Goal: Communication & Community: Share content

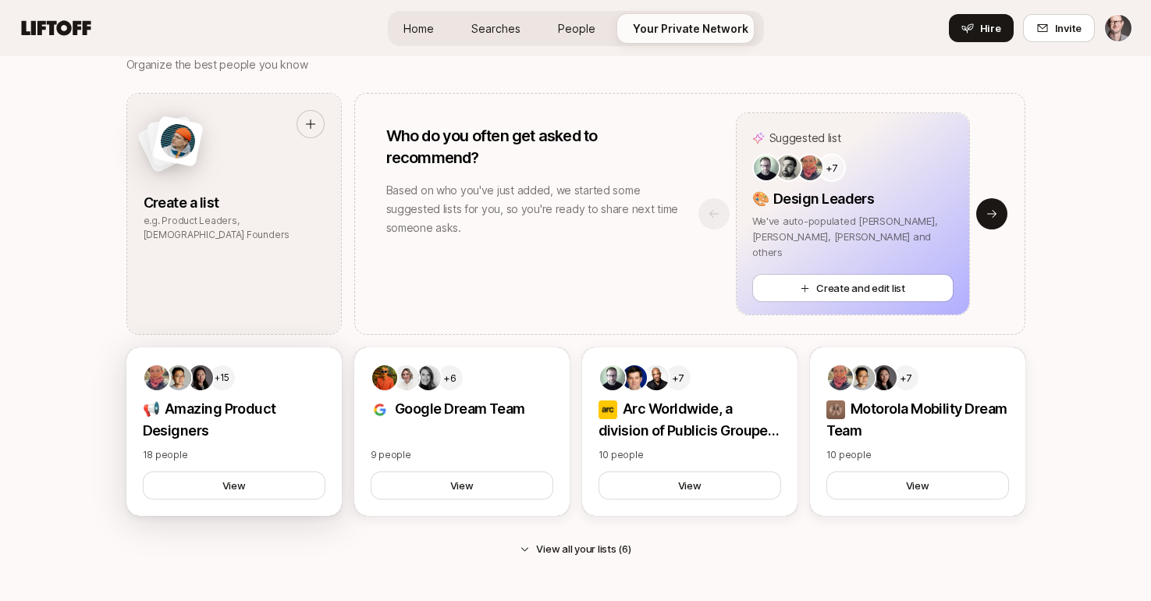
scroll to position [1378, 0]
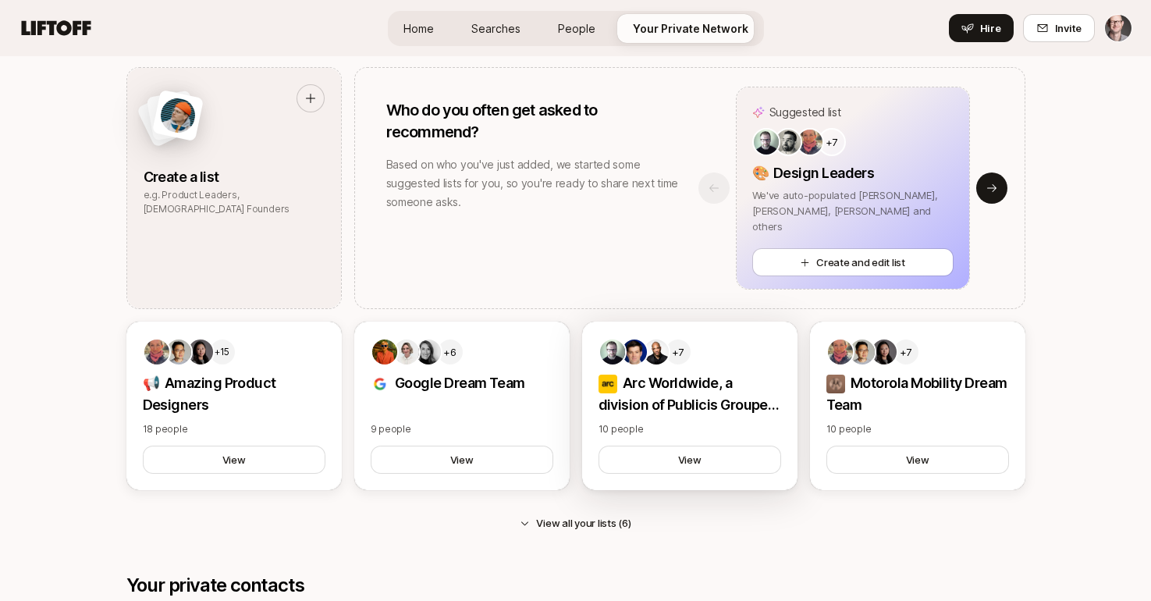
click at [663, 357] on img at bounding box center [656, 352] width 25 height 25
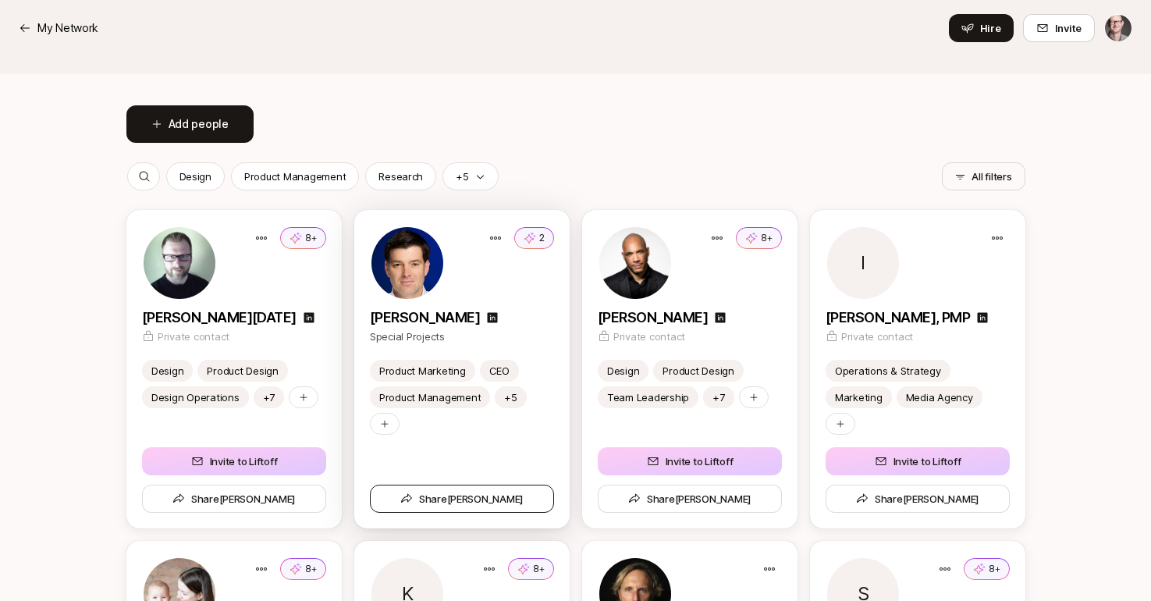
scroll to position [289, 0]
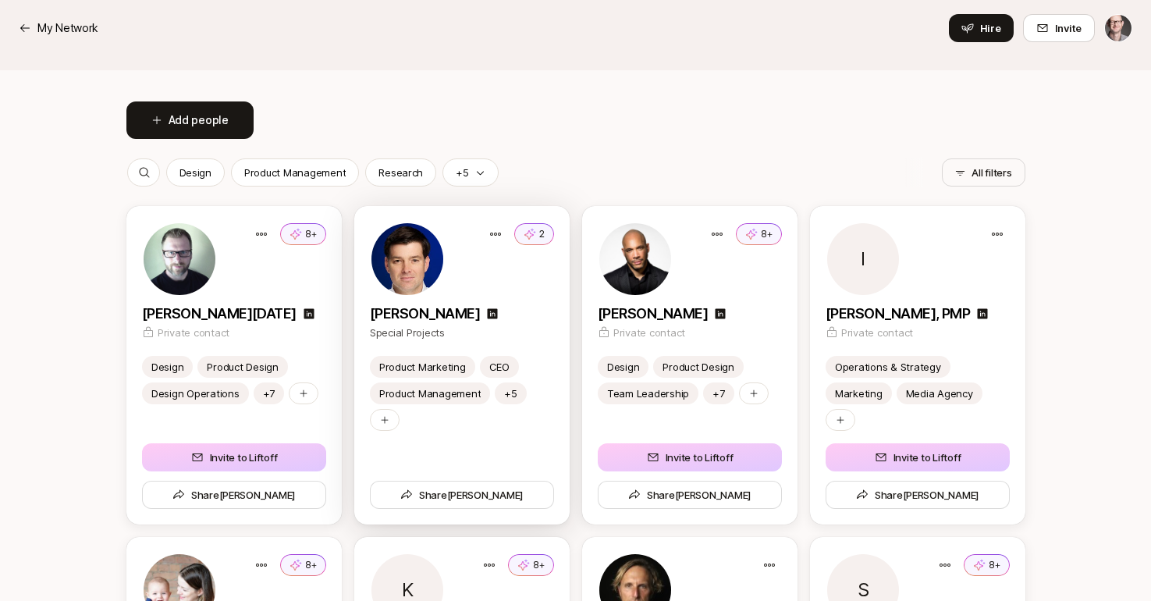
click at [414, 264] on img at bounding box center [408, 259] width 72 height 72
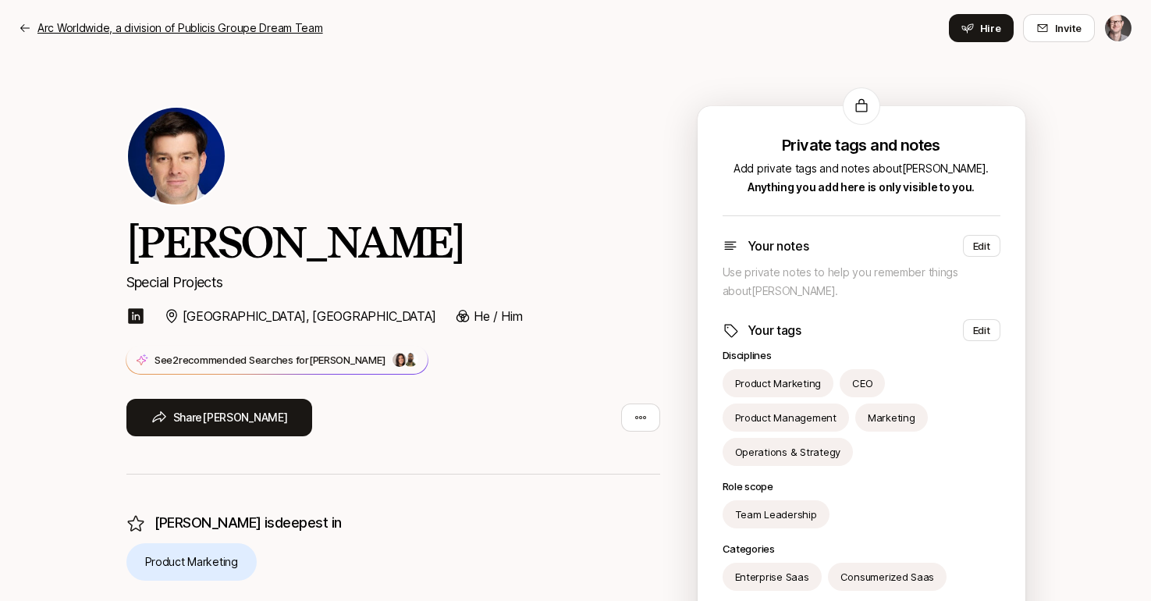
click at [23, 26] on icon at bounding box center [24, 28] width 9 height 8
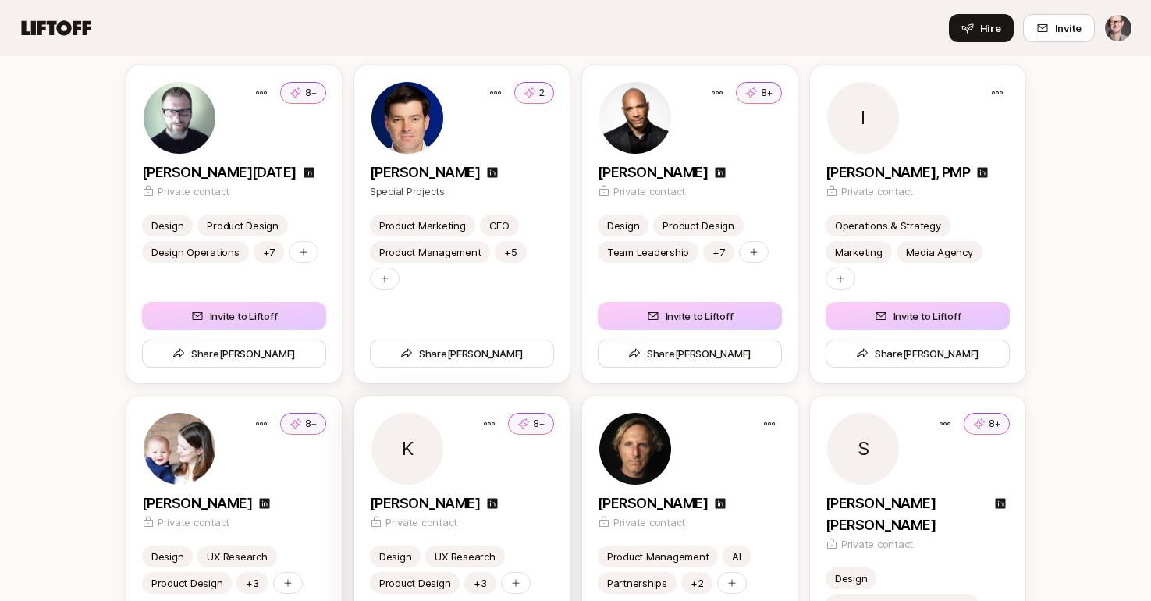
scroll to position [431, 0]
click at [612, 110] on img at bounding box center [635, 117] width 72 height 72
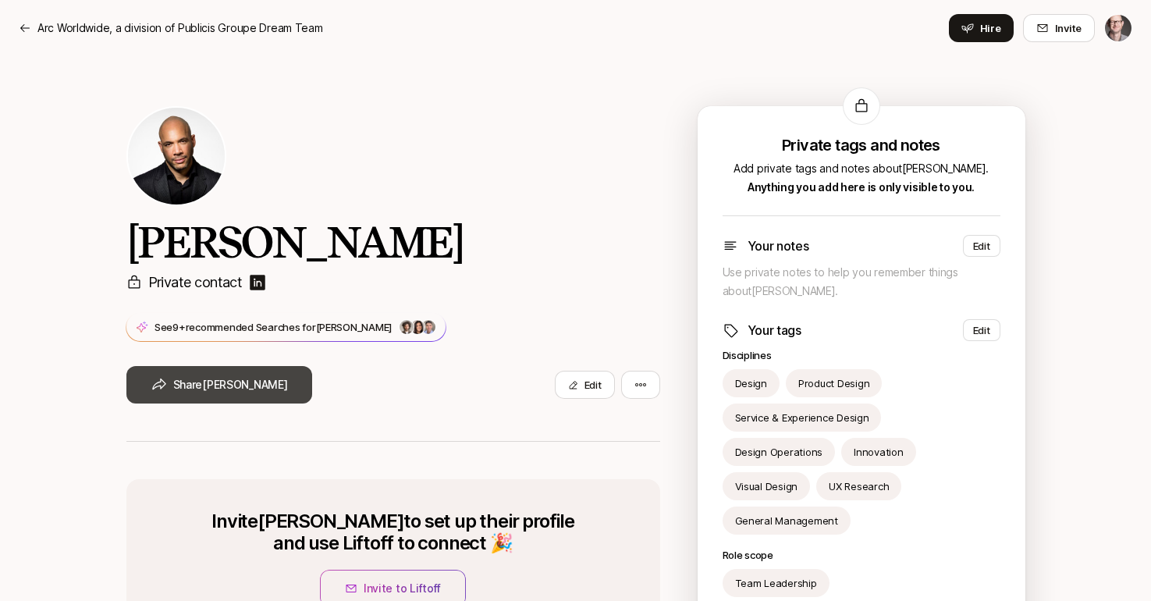
click at [180, 393] on button "Share Eric" at bounding box center [219, 384] width 187 height 37
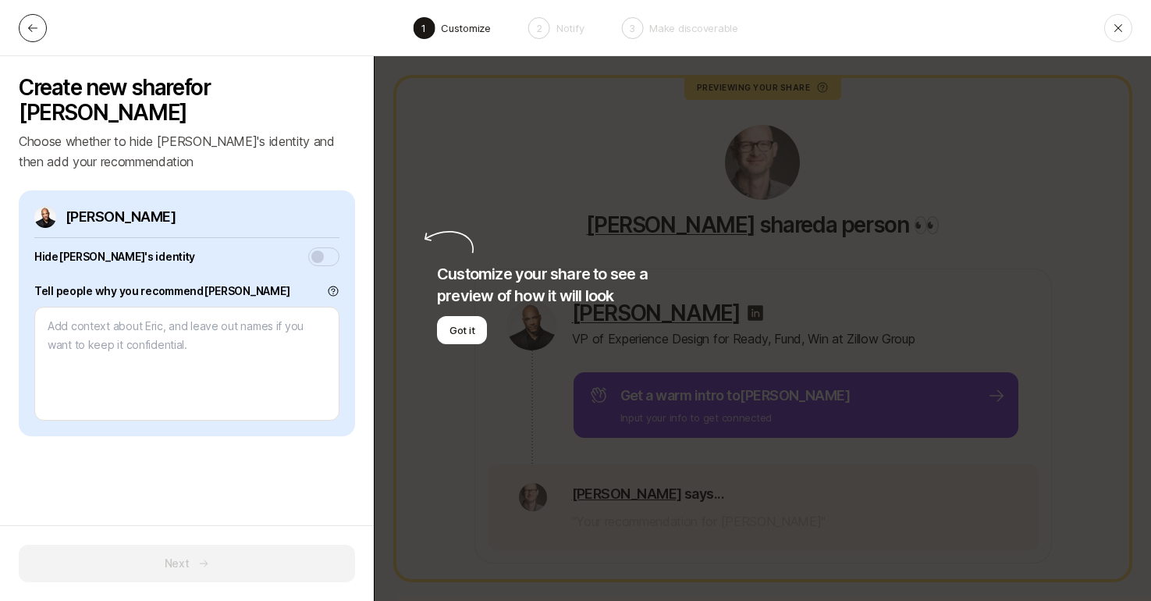
click at [33, 25] on icon at bounding box center [33, 28] width 12 height 12
type textarea "x"
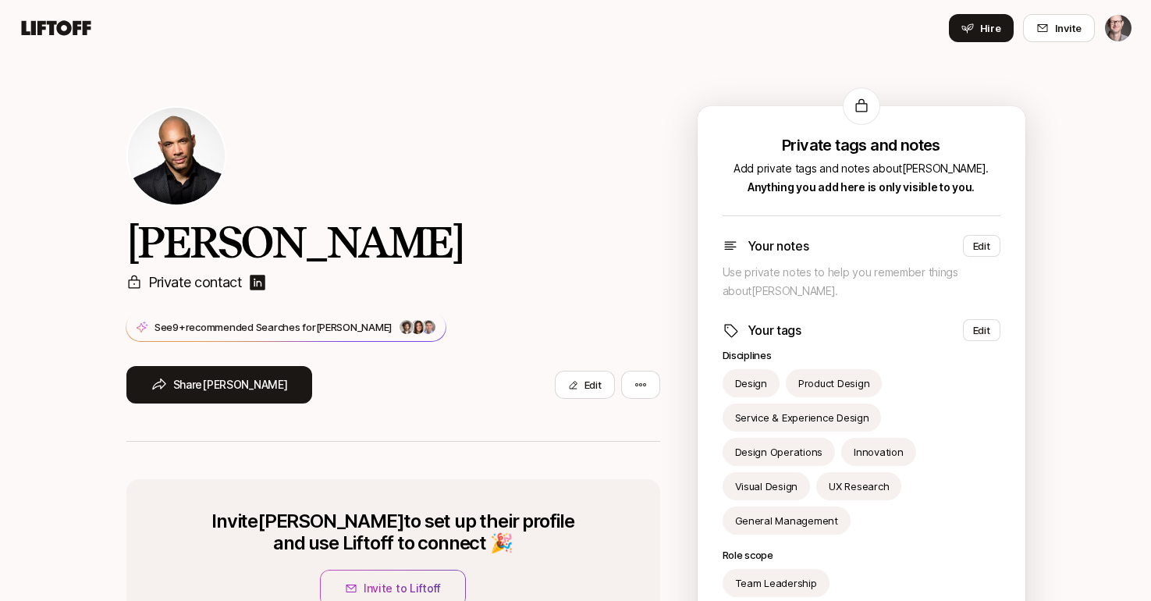
click at [564, 186] on div "Eric Bailey Private contact See 9+ recommended Searches for Eric +7 Share Eric …" at bounding box center [393, 274] width 534 height 336
click at [279, 325] on p "See 9+ recommended Searches for Eric" at bounding box center [274, 327] width 238 height 16
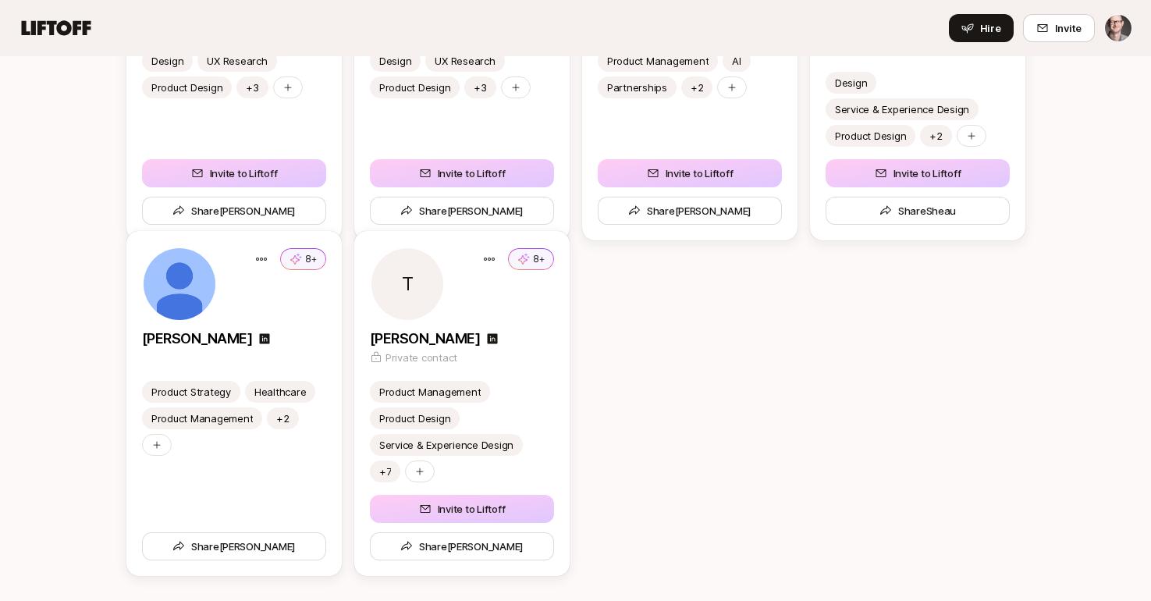
scroll to position [926, 0]
click at [162, 341] on p "[PERSON_NAME]" at bounding box center [197, 339] width 110 height 22
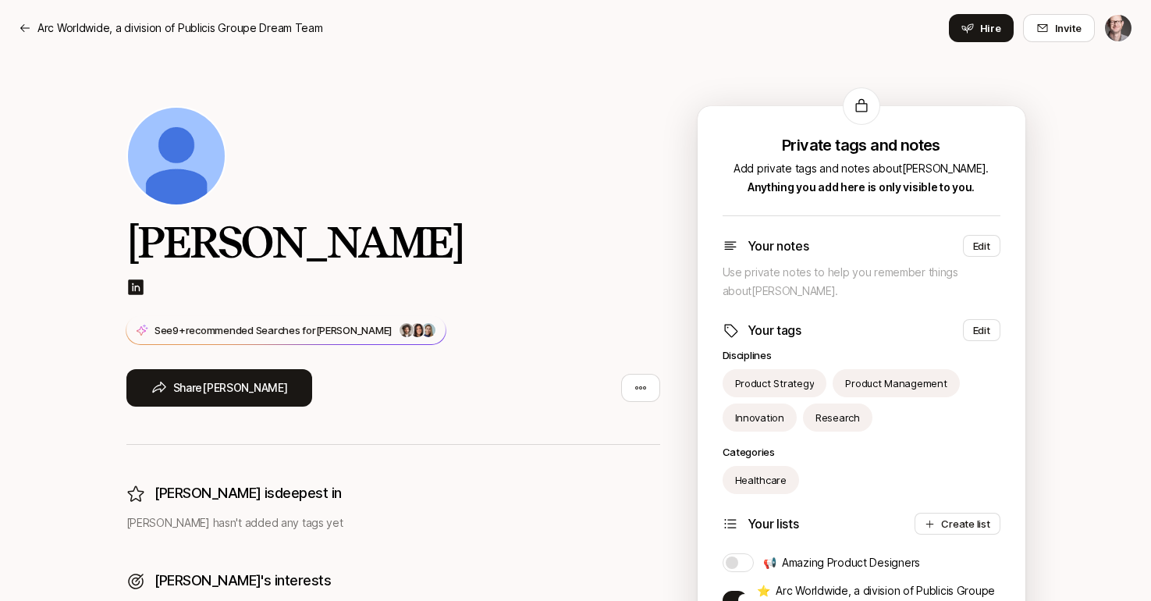
click at [134, 288] on img at bounding box center [135, 287] width 19 height 19
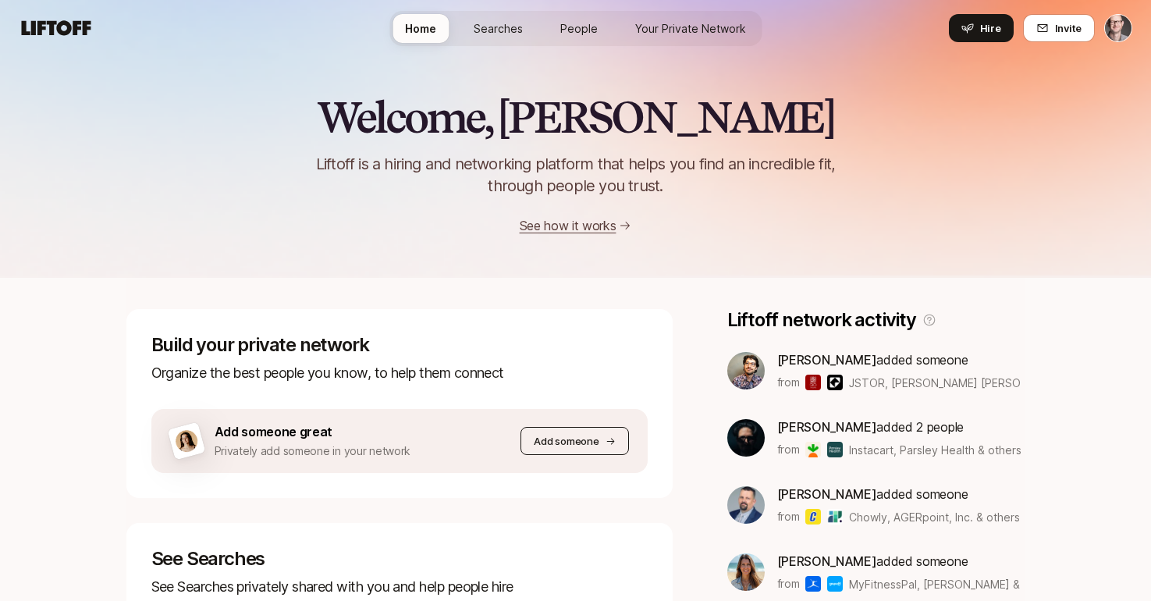
click at [565, 438] on p "Add someone" at bounding box center [566, 441] width 65 height 16
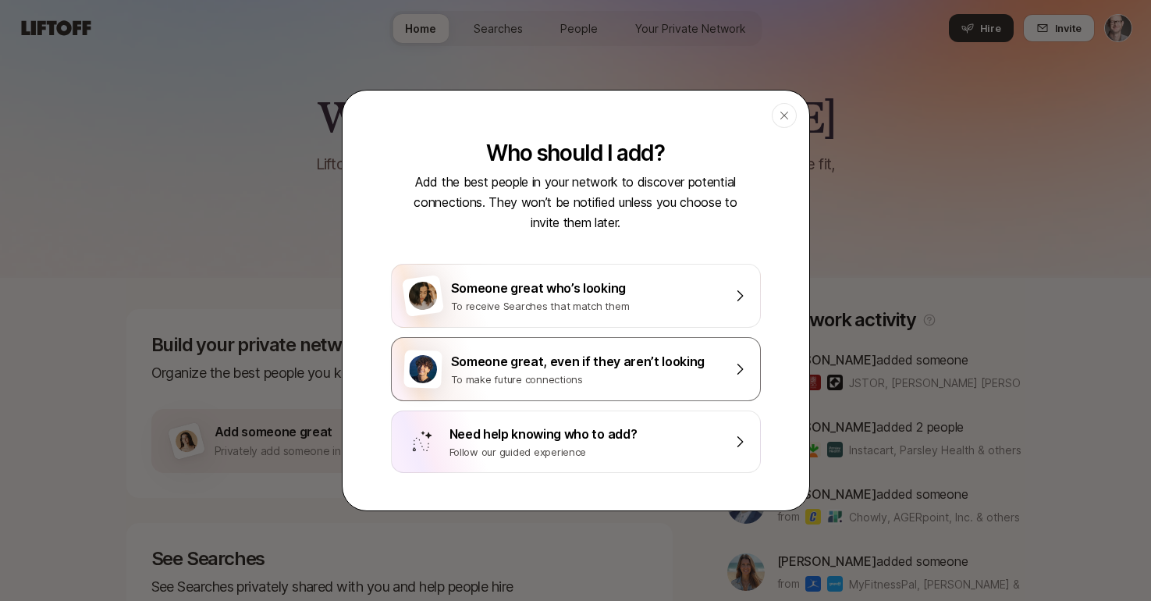
click at [617, 375] on div "To make future connections" at bounding box center [587, 380] width 272 height 16
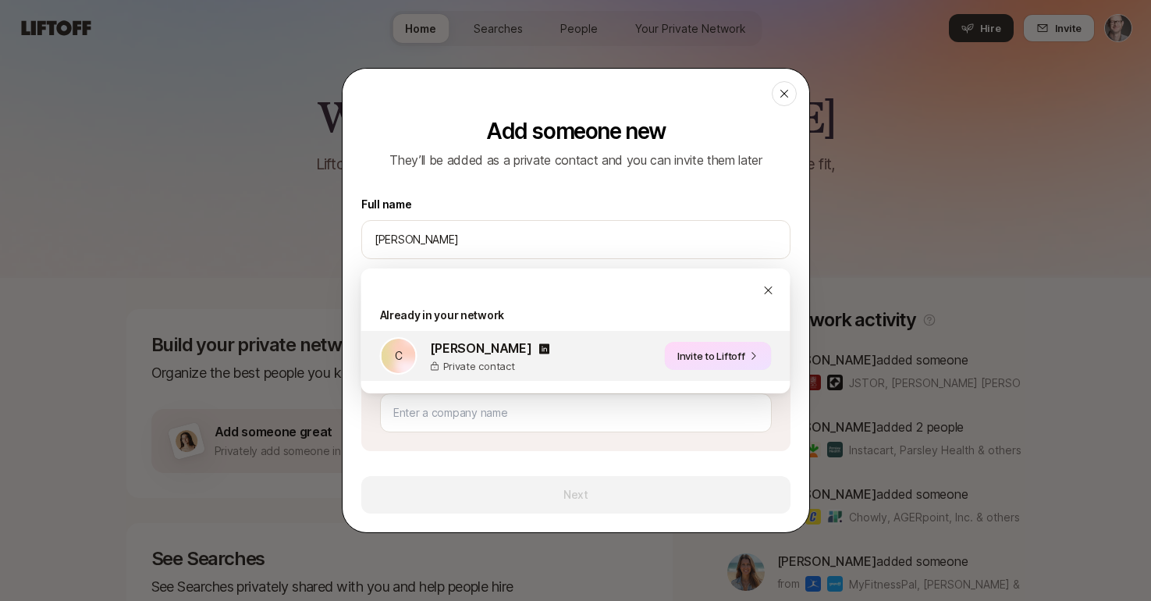
type input "Chris pal"
click at [681, 353] on button "Invite to Liftoff" at bounding box center [718, 356] width 107 height 28
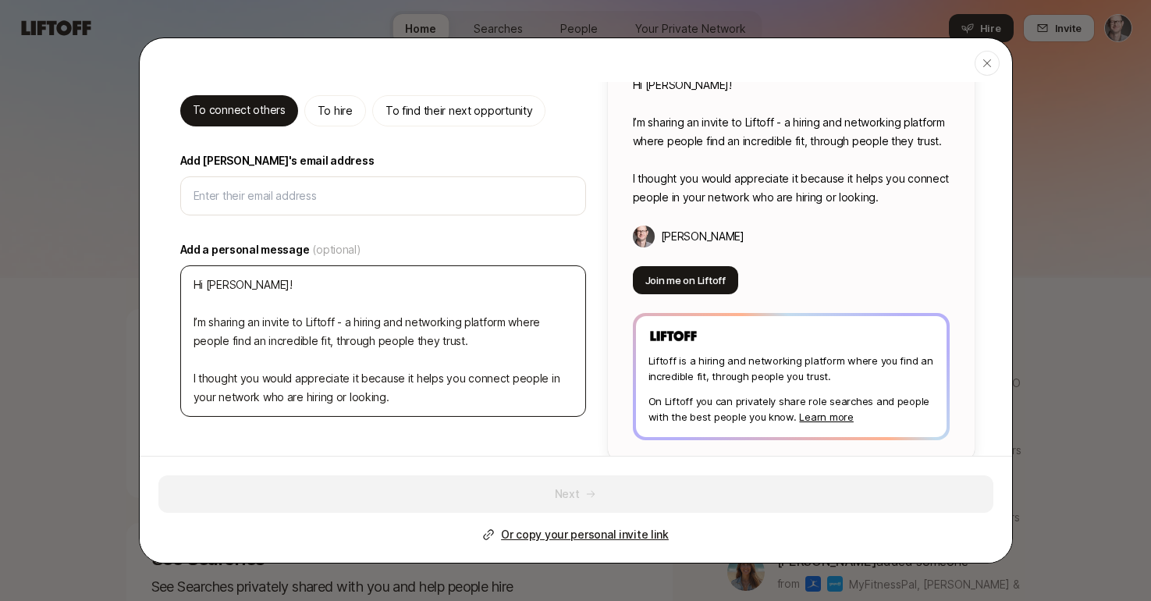
scroll to position [80, 0]
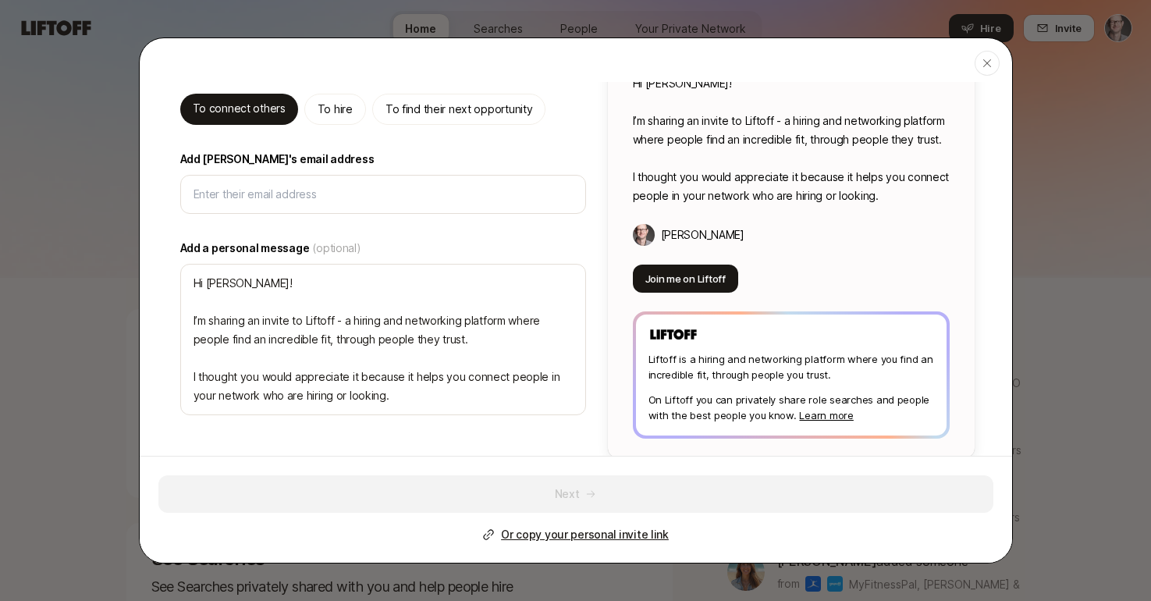
click at [457, 103] on p "To find their next opportunity" at bounding box center [460, 109] width 148 height 19
type textarea "x"
type textarea "Hi [PERSON_NAME]! I’m sharing an invite to Liftoff - you can use it to find hig…"
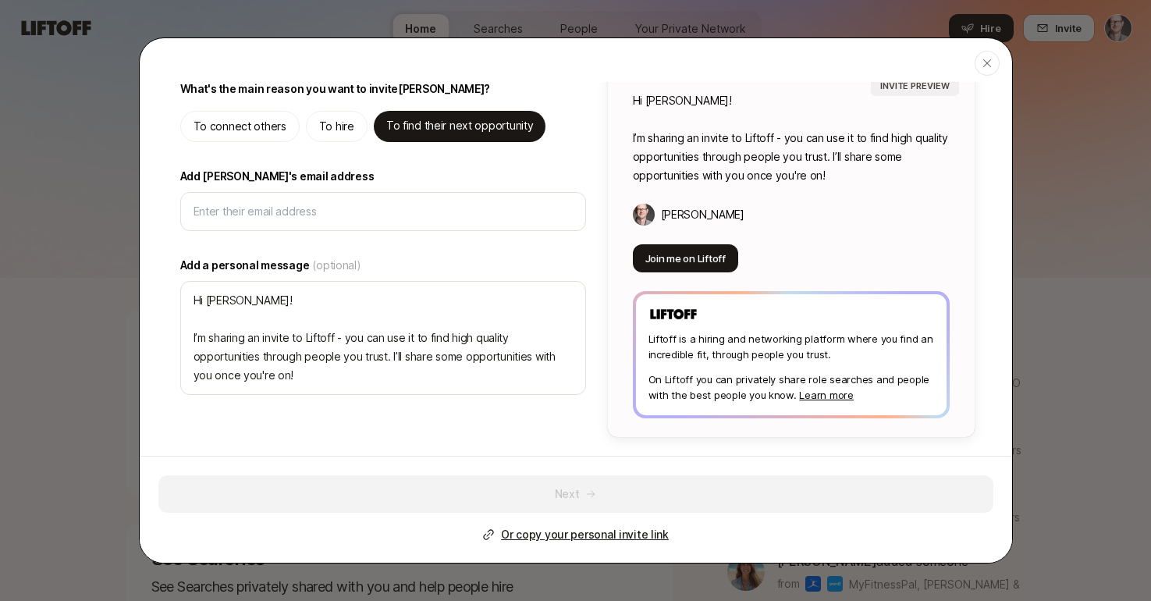
scroll to position [63, 0]
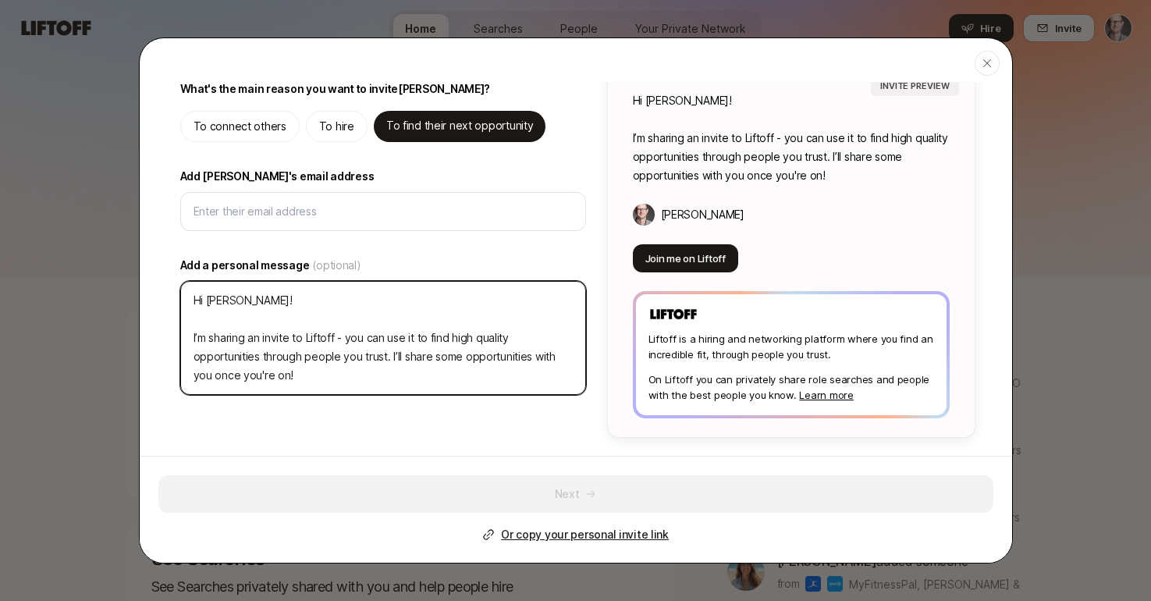
click at [256, 309] on textarea "Hi [PERSON_NAME]! I’m sharing an invite to Liftoff - you can use it to find hig…" at bounding box center [383, 338] width 406 height 114
click at [248, 299] on textarea "Hi [PERSON_NAME]! I’m sharing an invite to Liftoff - you can use it to find hig…" at bounding box center [383, 338] width 406 height 114
type textarea "x"
type textarea "Hi Chris! I’m sharing an invite to Liftoff - you can use it to find high qualit…"
type textarea "x"
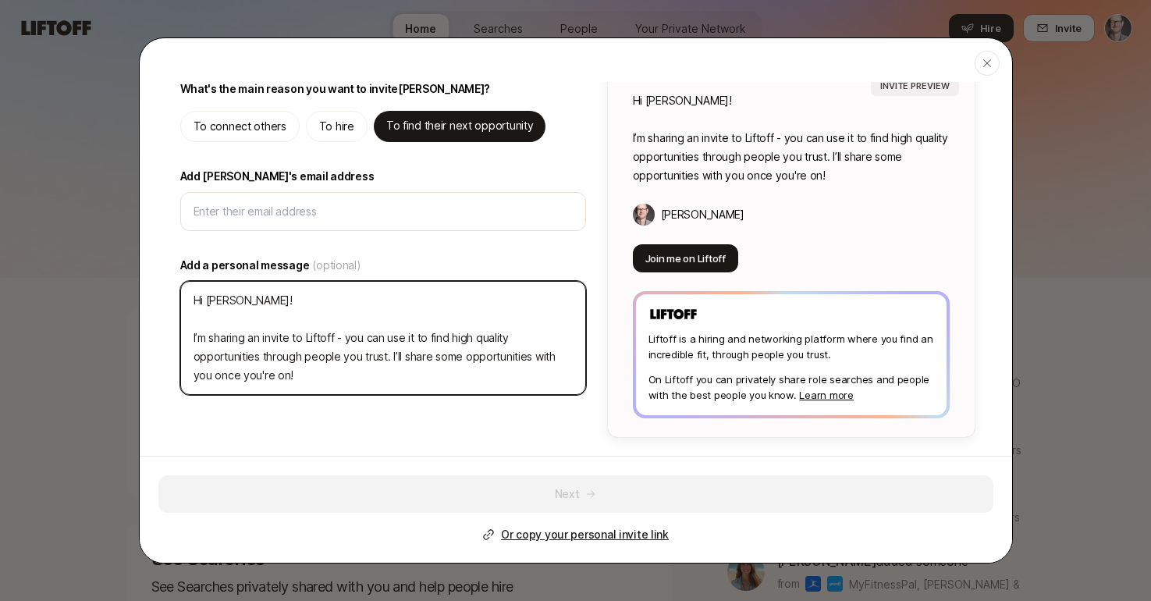
type textarea "Hi Chris! I’m sharing an invite to Liftoff - you can use it to find high qualit…"
type textarea "x"
type textarea "Hi Chris! I I’m sharing an invite to Liftoff - you can use it to find high qual…"
type textarea "x"
type textarea "Hi Chris! I' I’m sharing an invite to Liftoff - you can use it to find high qua…"
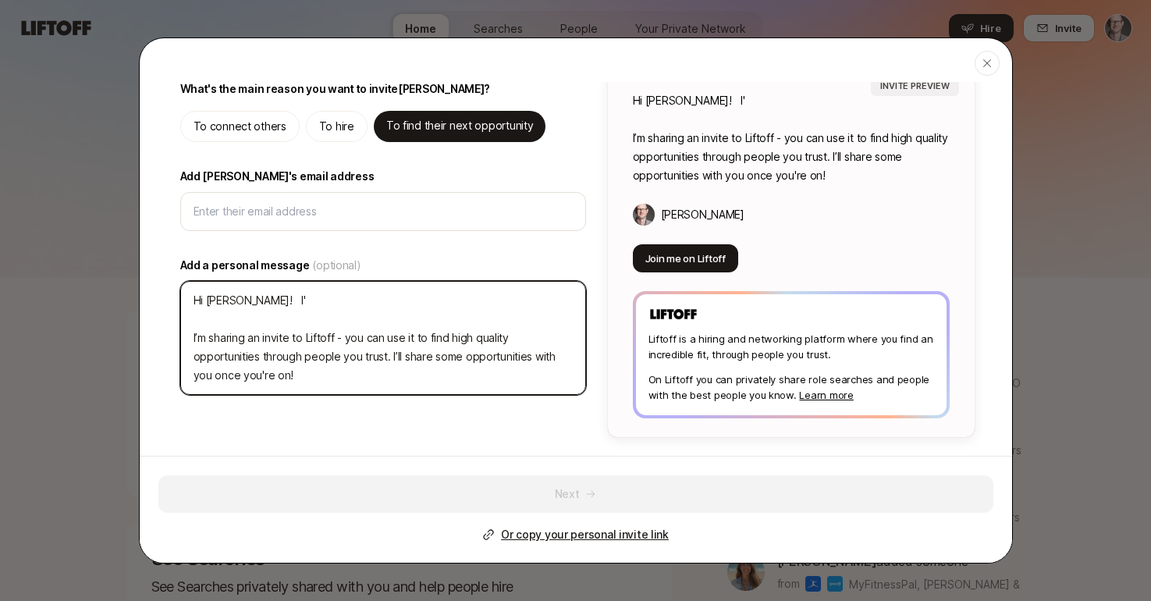
type textarea "x"
type textarea "Hi Chris! I'm I’m sharing an invite to Liftoff - you can use it to find high qu…"
type textarea "x"
type textarea "Hi Chris! I'm I’m sharing an invite to Liftoff - you can use it to find high qu…"
type textarea "x"
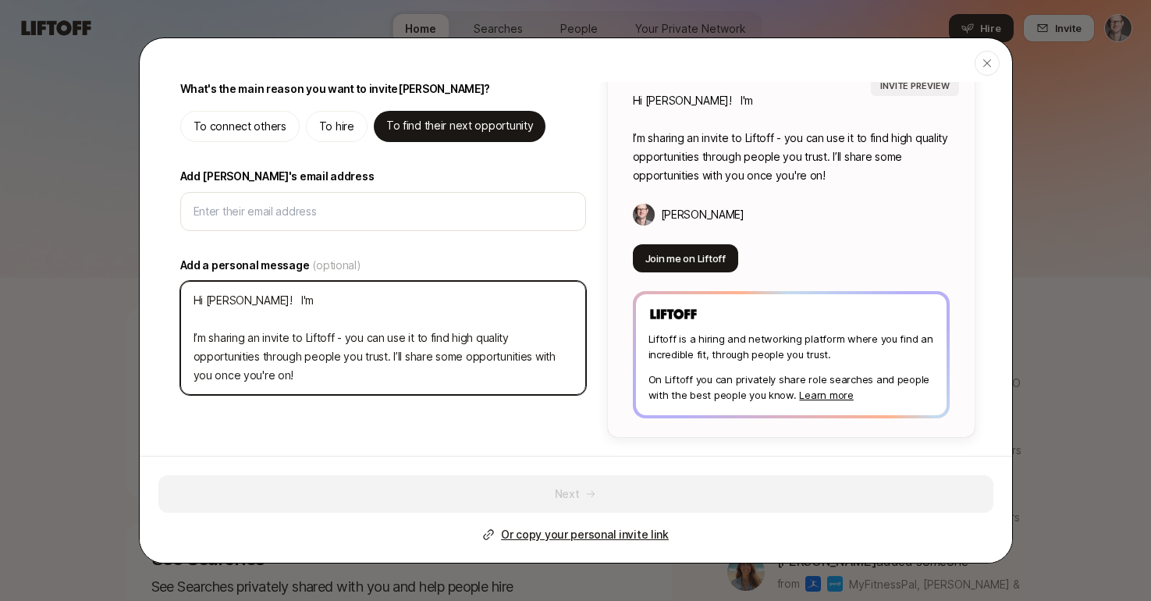
type textarea "Hi Chris! I'm h I’m sharing an invite to Liftoff - you can use it to find high …"
type textarea "x"
type textarea "Hi Chris! I'm he I’m sharing an invite to Liftoff - you can use it to find high…"
type textarea "x"
type textarea "Hi Chris! I'm hel I’m sharing an invite to Liftoff - you can use it to find hig…"
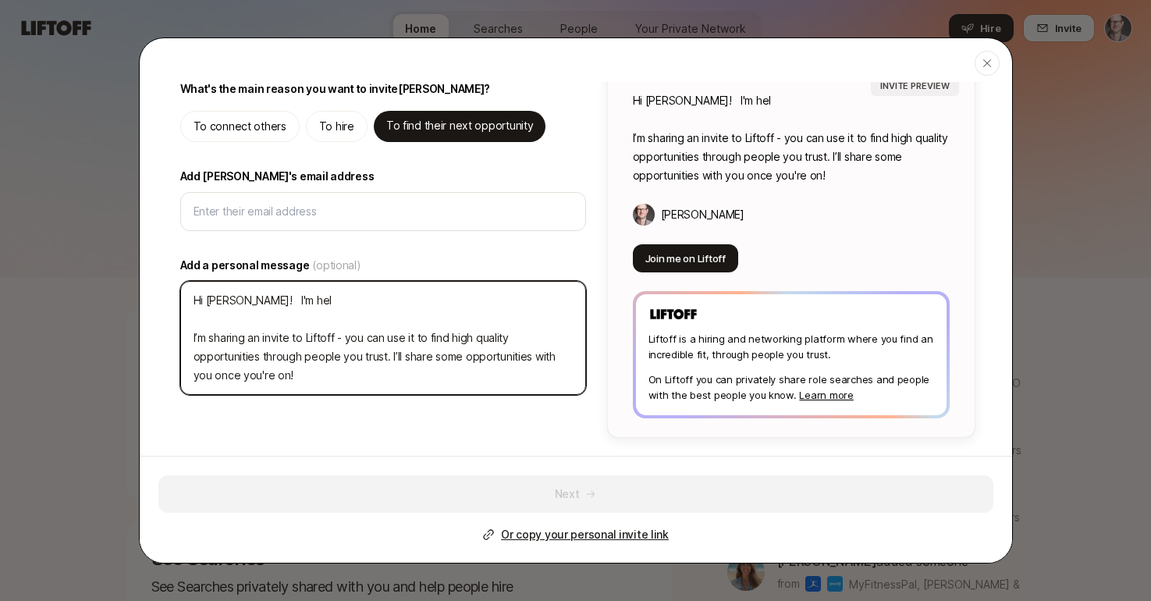
type textarea "x"
type textarea "Hi Chris! I'm help I’m sharing an invite to Liftoff - you can use it to find hi…"
type textarea "x"
type textarea "Hi Chris! I'm helpi I’m sharing an invite to Liftoff - you can use it to find h…"
type textarea "x"
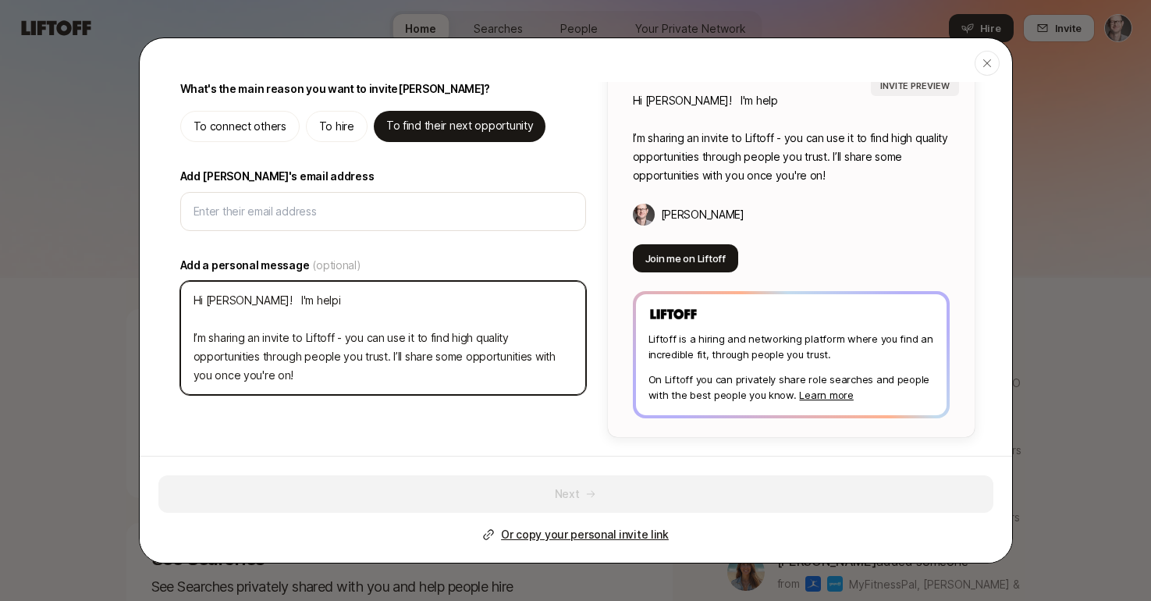
type textarea "Hi Chris! I'm helpin I’m sharing an invite to Liftoff - you can use it to find …"
type textarea "x"
type textarea "Hi Chris! I'm helping I’m sharing an invite to Liftoff - you can use it to find…"
type textarea "x"
type textarea "Hi Chris! I'm helping I’m sharing an invite to Liftoff - you can use it to find…"
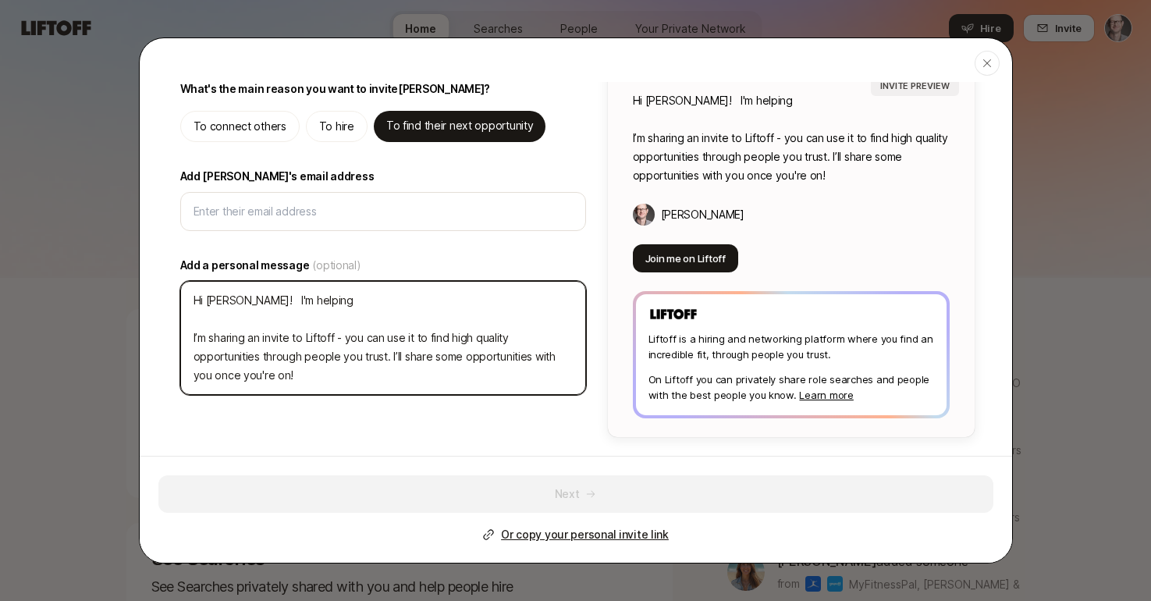
type textarea "x"
type textarea "Hi Chris! I'm helping t I’m sharing an invite to Liftoff - you can use it to fi…"
type textarea "x"
type textarea "Hi Chris! I'm helping th I’m sharing an invite to Liftoff - you can use it to f…"
type textarea "x"
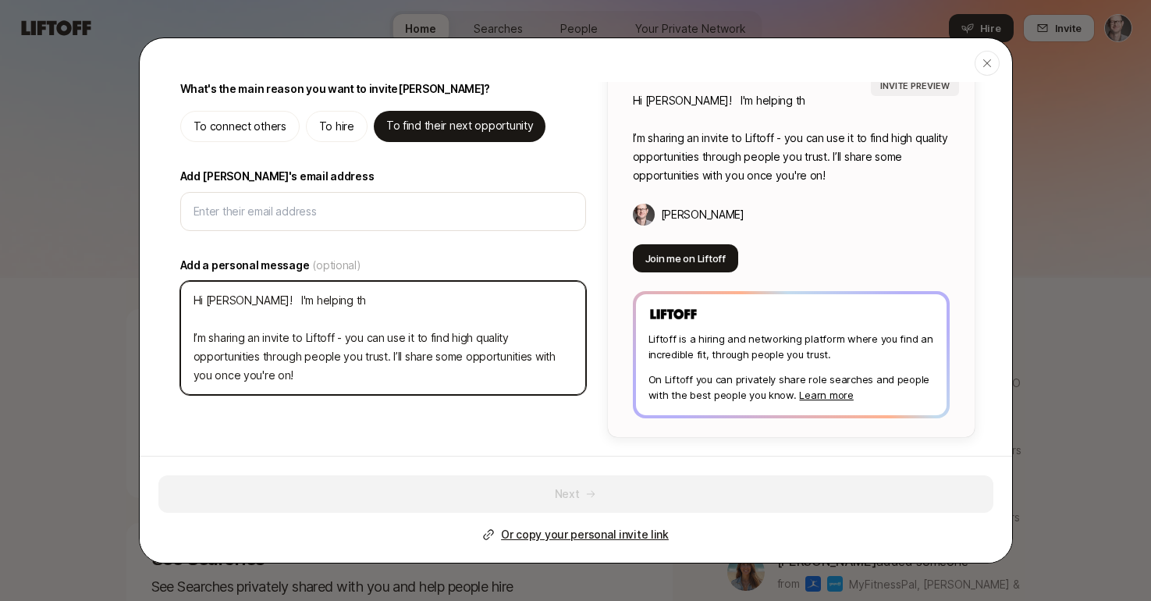
type textarea "Hi Chris! I'm helping thi I’m sharing an invite to Liftoff - you can use it to …"
type textarea "x"
type textarea "Hi Chris! I'm helping this I’m sharing an invite to Liftoff - you can use it to…"
type textarea "x"
type textarea "Hi Chris! I'm helping this I’m sharing an invite to Liftoff - you can use it to…"
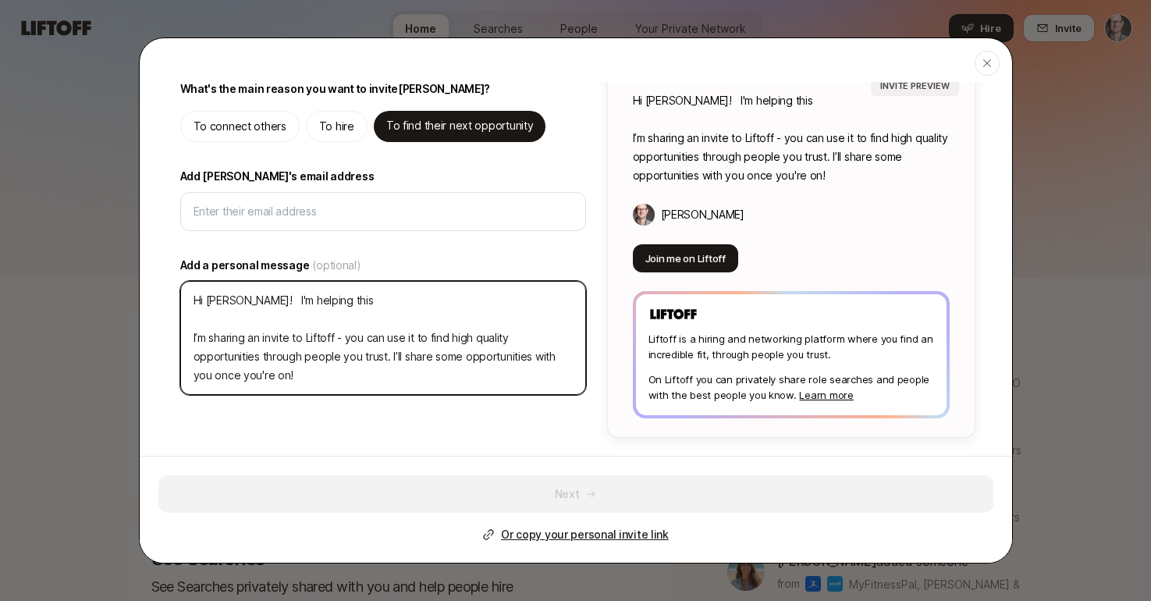
type textarea "x"
type textarea "Hi Chris! I'm helping this s I’m sharing an invite to Liftoff - you can use it …"
type textarea "x"
type textarea "Hi Chris! I'm helping this st I’m sharing an invite to Liftoff - you can use it…"
type textarea "x"
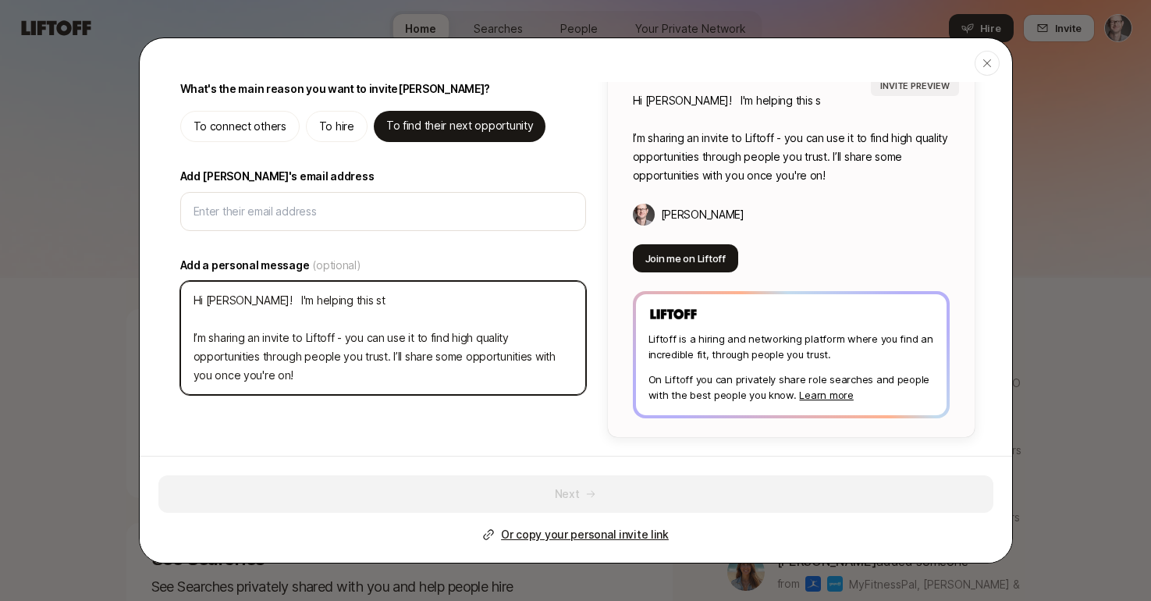
type textarea "Hi Chris! I'm helping this sta I’m sharing an invite to Liftoff - you can use i…"
type textarea "x"
type textarea "Hi Chris! I'm helping this star I’m sharing an invite to Liftoff - you can use …"
type textarea "x"
type textarea "Hi Chris! I'm helping this start I’m sharing an invite to Liftoff - you can use…"
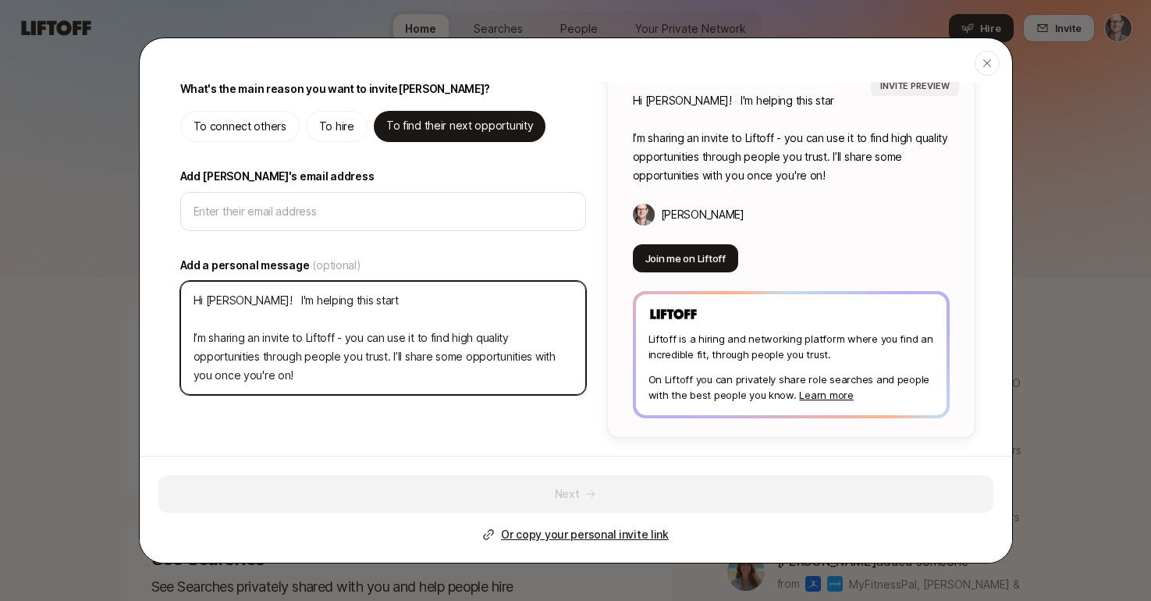
type textarea "x"
type textarea "Hi Chris! I'm helping this startu I’m sharing an invite to Liftoff - you can us…"
type textarea "x"
type textarea "Hi Chris! I'm helping this startup I’m sharing an invite to Liftoff - you can u…"
type textarea "x"
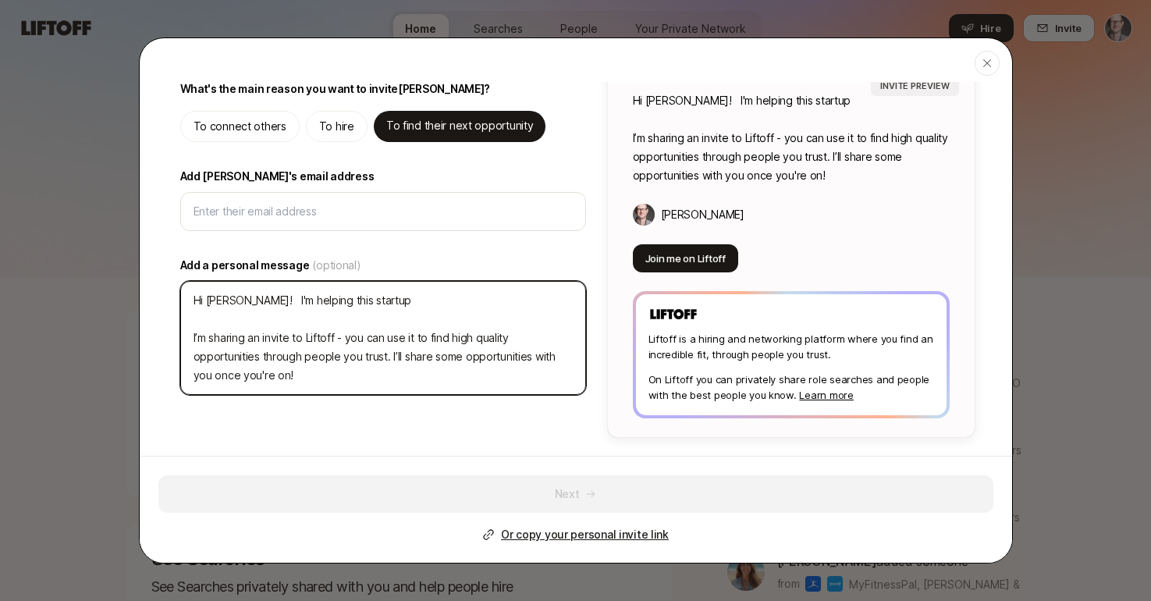
type textarea "Hi Chris! I'm helping this startup I’m sharing an invite to Liftoff - you can u…"
type textarea "x"
type textarea "Hi Chris! I'm helping this startup g I’m sharing an invite to Liftoff - you can…"
type textarea "x"
type textarea "Hi Chris! I'm helping this startup ge I’m sharing an invite to Liftoff - you ca…"
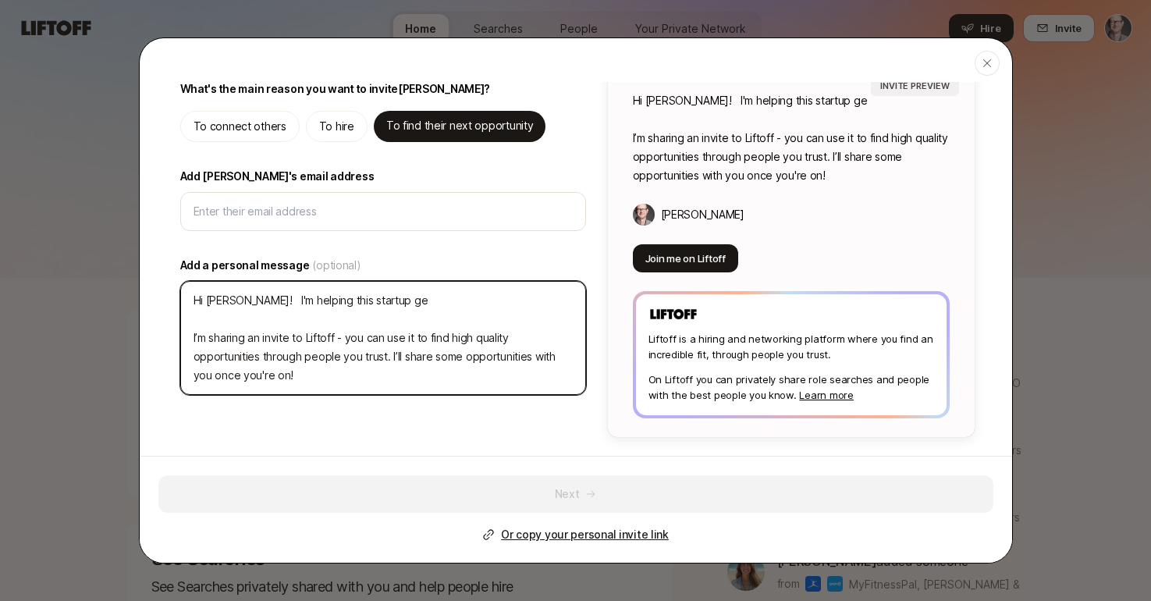
type textarea "x"
type textarea "Hi Chris! I'm helping this startup get I’m sharing an invite to Liftoff - you c…"
type textarea "x"
type textarea "Hi Chris! I'm helping this startup get I’m sharing an invite to Liftoff - you c…"
type textarea "x"
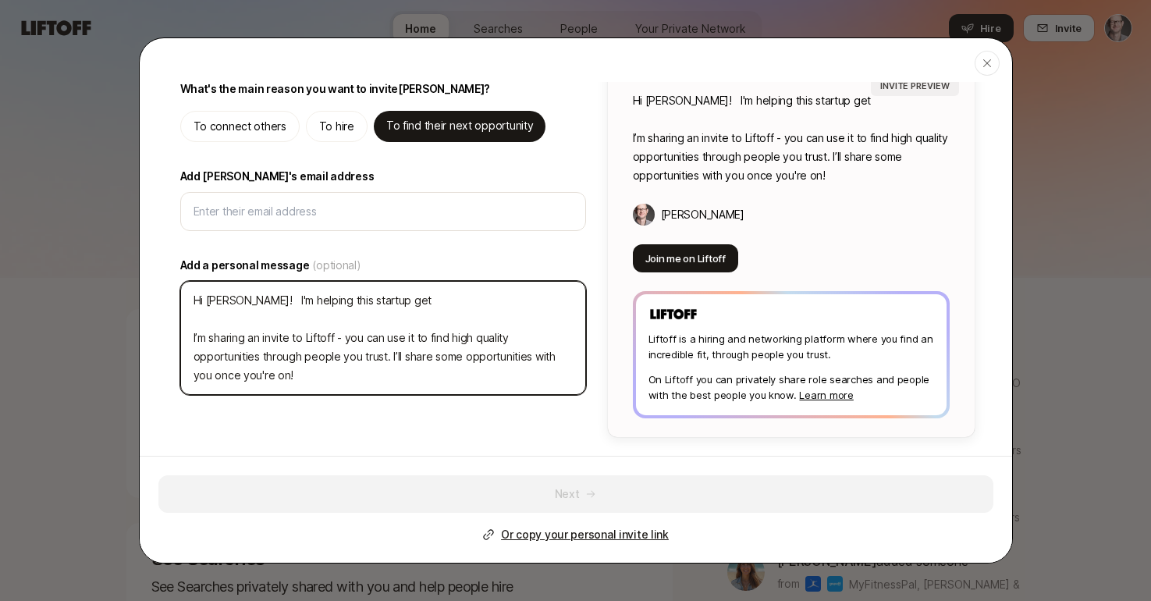
type textarea "Hi Chris! I'm helping this startup get t I’m sharing an invite to Liftoff - you…"
type textarea "x"
type textarea "Hi Chris! I'm helping this startup get th I’m sharing an invite to Liftoff - yo…"
type textarea "x"
type textarea "Hi Chris! I'm helping this startup get the I’m sharing an invite to Liftoff - y…"
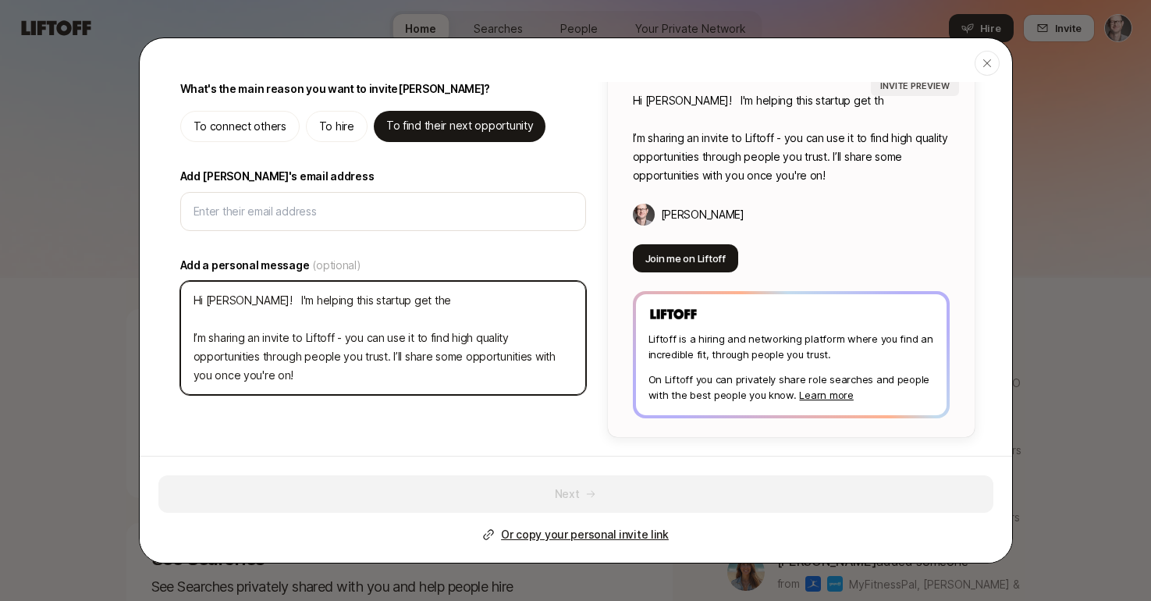
type textarea "x"
type textarea "Hi Chris! I'm helping this startup get thei I’m sharing an invite to Liftoff - …"
type textarea "x"
type textarea "Hi Chris! I'm helping this startup get their I’m sharing an invite to Liftoff -…"
type textarea "x"
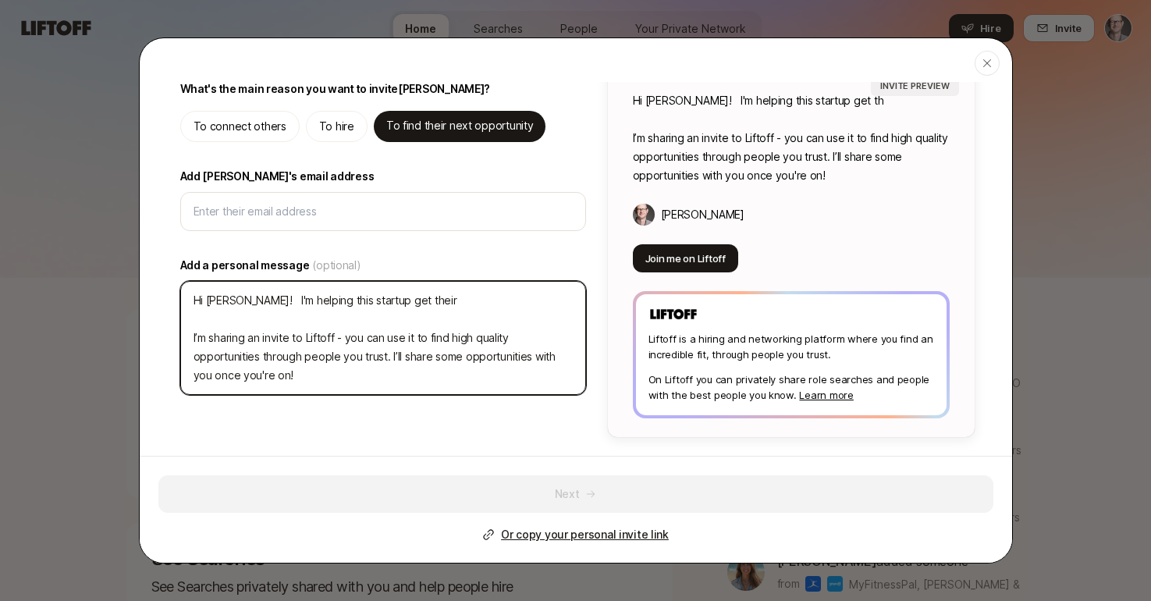
type textarea "Hi Chris! I'm helping this startup get their I’m sharing an invite to Liftoff -…"
type textarea "x"
type textarea "Hi Chris! I'm helping this startup get their o I’m sharing an invite to Liftoff…"
type textarea "x"
type textarea "Hi Chris! I'm helping this startup get their on I’m sharing an invite to Liftof…"
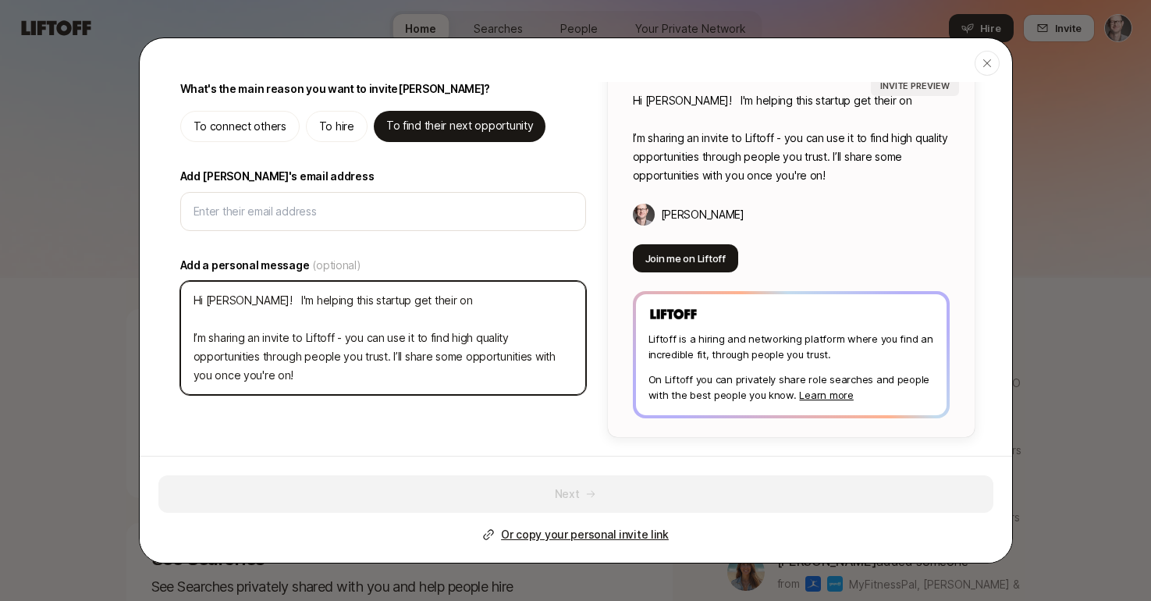
type textarea "x"
type textarea "Hi Chris! I'm helping this startup get their onb I’m sharing an invite to Lifto…"
type textarea "x"
type textarea "Hi Chris! I'm helping this startup get their onbo I’m sharing an invite to Lift…"
type textarea "x"
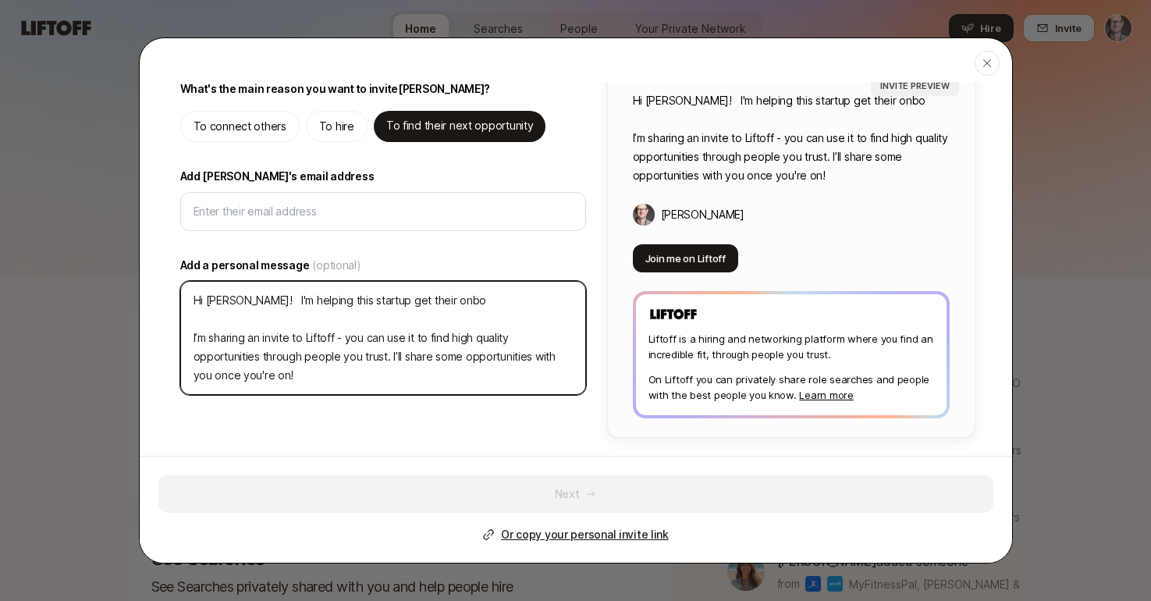
type textarea "Hi Chris! I'm helping this startup get their onboa I’m sharing an invite to Lif…"
type textarea "x"
type textarea "Hi Chris! I'm helping this startup get their onboar I’m sharing an invite to Li…"
type textarea "x"
type textarea "Hi Chris! I'm helping this startup get their onboard I’m sharing an invite to L…"
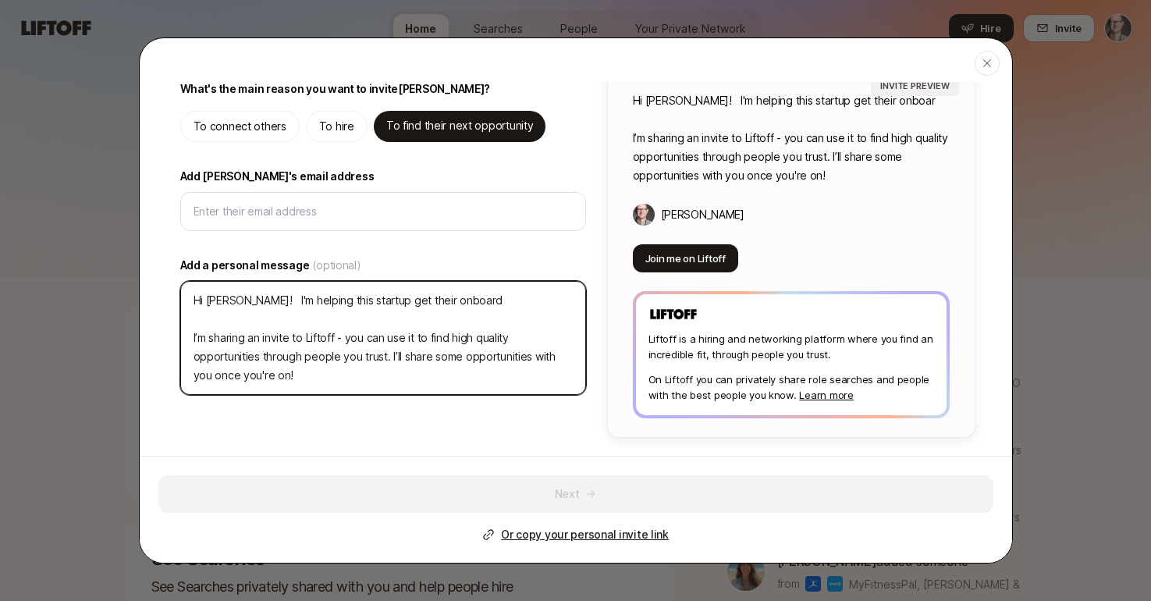
type textarea "x"
type textarea "Hi Chris! I'm helping this startup get their onboardi I’m sharing an invite to …"
type textarea "x"
type textarea "Hi Chris! I'm helping this startup get their onboardin I’m sharing an invite to…"
type textarea "x"
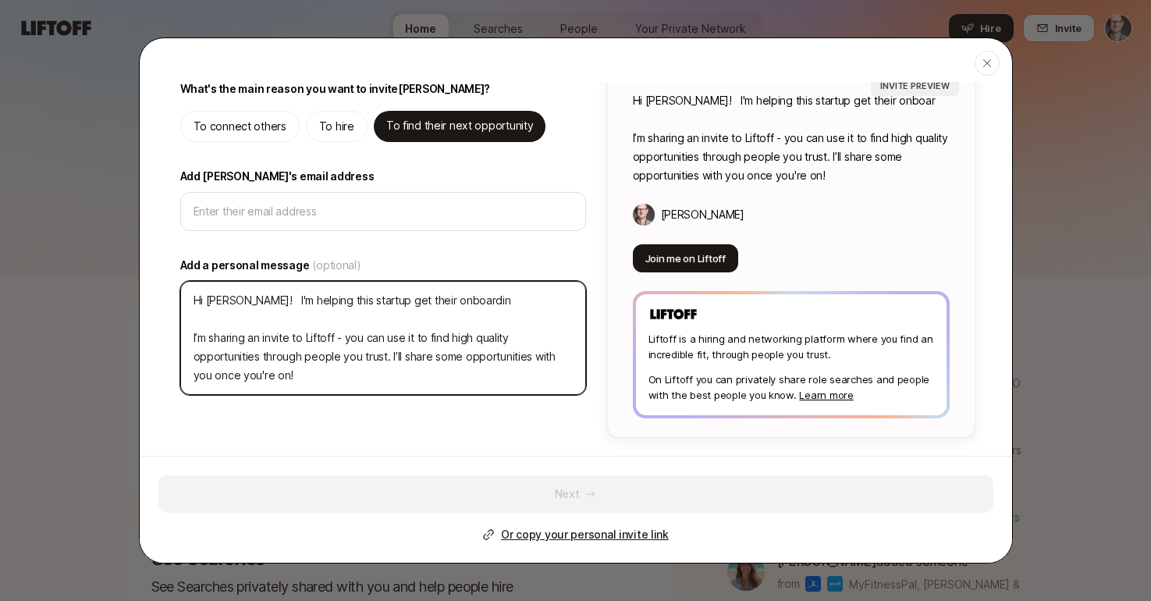
type textarea "Hi Chris! I'm helping this startup get their onboarding I’m sharing an invite t…"
type textarea "x"
type textarea "Hi Chris! I'm helping this startup get their onboarding I’m sharing an invite t…"
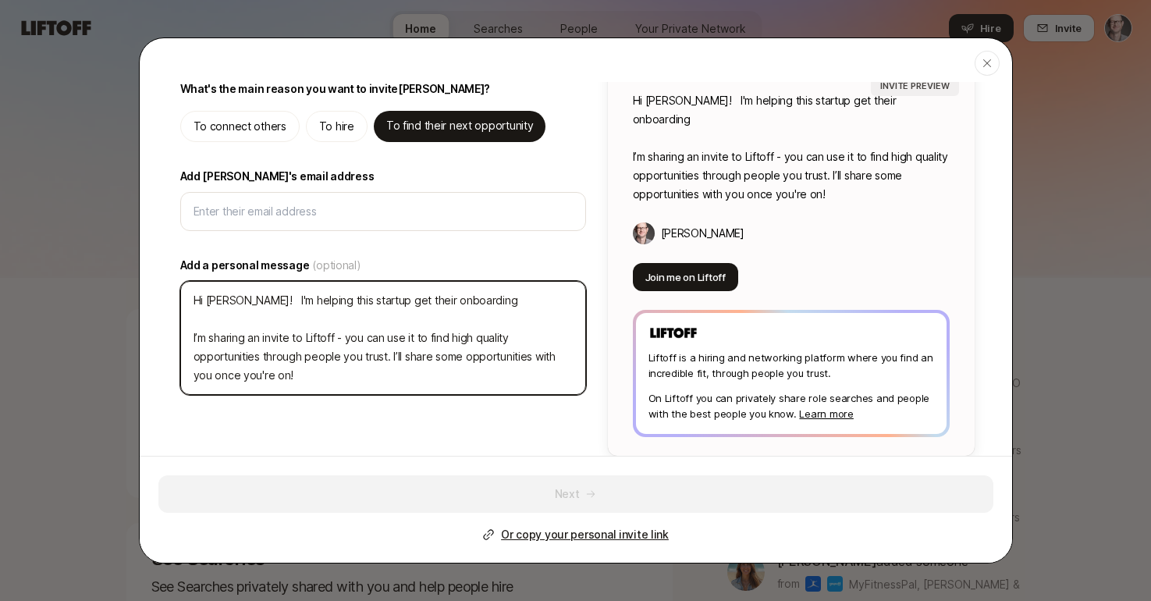
type textarea "x"
type textarea "Hi Chris! I'm helping this startup get their onboarding f I’m sharing an invite…"
type textarea "x"
type textarea "Hi Chris! I'm helping this startup get their onboarding fl I’m sharing an invit…"
type textarea "x"
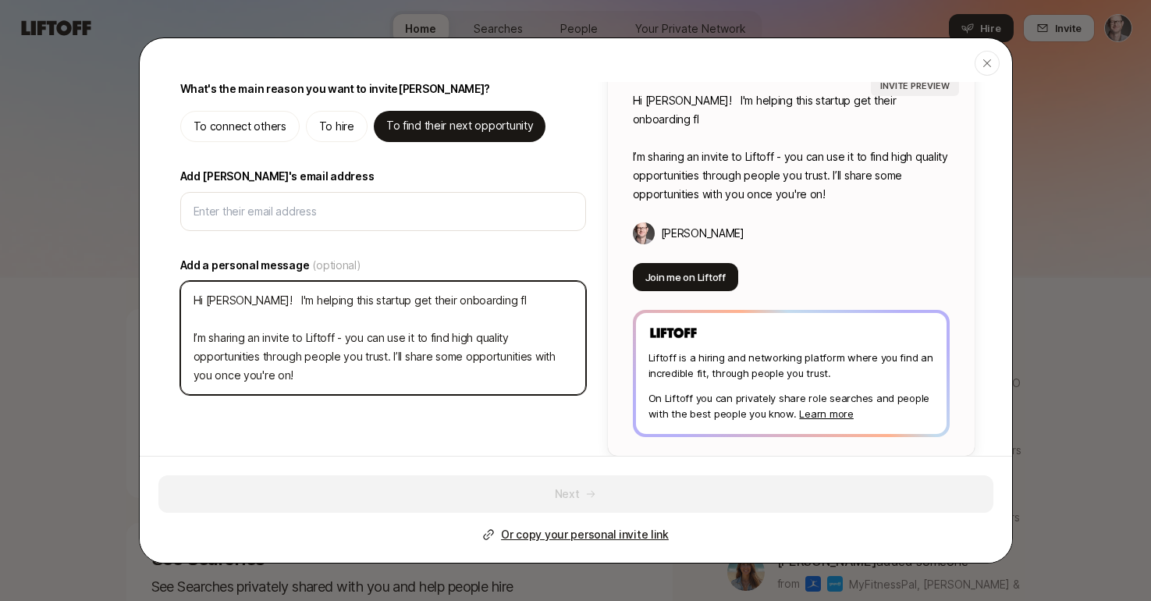
type textarea "Hi Chris! I'm helping this startup get their onboarding flo I’m sharing an invi…"
type textarea "x"
type textarea "Hi Chris! I'm helping this startup get their onboarding flow I’m sharing an inv…"
type textarea "x"
type textarea "Hi Chris! I'm helping this startup get their onboarding flow I’m sharing an inv…"
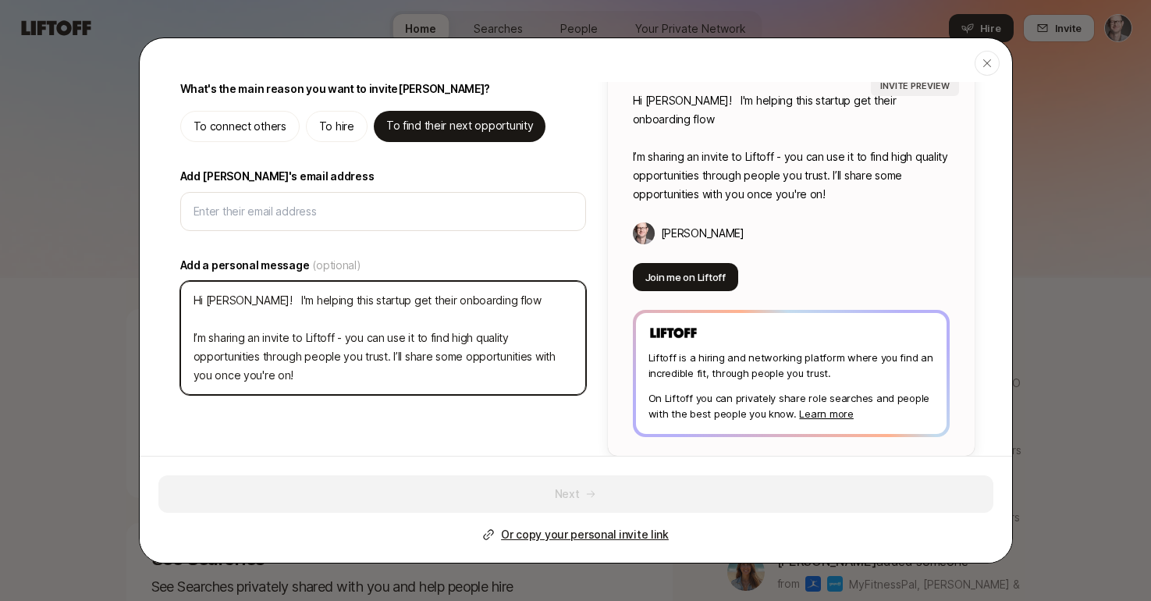
type textarea "x"
type textarea "Hi Chris! I'm helping this startup get their onboarding flow r I’m sharing an i…"
type textarea "x"
type textarea "Hi Chris! I'm helping this startup get their onboarding flow ri I’m sharing an …"
type textarea "x"
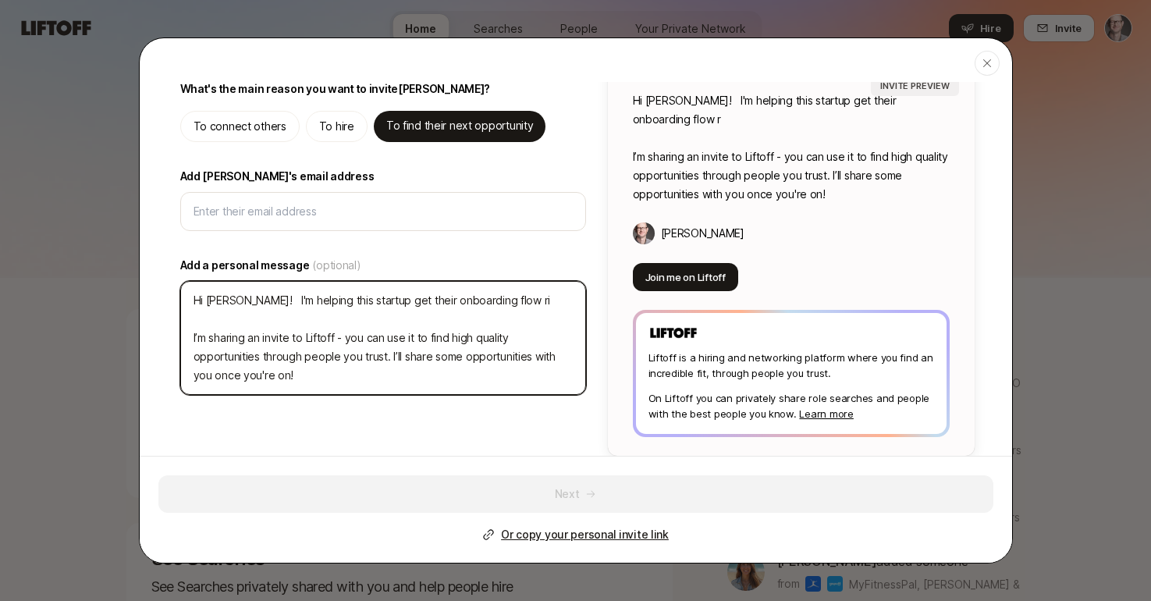
type textarea "Hi Chris! I'm helping this startup get their onboarding flow rig I’m sharing an…"
type textarea "x"
type textarea "Hi Chris! I'm helping this startup get their onboarding flow righ I’m sharing a…"
type textarea "x"
type textarea "Hi Chris! I'm helping this startup get their onboarding flow right I’m sharing …"
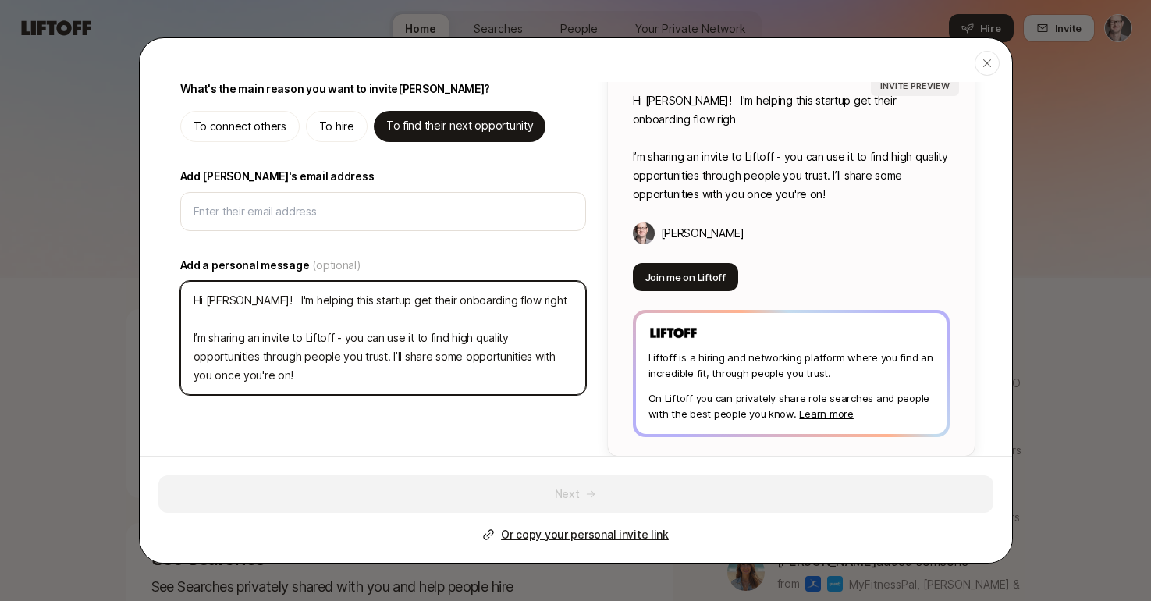
type textarea "x"
type textarea "Hi Chris! I'm helping this startup get their onboarding flow right, I’m sharing…"
type textarea "x"
type textarea "Hi Chris! I'm helping this startup get their onboarding flow right, I’m sharing…"
type textarea "x"
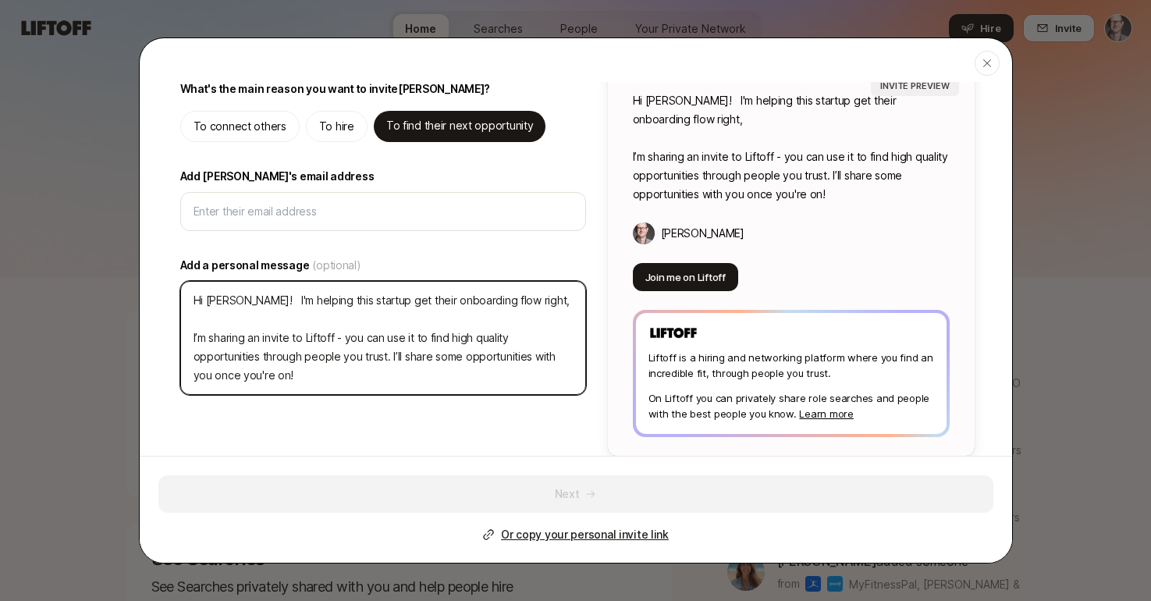
type textarea "Hi Chris! I'm helping this startup get their onboarding flow right, i I’m shari…"
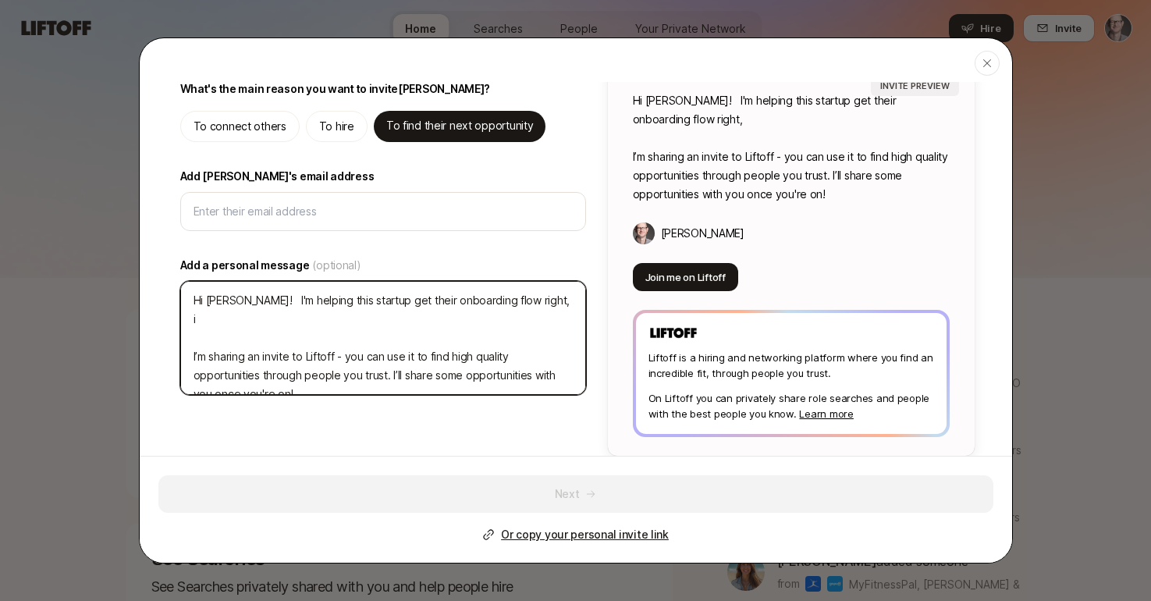
type textarea "x"
type textarea "Hi Chris! I'm helping this startup get their onboarding flow right, it I’m shar…"
type textarea "x"
type textarea "Hi Chris! I'm helping this startup get their onboarding flow right, it' I’m sha…"
type textarea "x"
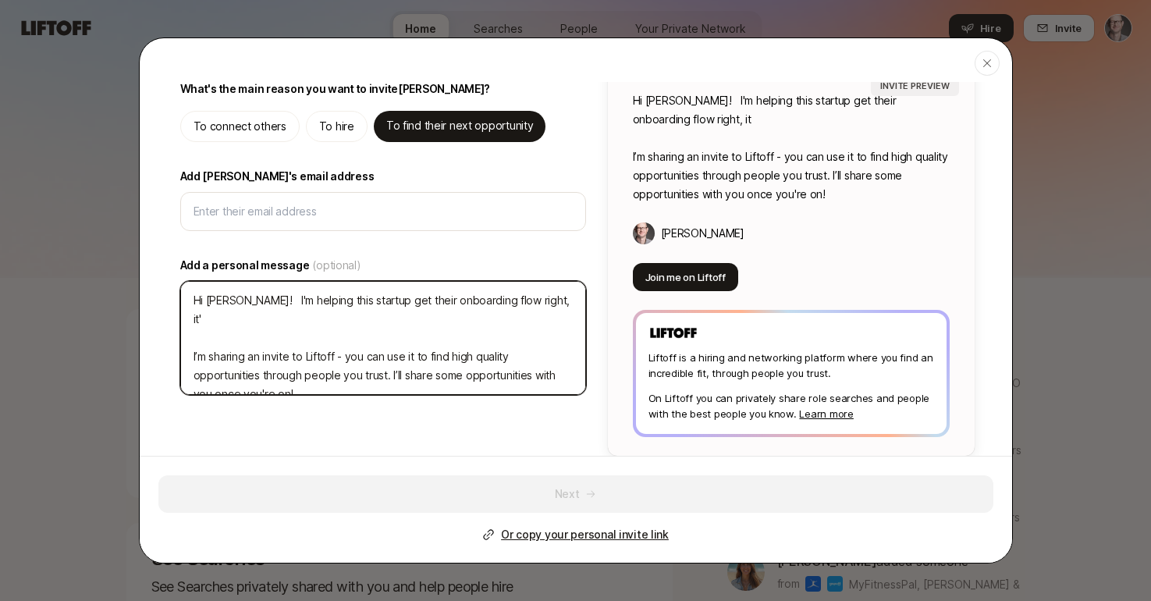
type textarea "Hi Chris! I'm helping this startup get their onboarding flow right, it's I’m sh…"
type textarea "x"
type textarea "Hi Chris! I'm helping this startup get their onboarding flow right, it's I’m sh…"
type textarea "x"
type textarea "Hi Chris! I'm helping this startup get their onboarding flow right, it's n I’m …"
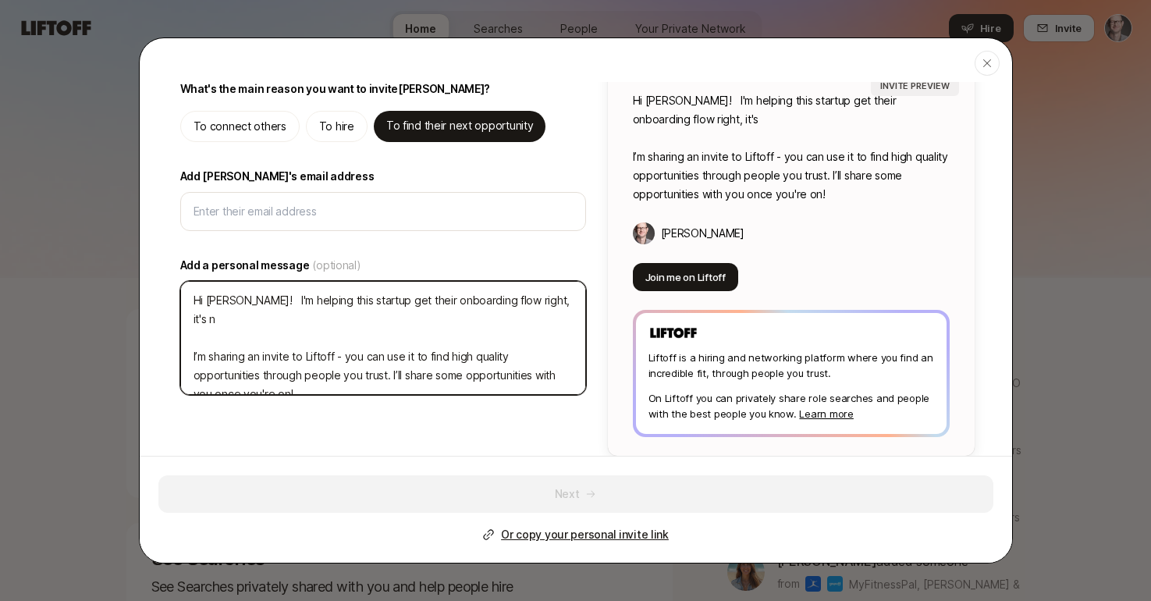
type textarea "x"
type textarea "Hi Chris! I'm helping this startup get their onboarding flow right, it's no I’m…"
type textarea "x"
type textarea "Hi Chris! I'm helping this startup get their onboarding flow right, it's not I’…"
type textarea "x"
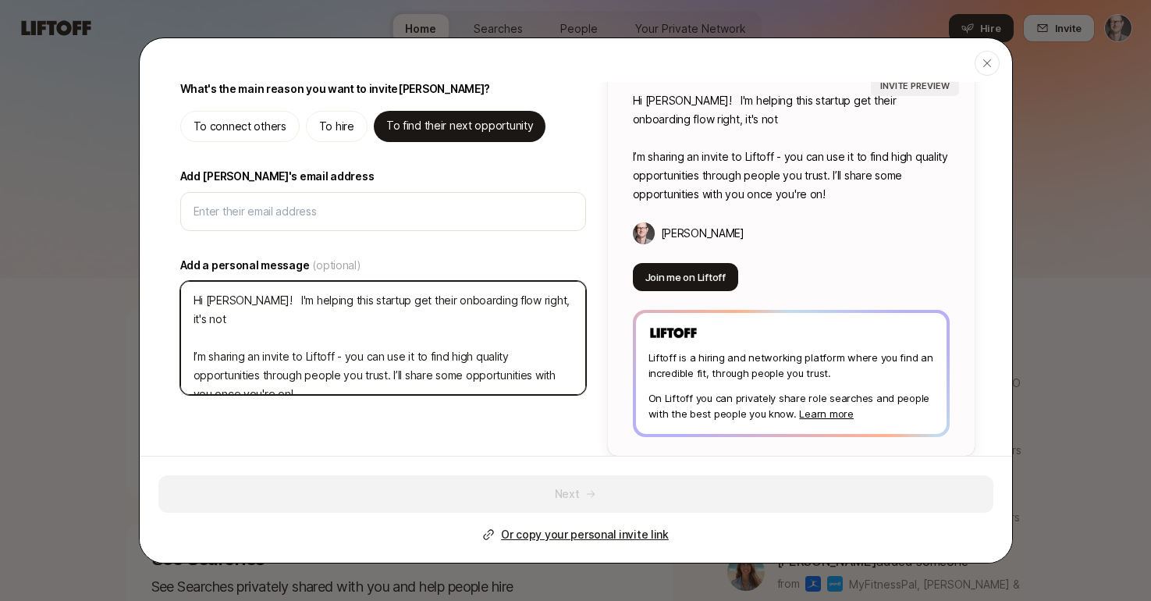
type textarea "Hi Chris! I'm helping this startup get their onboarding flow right, it's not I’…"
type textarea "x"
type textarea "Hi Chris! I'm helping this startup get their onboarding flow right, it's not t …"
type textarea "x"
type textarea "Hi Chris! I'm helping this startup get their onboarding flow right, it's not th…"
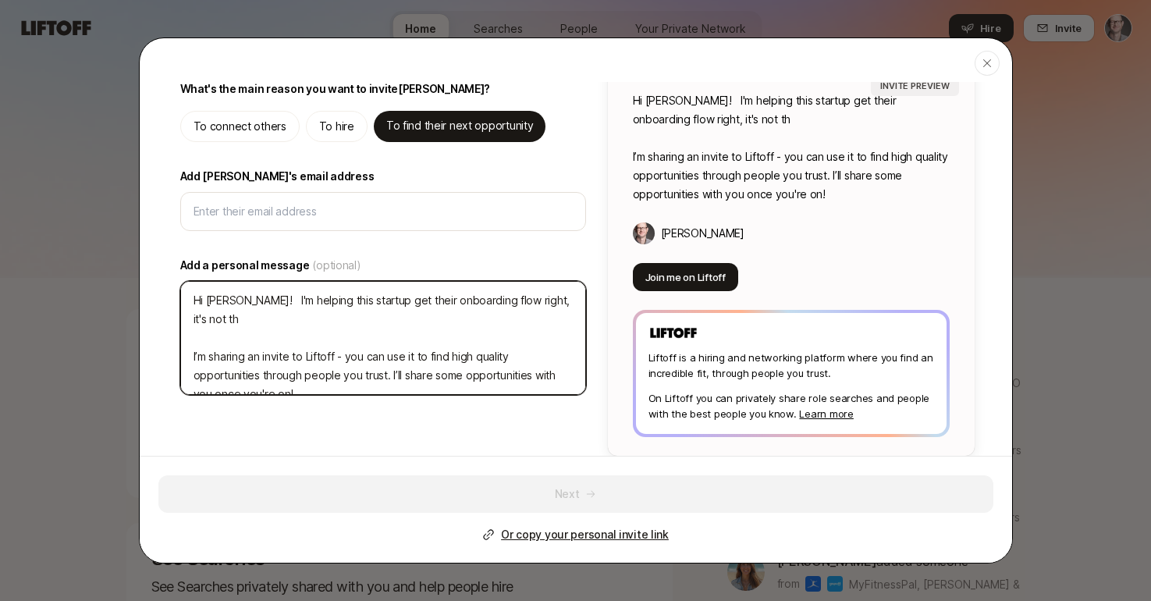
type textarea "x"
type textarea "Hi Chris! I'm helping this startup get their onboarding flow right, it's not th…"
type textarea "x"
type textarea "Hi Chris! I'm helping this startup get their onboarding flow right, it's not th…"
type textarea "x"
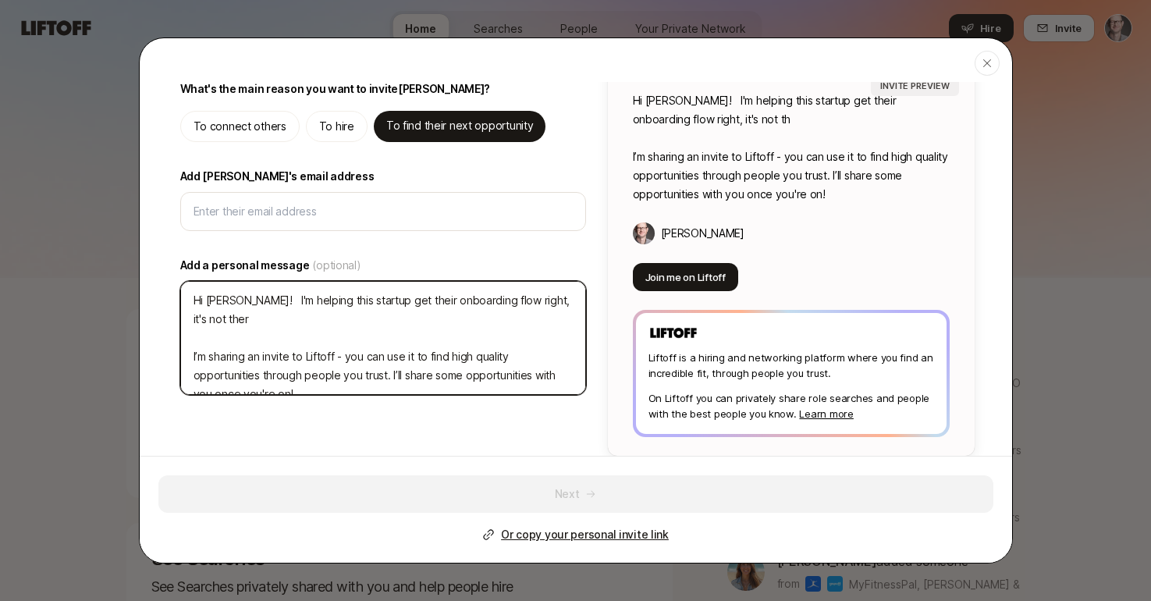
type textarea "Hi Chris! I'm helping this startup get their onboarding flow right, it's not th…"
type textarea "x"
type textarea "Hi Chris! I'm helping this startup get their onboarding flow right, it's not th…"
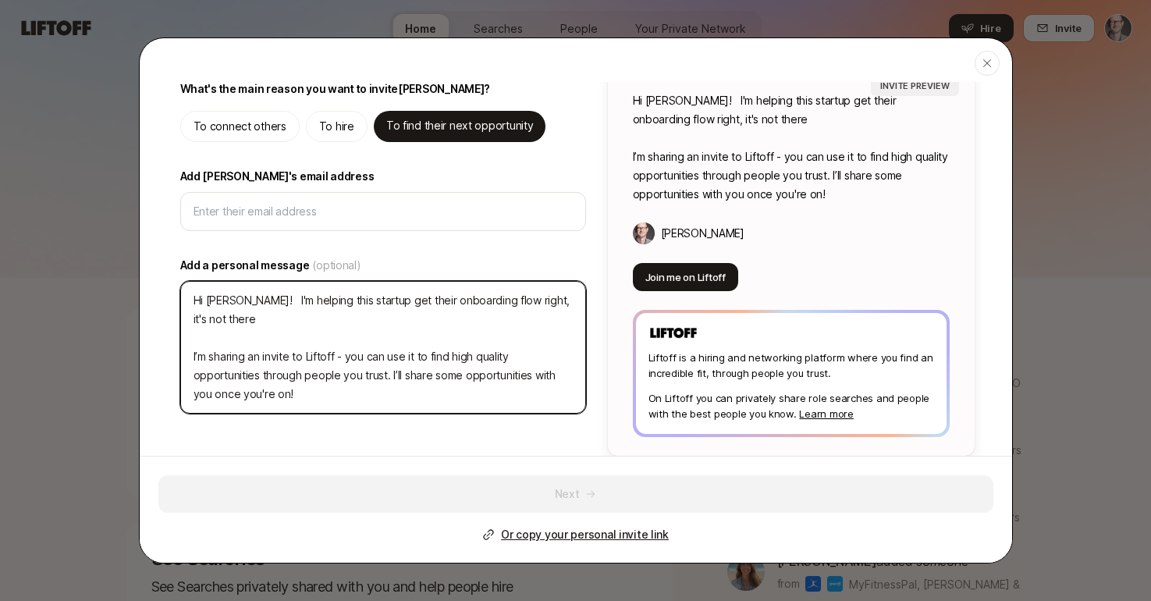
type textarea "x"
type textarea "Hi Chris! I'm helping this startup get their onboarding flow right, it's not th…"
type textarea "x"
type textarea "Hi Chris! I'm helping this startup get their onboarding flow right, it's not th…"
type textarea "x"
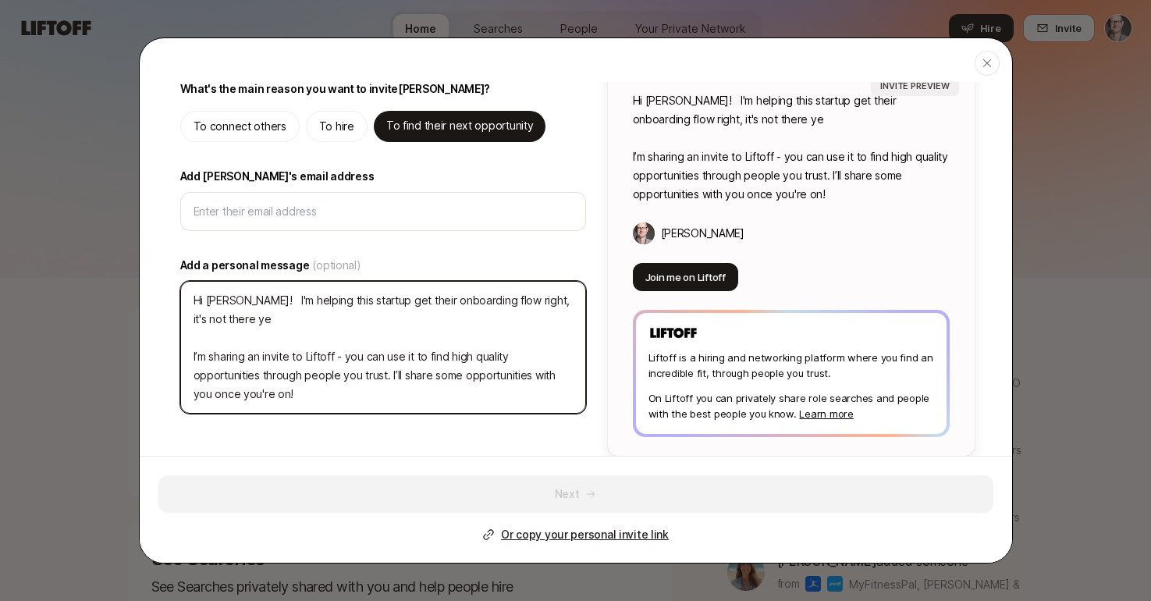
type textarea "Hi Chris! I'm helping this startup get their onboarding flow right, it's not th…"
type textarea "x"
type textarea "Hi Chris! I'm helping this startup get their onboarding flow right, it's not th…"
type textarea "x"
type textarea "Hi Chris! I'm helping this startup get their onboarding flow right, it's not th…"
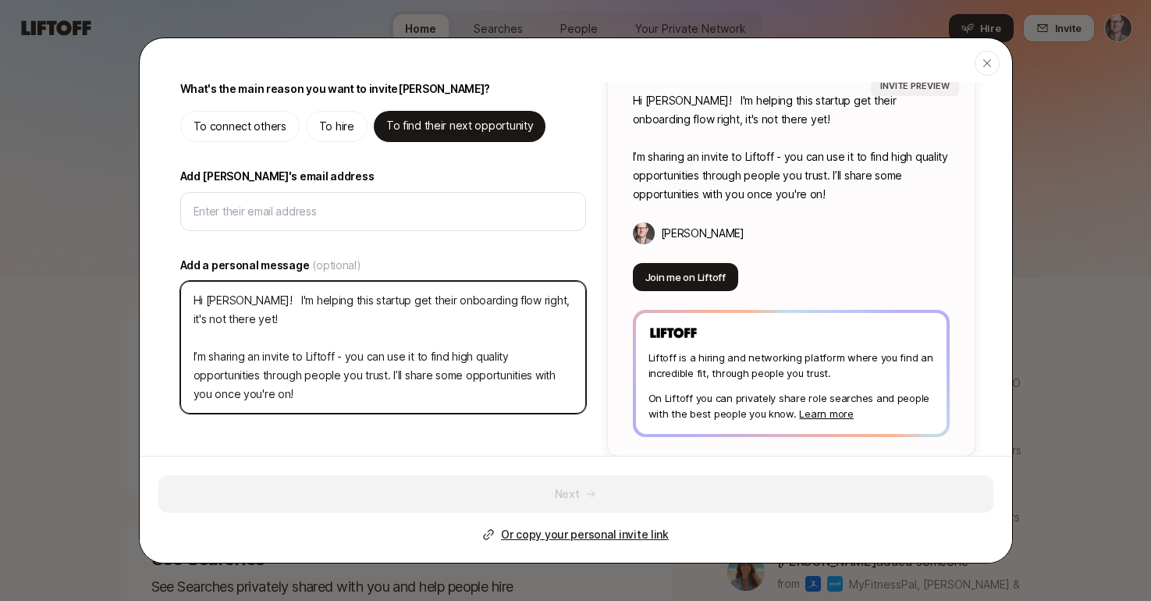
type textarea "x"
type textarea "Hi Chris! I'm helping this startup get their onboarding flow right, it's not th…"
type textarea "x"
type textarea "Hi Chris! I'm helping this startup get their onboarding flow right, it's not th…"
type textarea "x"
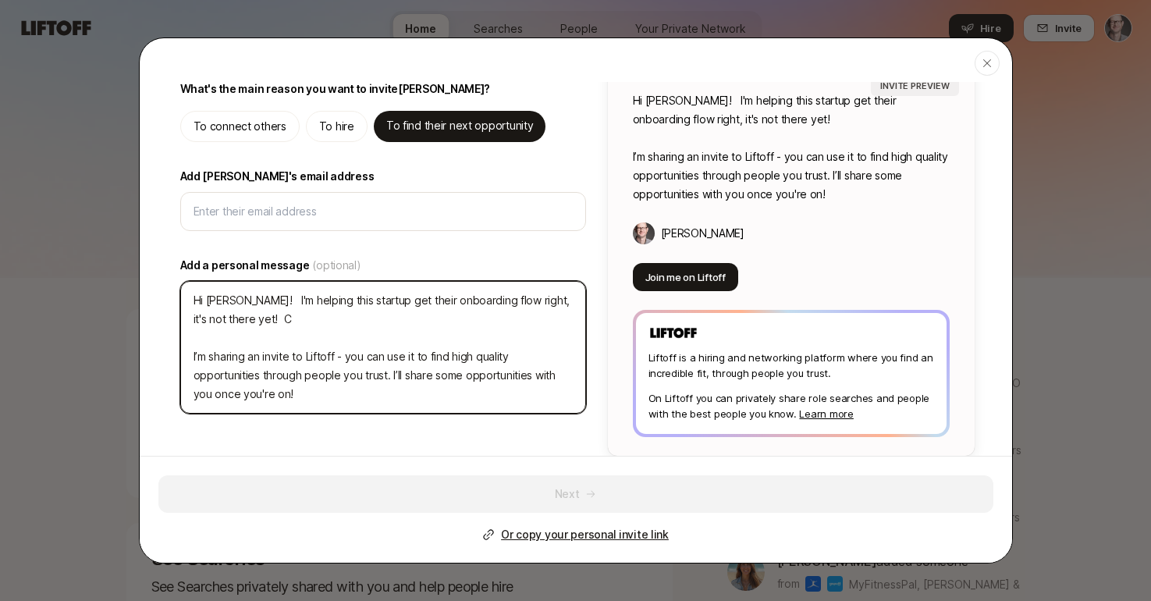
type textarea "Hi Chris! I'm helping this startup get their onboarding flow right, it's not th…"
type textarea "x"
type textarea "Hi Chris! I'm helping this startup get their onboarding flow right, it's not th…"
type textarea "x"
type textarea "Hi Chris! I'm helping this startup get their onboarding flow right, it's not th…"
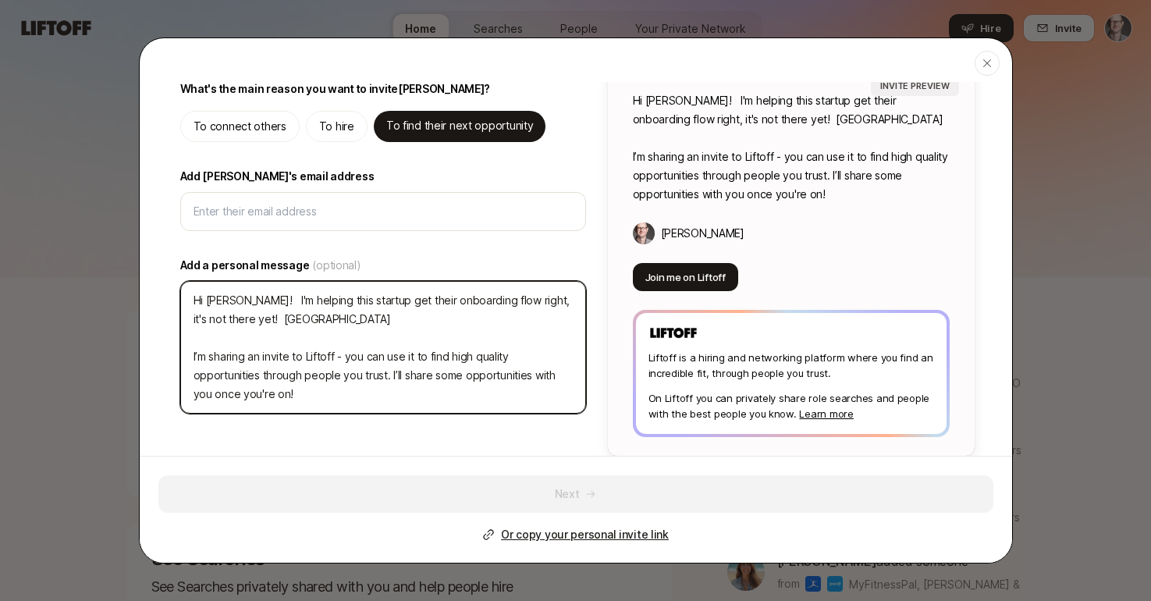
type textarea "x"
type textarea "Hi Chris! I'm helping this startup get their onboarding flow right, it's not th…"
type textarea "x"
type textarea "Hi Chris! I'm helping this startup get their onboarding flow right, it's not th…"
type textarea "x"
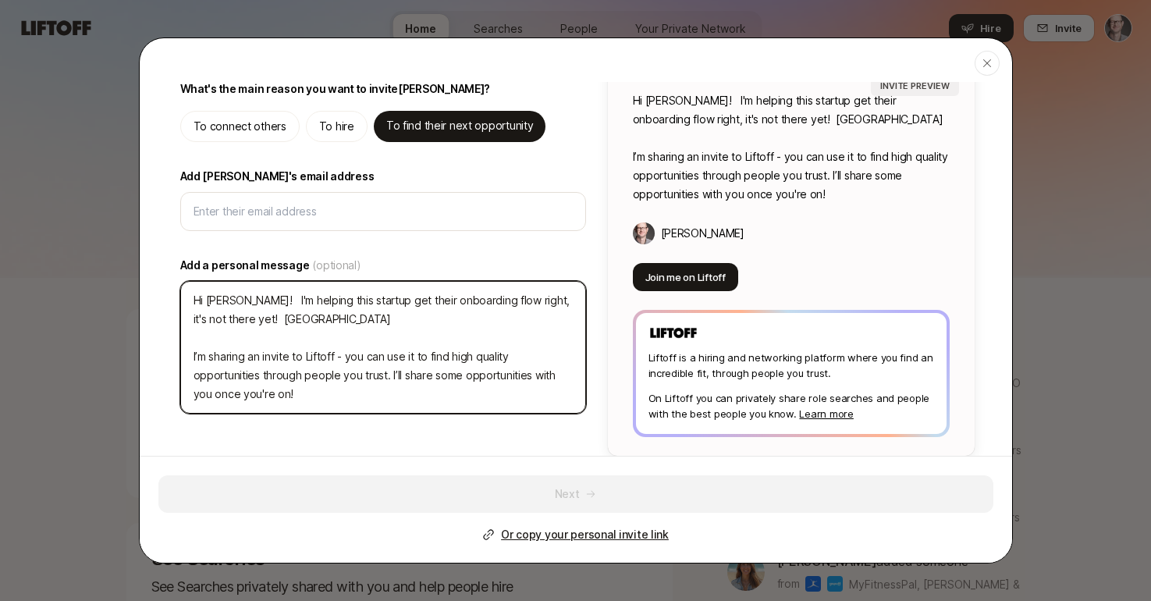
type textarea "Hi Chris! I'm helping this startup get their onboarding flow right, it's not th…"
type textarea "x"
type textarea "Hi Chris! I'm helping this startup get their onboarding flow right, it's not th…"
type textarea "x"
type textarea "Hi Chris! I'm helping this startup get their onboarding flow right, it's not th…"
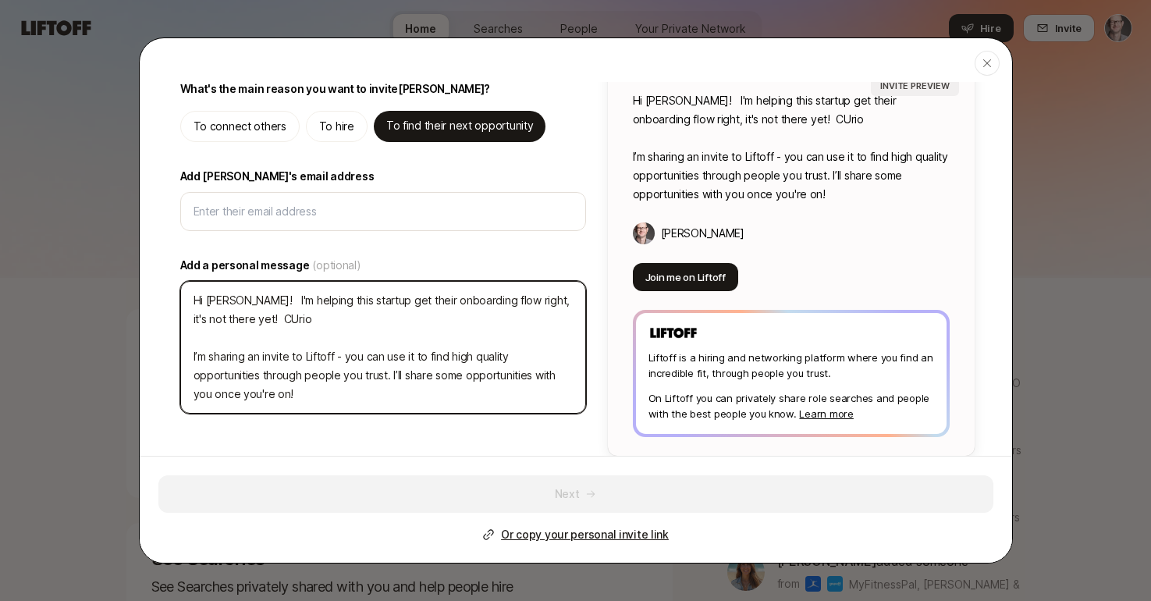
type textarea "x"
type textarea "Hi Chris! I'm helping this startup get their onboarding flow right, it's not th…"
type textarea "x"
type textarea "Hi Chris! I'm helping this startup get their onboarding flow right, it's not th…"
type textarea "x"
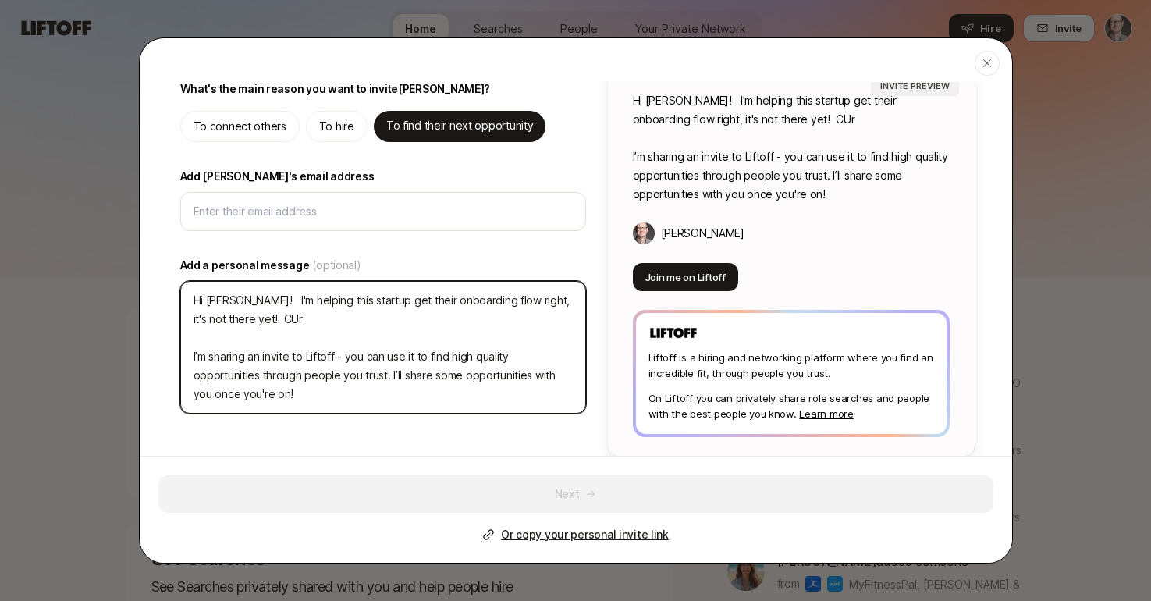
type textarea "Hi Chris! I'm helping this startup get their onboarding flow right, it's not th…"
type textarea "x"
type textarea "Hi Chris! I'm helping this startup get their onboarding flow right, it's not th…"
type textarea "x"
type textarea "Hi Chris! I'm helping this startup get their onboarding flow right, it's not th…"
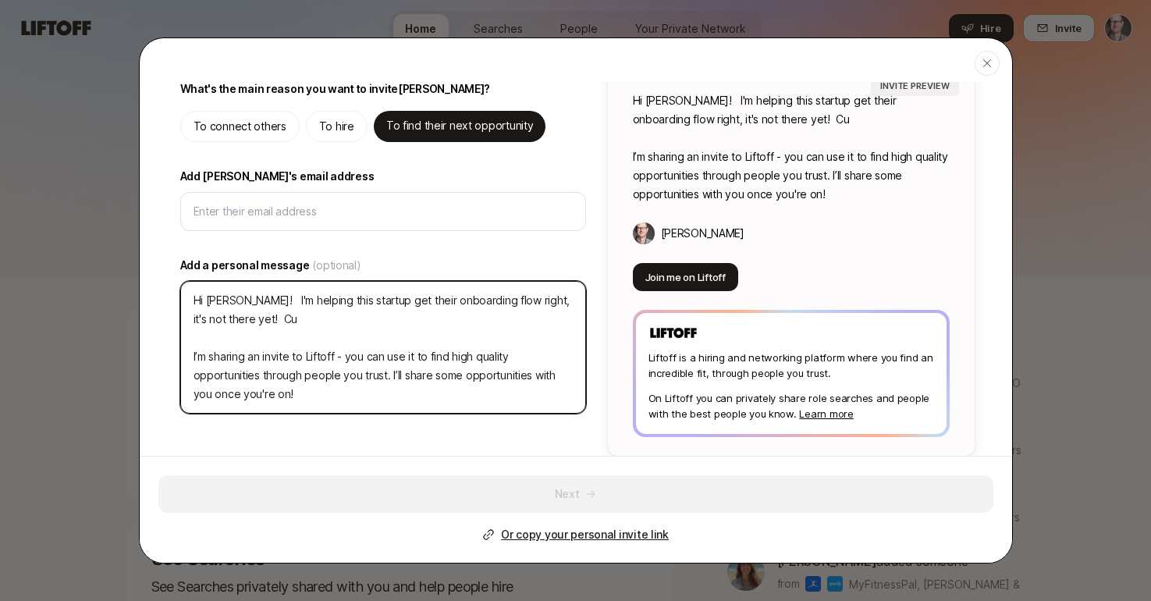
type textarea "x"
type textarea "Hi Chris! I'm helping this startup get their onboarding flow right, it's not th…"
type textarea "x"
type textarea "Hi Chris! I'm helping this startup get their onboarding flow right, it's not th…"
type textarea "x"
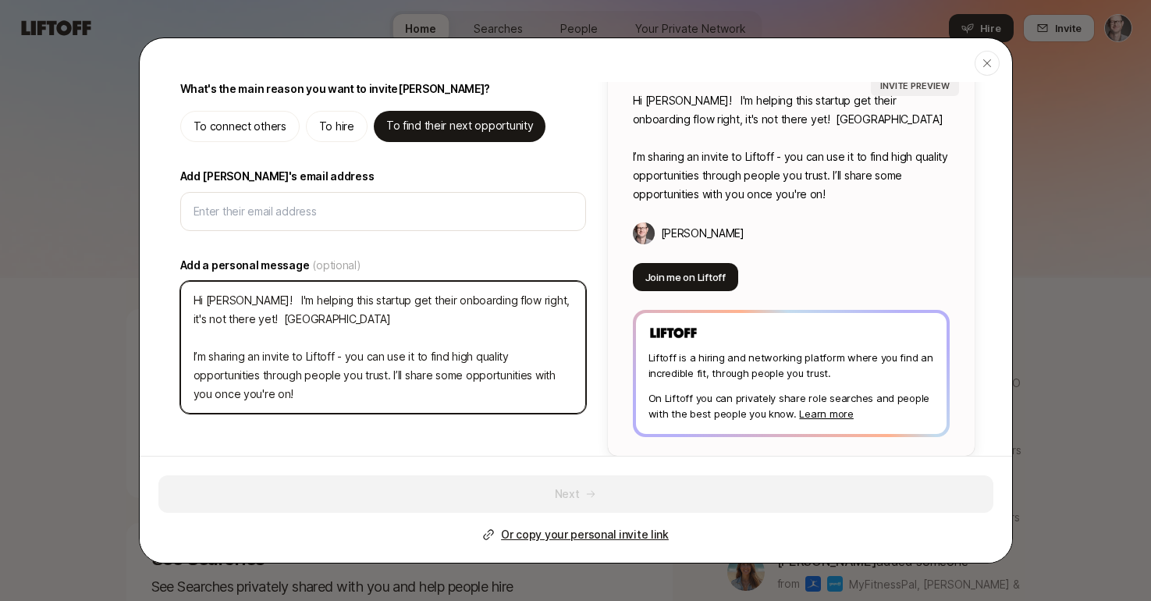
type textarea "Hi Chris! I'm helping this startup get their onboarding flow right, it's not th…"
type textarea "x"
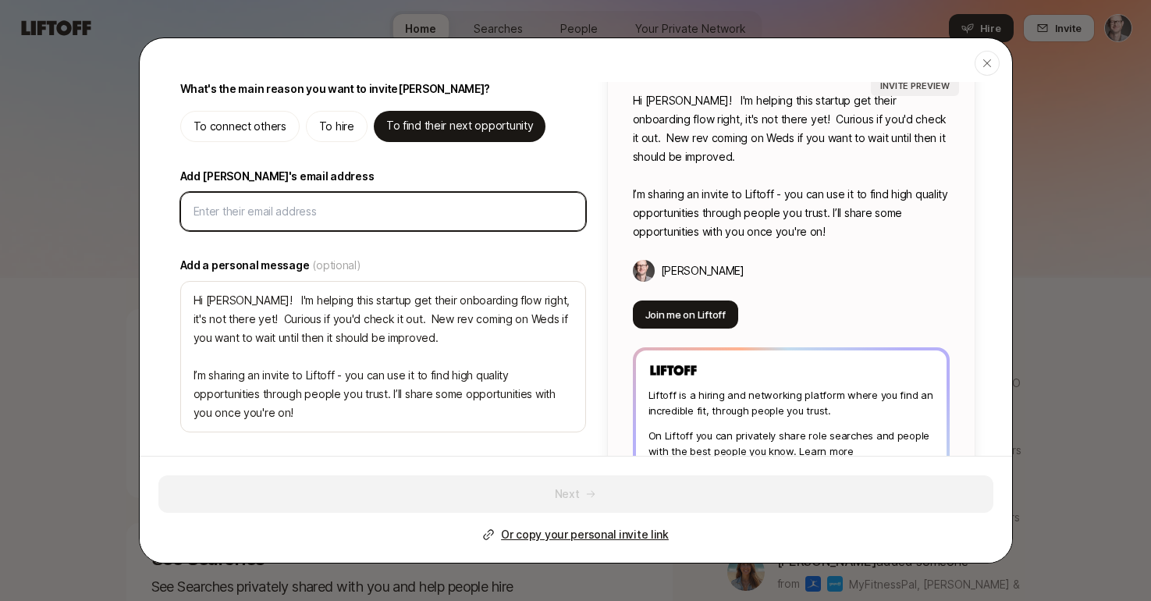
click at [329, 215] on input "Add Chris's email address" at bounding box center [383, 211] width 379 height 19
paste input "chris.palmatier@gmail.com"
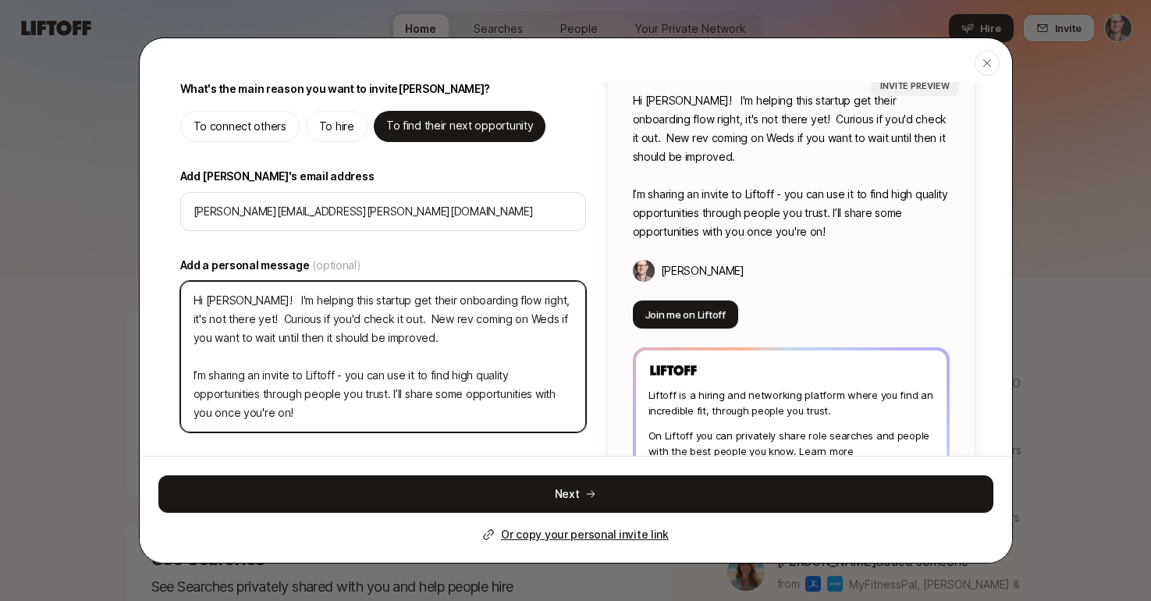
click at [240, 298] on textarea "Hi Chris! I'm helping this startup get their onboarding flow right, it's not th…" at bounding box center [383, 356] width 406 height 151
drag, startPoint x: 418, startPoint y: 331, endPoint x: 114, endPoint y: 224, distance: 321.9
click at [113, 227] on body "Home Searches People Your Private Network Hire Home Searches People Your Privat…" at bounding box center [575, 300] width 1151 height 601
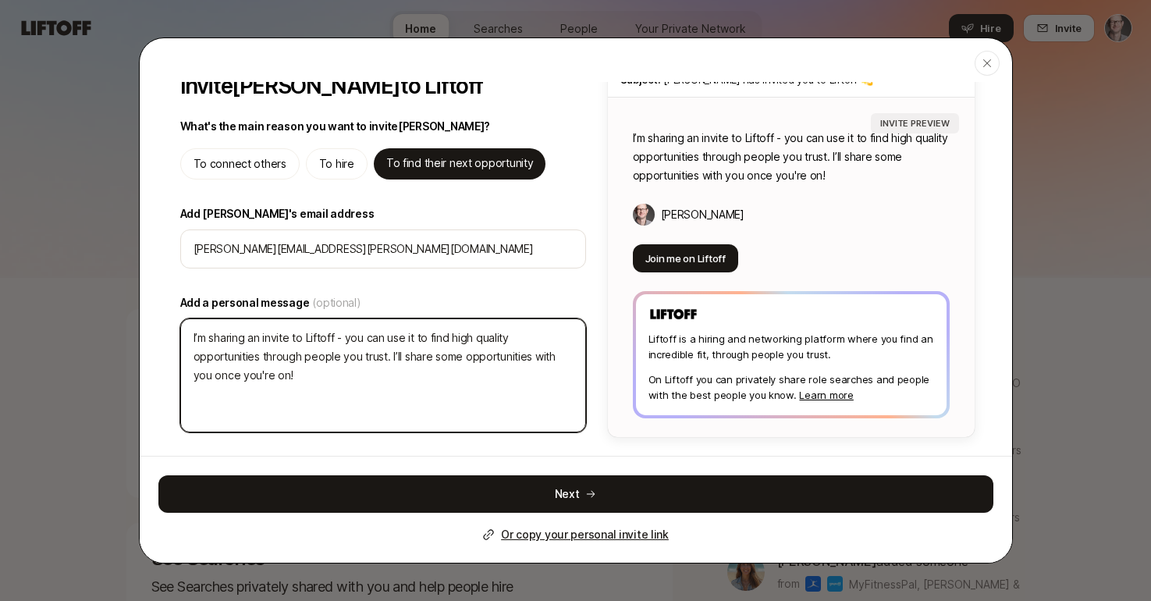
click at [190, 336] on textarea "I’m sharing an invite to Liftoff - you can use it to find high quality opportun…" at bounding box center [383, 375] width 406 height 114
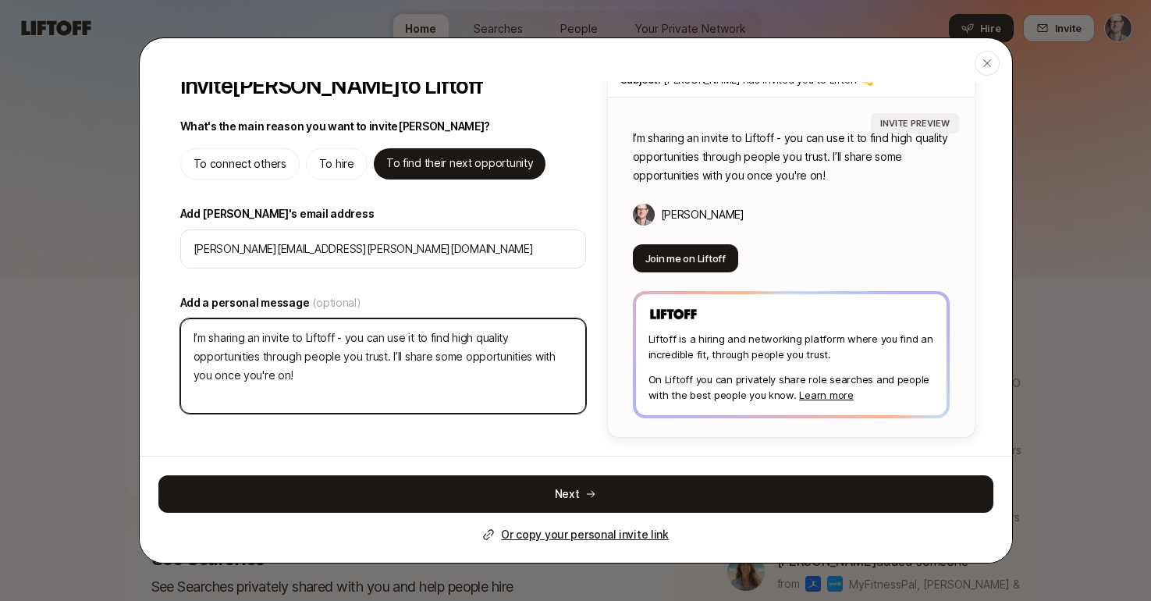
scroll to position [26, 0]
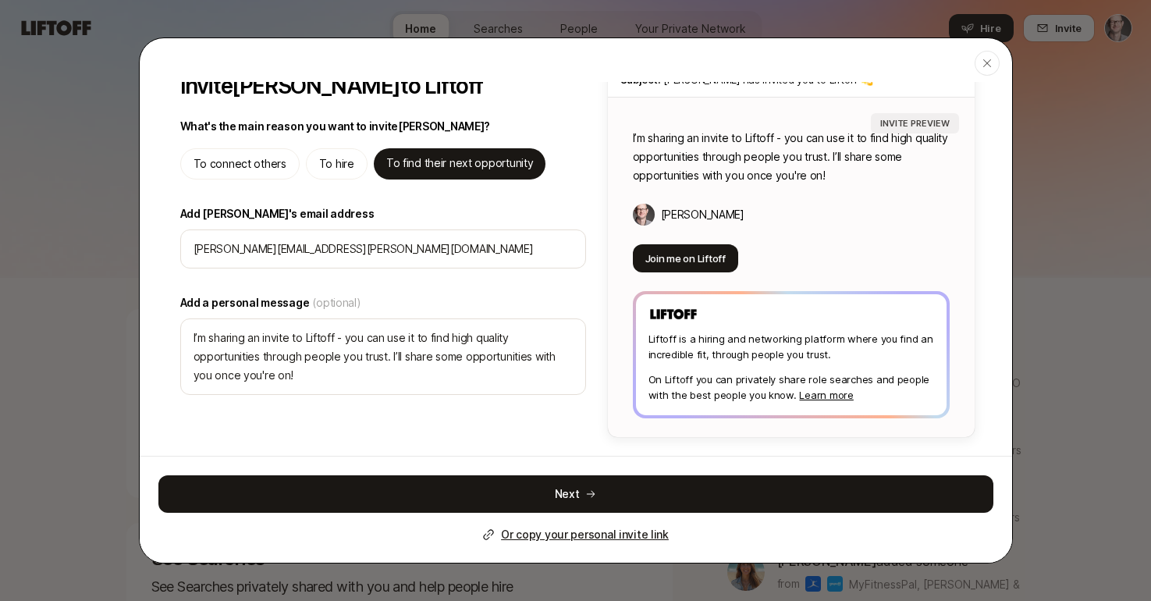
click at [988, 62] on icon "button" at bounding box center [987, 63] width 8 height 8
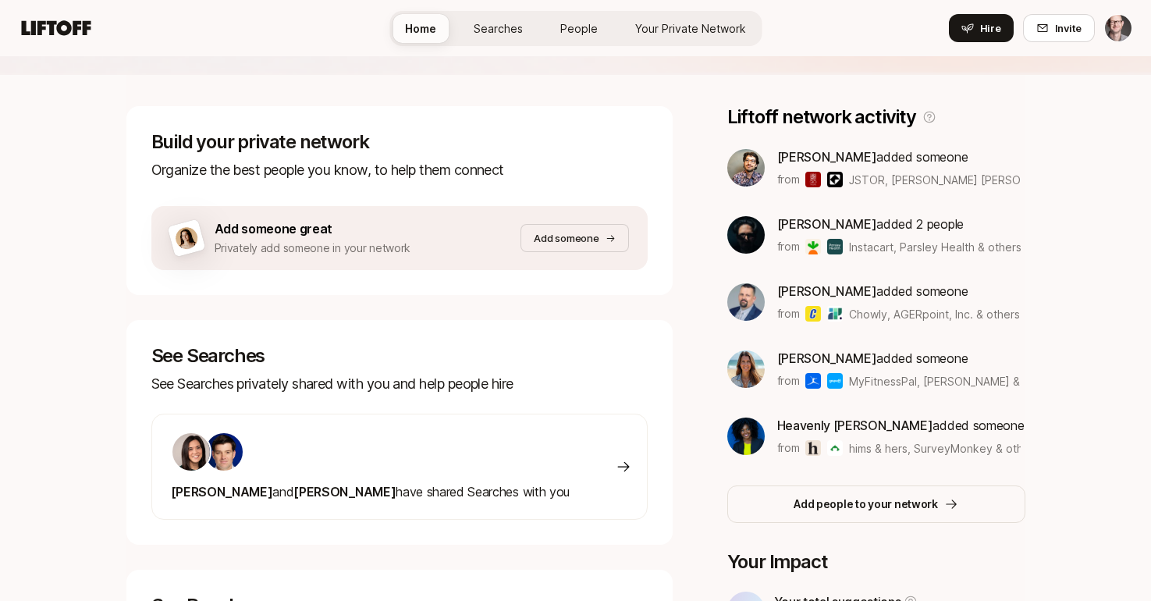
scroll to position [204, 0]
click at [873, 494] on p "Add people to your network" at bounding box center [866, 503] width 144 height 19
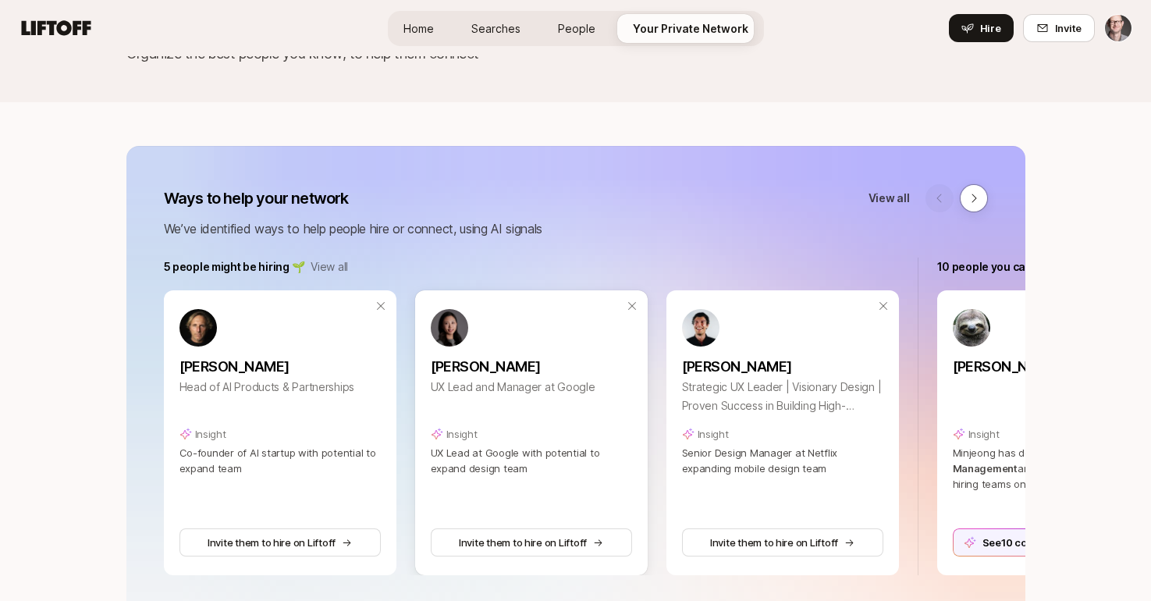
scroll to position [137, 0]
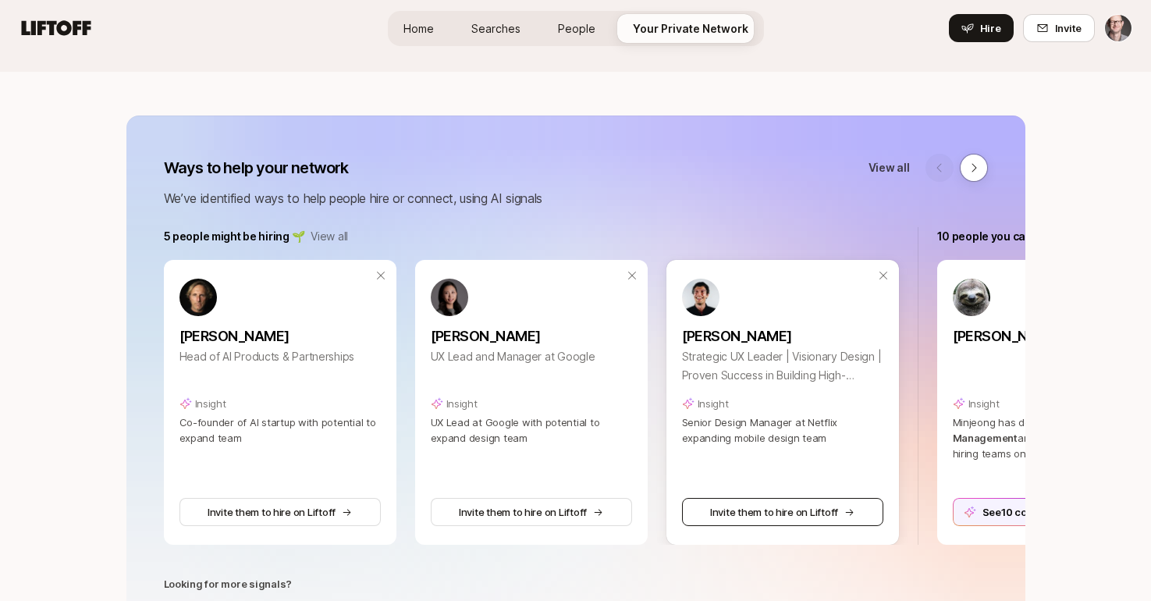
click at [776, 505] on button "Invite them to hire on Liftoff" at bounding box center [782, 512] width 201 height 28
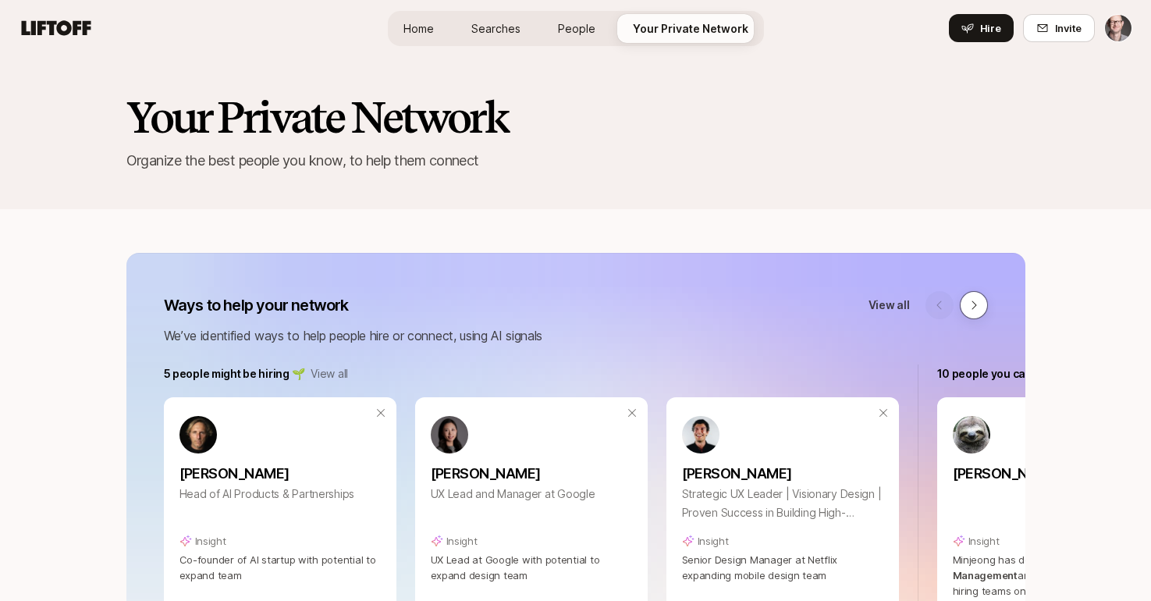
click at [982, 303] on button at bounding box center [974, 305] width 28 height 28
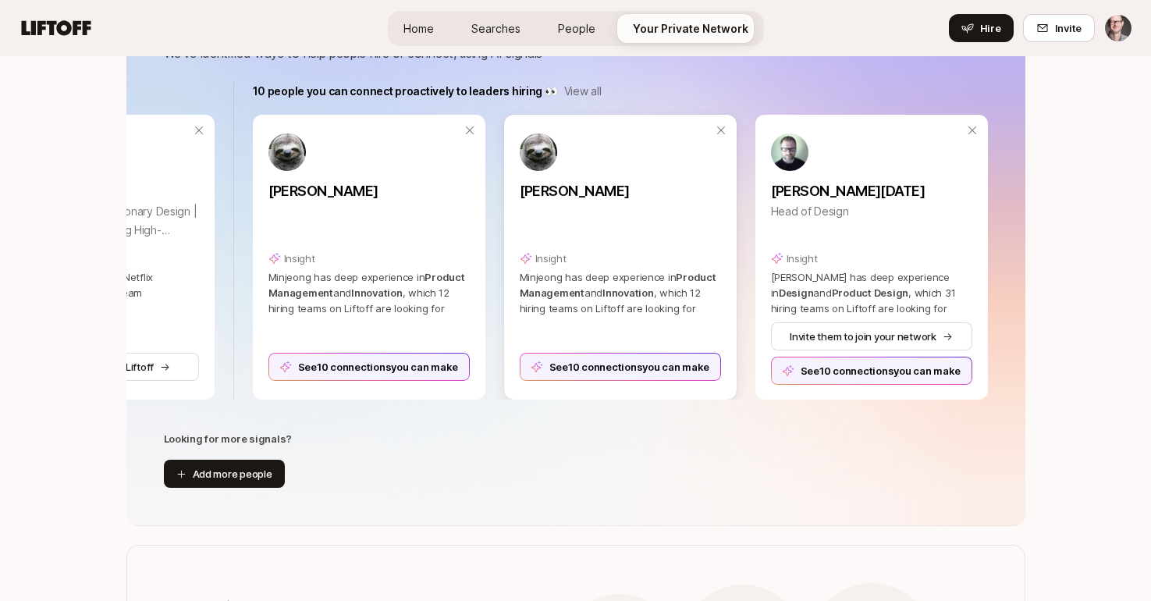
scroll to position [287, 0]
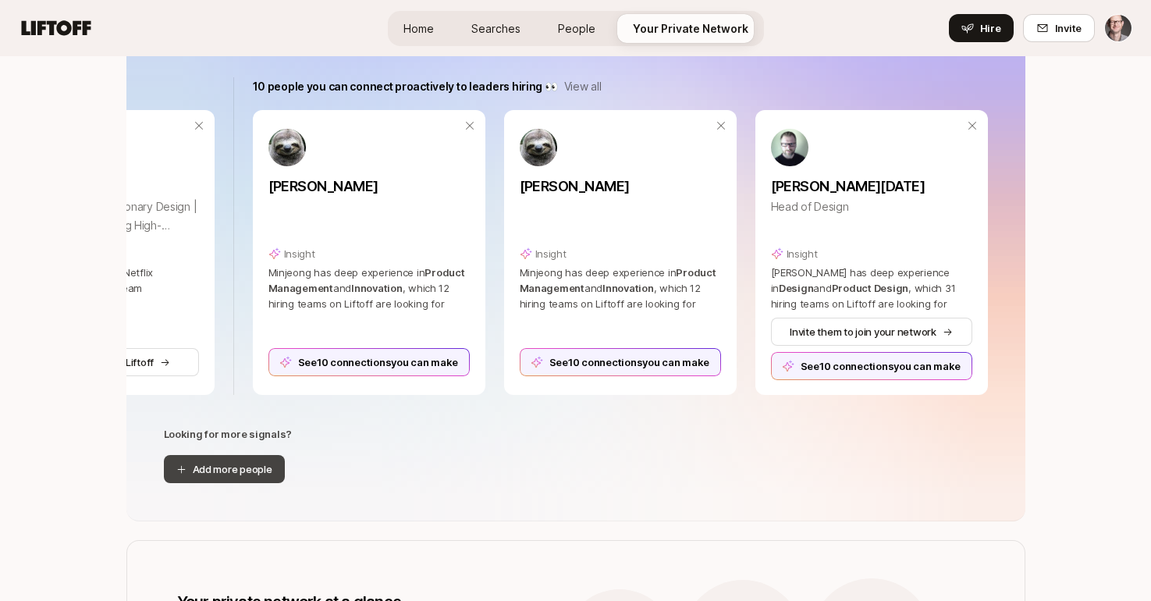
click at [237, 472] on button "Add more people" at bounding box center [224, 469] width 121 height 28
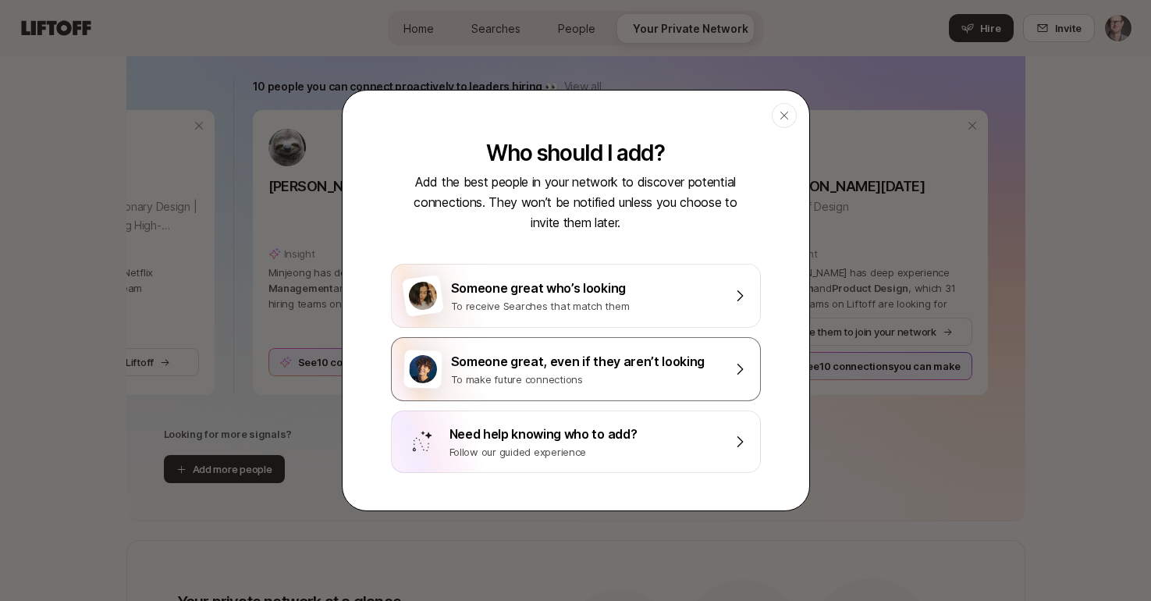
click at [566, 368] on div "Someone great, even if they aren’t looking" at bounding box center [587, 361] width 272 height 20
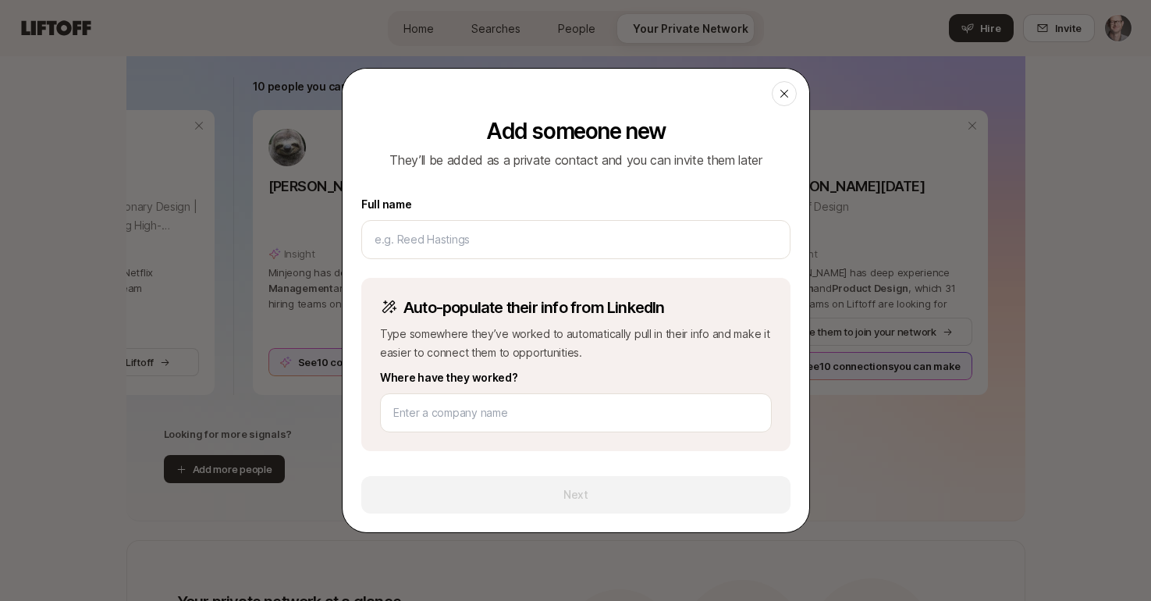
click at [784, 98] on icon at bounding box center [784, 93] width 12 height 12
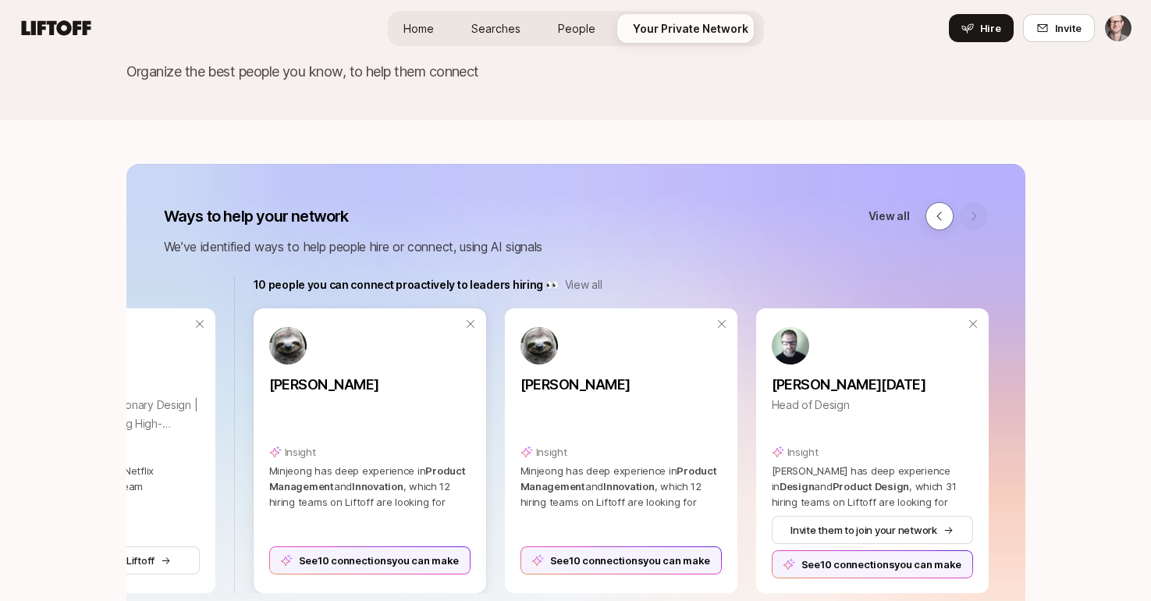
scroll to position [84, 0]
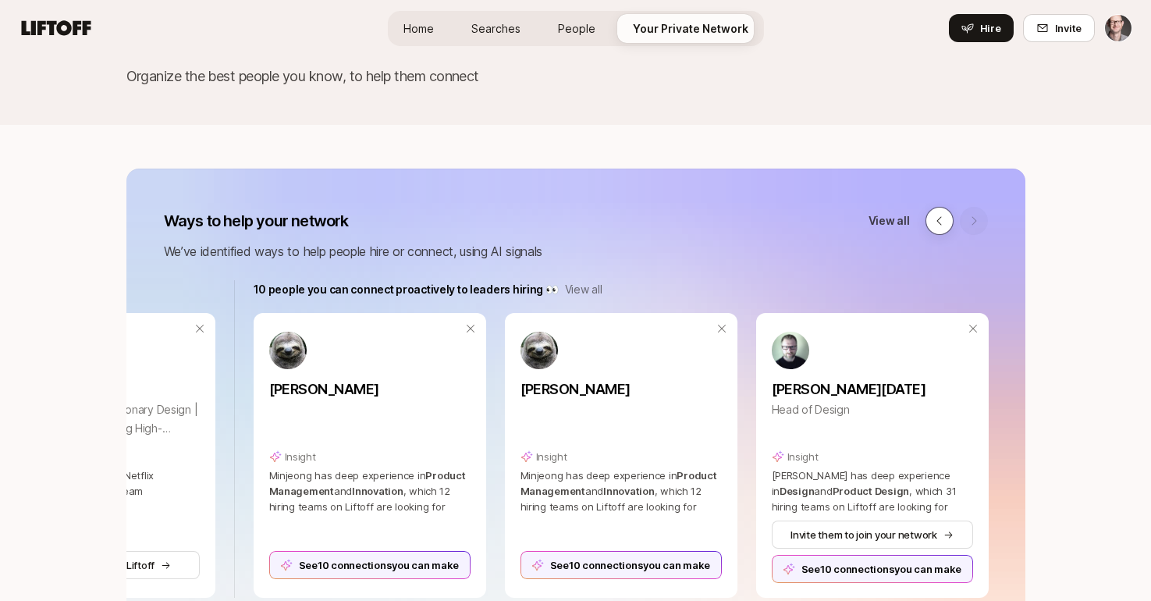
click at [939, 229] on button at bounding box center [940, 221] width 28 height 28
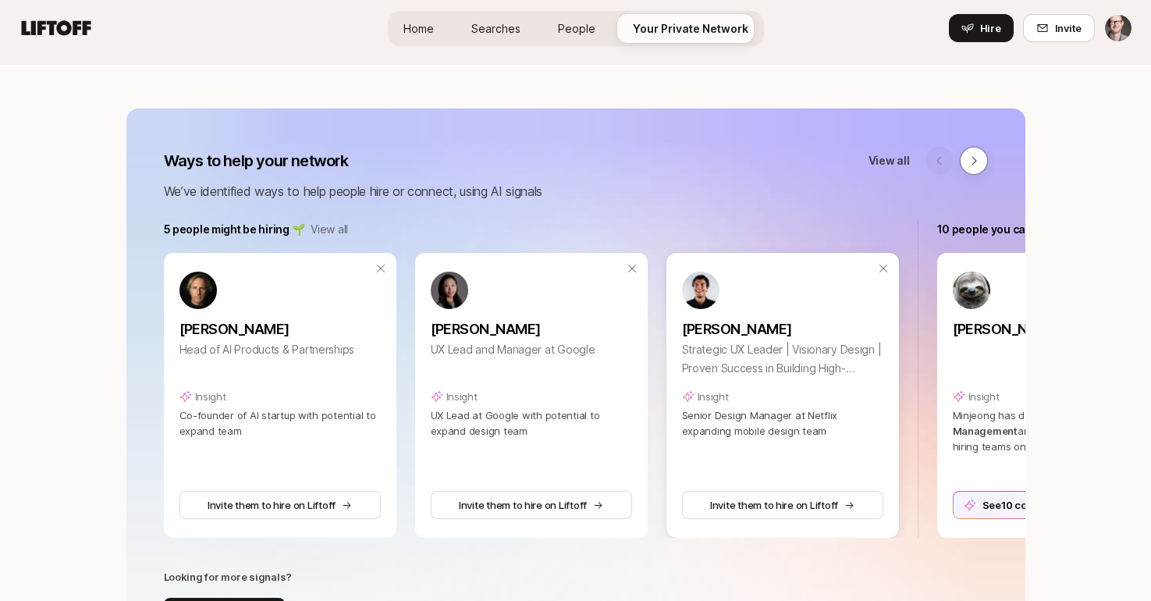
scroll to position [196, 0]
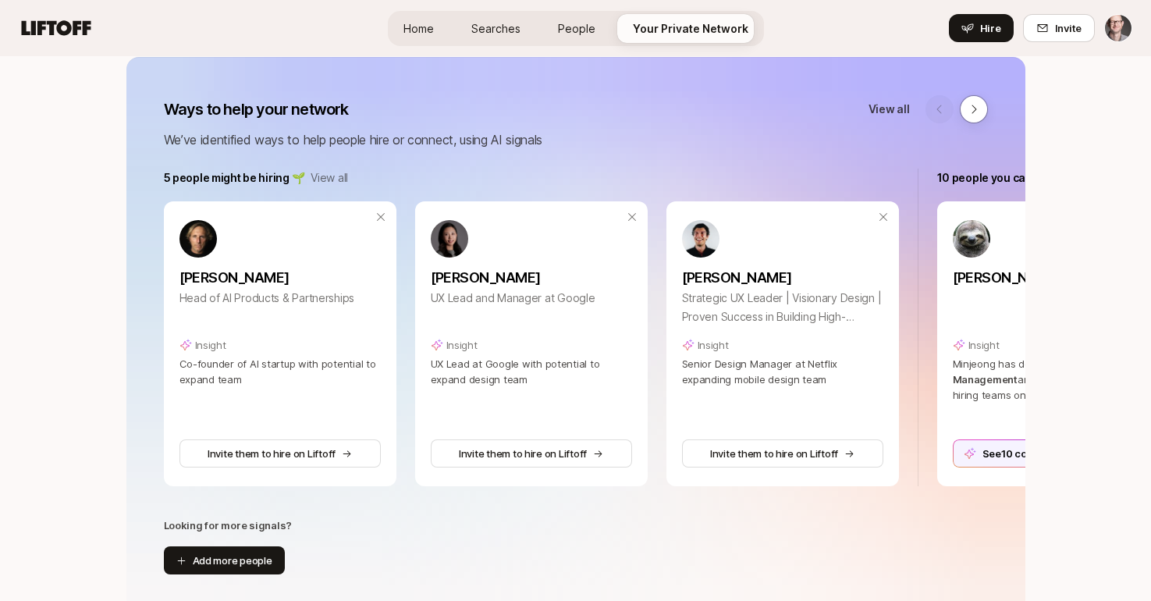
drag, startPoint x: 791, startPoint y: 453, endPoint x: 829, endPoint y: 521, distance: 78.2
click at [828, 521] on div "Ways to help your network View all We’ve identified ways to help people hire or…" at bounding box center [575, 335] width 899 height 556
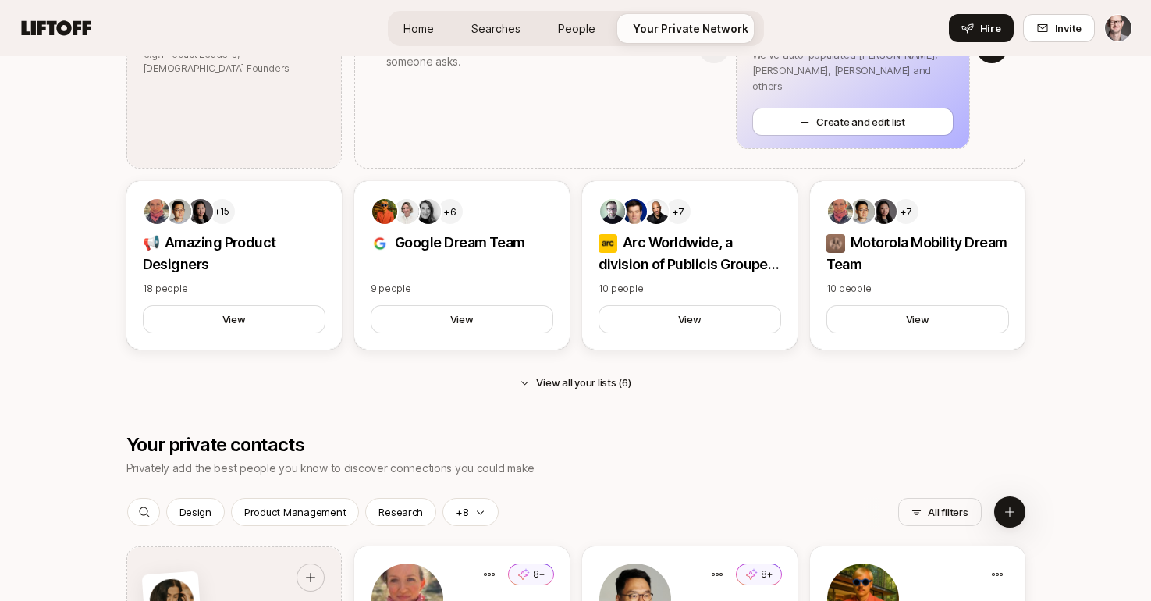
scroll to position [1521, 0]
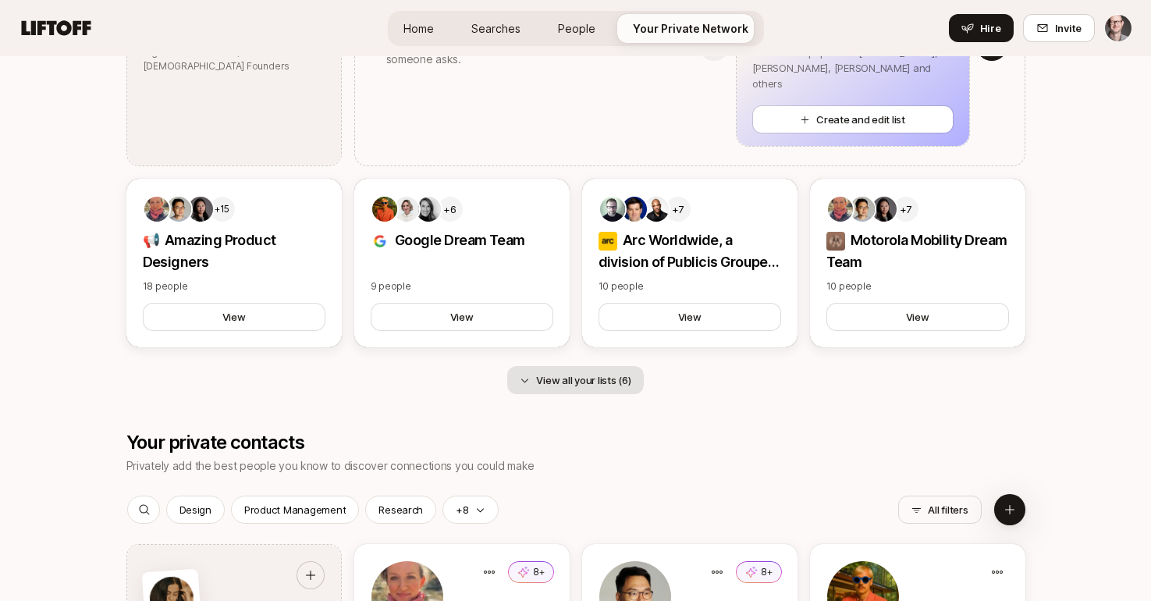
click at [570, 384] on button "View all your lists (6)" at bounding box center [575, 380] width 136 height 28
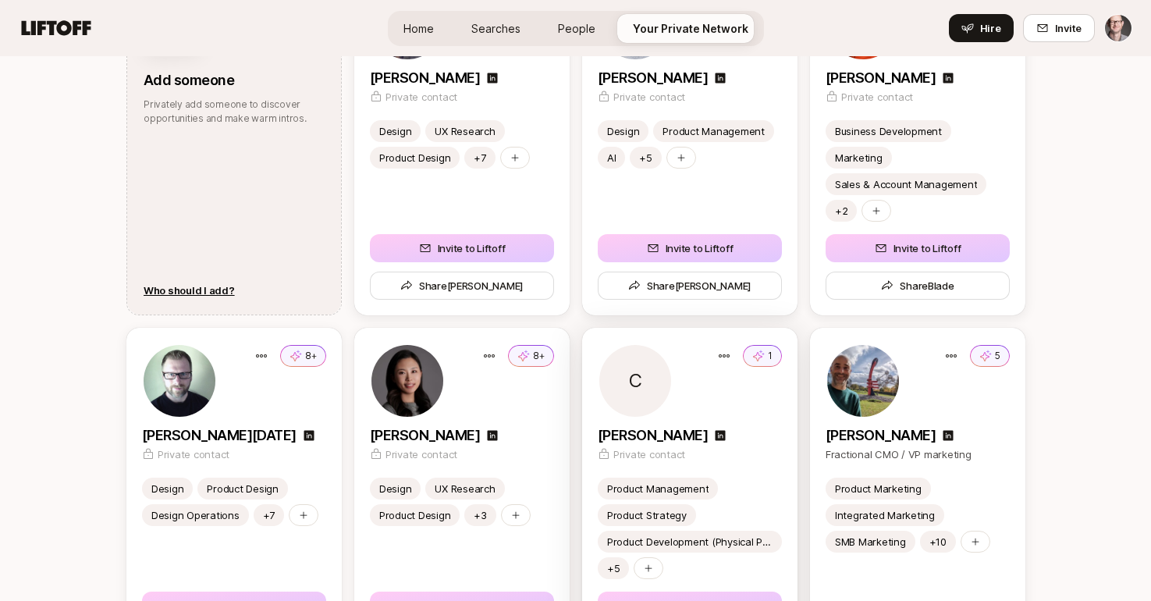
scroll to position [2438, 0]
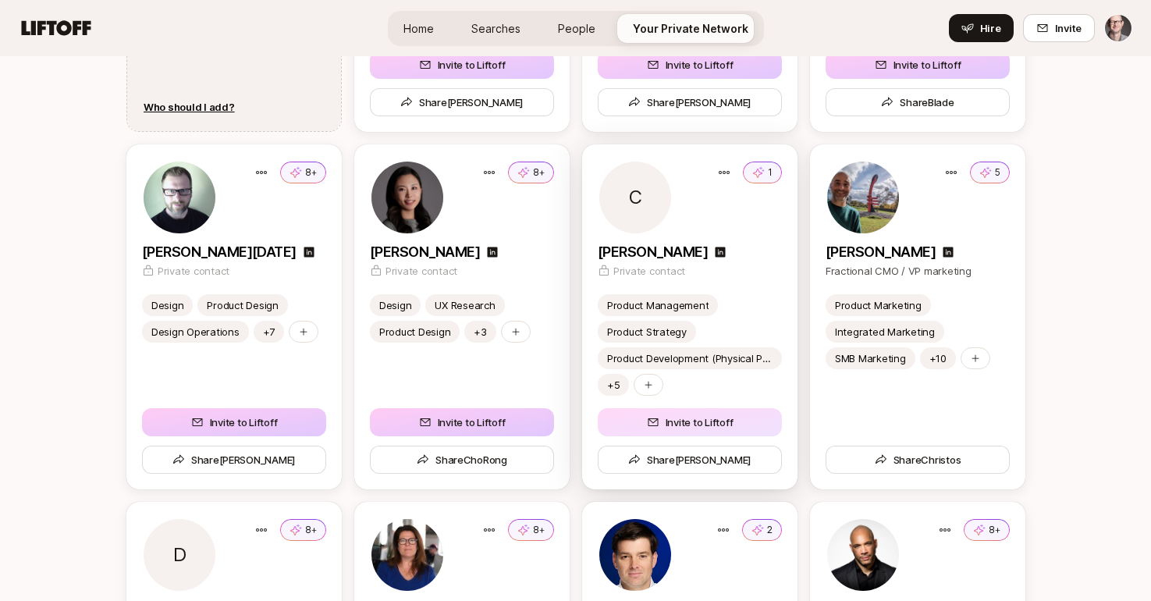
click at [682, 416] on button "Invite to Liftoff" at bounding box center [690, 422] width 184 height 28
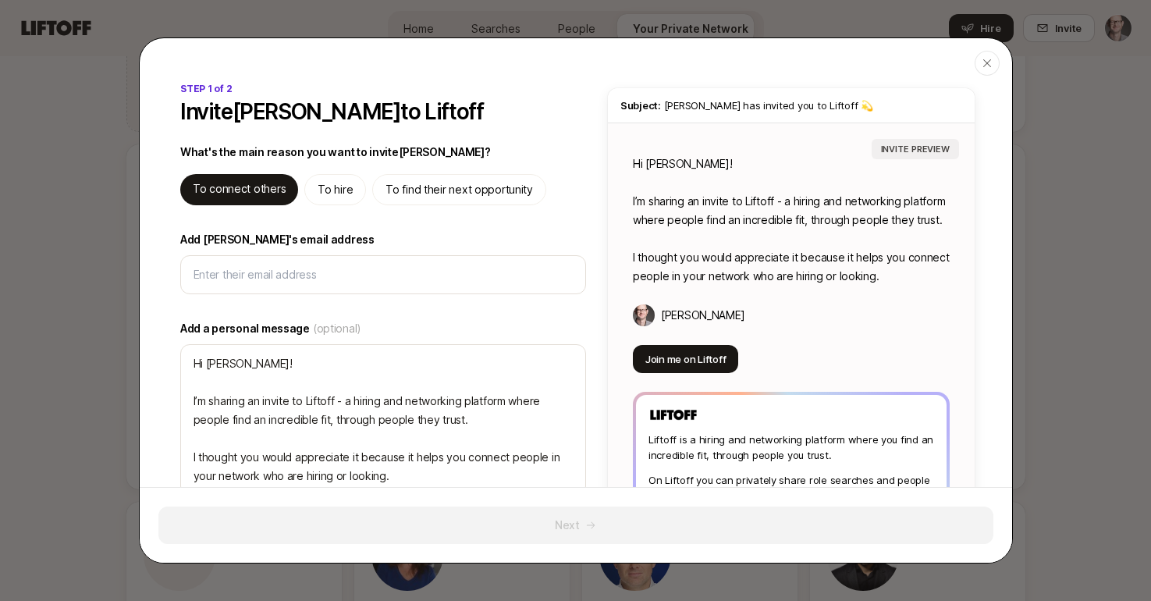
type textarea "x"
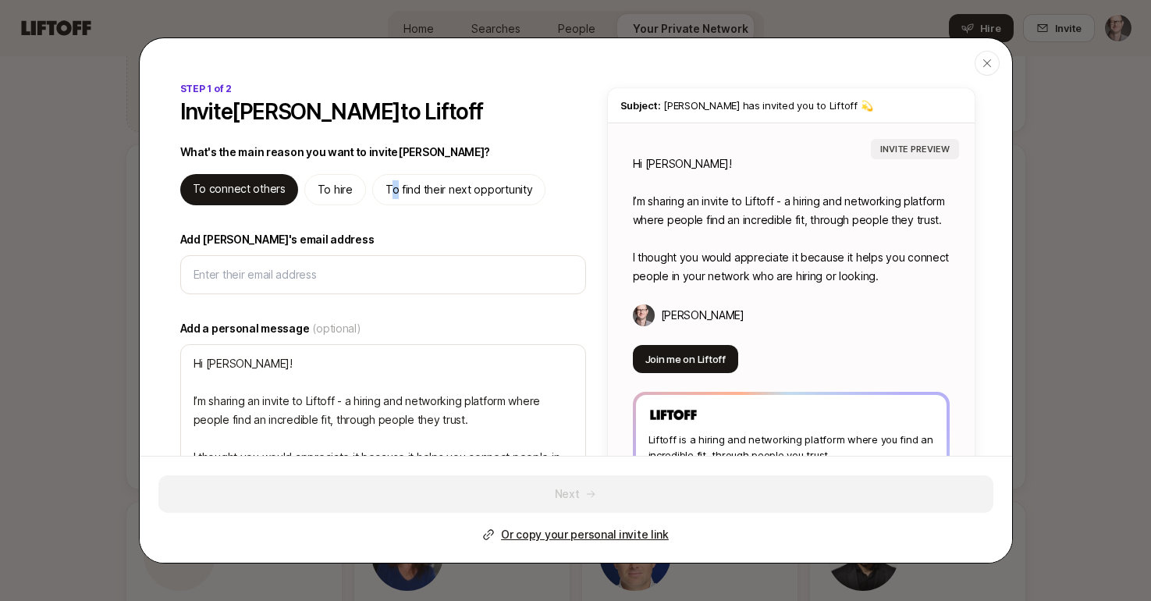
click at [389, 190] on p "To find their next opportunity" at bounding box center [460, 189] width 148 height 19
type textarea "Hi Chris! I’m sharing an invite to Liftoff - you can use it to find high qualit…"
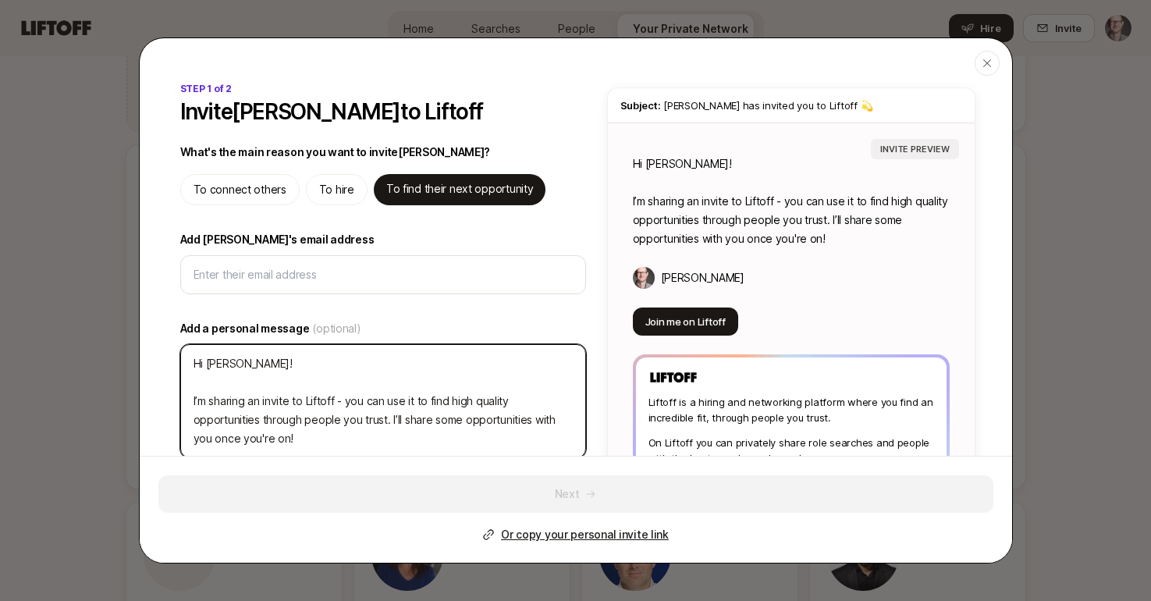
click at [270, 367] on textarea "Hi Chris! I’m sharing an invite to Liftoff - you can use it to find high qualit…" at bounding box center [383, 401] width 406 height 114
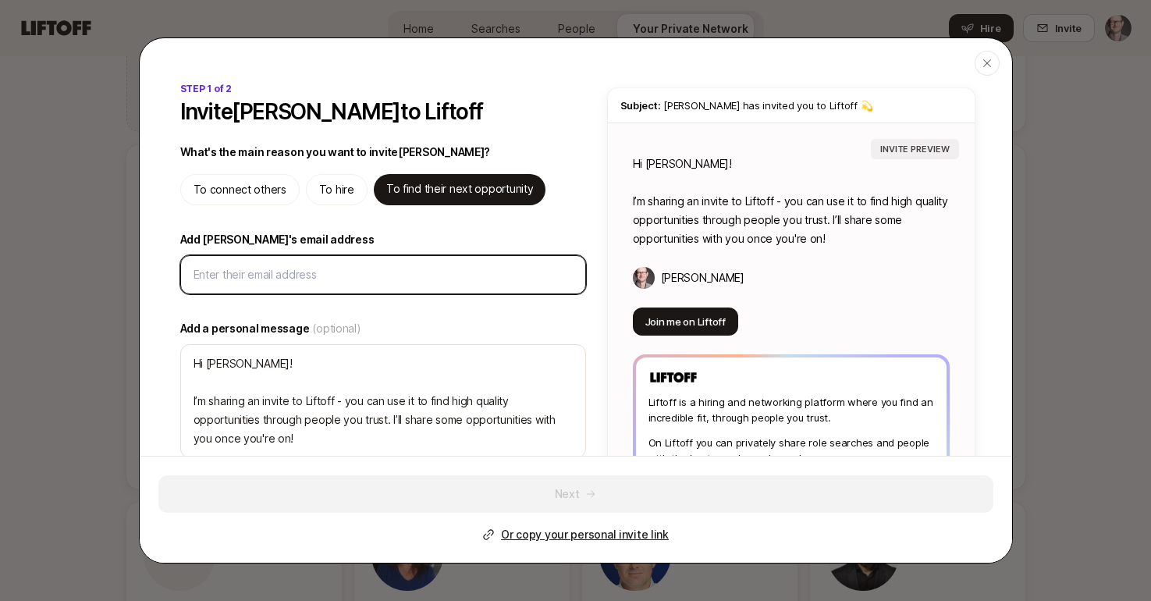
click at [278, 272] on input "Add Chris's email address" at bounding box center [383, 274] width 379 height 19
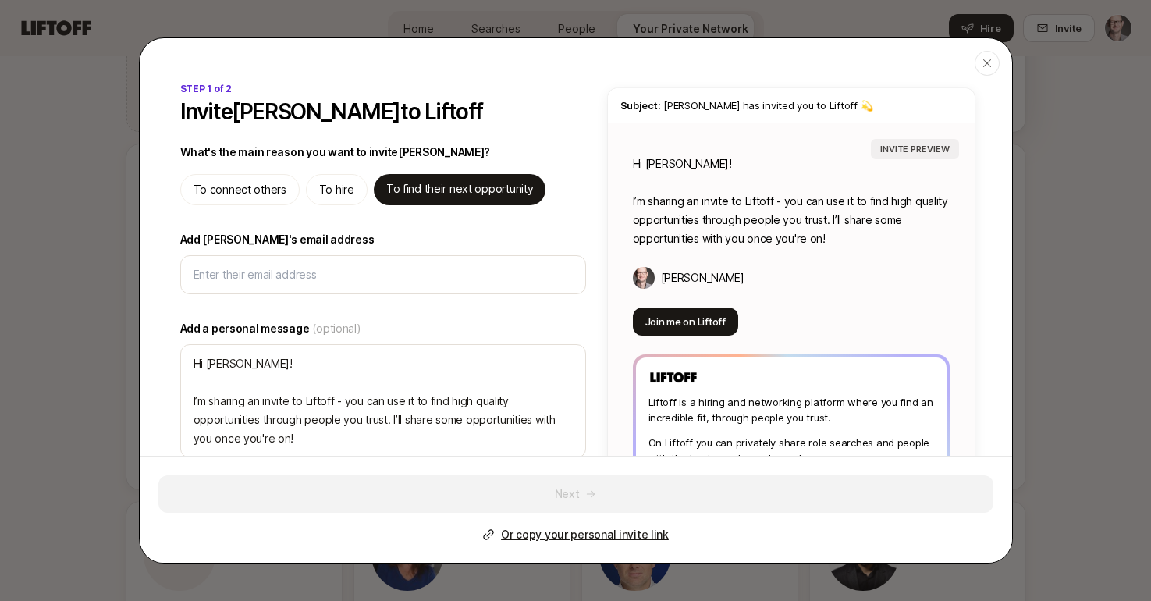
drag, startPoint x: 986, startPoint y: 61, endPoint x: 982, endPoint y: 72, distance: 11.6
click at [987, 63] on icon "button" at bounding box center [987, 63] width 12 height 12
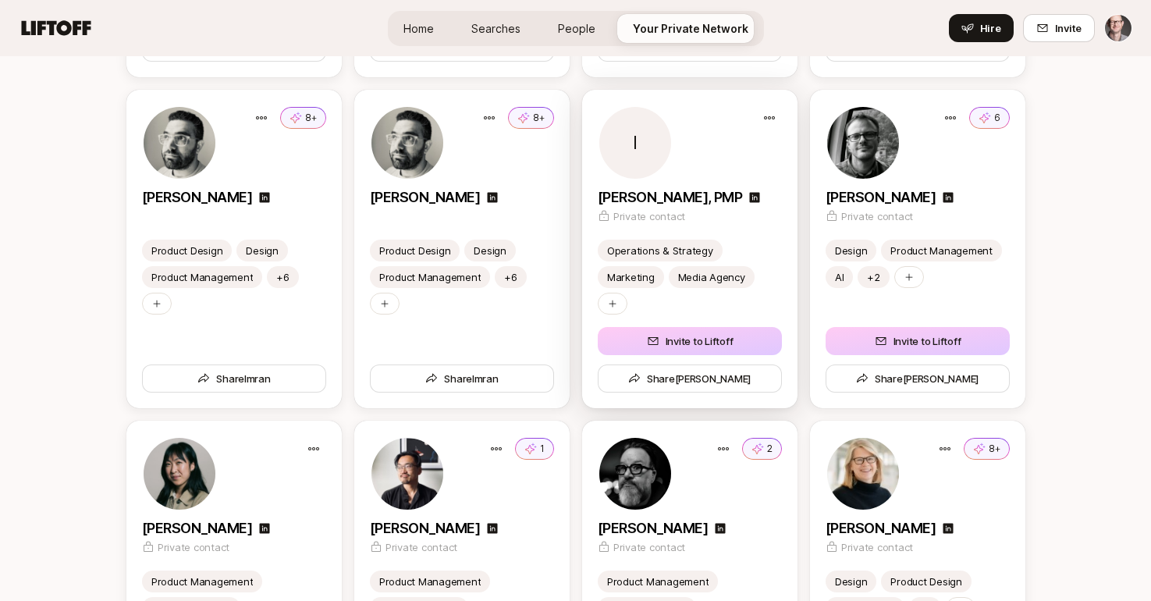
scroll to position [3185, 0]
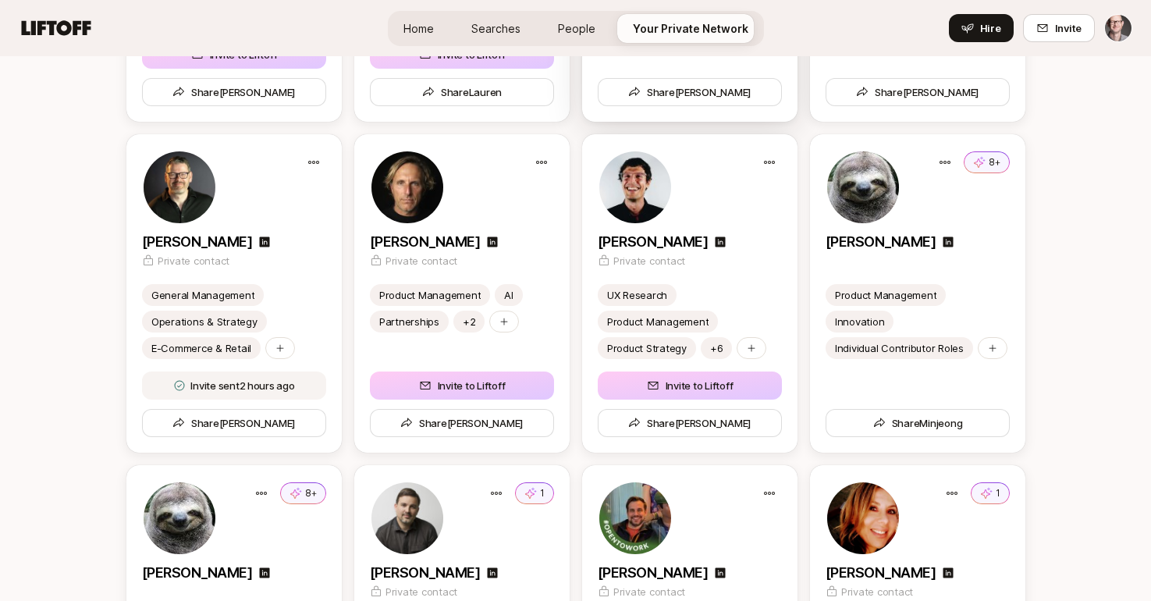
scroll to position [4538, 0]
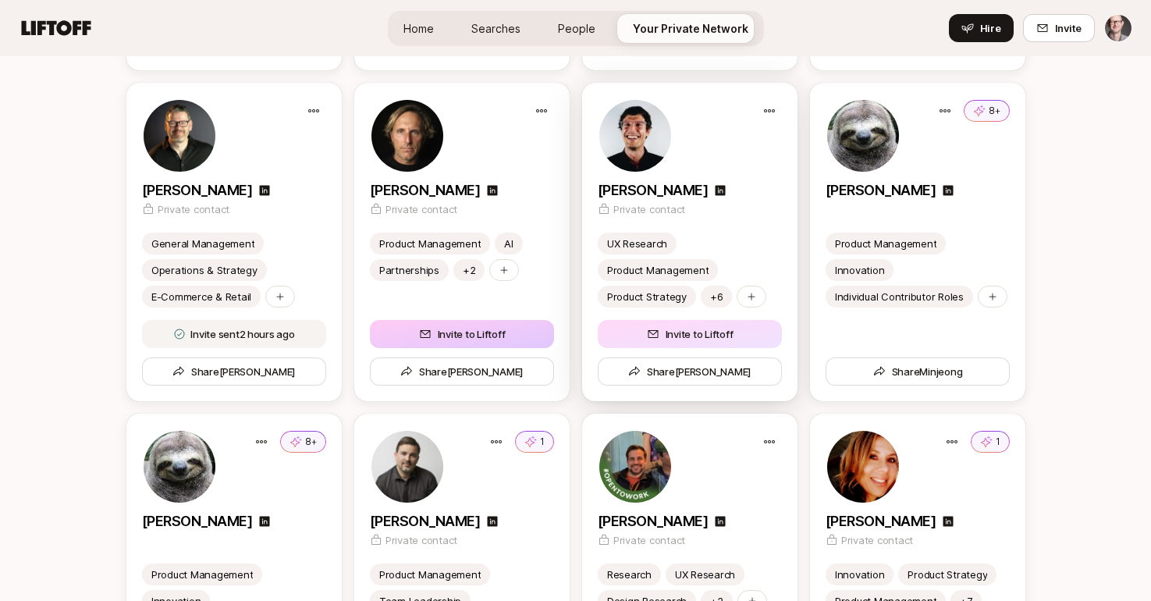
click at [653, 330] on icon at bounding box center [653, 334] width 10 height 8
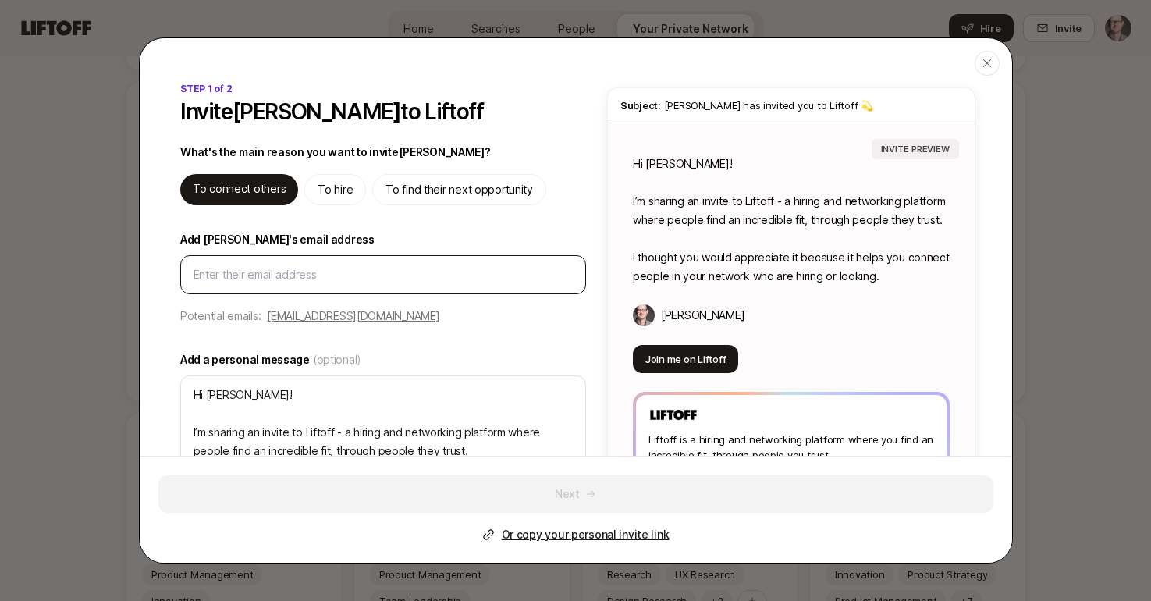
click at [249, 265] on input "Add Michael's email address" at bounding box center [383, 274] width 379 height 19
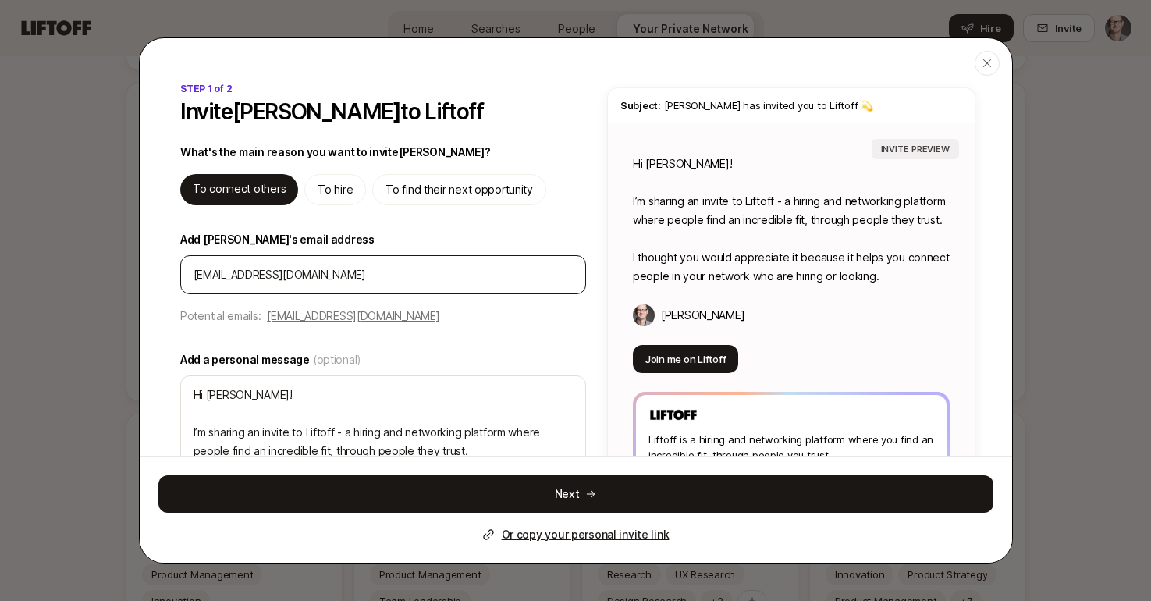
type textarea "x"
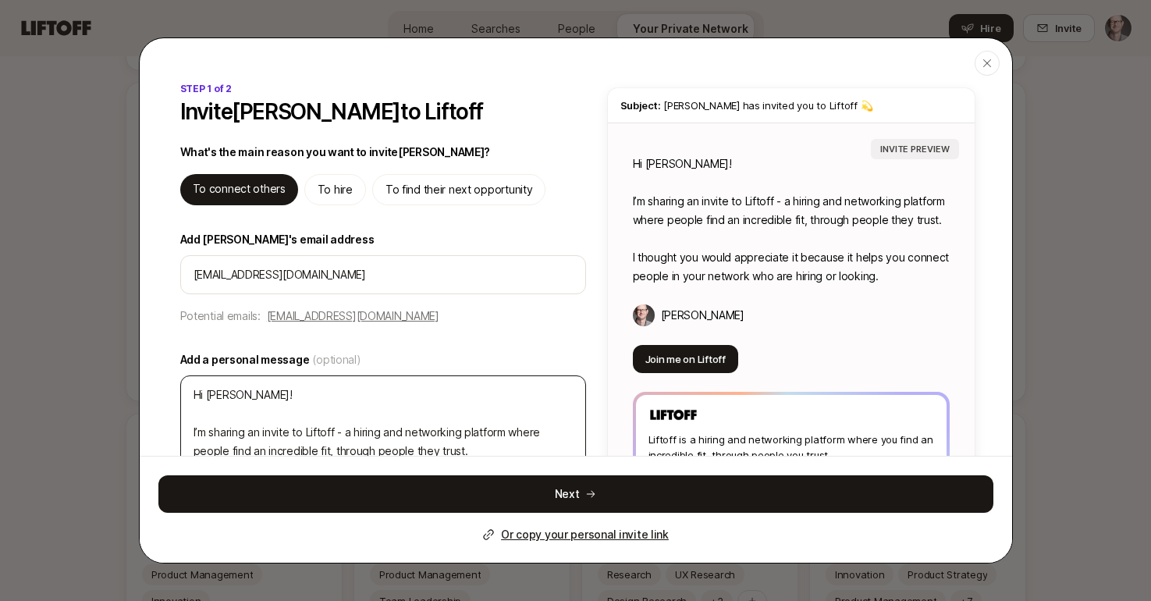
type input "mjakab@gmail.com"
click at [278, 394] on textarea "Hi Michael! I’m sharing an invite to Liftoff - a hiring and networking platform…" at bounding box center [383, 450] width 406 height 151
drag, startPoint x: 213, startPoint y: 393, endPoint x: 326, endPoint y: 394, distance: 113.2
click at [326, 394] on textarea "Hi Michael! I’m sharing an invite to Liftoff - a hiring and networking platform…" at bounding box center [383, 450] width 406 height 151
type textarea "x"
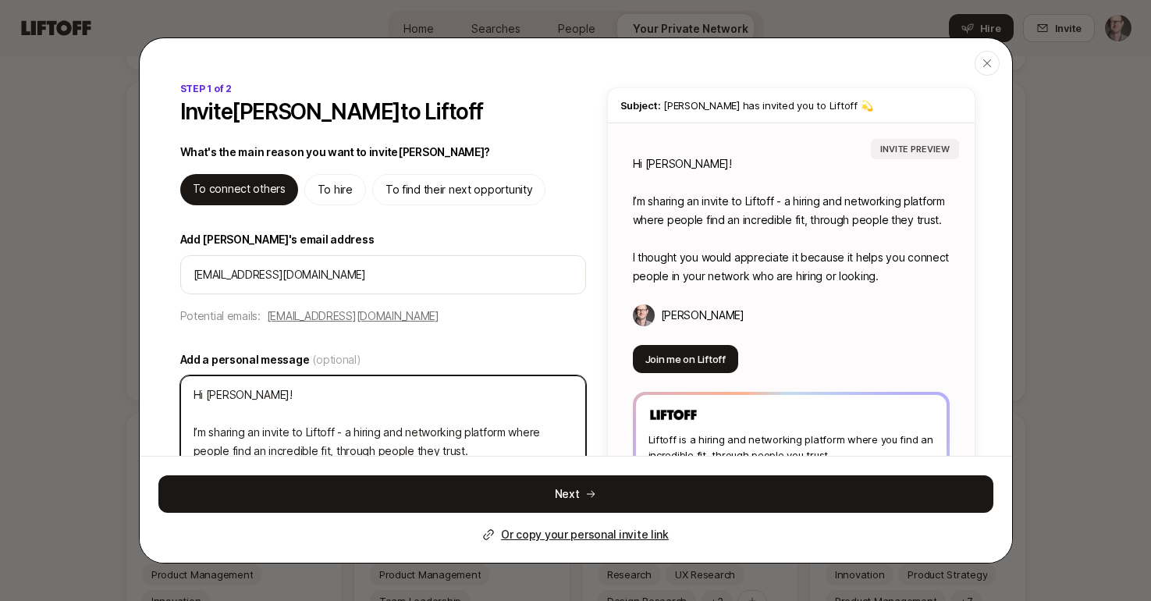
type textarea "Hi Mk I’m sharing an invite to Liftoff - a hiring and networking platform where…"
type textarea "x"
type textarea "Hi Mke I’m sharing an invite to Liftoff - a hiring and networking platform wher…"
type textarea "x"
type textarea "Hi Mke! I’m sharing an invite to Liftoff - a hiring and networking platform whe…"
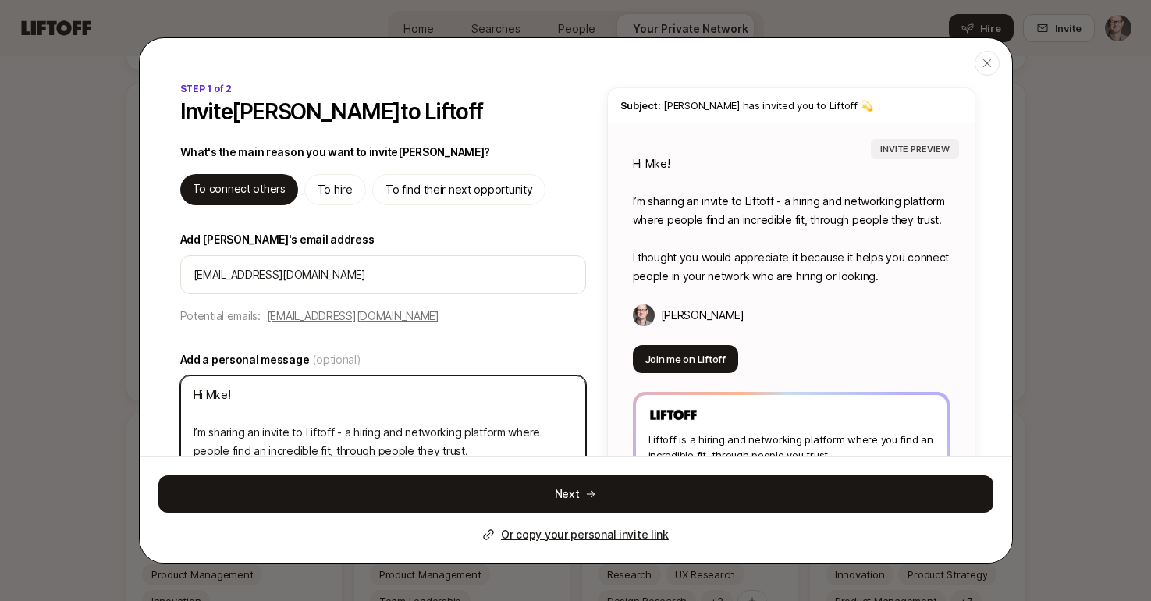
type textarea "x"
type textarea "Hi Mke I’m sharing an invite to Liftoff - a hiring and networking platform wher…"
type textarea "x"
type textarea "Hi Mk I’m sharing an invite to Liftoff - a hiring and networking platform where…"
type textarea "x"
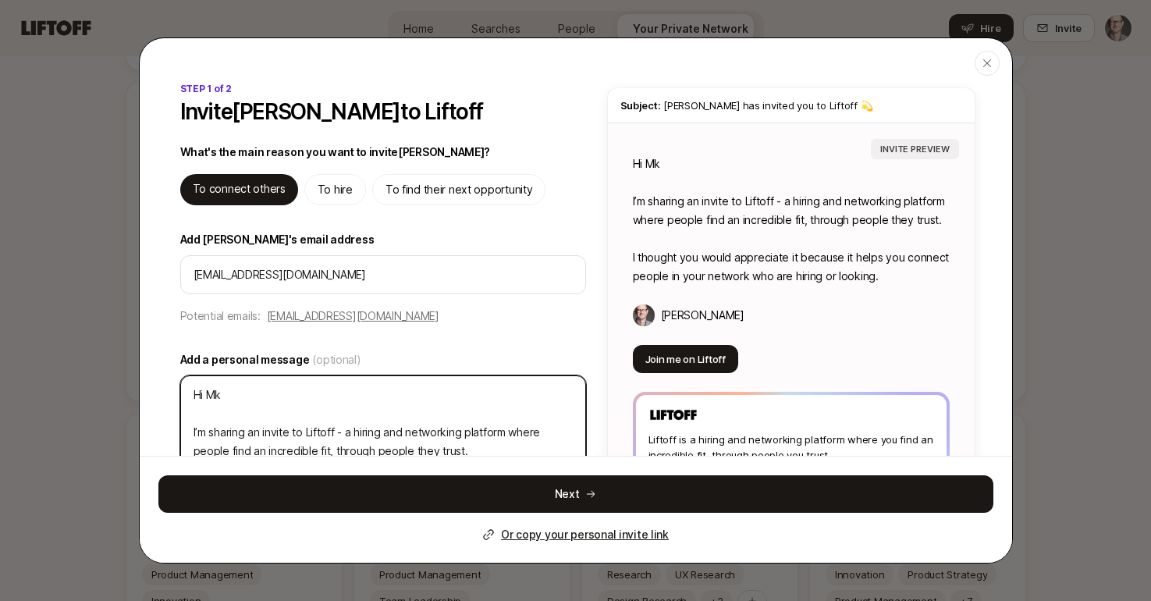
type textarea "Hi M I’m sharing an invite to Liftoff - a hiring and networking platform where …"
type textarea "x"
type textarea "Hi Mi I’m sharing an invite to Liftoff - a hiring and networking platform where…"
type textarea "x"
type textarea "Hi Mik I’m sharing an invite to Liftoff - a hiring and networking platform wher…"
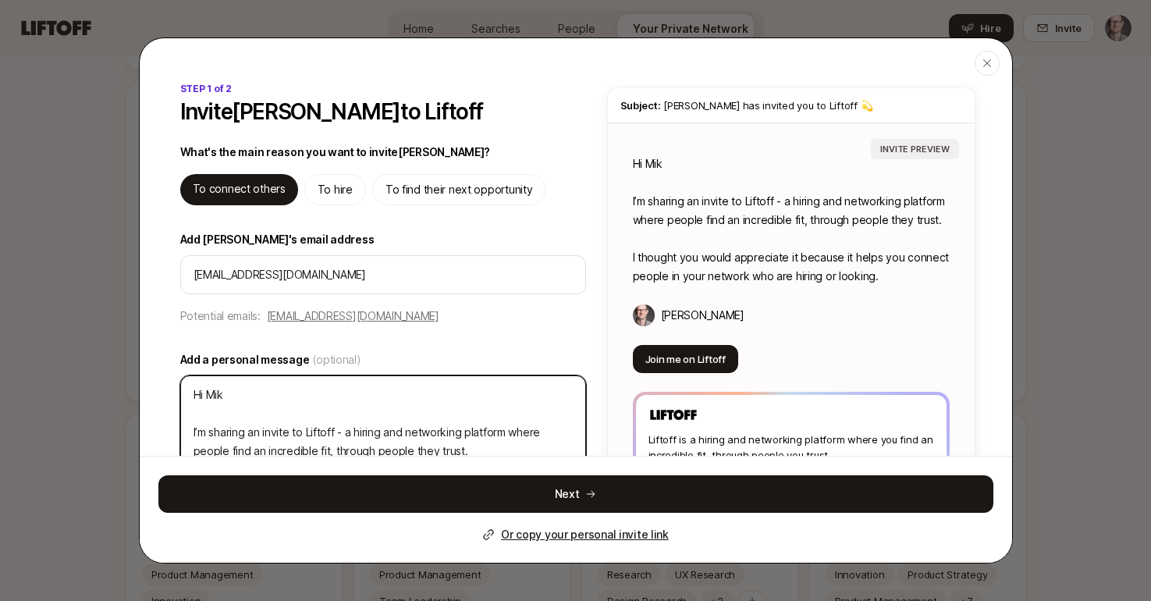
type textarea "x"
type textarea "Hi Mike I’m sharing an invite to Liftoff - a hiring and networking platform whe…"
type textarea "x"
type textarea "Hi Mike! I’m sharing an invite to Liftoff - a hiring and networking platform wh…"
type textarea "x"
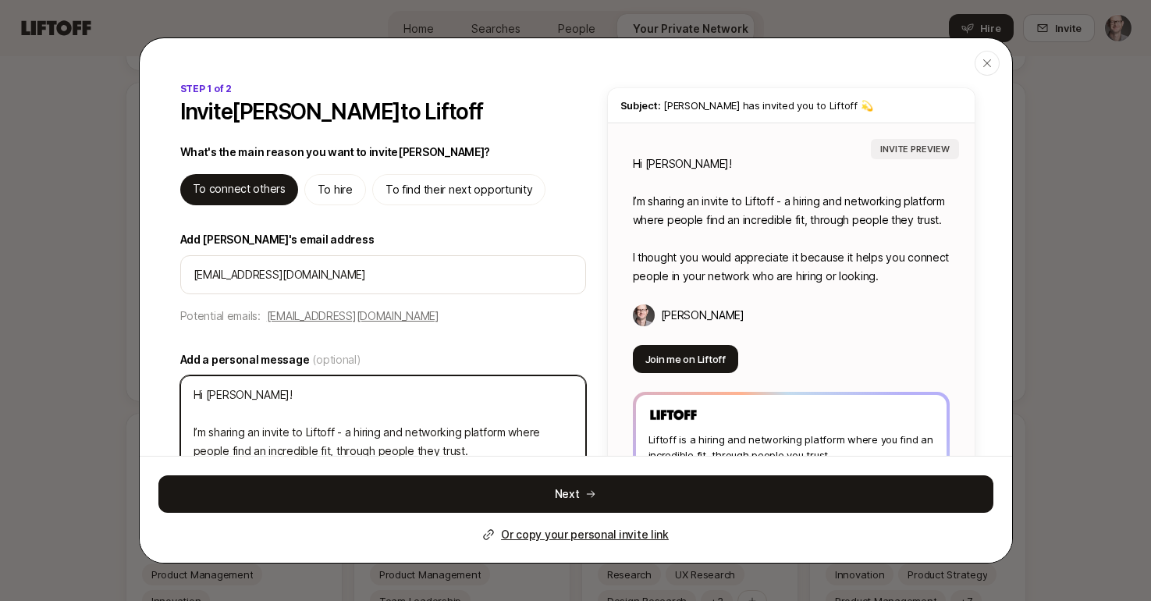
type textarea "Hi Mike! I’m sharing an invite to Liftoff - a hiring and networking platform wh…"
type textarea "x"
type textarea "Hi Mike! I I’m sharing an invite to Liftoff - a hiring and networking platform …"
type textarea "x"
type textarea "Hi Mike! It I’m sharing an invite to Liftoff - a hiring and networking platform…"
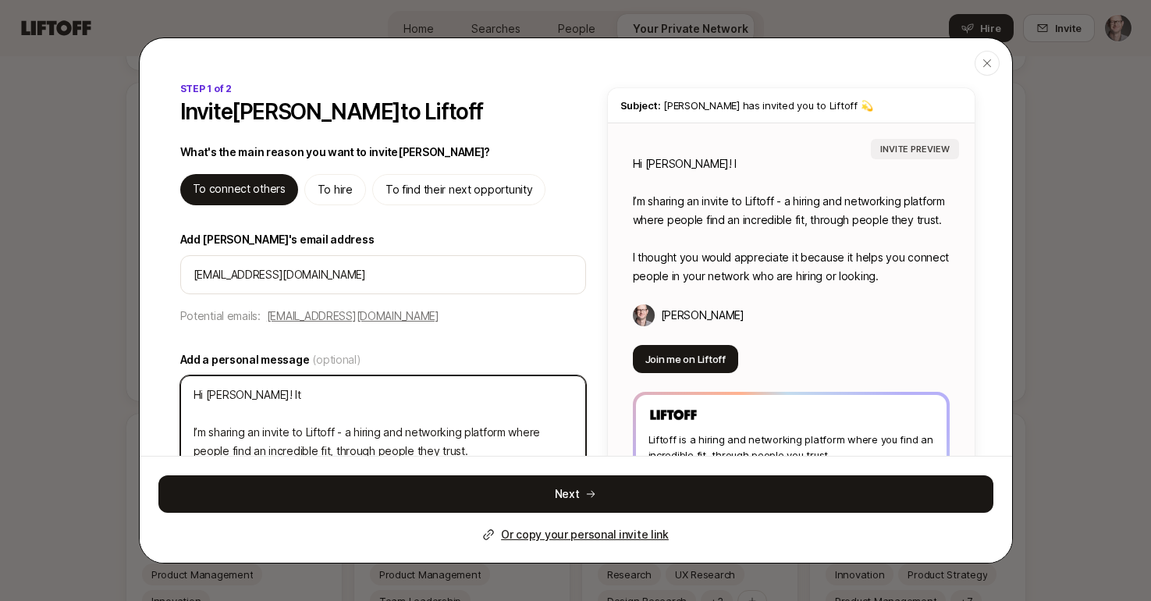
type textarea "x"
type textarea "Hi Mike! It' I’m sharing an invite to Liftoff - a hiring and networking platfor…"
type textarea "x"
type textarea "Hi Mike! It's I’m sharing an invite to Liftoff - a hiring and networking platfo…"
type textarea "x"
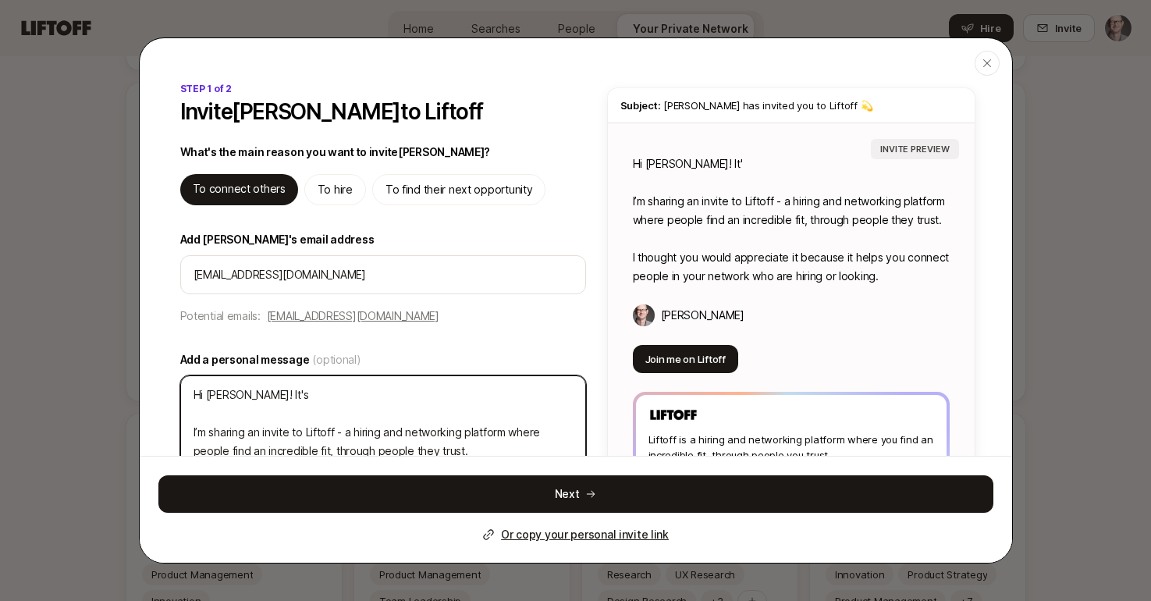
type textarea "Hi Mike! It's I’m sharing an invite to Liftoff - a hiring and networking platfo…"
type textarea "x"
type textarea "Hi Mike! It's m I’m sharing an invite to Liftoff - a hiring and networking plat…"
type textarea "x"
type textarea "Hi Mike! It's ma I’m sharing an invite to Liftoff - a hiring and networking pla…"
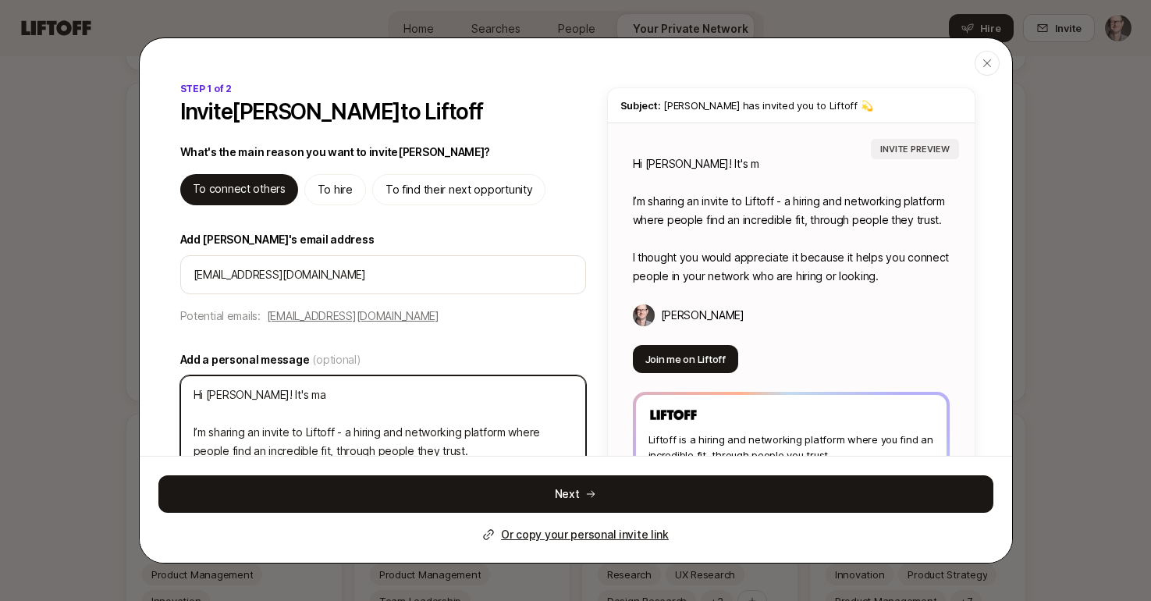
type textarea "x"
type textarea "Hi Mike! It's mac I’m sharing an invite to Liftoff - a hiring and networking pl…"
type textarea "x"
type textarea "Hi Mike! It's ma I’m sharing an invite to Liftoff - a hiring and networking pla…"
type textarea "x"
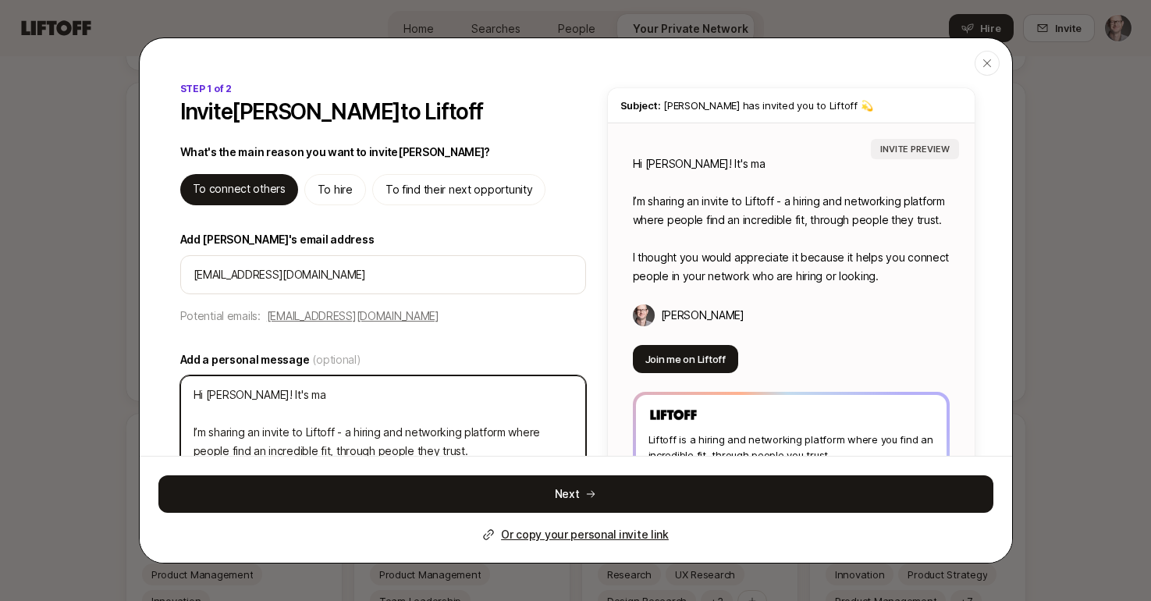
type textarea "Hi Mike! It's m I’m sharing an invite to Liftoff - a hiring and networking plat…"
type textarea "x"
type textarea "Hi Mike! It's I’m sharing an invite to Liftoff - a hiring and networking platfo…"
type textarea "x"
type textarea "Hi Mike! It's M I’m sharing an invite to Liftoff - a hiring and networking plat…"
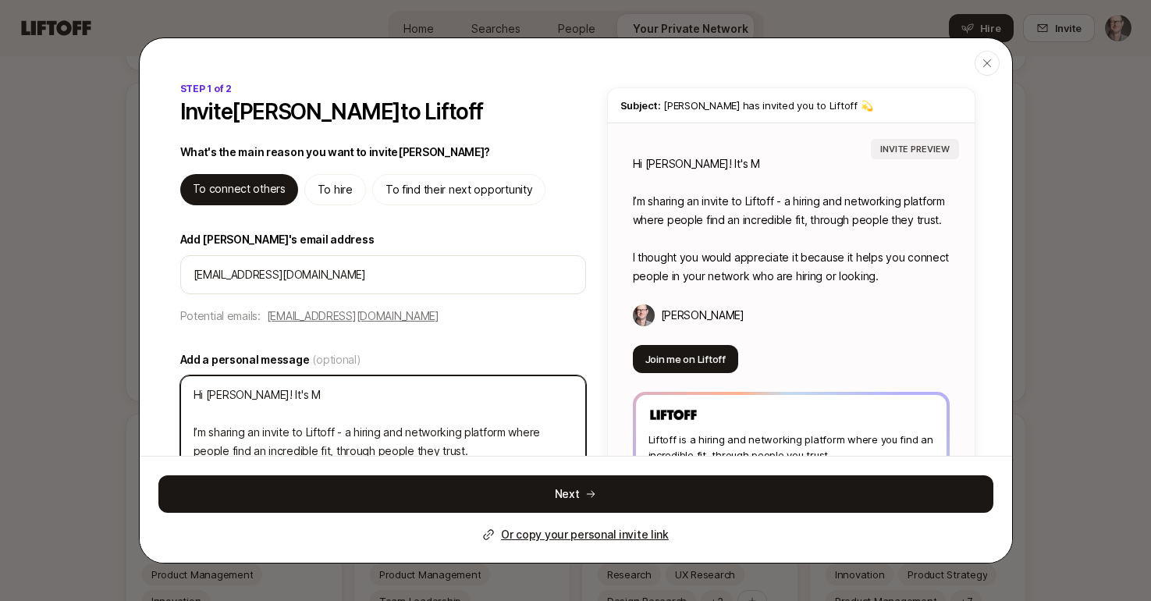
type textarea "x"
type textarea "Hi Mike! It's Ma I’m sharing an invite to Liftoff - a hiring and networking pla…"
type textarea "x"
type textarea "Hi Mike! It's Mat I’m sharing an invite to Liftoff - a hiring and networking pl…"
type textarea "x"
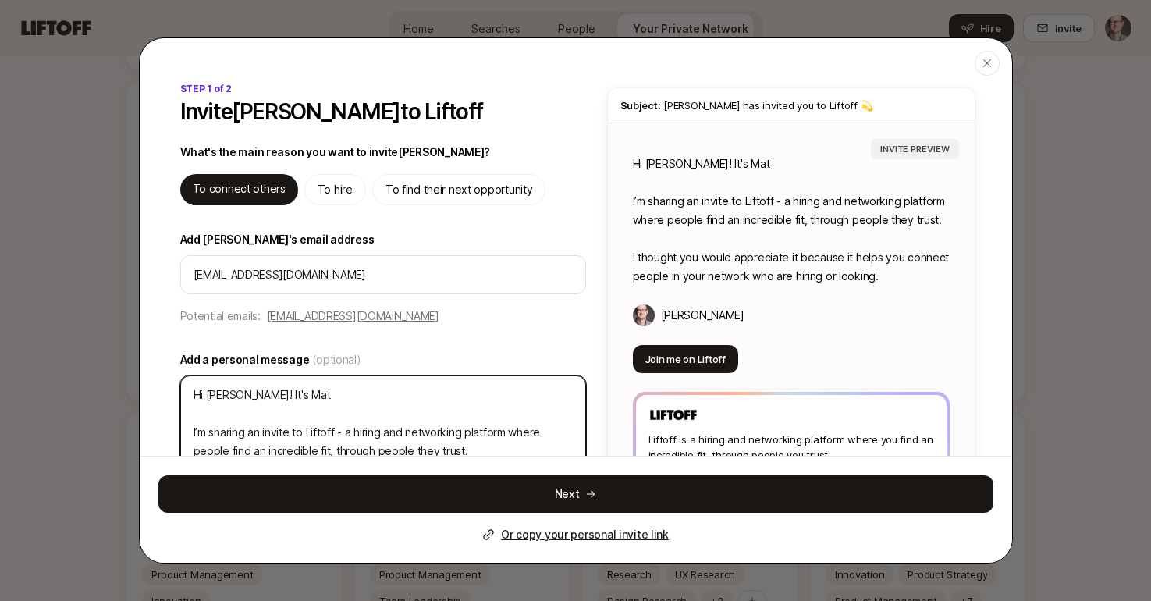
type textarea "Hi Mike! It's Matt I’m sharing an invite to Liftoff - a hiring and networking p…"
type textarea "x"
type textarea "Hi Mike! It's Matt I’m sharing an invite to Liftoff - a hiring and networking p…"
type textarea "x"
type textarea "Hi Mike! It's Matt M I’m sharing an invite to Liftoff - a hiring and networking…"
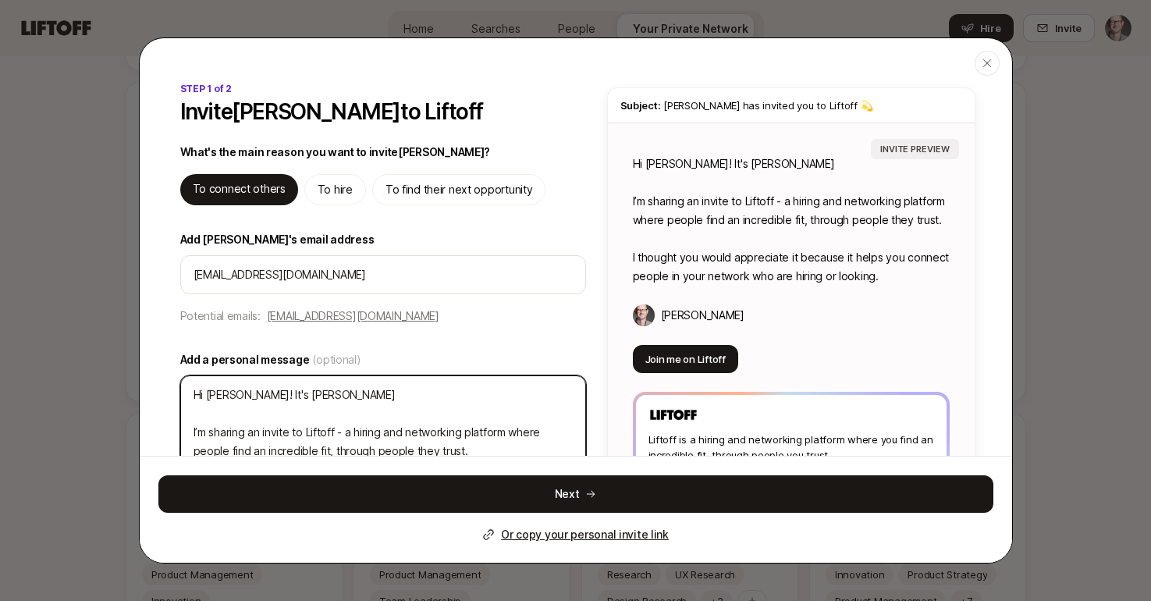
type textarea "x"
type textarea "Hi Mike! It's Matt Ma I’m sharing an invite to Liftoff - a hiring and networkin…"
type textarea "x"
type textarea "Hi Mike! It's Matt Mac I’m sharing an invite to Liftoff - a hiring and networki…"
type textarea "x"
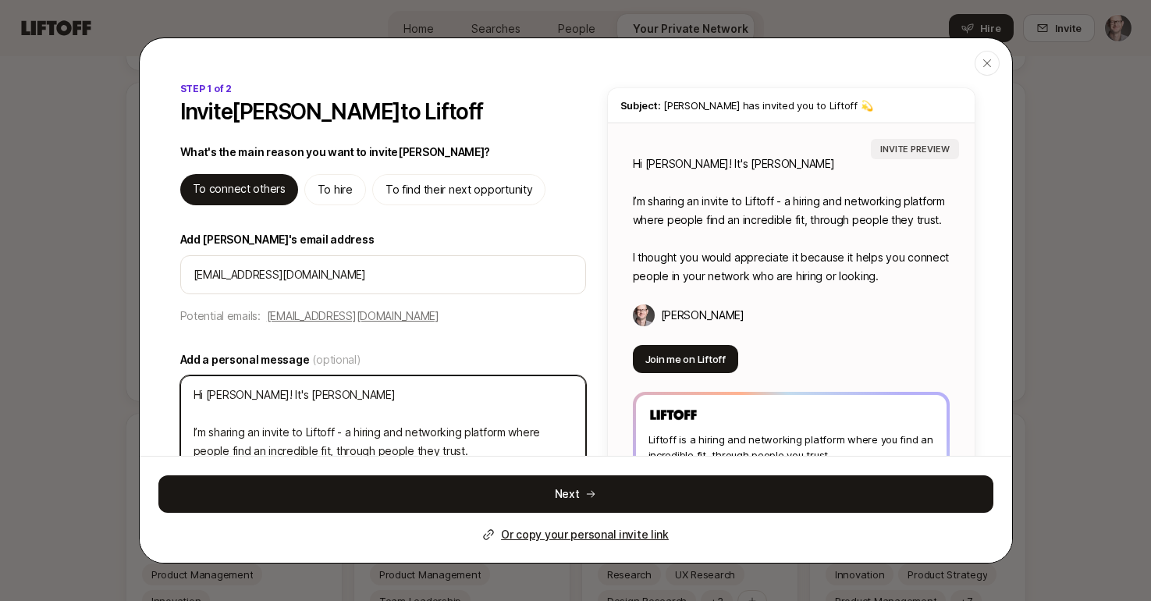
type textarea "Hi Mike! It's Matt MacQ I’m sharing an invite to Liftoff - a hiring and network…"
type textarea "x"
type textarea "Hi Mike! It's Matt MacQu I’m sharing an invite to Liftoff - a hiring and networ…"
type textarea "x"
type textarea "Hi Mike! It's Matt MacQue I’m sharing an invite to Liftoff - a hiring and netwo…"
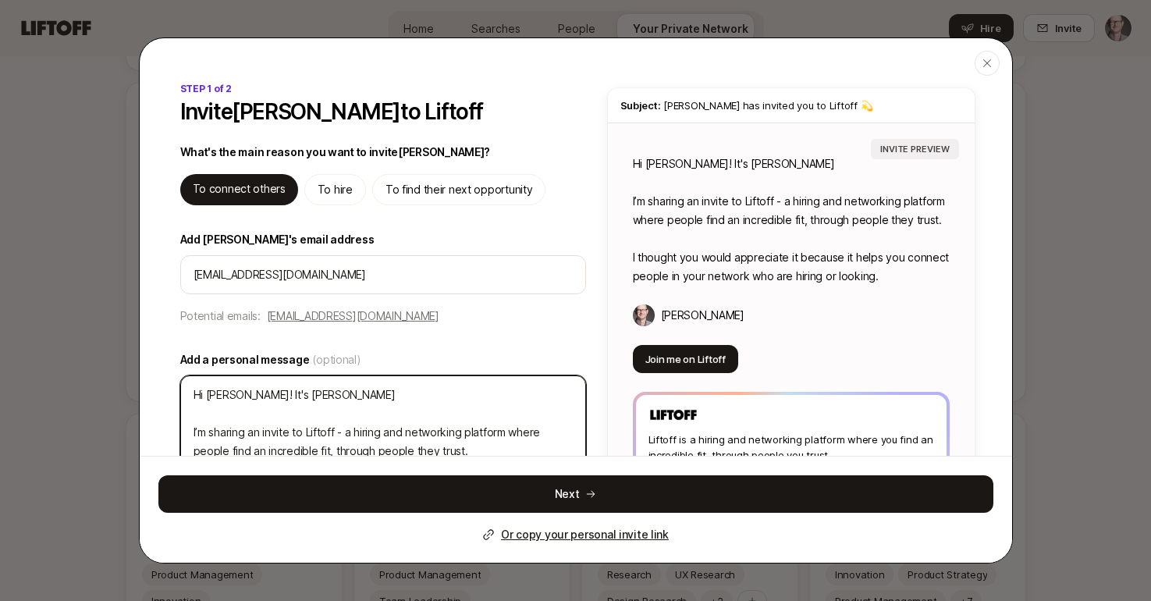
type textarea "x"
type textarea "Hi Mike! It's Matt MacQuee I’m sharing an invite to Liftoff - a hiring and netw…"
type textarea "x"
type textarea "Hi Mike! It's Matt MacQueen I’m sharing an invite to Liftoff - a hiring and net…"
type textarea "x"
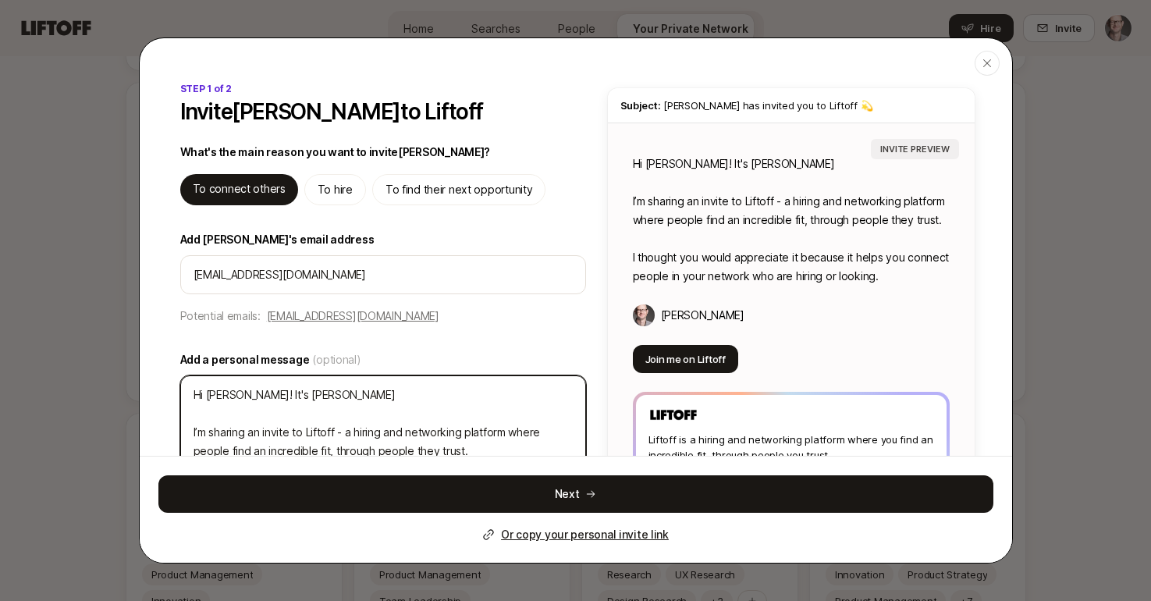
type textarea "Hi Mike! It's Matt MacQueen. I’m sharing an invite to Liftoff - a hiring and ne…"
type textarea "x"
type textarea "Hi Mike! It's Matt MacQueen. I’m sharing an invite to Liftoff - a hiring and ne…"
type textarea "x"
type textarea "Hi Mike! It's Matt MacQueen. I’m sharing an invite to Liftoff - a hiring and ne…"
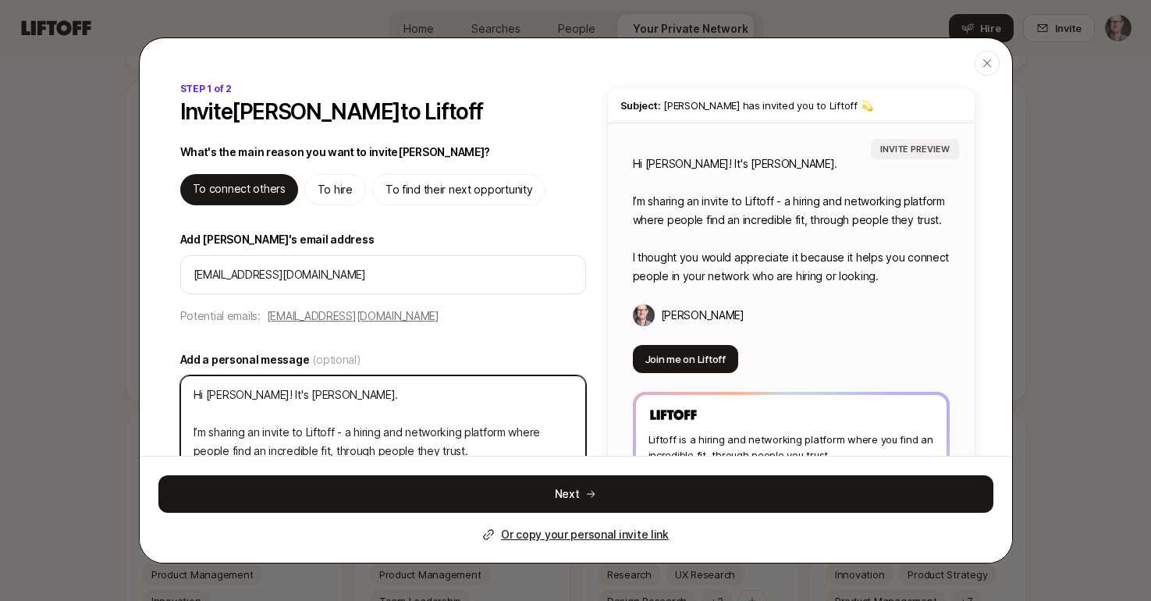
type textarea "x"
type textarea "Hi Mike! It's Matt MacQueen. W I’m sharing an invite to Liftoff - a hiring and …"
type textarea "x"
type textarea "Hi Mike! It's Matt MacQueen. Wa I’m sharing an invite to Liftoff - a hiring and…"
type textarea "x"
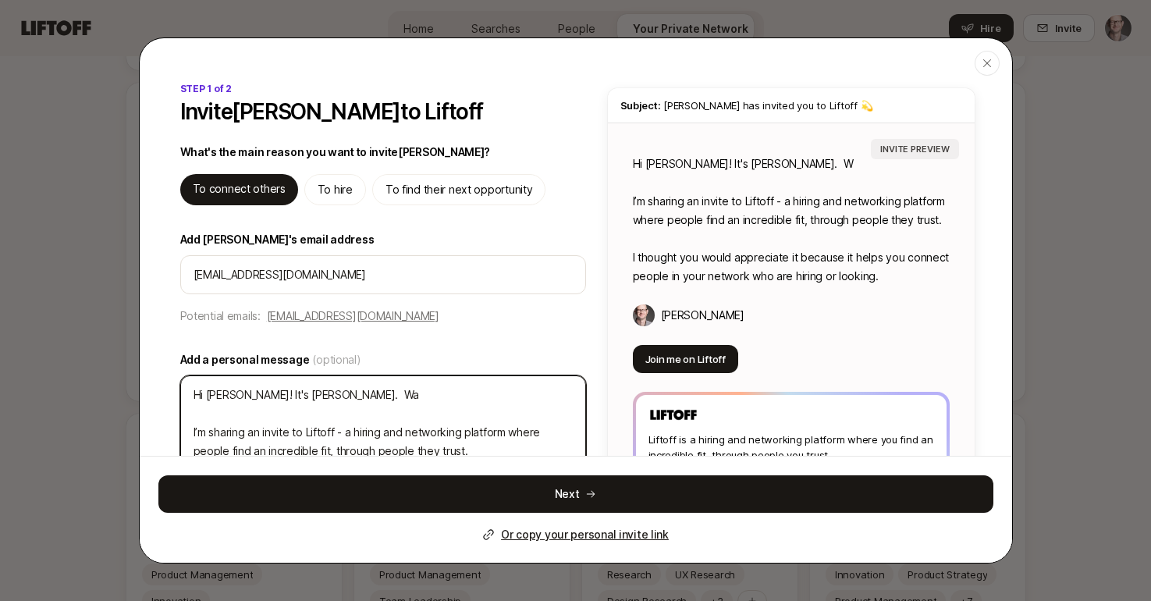
type textarea "Hi Mike! It's Matt MacQueen. Was I’m sharing an invite to Liftoff - a hiring an…"
type textarea "x"
type textarea "Hi Mike! It's Matt MacQueen. Was I’m sharing an invite to Liftoff - a hiring an…"
type textarea "x"
type textarea "Hi Mike! It's Matt MacQueen. Was a I’m sharing an invite to Liftoff - a hiring …"
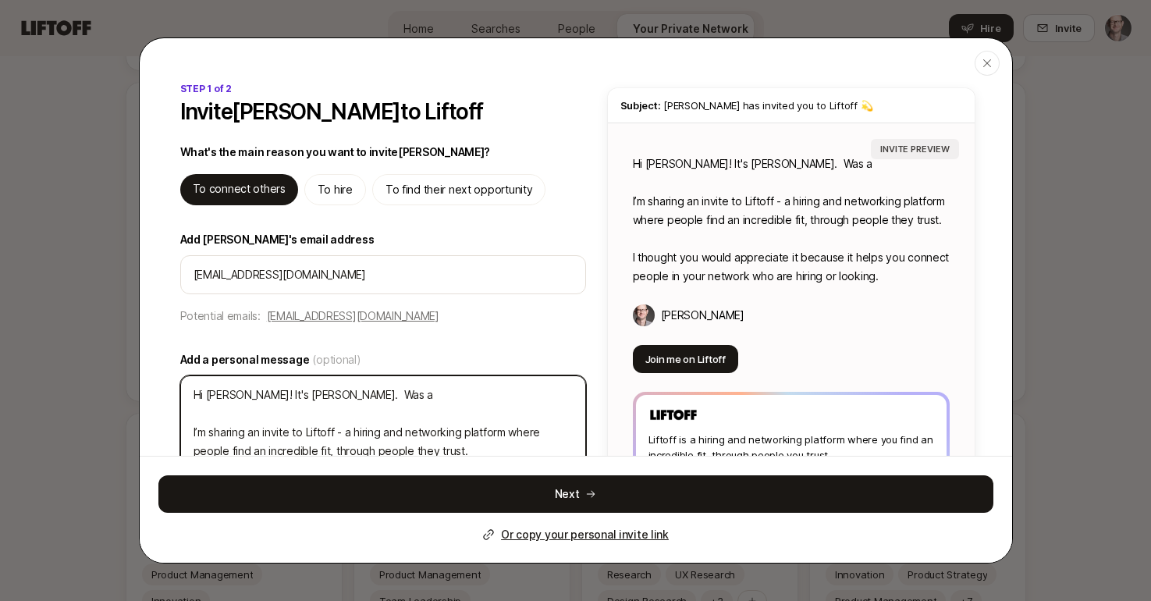
type textarea "x"
type textarea "Hi Mike! It's Matt MacQueen. Was ad I’m sharing an invite to Liftoff - a hiring…"
type textarea "x"
type textarea "Hi Mike! It's Matt MacQueen. Was adv I’m sharing an invite to Liftoff - a hirin…"
type textarea "x"
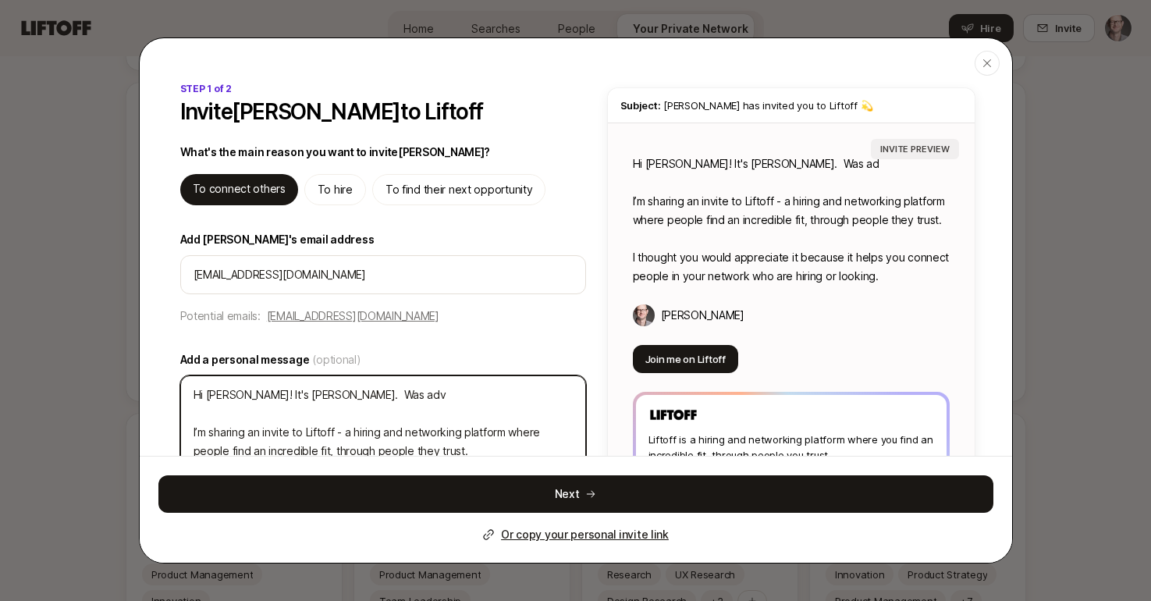
type textarea "Hi Mike! It's Matt MacQueen. Was advi I’m sharing an invite to Liftoff - a hiri…"
type textarea "x"
type textarea "Hi Mike! It's Matt MacQueen. Was advis I’m sharing an invite to Liftoff - a hir…"
type textarea "x"
type textarea "Hi Mike! It's Matt MacQueen. Was advisi I’m sharing an invite to Liftoff - a hi…"
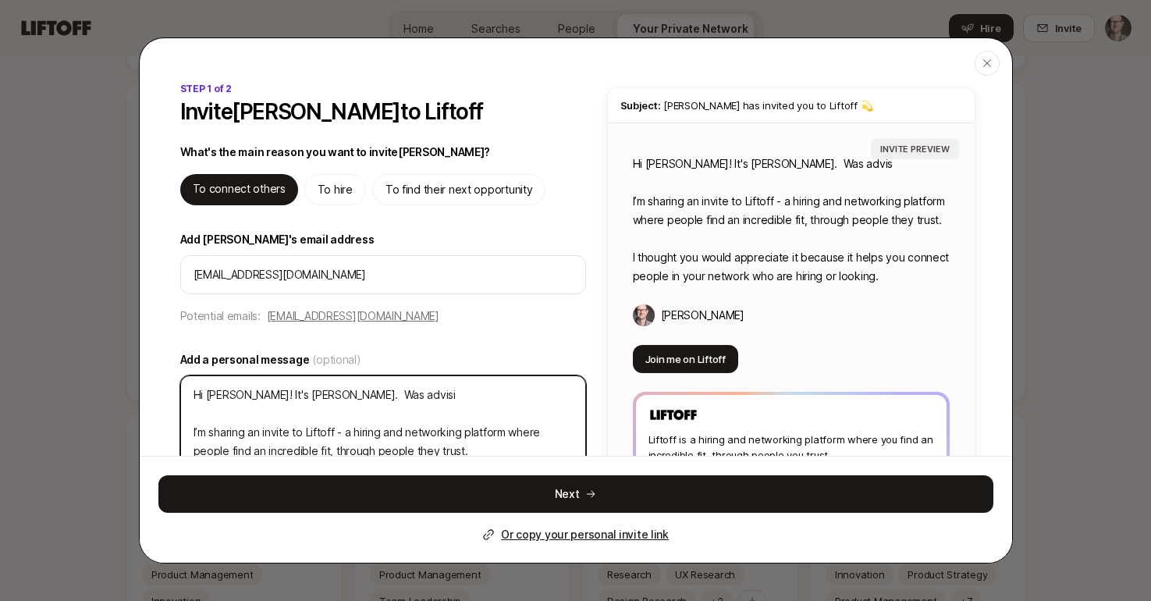
type textarea "x"
type textarea "Hi Mike! It's Matt MacQueen. Was advisin I’m sharing an invite to Liftoff - a h…"
type textarea "x"
type textarea "Hi Mike! It's Matt MacQueen. Was advising I’m sharing an invite to Liftoff - a …"
type textarea "x"
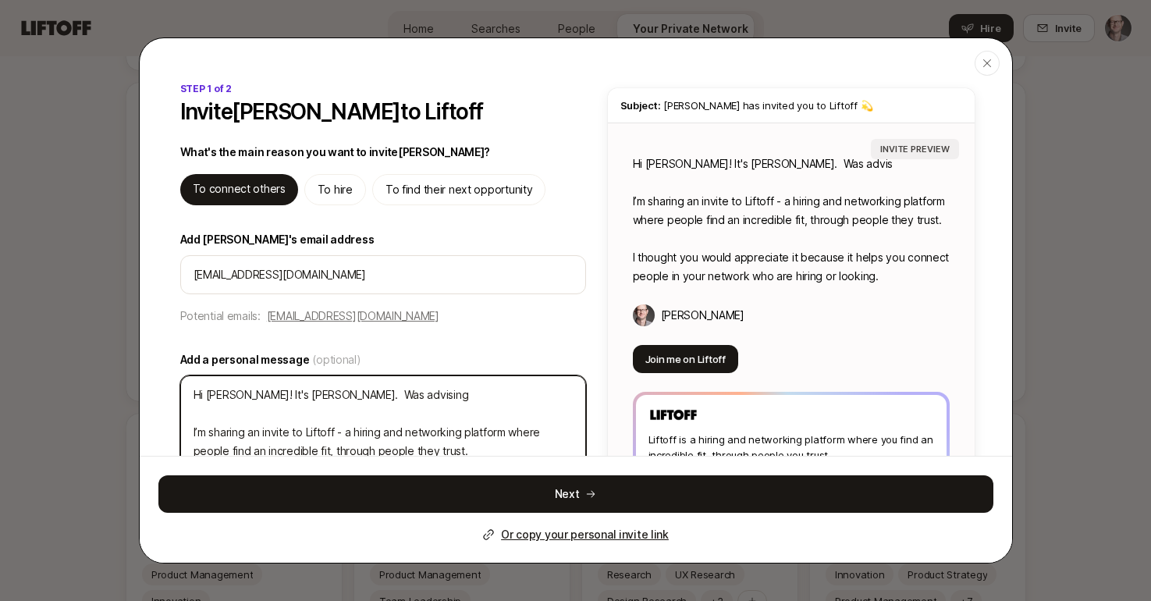
type textarea "Hi Mike! It's Matt MacQueen. Was advising I’m sharing an invite to Liftoff - a …"
type textarea "x"
type textarea "Hi Mike! It's Matt MacQueen. Was advising t I’m sharing an invite to Liftoff - …"
type textarea "x"
type textarea "Hi Mike! It's Matt MacQueen. Was advising th I’m sharing an invite to Liftoff -…"
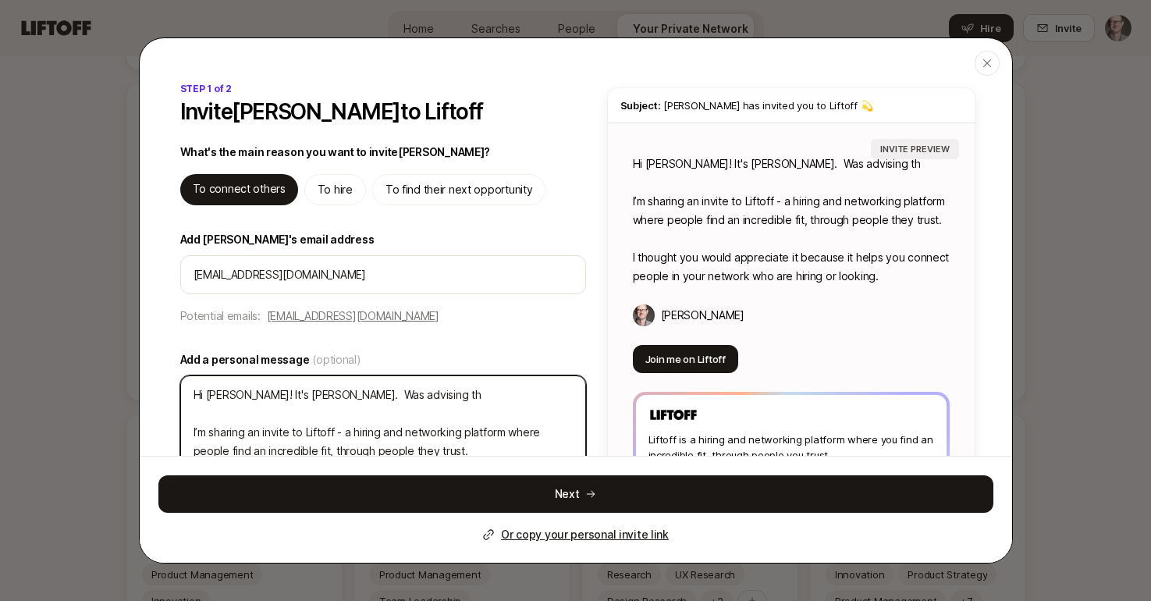
type textarea "x"
type textarea "Hi Mike! It's Matt MacQueen. Was advising thi I’m sharing an invite to Liftoff …"
type textarea "x"
type textarea "Hi Mike! It's Matt MacQueen. Was advising this I’m sharing an invite to Liftoff…"
type textarea "x"
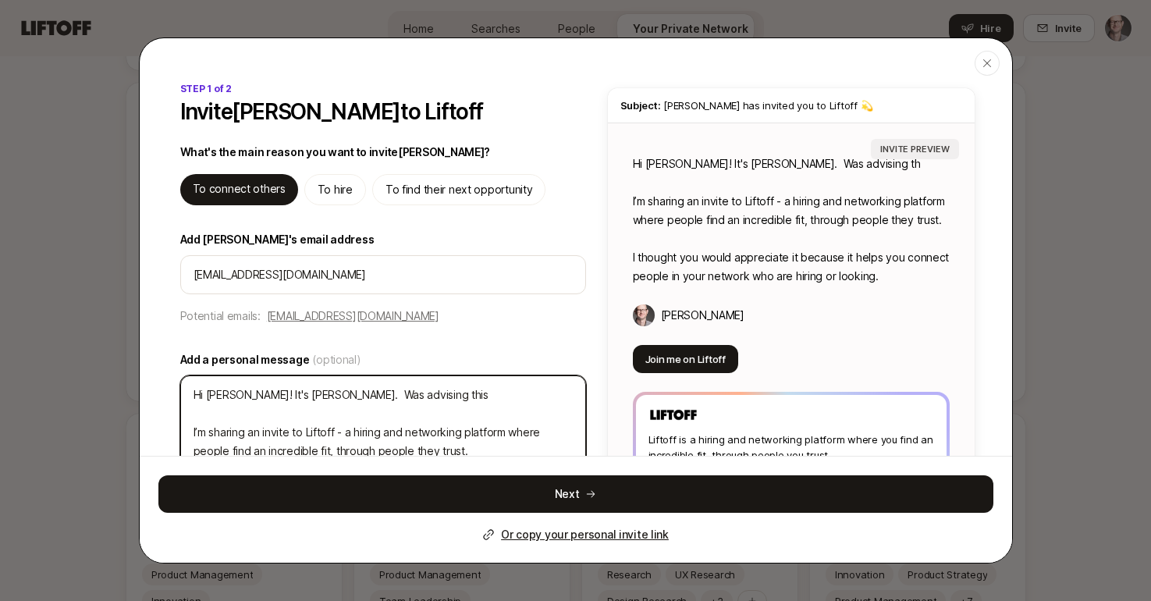
type textarea "Hi Mike! It's Matt MacQueen. Was advising this I’m sharing an invite to Liftoff…"
type textarea "x"
type textarea "Hi Mike! It's Matt MacQueen. Was advising this s I’m sharing an invite to Lifto…"
type textarea "x"
type textarea "Hi Mike! It's Matt MacQueen. Was advising this st I’m sharing an invite to Lift…"
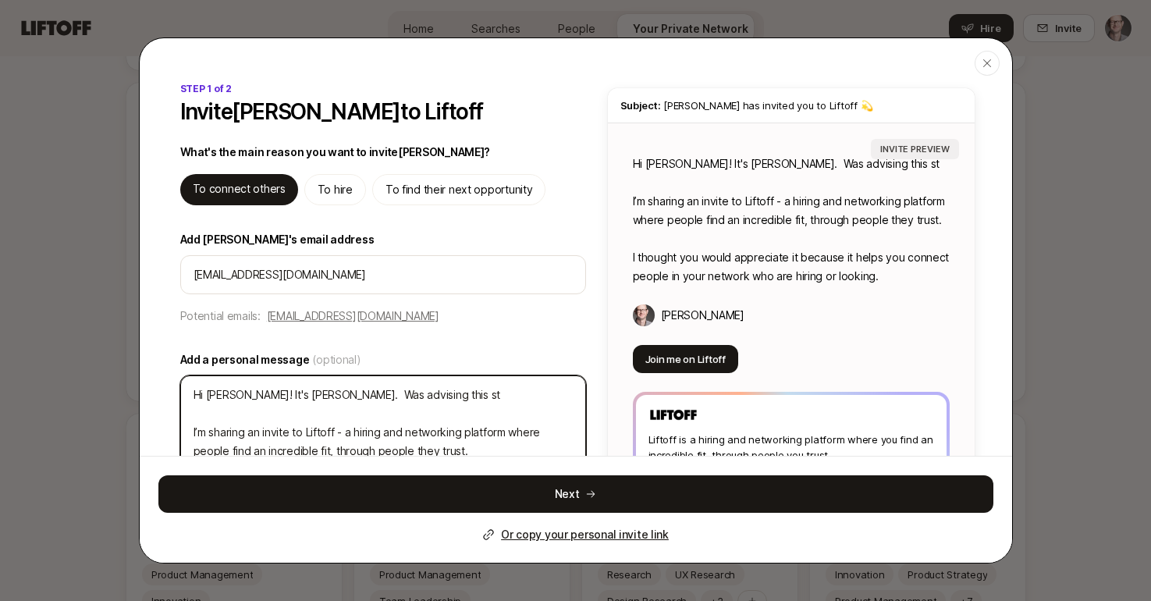
type textarea "x"
type textarea "Hi Mike! It's Matt MacQueen. Was advising this sta I’m sharing an invite to Lif…"
type textarea "x"
type textarea "Hi Mike! It's Matt MacQueen. Was advising this star I’m sharing an invite to Li…"
type textarea "x"
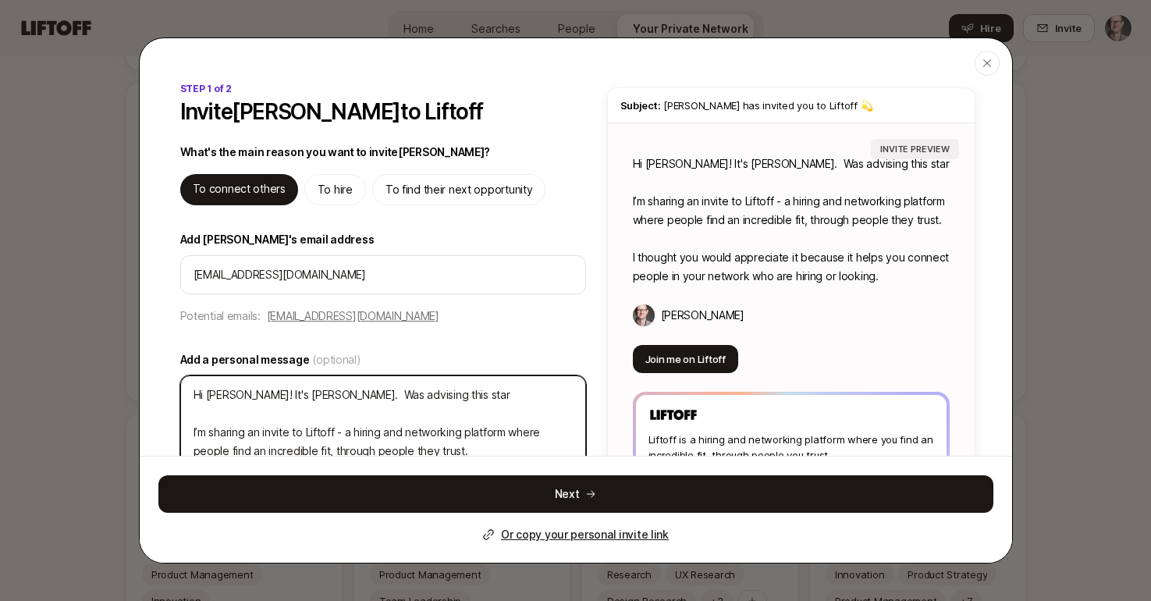
type textarea "Hi Mike! It's Matt MacQueen. Was advising this start I’m sharing an invite to L…"
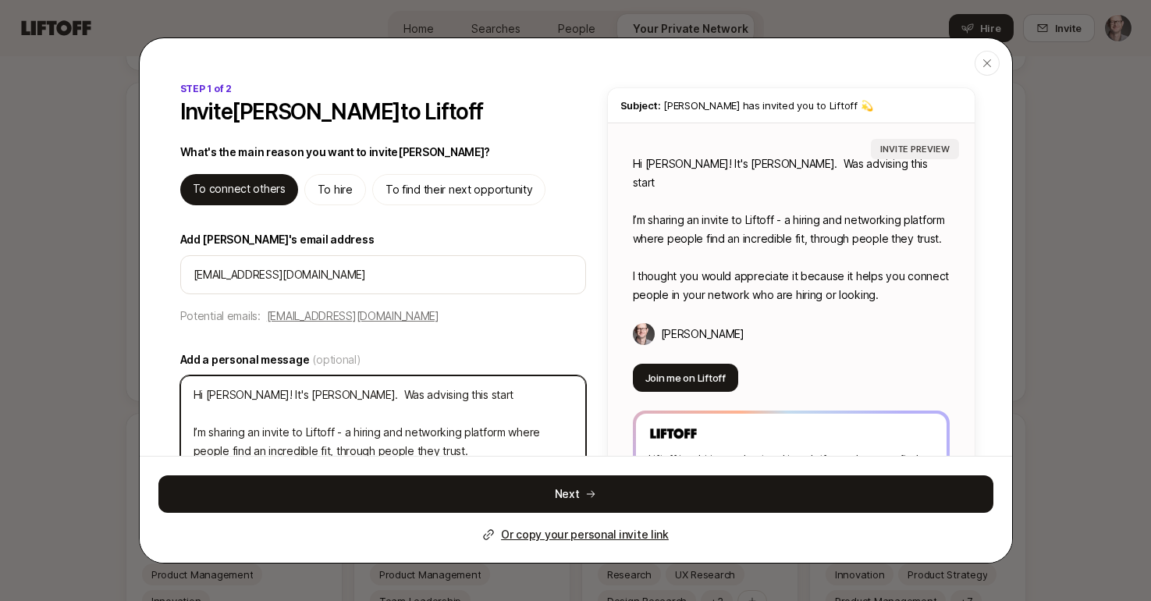
type textarea "x"
type textarea "Hi Mike! It's Matt MacQueen. Was advising this startu I’m sharing an invite to …"
type textarea "x"
type textarea "Hi Mike! It's Matt MacQueen. Was advising this startup I’m sharing an invite to…"
type textarea "x"
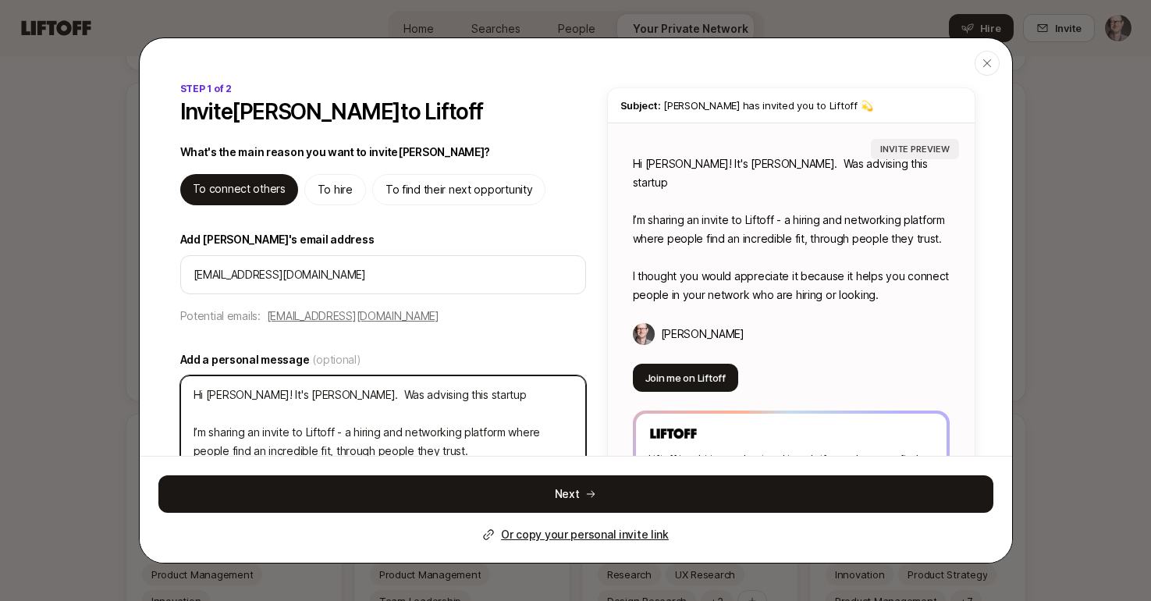
type textarea "Hi Mike! It's Matt MacQueen. Was advising this startup I’m sharing an invite to…"
type textarea "x"
type textarea "Hi Mike! It's Matt MacQueen. Was advising this startup a I’m sharing an invite …"
type textarea "x"
type textarea "Hi Mike! It's Matt MacQueen. Was advising this startup a I’m sharing an invite …"
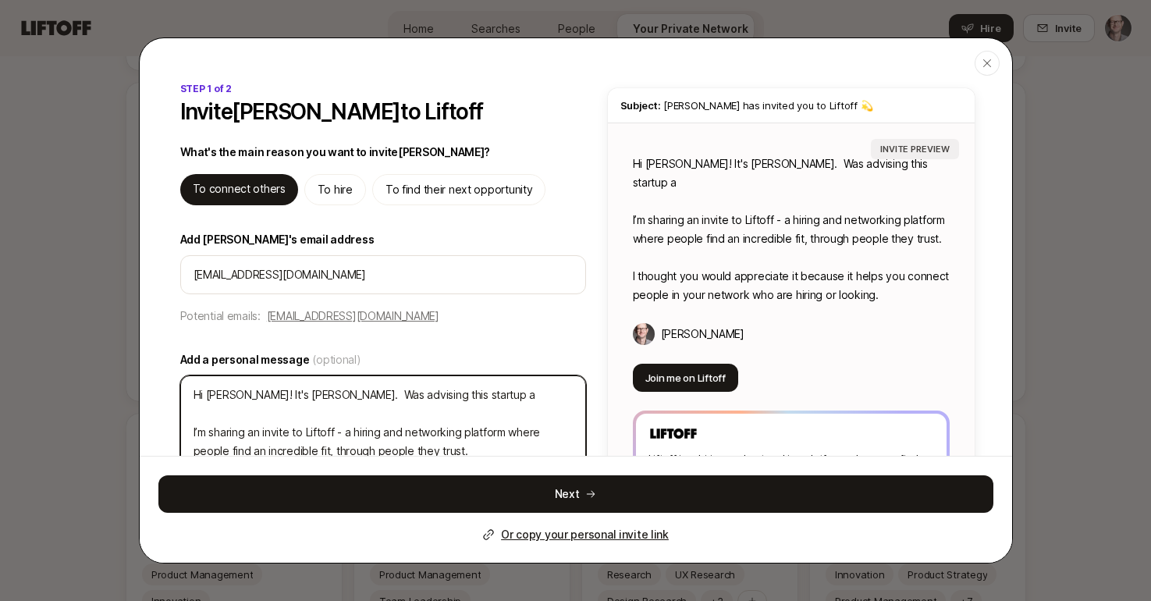
type textarea "x"
type textarea "Hi Mike! It's Matt MacQueen. Was advising this startup a b I’m sharing an invit…"
type textarea "x"
type textarea "Hi Mike! It's Matt MacQueen. Was advising this startup a bi I’m sharing an invi…"
type textarea "x"
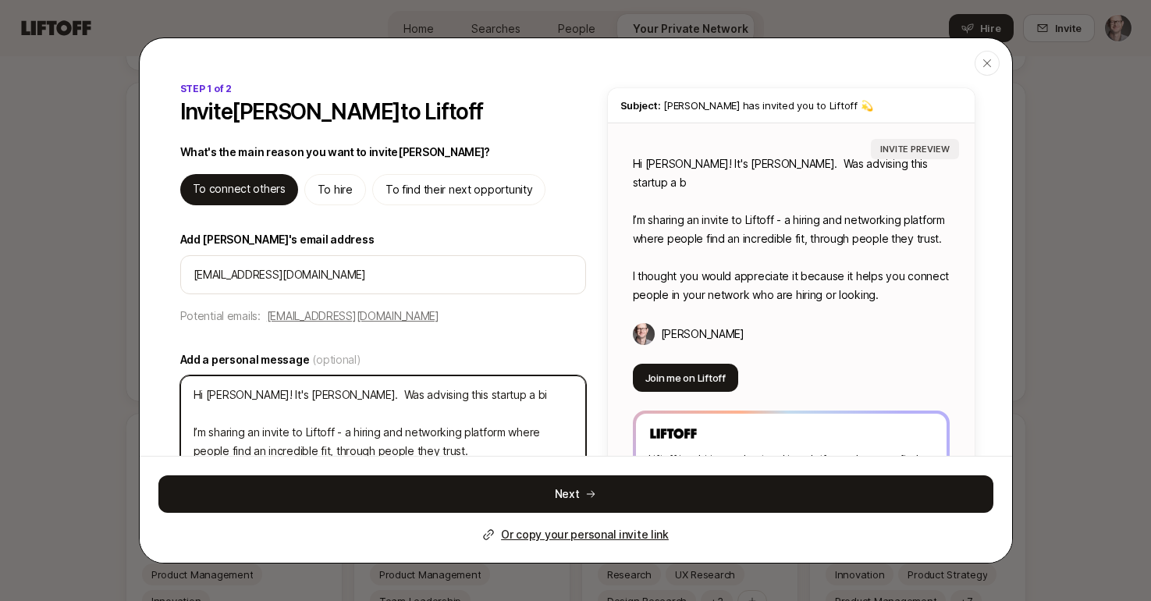
type textarea "Hi Mike! It's Matt MacQueen. Was advising this startup a bit I’m sharing an inv…"
type textarea "x"
type textarea "Hi Mike! It's Matt MacQueen. Was advising this startup a bit I’m sharing an inv…"
type textarea "x"
type textarea "Hi Mike! It's Matt MacQueen. Was advising this startup a bit o I’m sharing an i…"
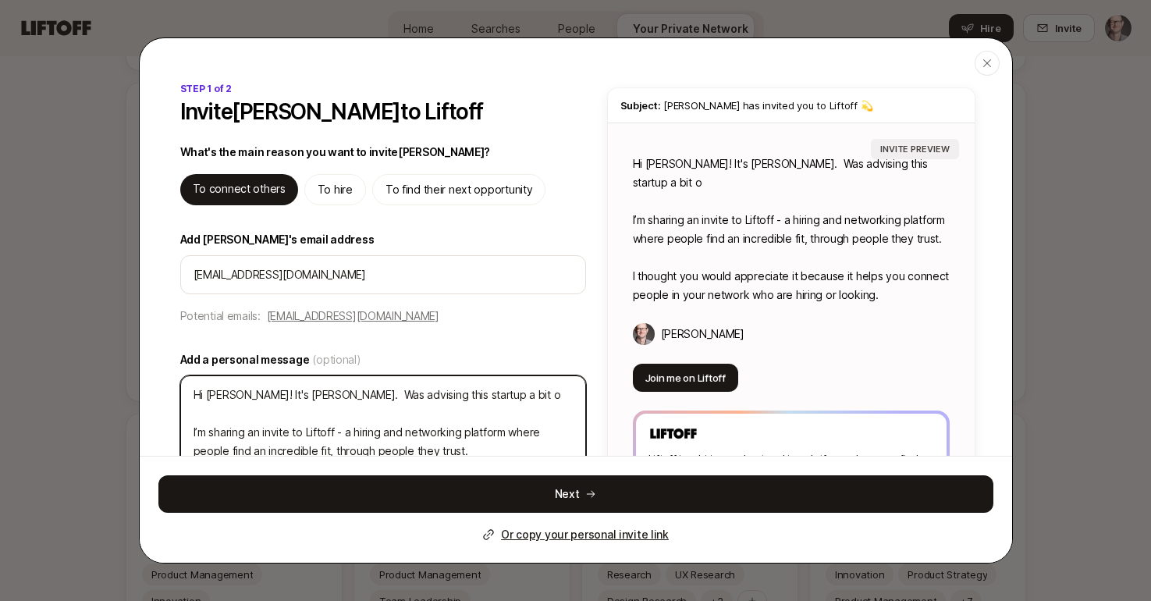
type textarea "x"
type textarea "Hi Mike! It's Matt MacQueen. Was advising this startup a bit on I’m sharing an …"
type textarea "x"
type textarea "Hi Mike! It's Matt MacQueen. Was advising this startup a bit on I’m sharing an …"
type textarea "x"
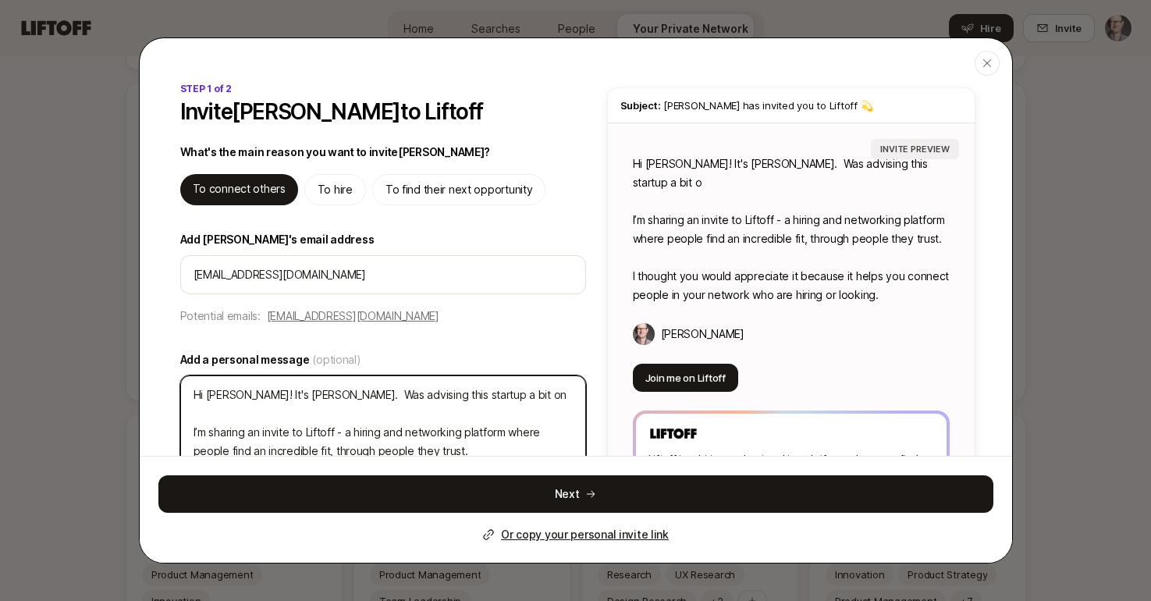
type textarea "Hi Mike! It's Matt MacQueen. Was advising this startup a bit on g I’m sharing a…"
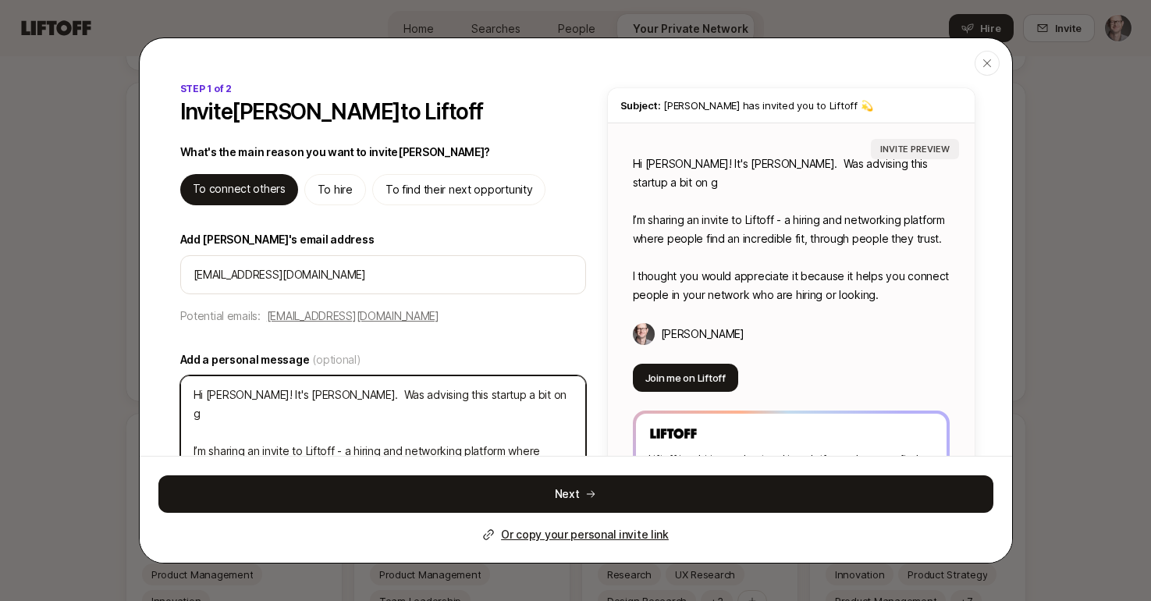
type textarea "x"
type textarea "Hi Mike! It's Matt MacQueen. Was advising this startup a bit on ge I’m sharing …"
type textarea "x"
type textarea "Hi Mike! It's Matt MacQueen. Was advising this startup a bit on get I’m sharing…"
type textarea "x"
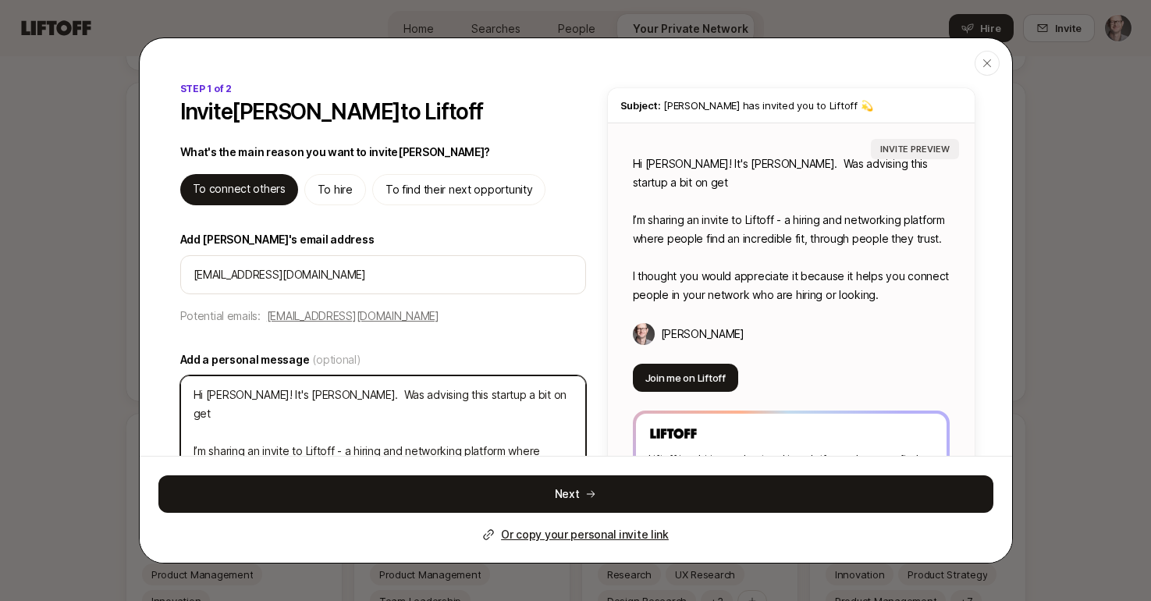
type textarea "Hi Mike! It's Matt MacQueen. Was advising this startup a bit on gett I’m sharin…"
type textarea "x"
type textarea "Hi Mike! It's Matt MacQueen. Was advising this startup a bit on getti I’m shari…"
type textarea "x"
type textarea "Hi Mike! It's Matt MacQueen. Was advising this startup a bit on gettin I’m shar…"
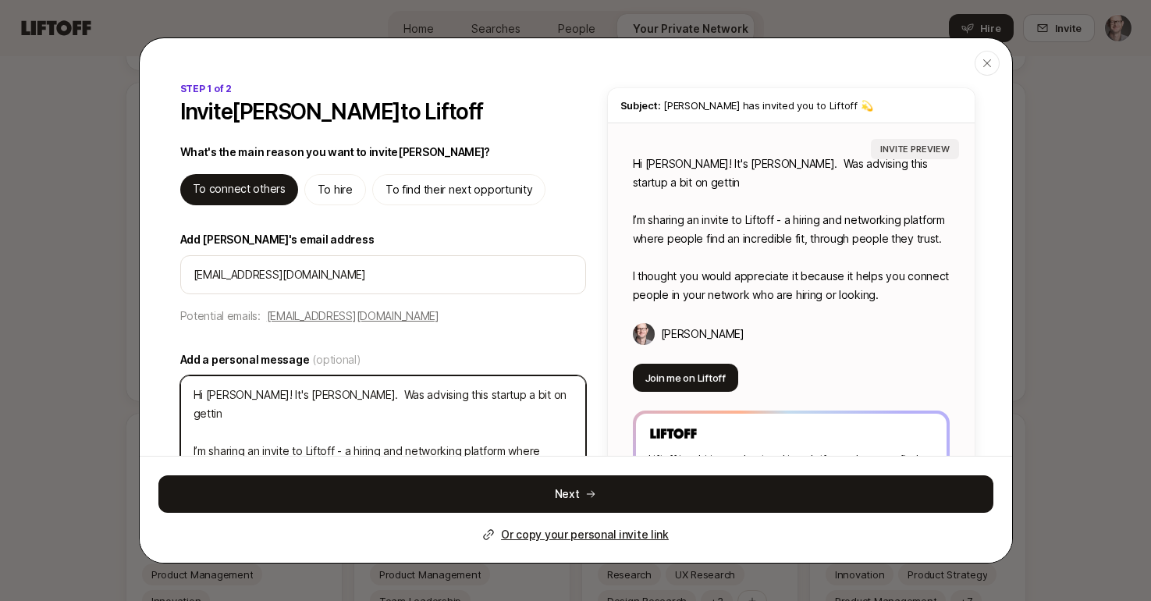
type textarea "x"
type textarea "Hi Mike! It's Matt MacQueen. Was advising this startup a bit on gettin I’m shar…"
type textarea "x"
type textarea "Hi Mike! It's Matt MacQueen. Was advising this startup a bit on gettin g I’m sh…"
type textarea "x"
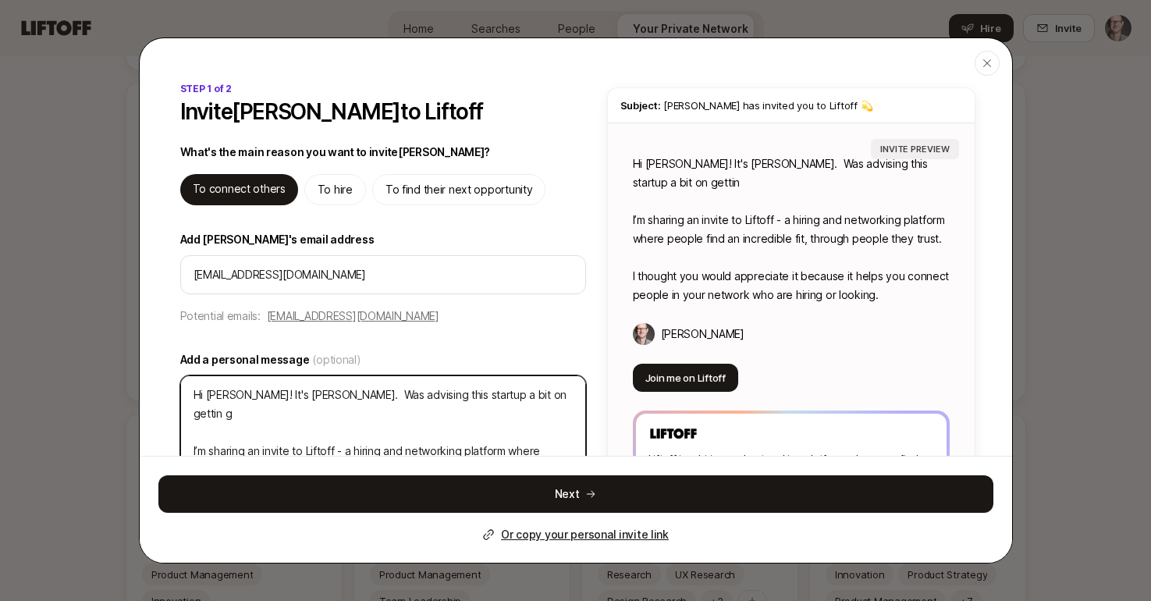
type textarea "Hi Mike! It's Matt MacQueen. Was advising this startup a bit on gettin gt I’m s…"
type textarea "x"
type textarea "Hi Mike! It's Matt MacQueen. Was advising this startup a bit on gettin gth I’m …"
type textarea "x"
type textarea "Hi Mike! It's Matt MacQueen. Was advising this startup a bit on gettin gthe I’m…"
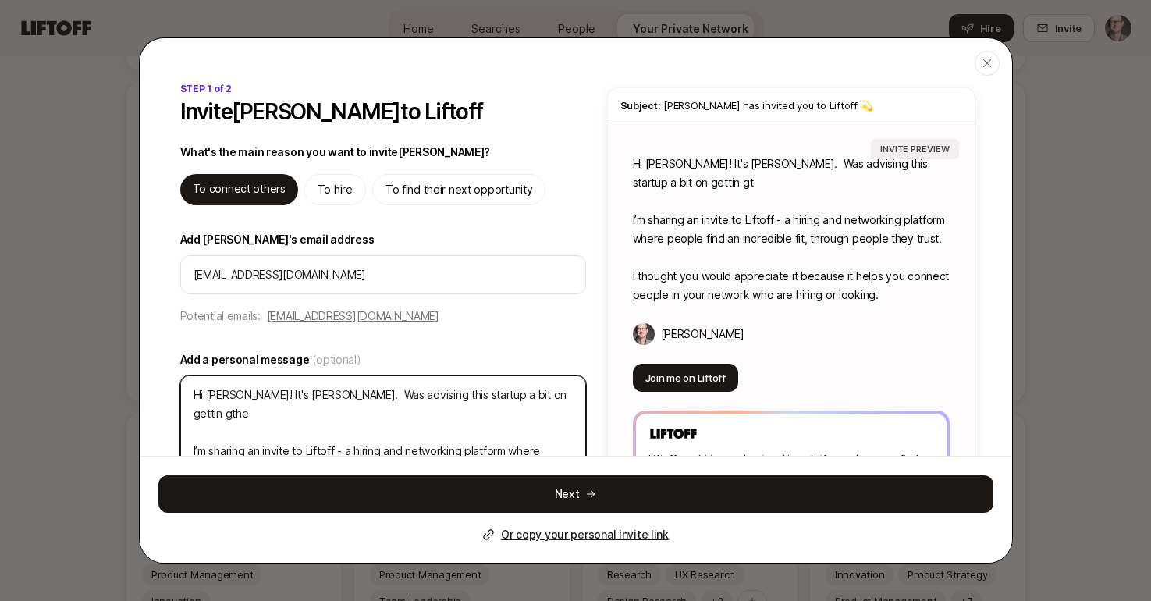
type textarea "x"
type textarea "Hi Mike! It's Matt MacQueen. Was advising this startup a bit on gettin gthei I’…"
type textarea "x"
type textarea "Hi Mike! It's Matt MacQueen. Was advising this startup a bit on gettin gtheir I…"
type textarea "x"
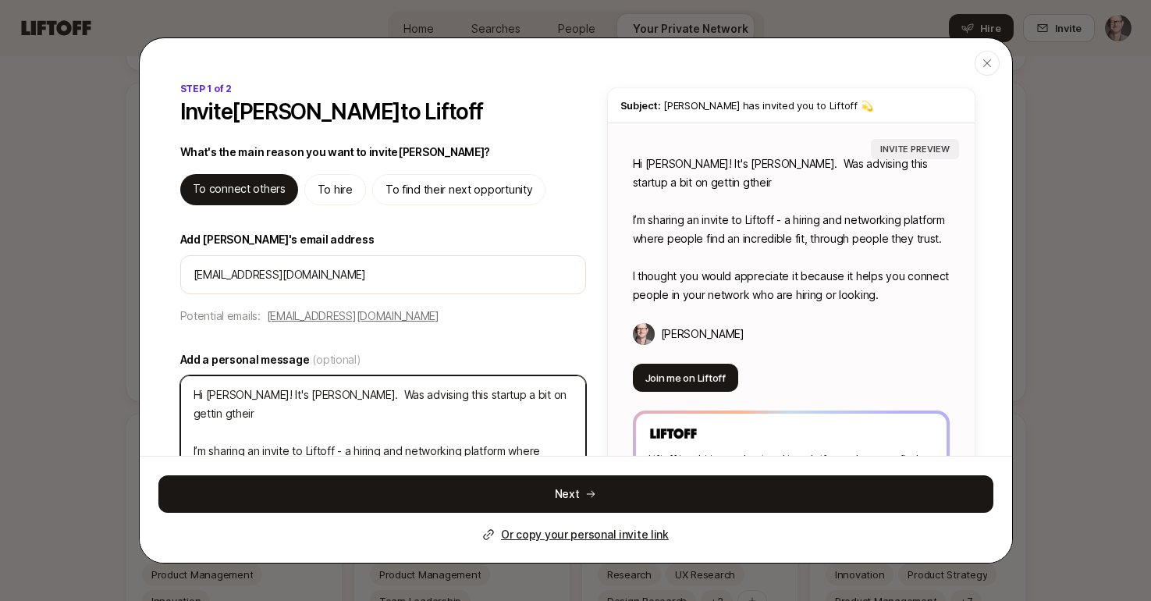
type textarea "Hi Mike! It's Matt MacQueen. Was advising this startup a bit on gettin gthei I’…"
type textarea "x"
type textarea "Hi Mike! It's Matt MacQueen. Was advising this startup a bit on gettin gthe I’m…"
type textarea "x"
type textarea "Hi Mike! It's Matt MacQueen. Was advising this startup a bit on gettin gth I’m …"
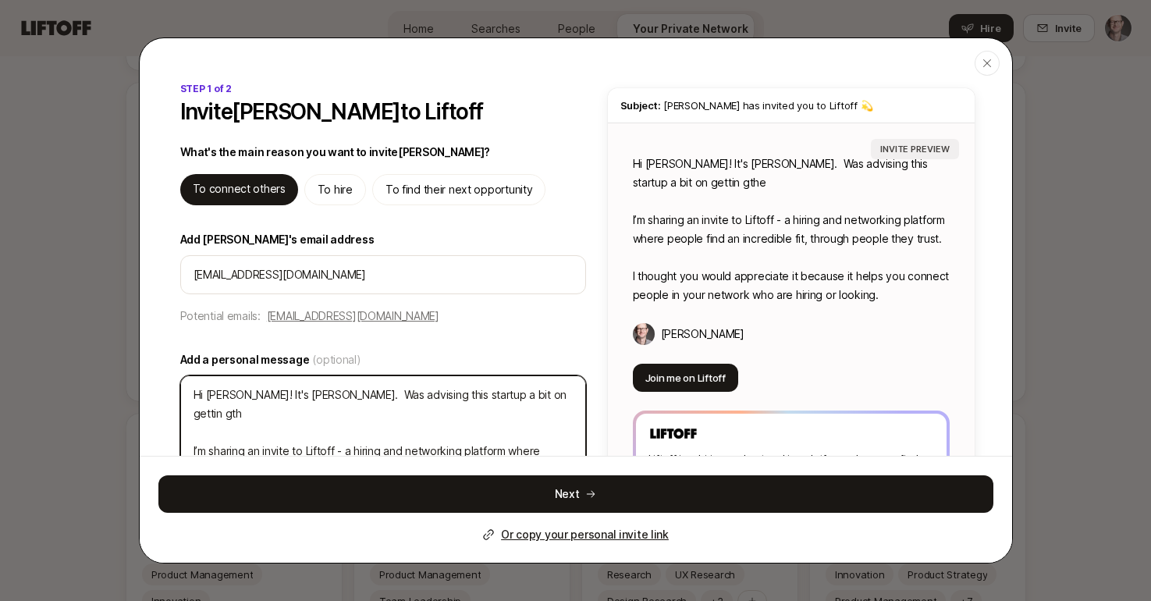
type textarea "x"
type textarea "Hi Mike! It's Matt MacQueen. Was advising this startup a bit on gettin gt I’m s…"
type textarea "x"
type textarea "Hi Mike! It's Matt MacQueen. Was advising this startup a bit on gettin g I’m sh…"
type textarea "x"
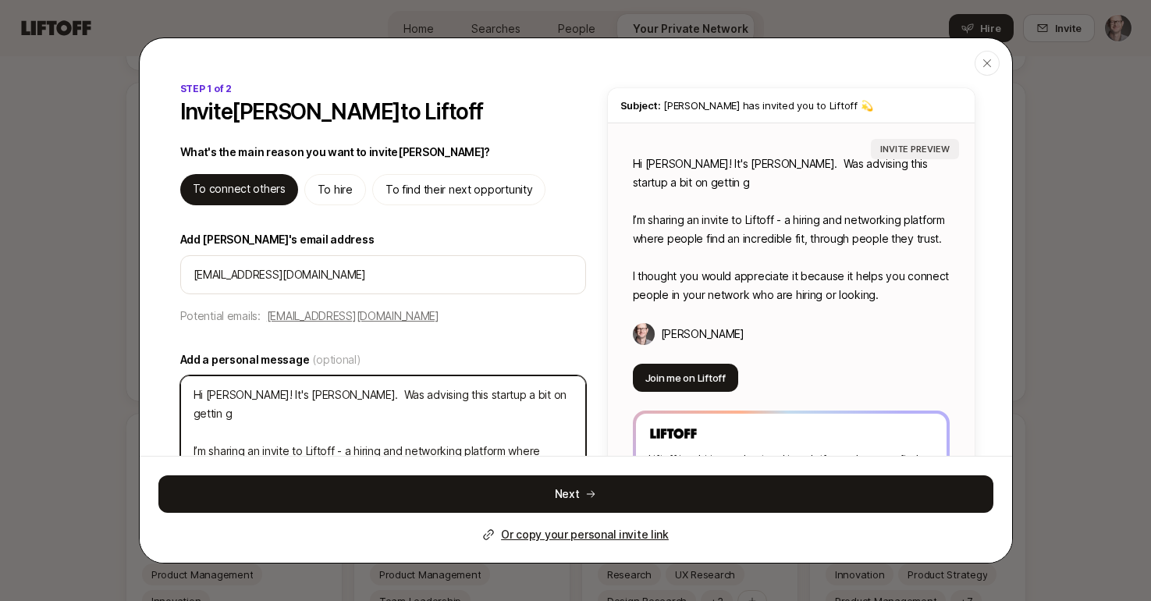
type textarea "Hi Mike! It's Matt MacQueen. Was advising this startup a bit on gettin I’m shar…"
type textarea "x"
type textarea "Hi Mike! It's Matt MacQueen. Was advising this startup a bit on gettin I’m shar…"
type textarea "x"
type textarea "Hi Mike! It's Matt MacQueen. Was advising this startup a bit on getting I’m sha…"
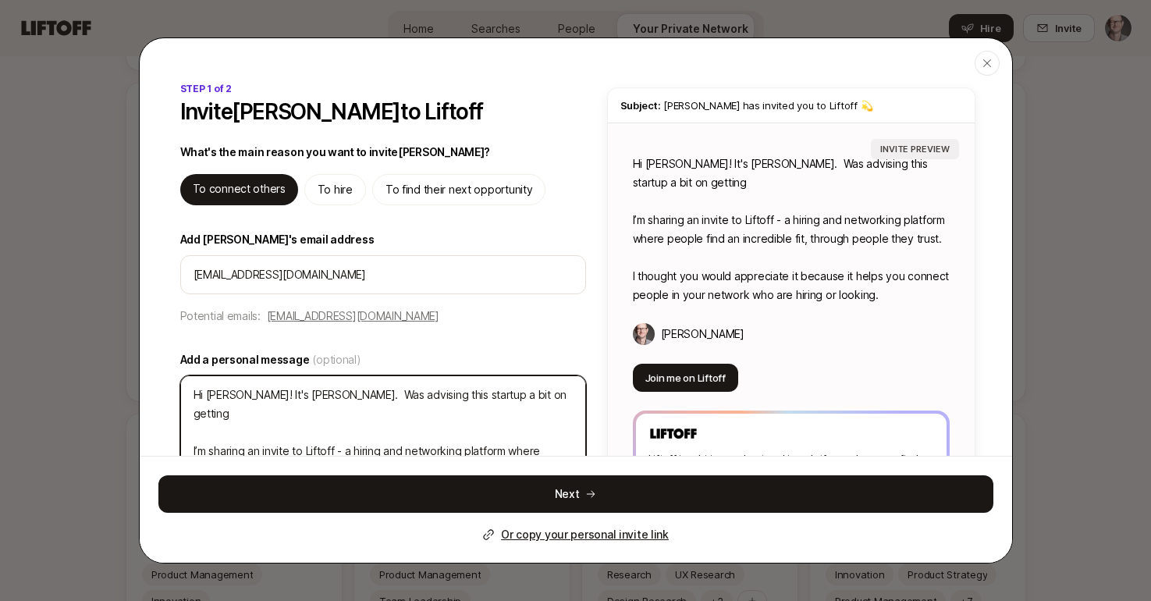
type textarea "x"
type textarea "Hi Mike! It's Matt MacQueen. Was advising this startup a bit on getting I’m sha…"
type textarea "x"
type textarea "Hi Mike! It's Matt MacQueen. Was advising this startup a bit on getting t I’m s…"
type textarea "x"
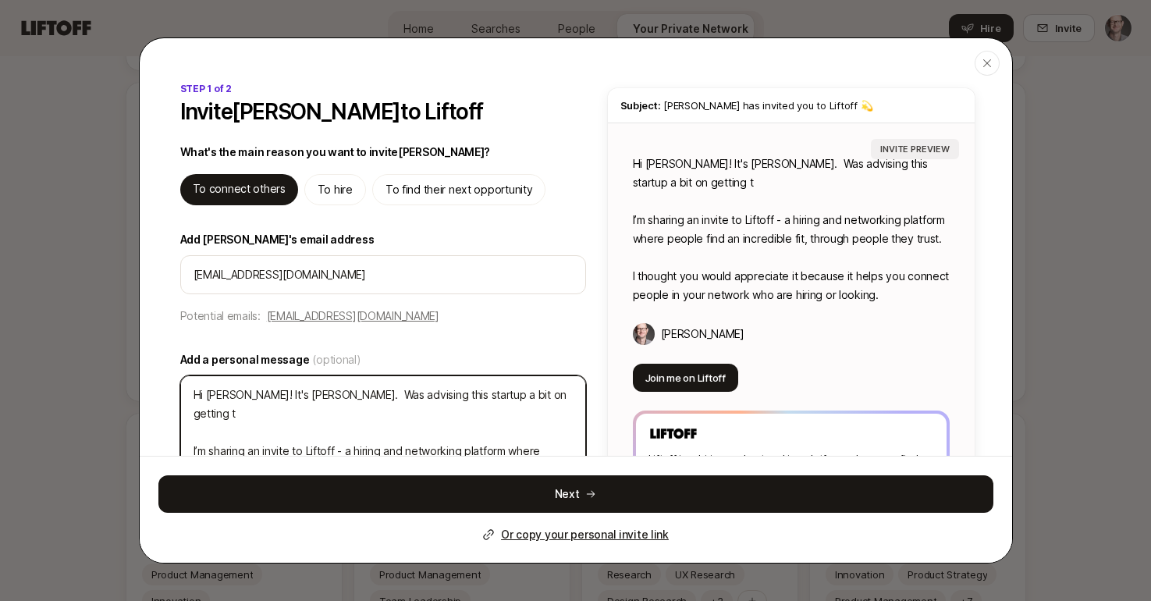
type textarea "Hi Mike! It's Matt MacQueen. Was advising this startup a bit on getting th I’m …"
type textarea "x"
type textarea "Hi Mike! It's Matt MacQueen. Was advising this startup a bit on getting the I’m…"
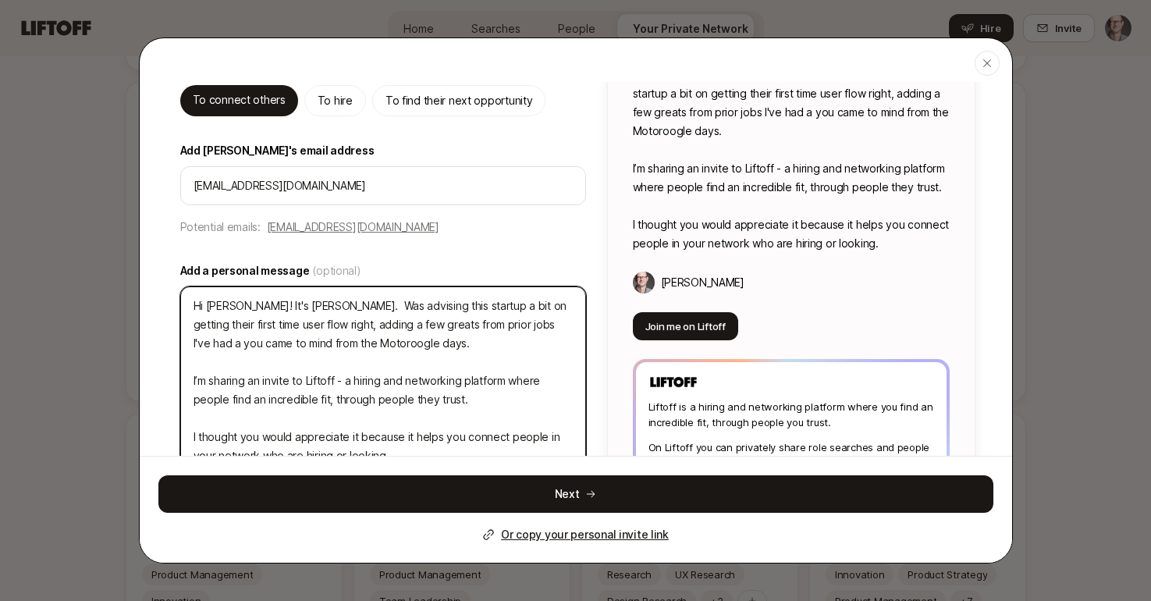
scroll to position [107, 0]
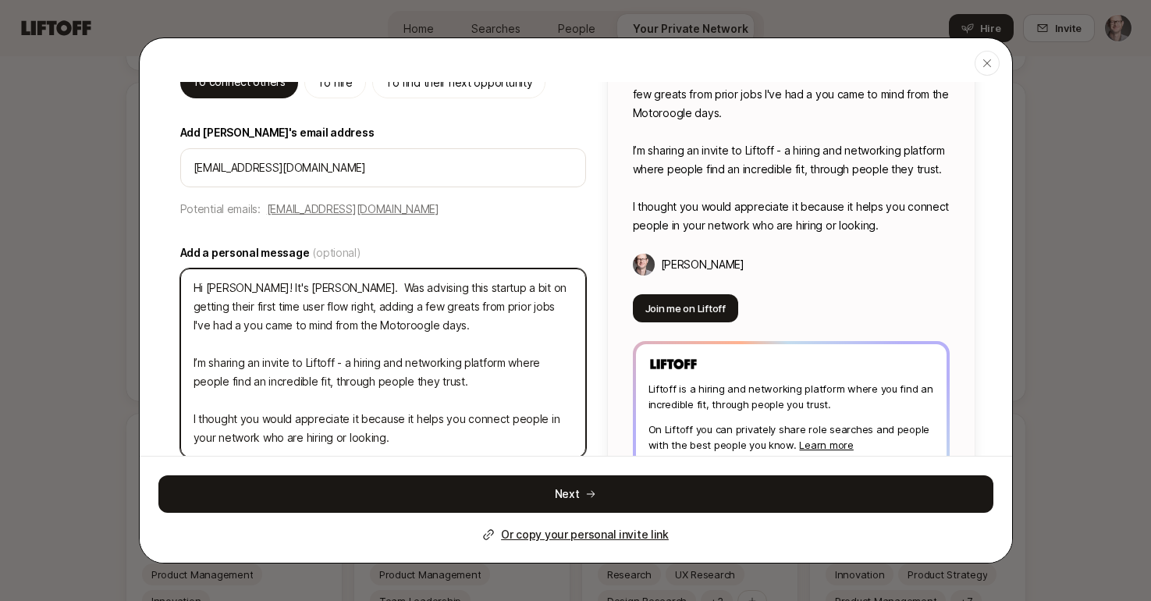
click at [337, 325] on textarea "Hi Mike! It's Matt MacQueen. Was advising this startup a bit on getting their f…" at bounding box center [383, 362] width 406 height 189
click at [336, 327] on textarea "Hi Mike! It's Matt MacQueen. Was advising this startup a bit on getting their f…" at bounding box center [383, 362] width 406 height 189
click at [452, 317] on textarea "Hi Mike! It's Matt MacQueen. Was advising this startup a bit on getting their f…" at bounding box center [383, 362] width 406 height 189
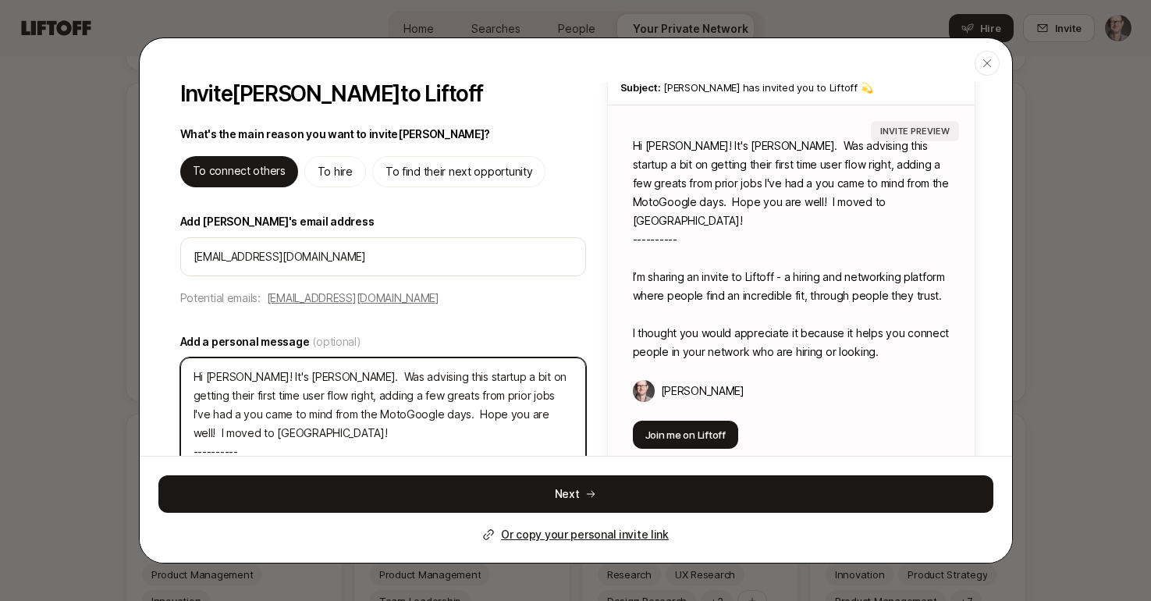
scroll to position [19, 0]
click at [350, 375] on textarea "Hi Mike! It's Matt MacQueen. Was advising this startup a bit on getting their f…" at bounding box center [383, 470] width 406 height 226
click at [413, 393] on textarea "Hi Mike! It's Matt MacQueen. I am advising this startup a bit on getting their …" at bounding box center [383, 470] width 406 height 226
click at [457, 428] on textarea "Hi Mike! It's Matt MacQueen. I am advising this startup a bit on getting their …" at bounding box center [383, 470] width 406 height 226
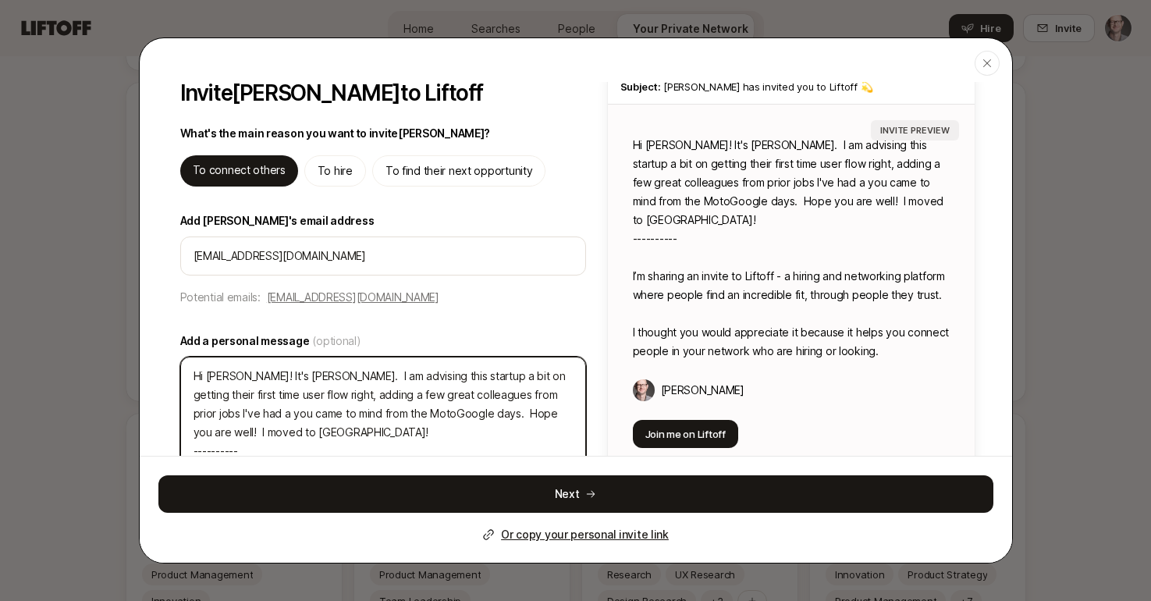
drag, startPoint x: 454, startPoint y: 411, endPoint x: 452, endPoint y: 421, distance: 10.4
click at [454, 412] on textarea "Hi Mike! It's Matt MacQueen. I am advising this startup a bit on getting their …" at bounding box center [383, 470] width 406 height 226
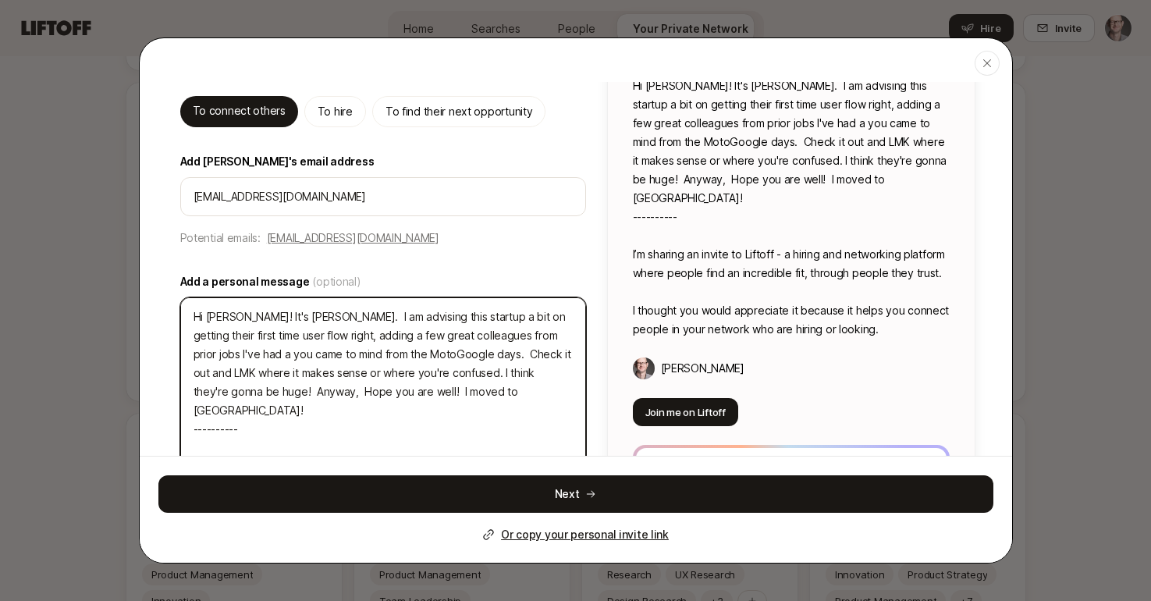
scroll to position [84, 0]
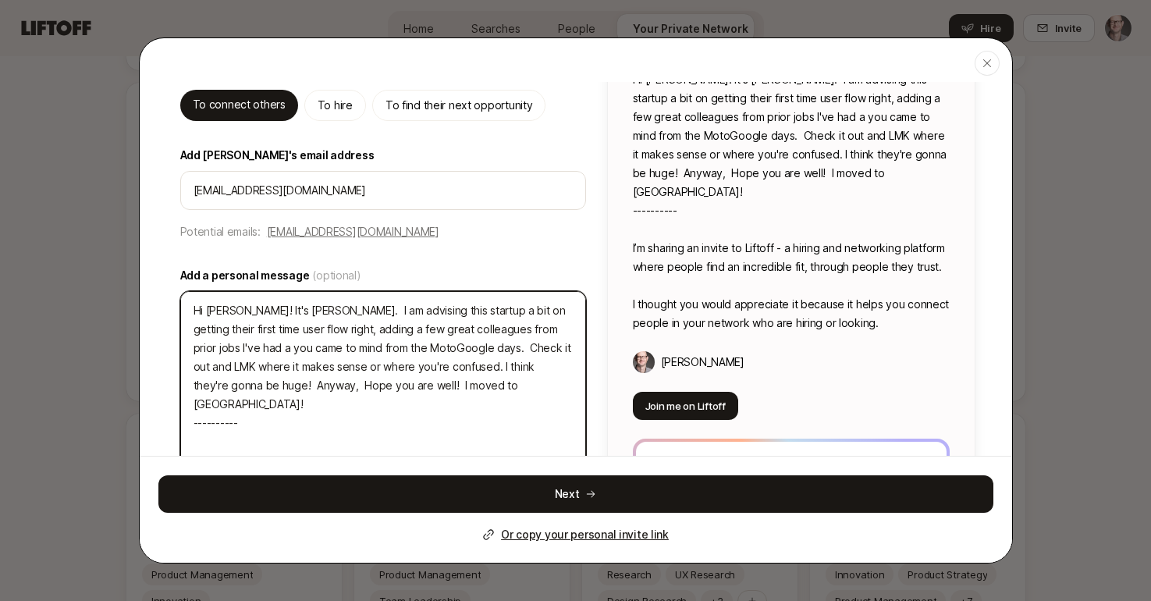
click at [461, 385] on textarea "Hi Mike! It's Matt MacQueen. I am advising this startup a bit on getting their …" at bounding box center [383, 413] width 406 height 245
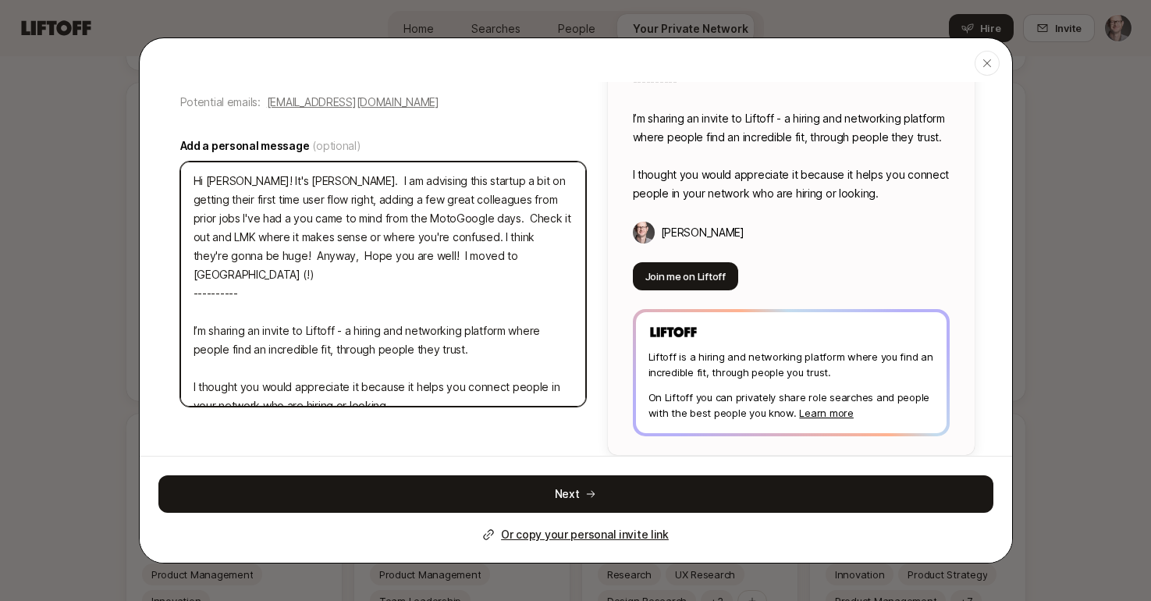
scroll to position [213, 0]
drag, startPoint x: 490, startPoint y: 252, endPoint x: 532, endPoint y: 253, distance: 42.2
click at [532, 253] on textarea "Hi Mike! It's Matt MacQueen. I am advising this startup a bit on getting their …" at bounding box center [383, 284] width 406 height 245
click at [214, 291] on textarea "Hi Mike! It's Matt MacQueen. I am advising this startup a bit on getting their …" at bounding box center [383, 284] width 406 height 245
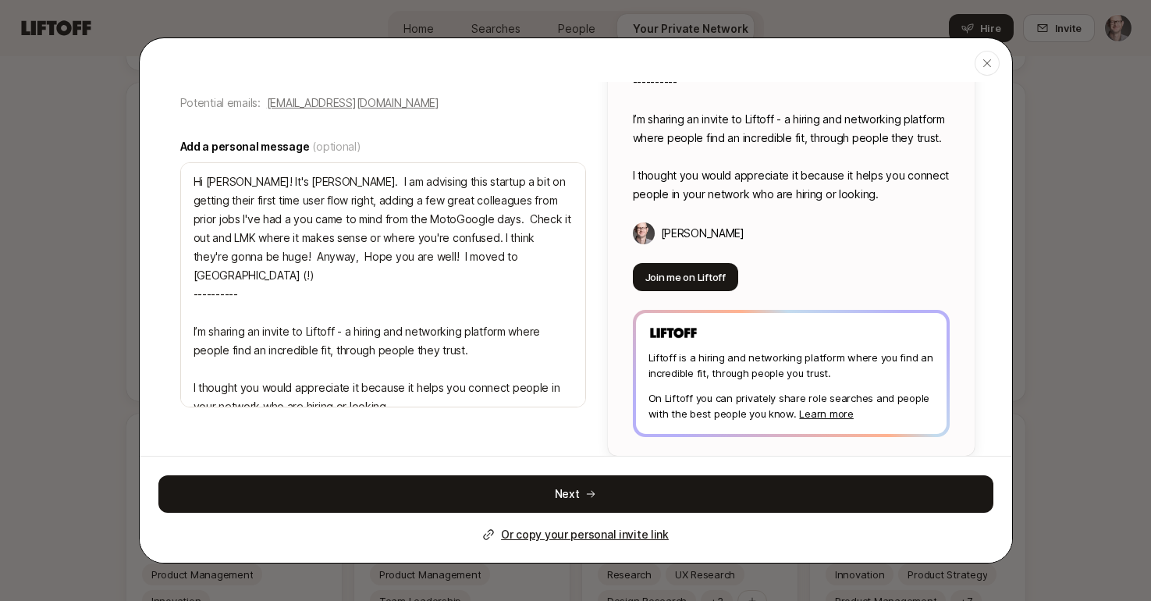
click at [574, 485] on button "Next" at bounding box center [575, 493] width 835 height 37
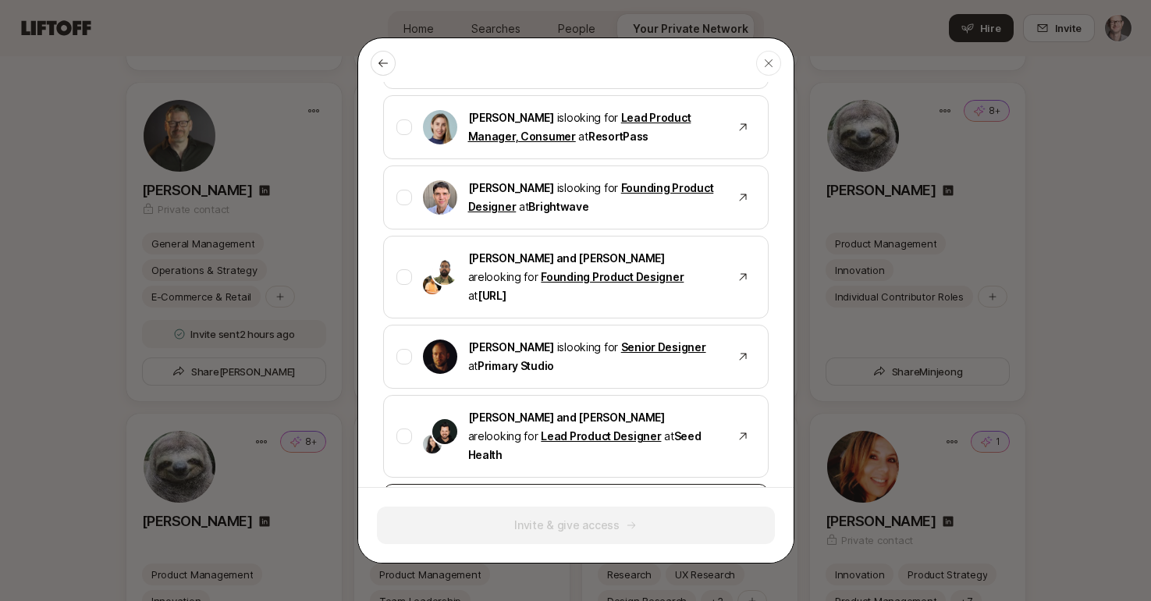
scroll to position [317, 0]
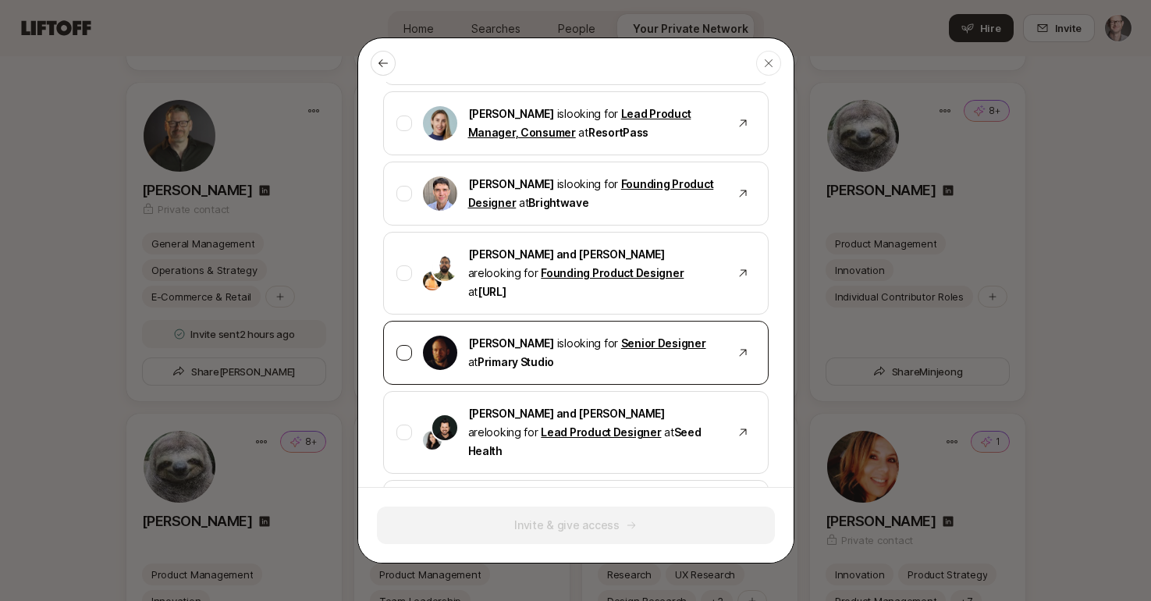
click at [403, 345] on div at bounding box center [405, 353] width 16 height 16
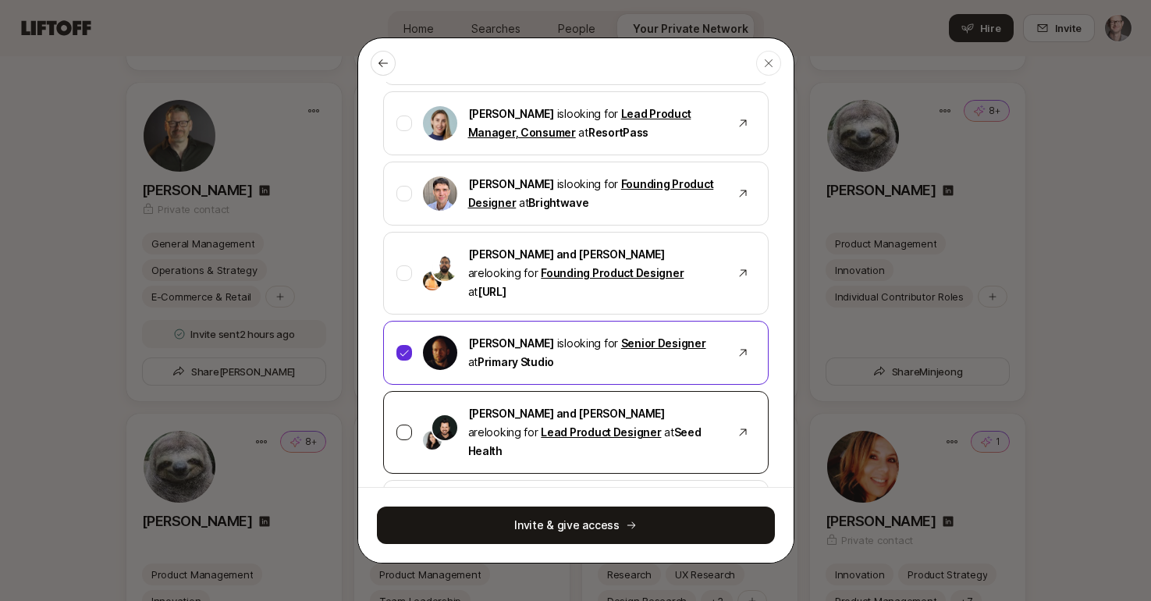
click at [404, 425] on div at bounding box center [405, 433] width 16 height 16
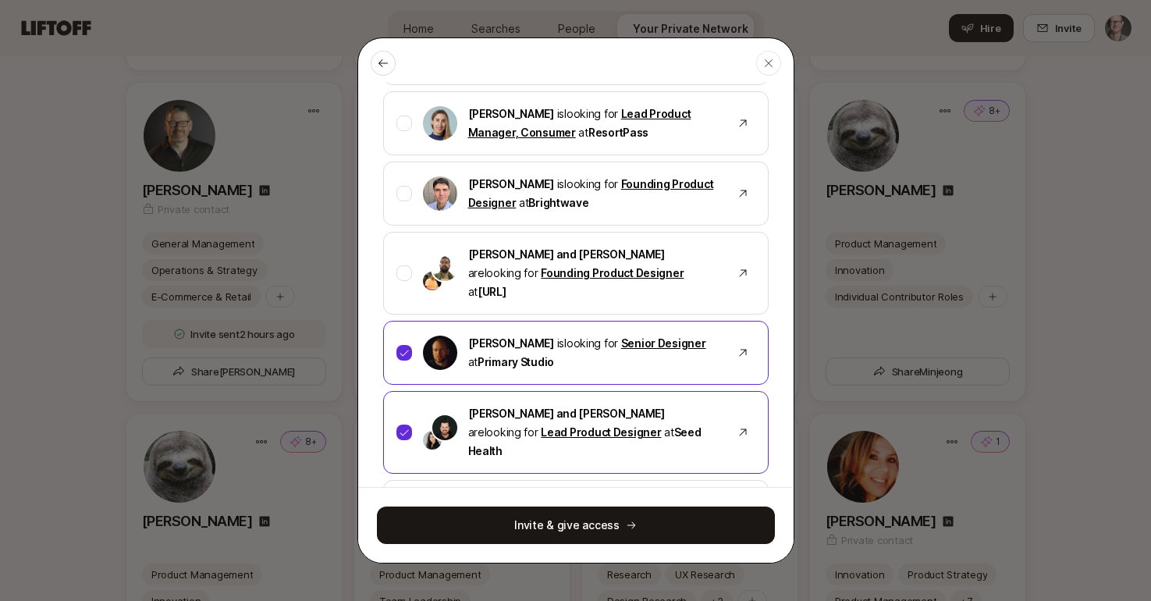
scroll to position [471, 0]
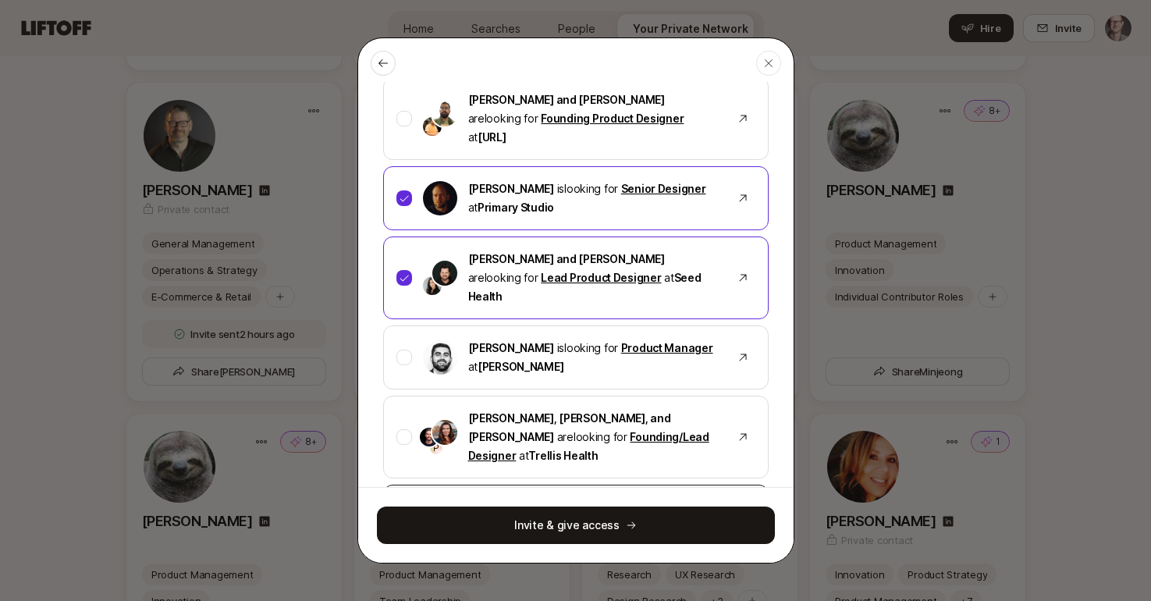
click at [403, 509] on div at bounding box center [405, 517] width 16 height 16
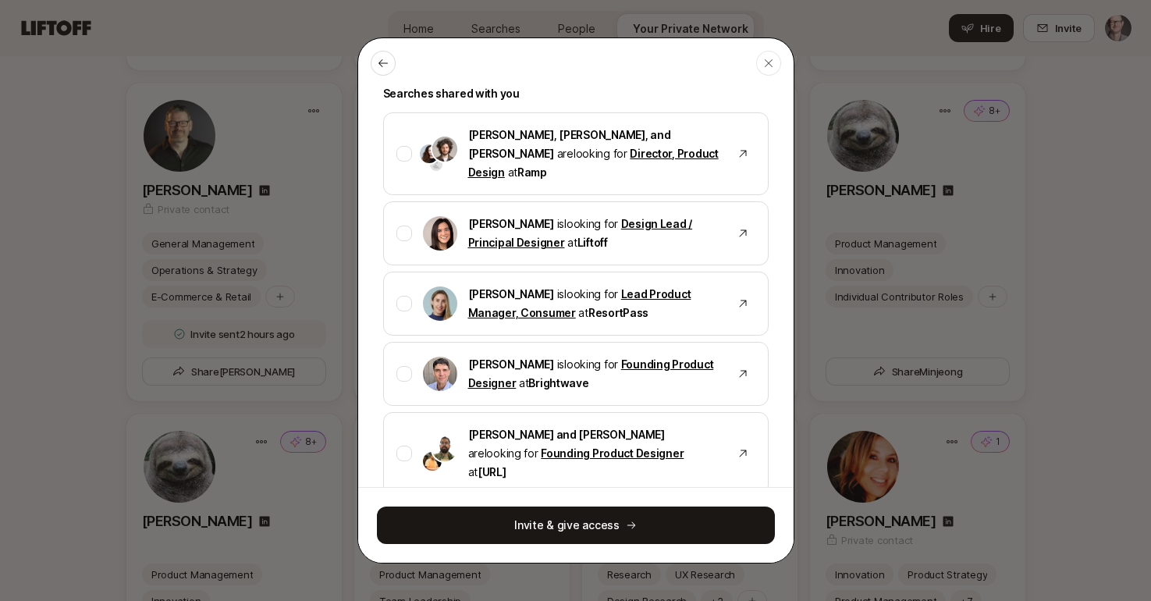
scroll to position [110, 0]
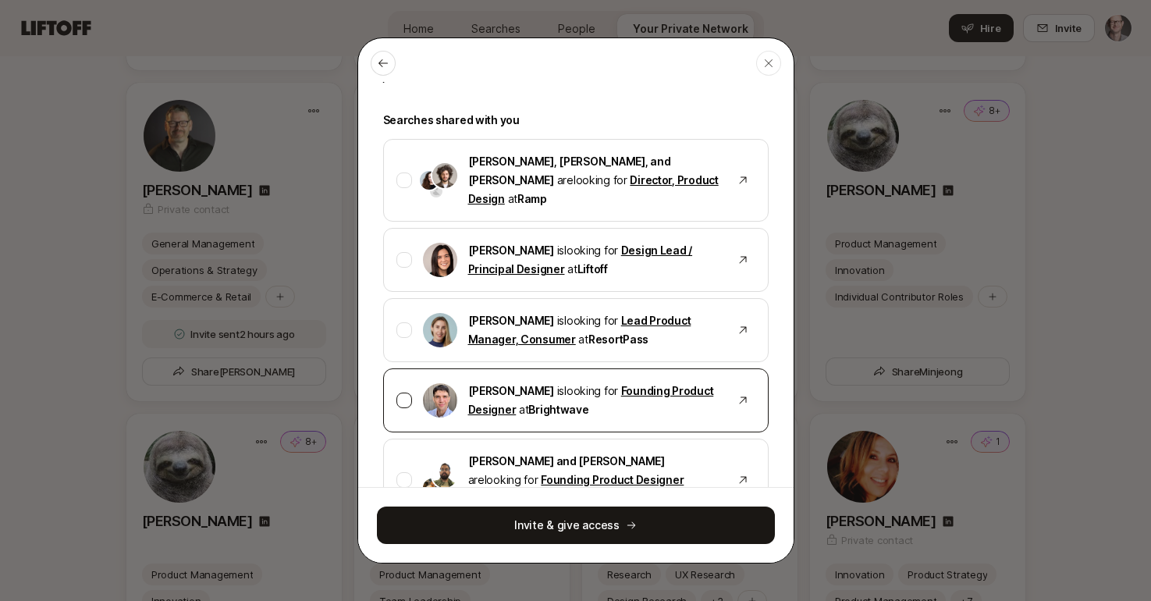
click at [400, 393] on div at bounding box center [405, 401] width 16 height 16
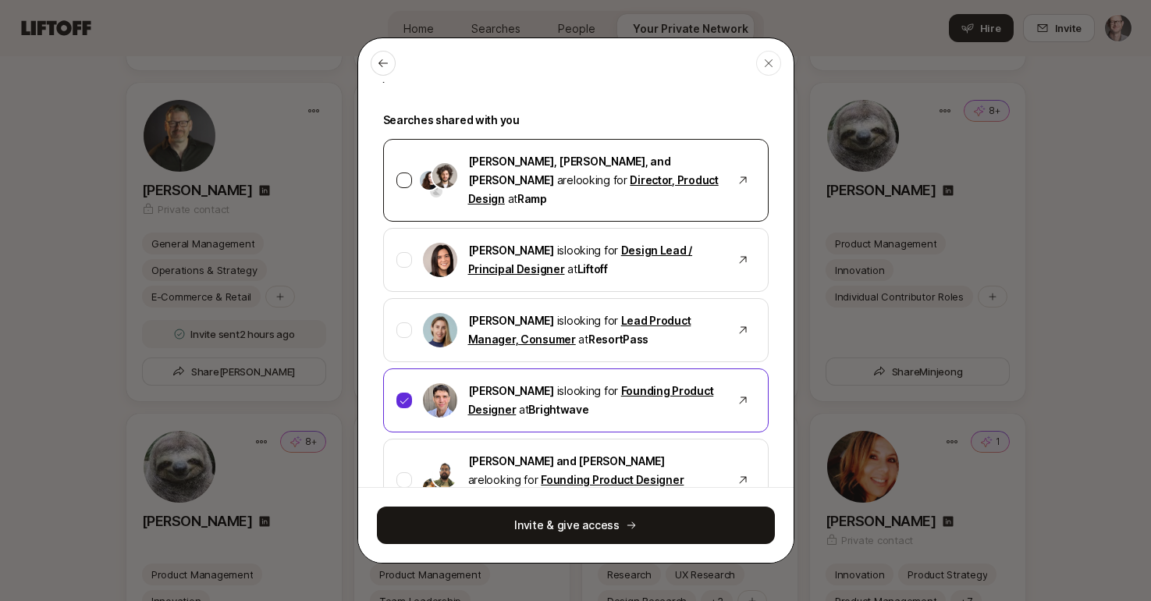
scroll to position [49, 0]
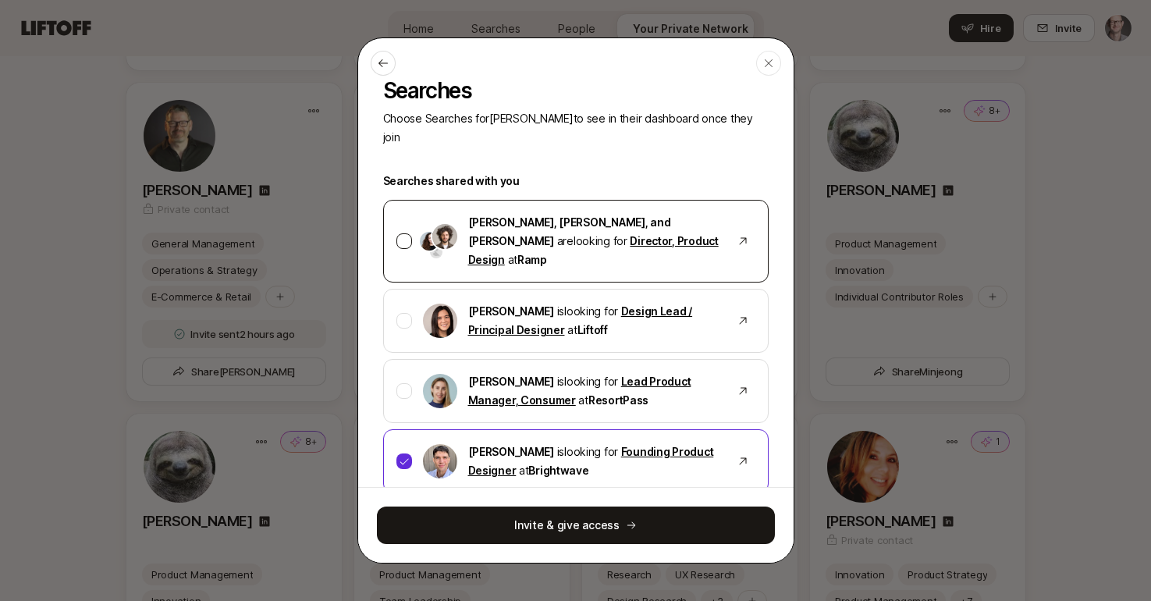
click at [404, 233] on div at bounding box center [405, 241] width 16 height 16
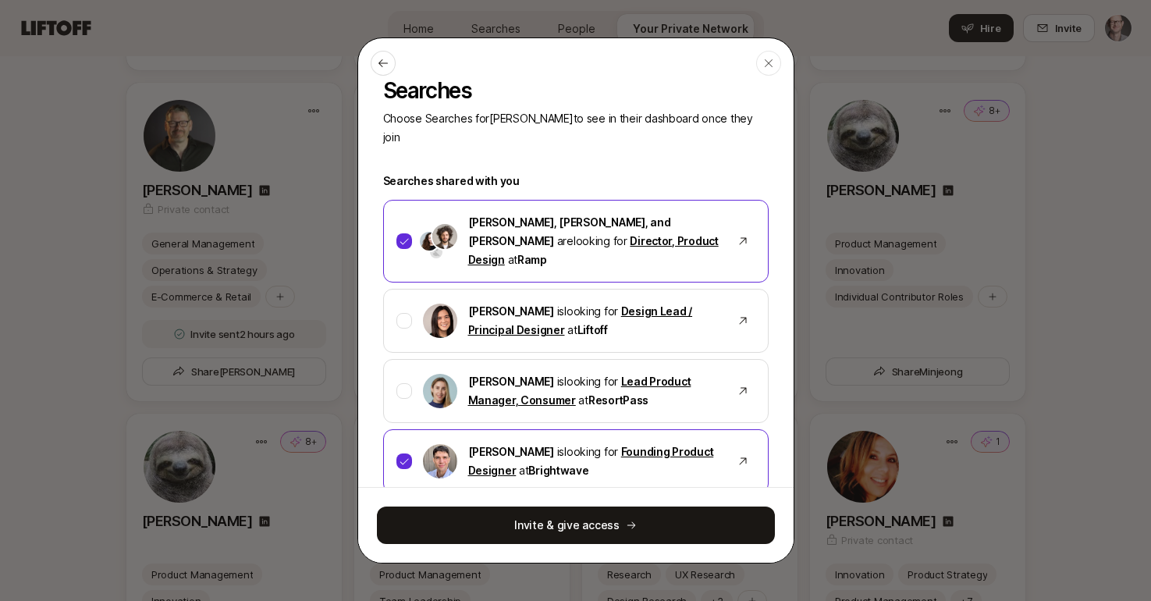
click at [589, 528] on button "Invite & give access" at bounding box center [576, 525] width 398 height 37
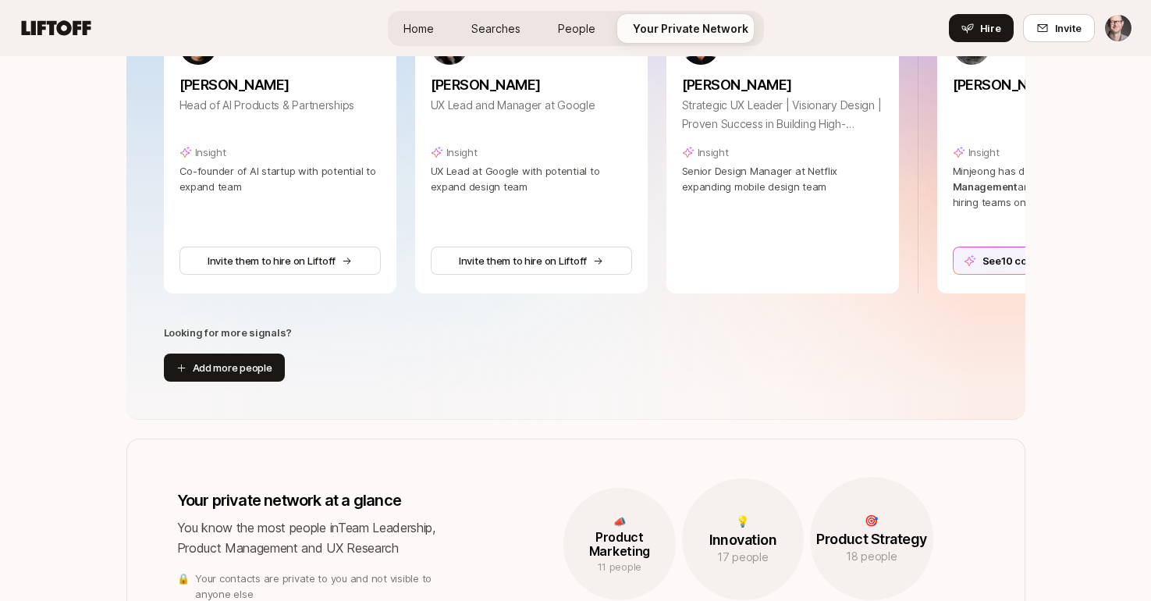
scroll to position [342, 0]
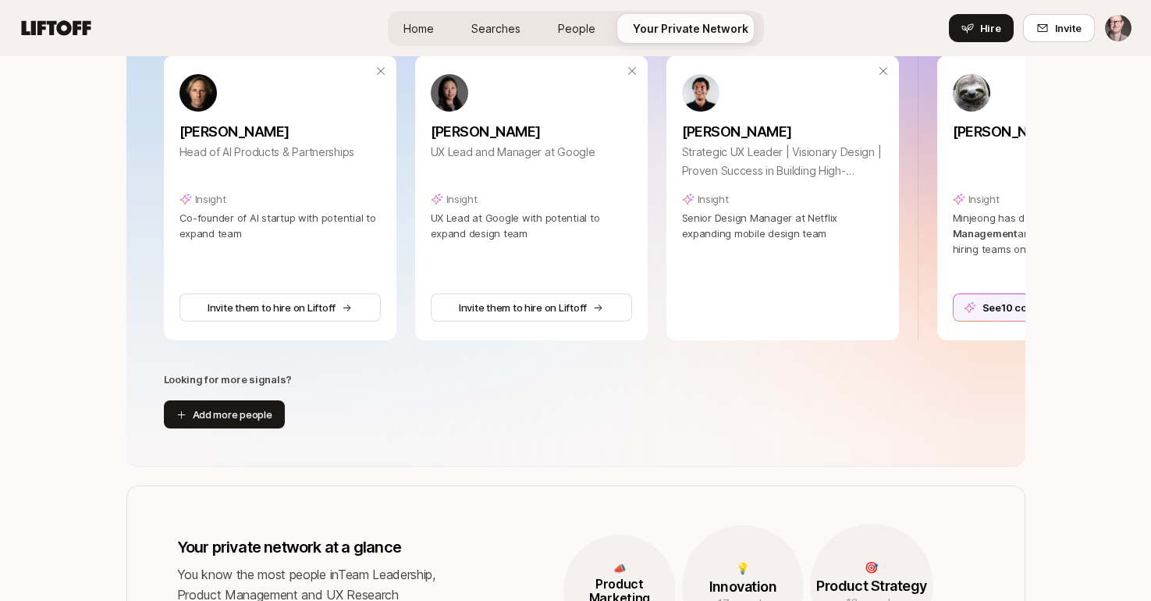
click at [596, 21] on link "People" at bounding box center [577, 28] width 62 height 29
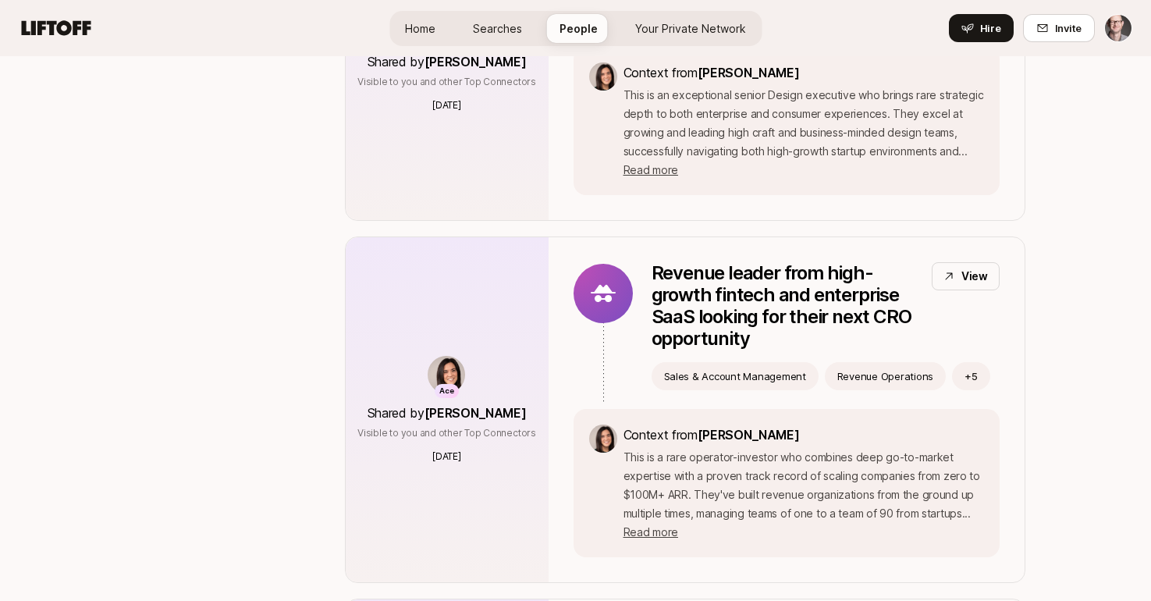
scroll to position [4782, 0]
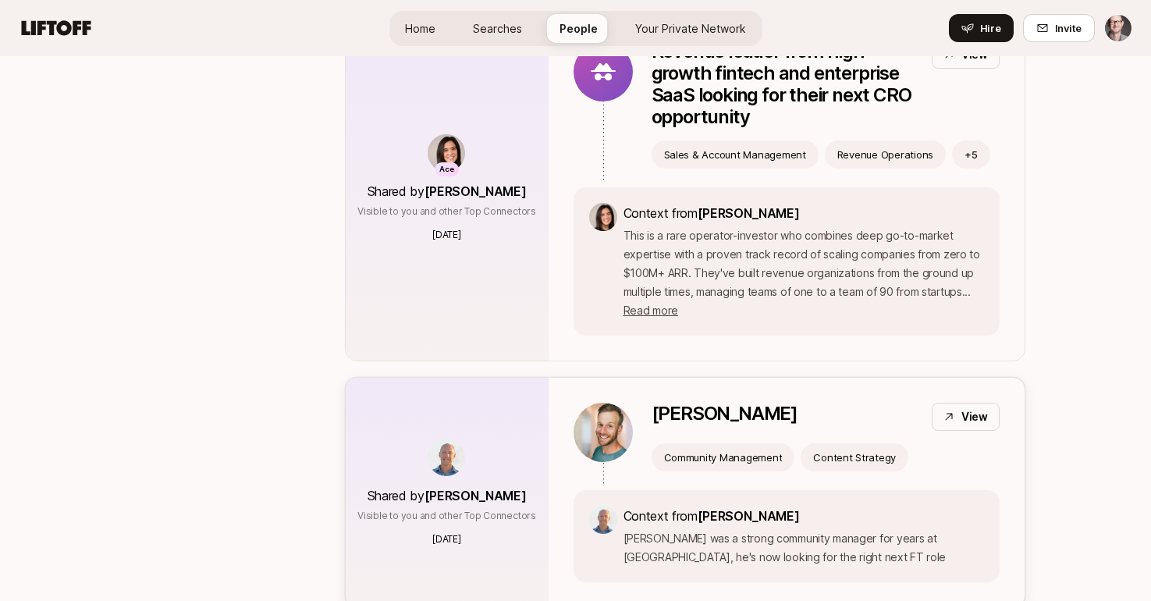
click at [468, 488] on span "[PERSON_NAME]" at bounding box center [476, 496] width 102 height 16
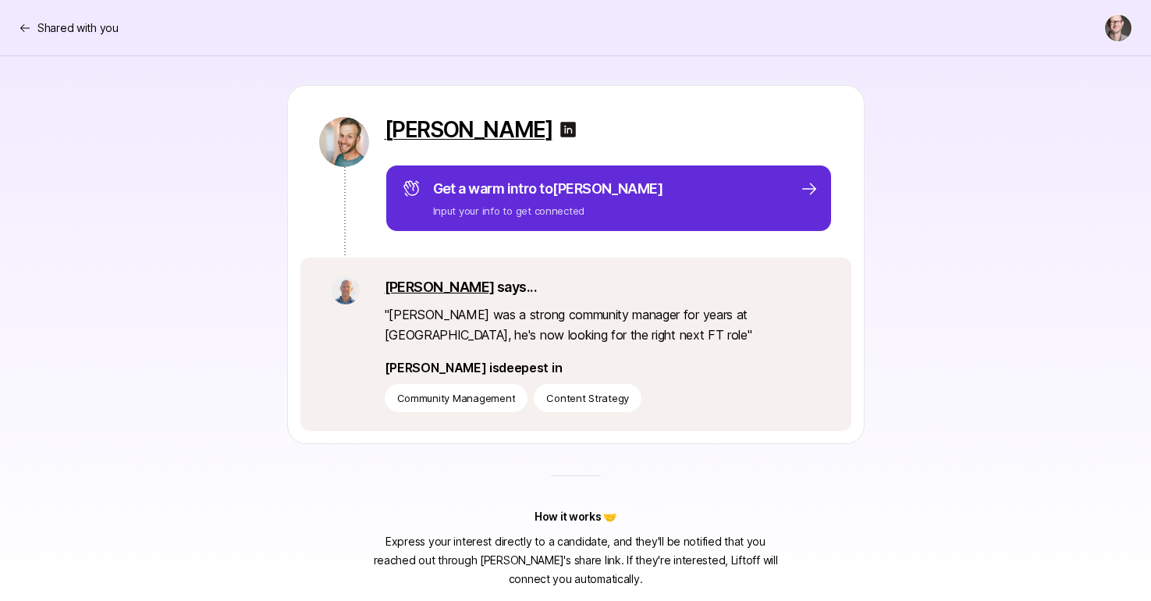
scroll to position [174, 0]
click at [390, 286] on link "Geoff" at bounding box center [440, 287] width 110 height 16
click at [87, 26] on p "Shared with you" at bounding box center [77, 28] width 81 height 19
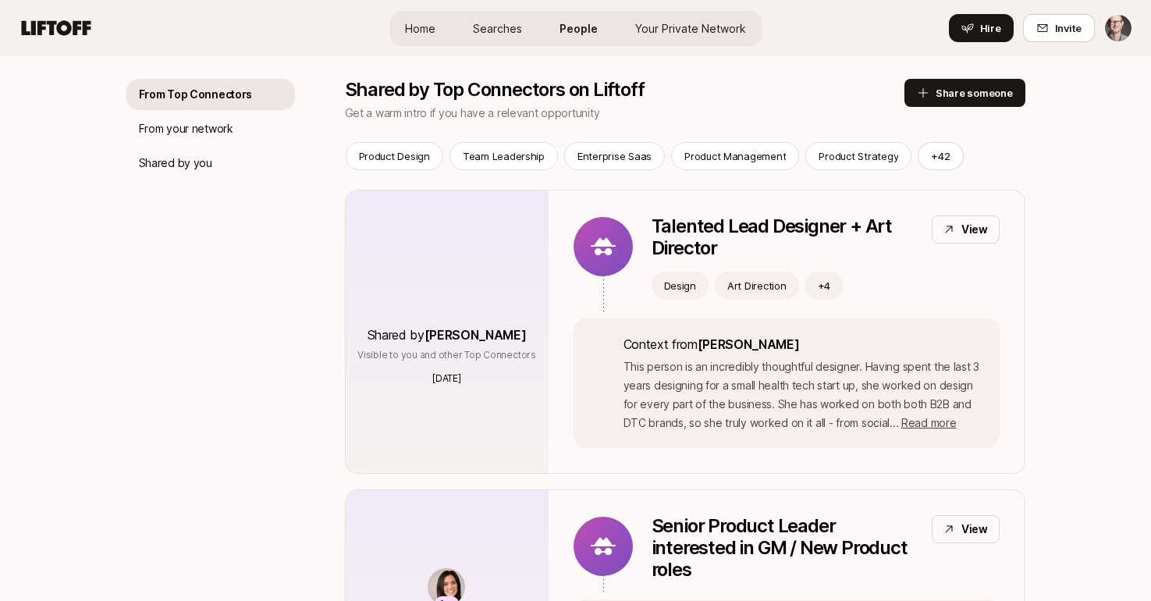
scroll to position [4782, 0]
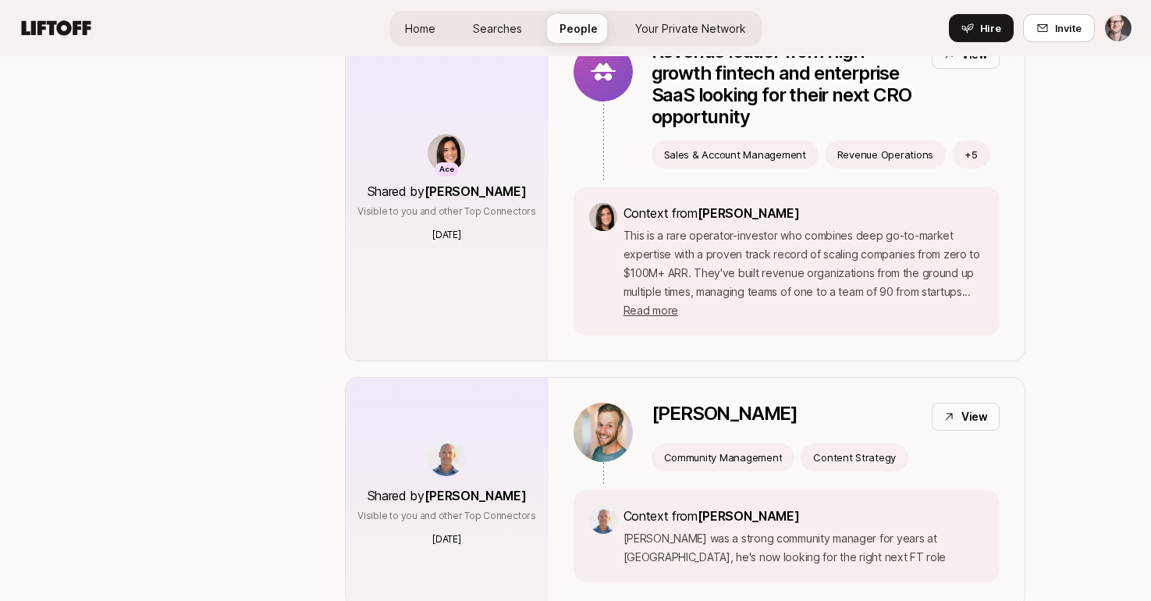
click at [696, 18] on link "Your Private Network" at bounding box center [691, 28] width 136 height 29
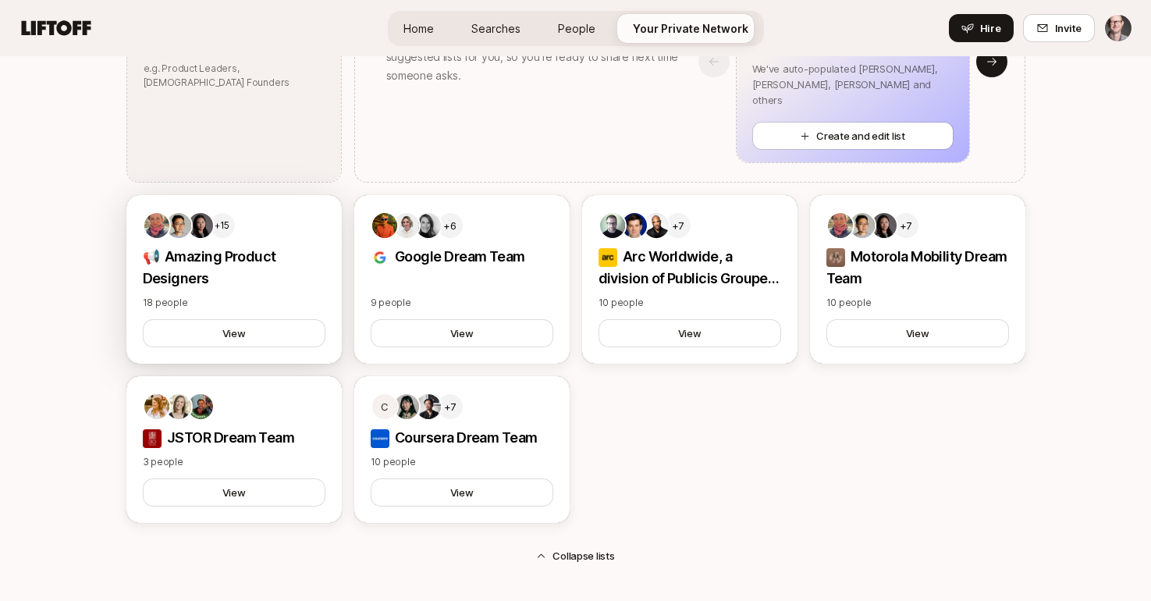
scroll to position [1507, 0]
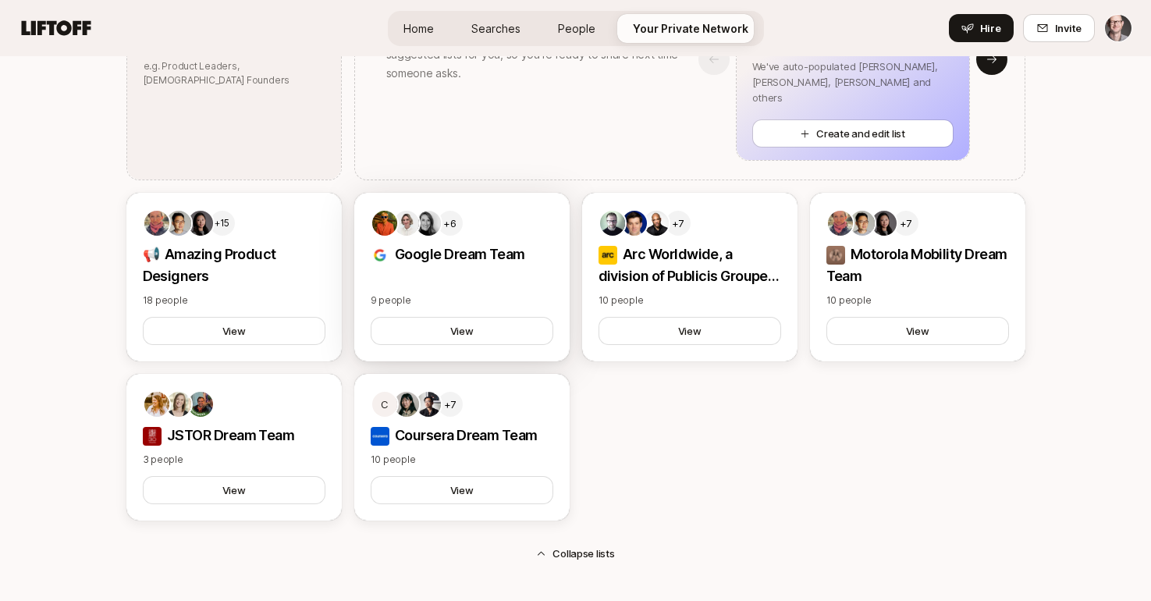
click at [432, 254] on p "Google Dream Team" at bounding box center [462, 255] width 183 height 22
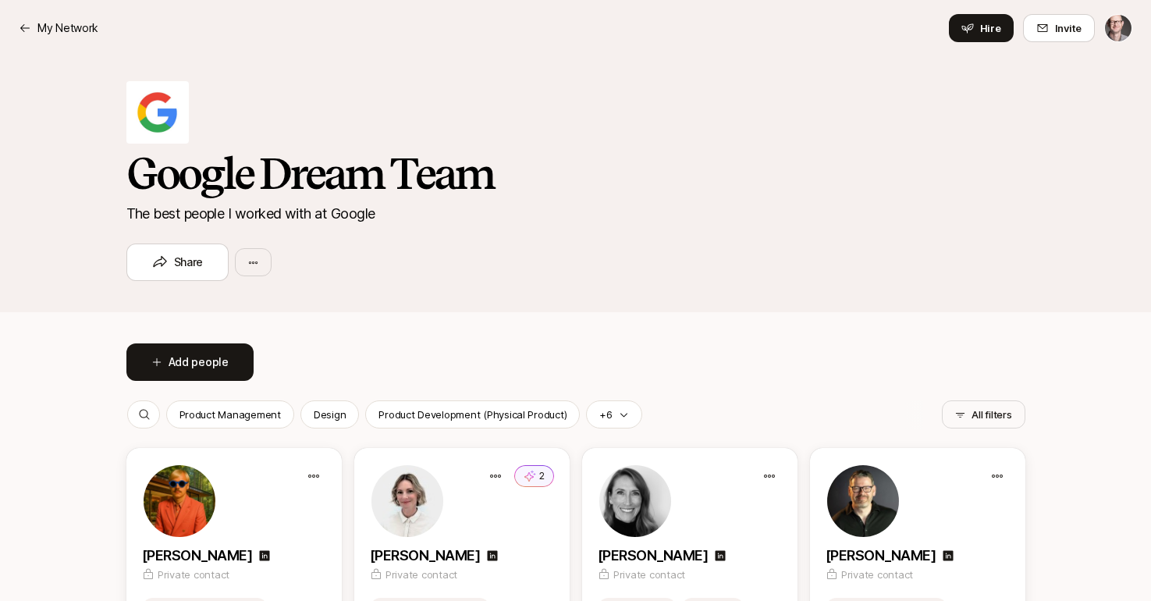
click at [1121, 30] on html "My Network My Network Hire Invite Google Dream Team The best people I worked wi…" at bounding box center [575, 300] width 1151 height 601
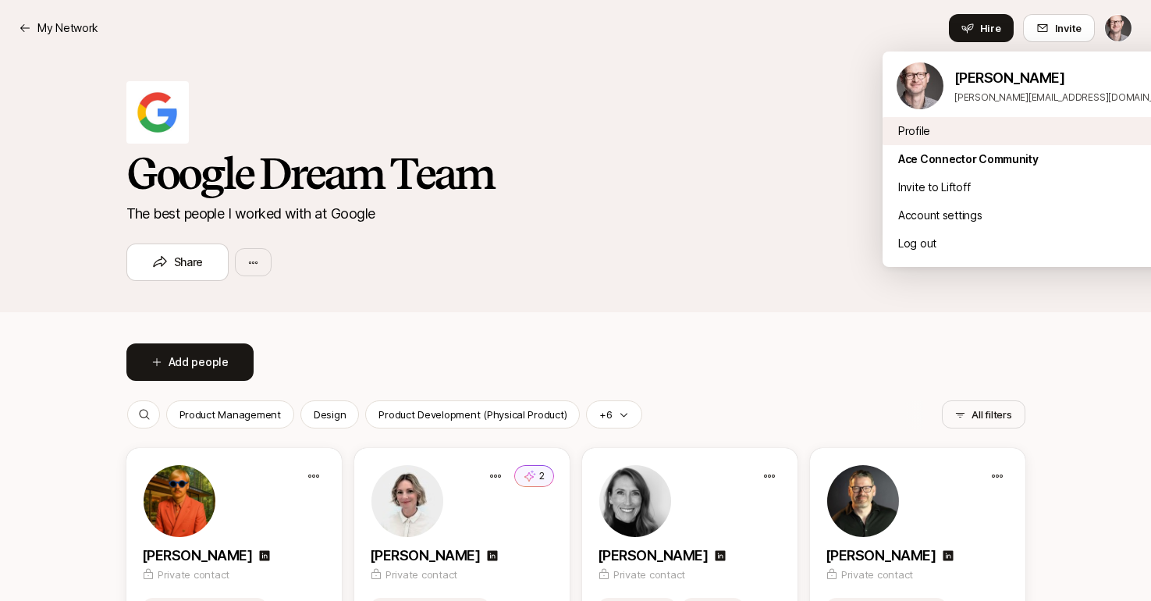
click at [923, 133] on div "Profile" at bounding box center [1039, 131] width 312 height 28
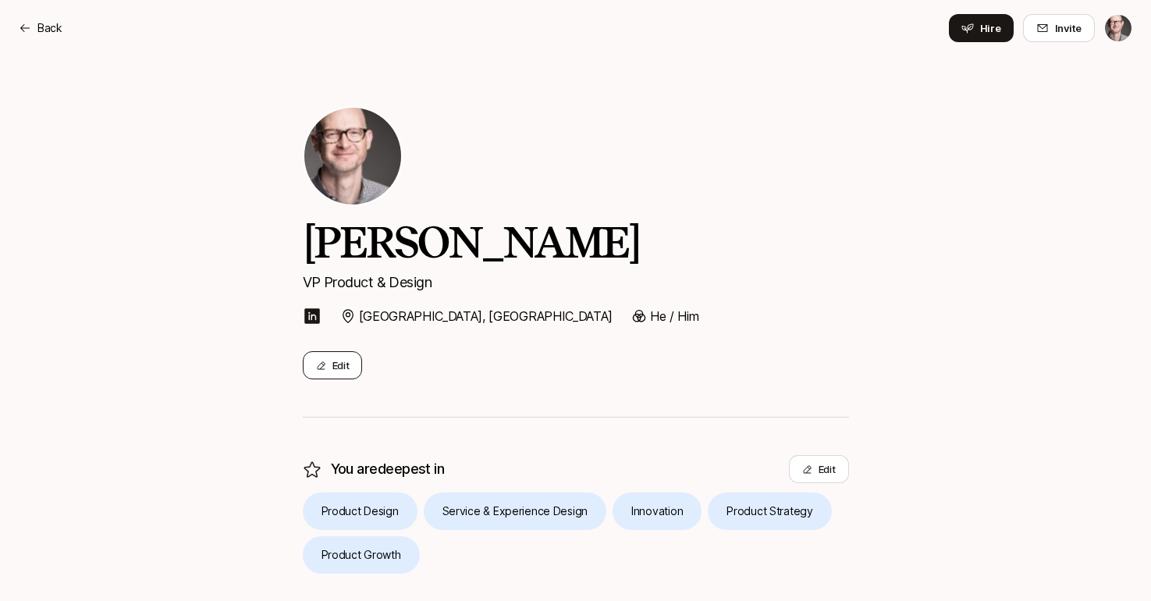
click at [343, 368] on button "Edit" at bounding box center [333, 365] width 60 height 28
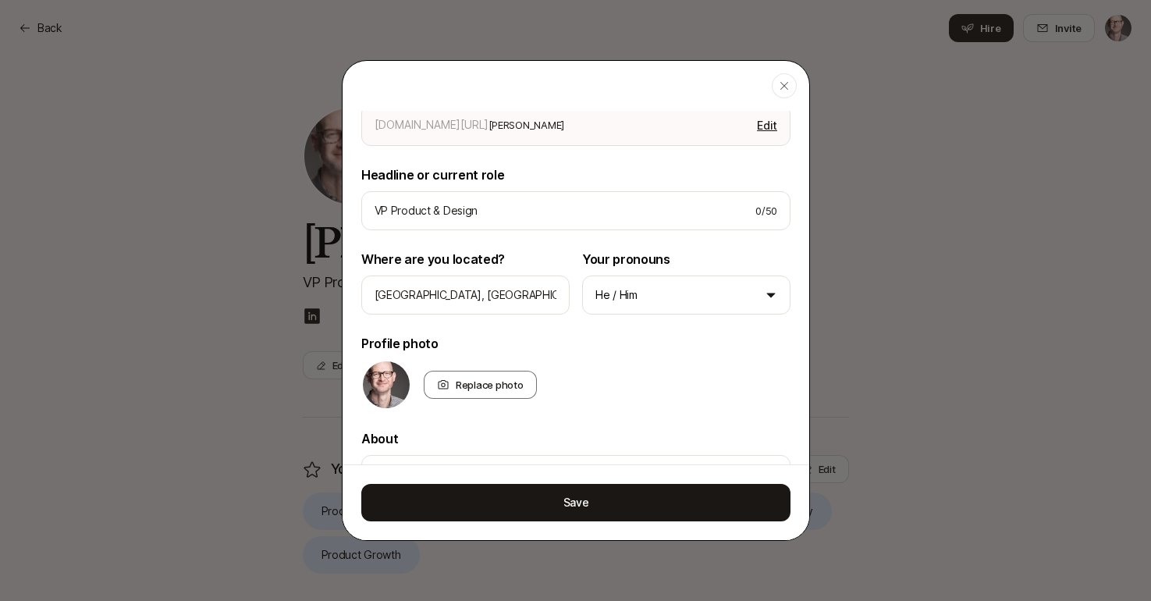
scroll to position [105, 0]
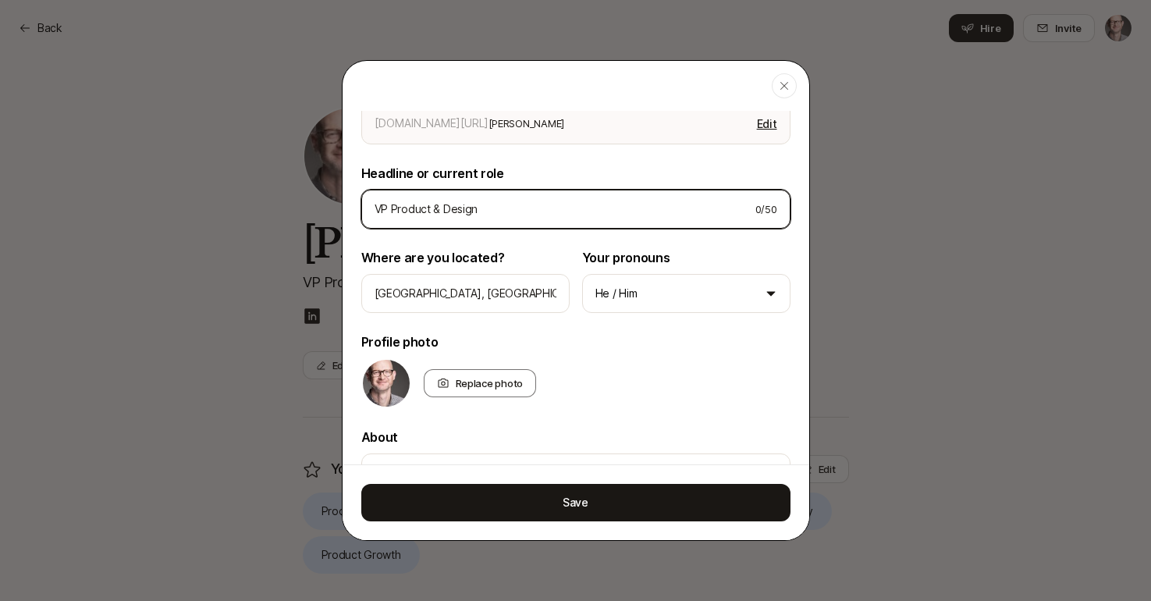
drag, startPoint x: 443, startPoint y: 208, endPoint x: 414, endPoint y: 236, distance: 40.3
click at [390, 213] on input "VP Product & Design" at bounding box center [559, 209] width 368 height 19
drag, startPoint x: 376, startPoint y: 206, endPoint x: 355, endPoint y: 206, distance: 21.1
click at [353, 205] on div "Edit your bio Help people quickly recognize you on Liftoff Username app.liftoff…" at bounding box center [576, 508] width 467 height 1006
click at [556, 209] on input "Product Design Leadership, Product Management" at bounding box center [556, 209] width 362 height 19
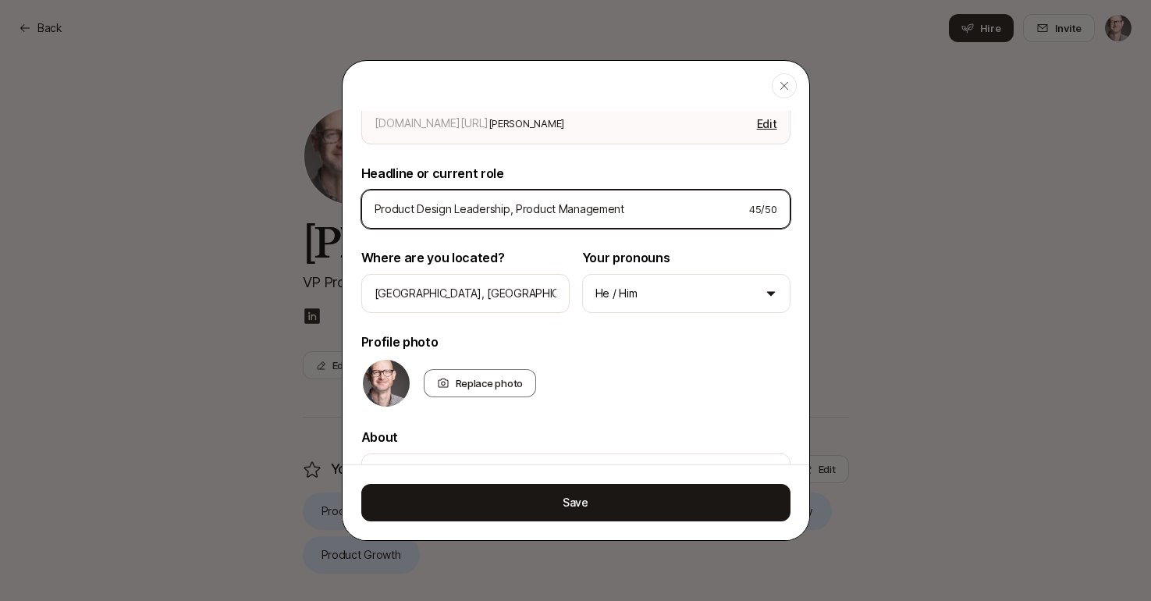
drag, startPoint x: 515, startPoint y: 210, endPoint x: 528, endPoint y: 218, distance: 14.7
click at [516, 211] on input "Product Design Leadership, Product Management" at bounding box center [556, 209] width 362 height 19
click at [542, 208] on input "Product Design Leadership, UX-dProduct Management" at bounding box center [556, 209] width 362 height 19
drag, startPoint x: 507, startPoint y: 208, endPoint x: 489, endPoint y: 214, distance: 19.0
click at [489, 214] on input "Product Design Leader , UX-dProduct Management" at bounding box center [556, 209] width 362 height 19
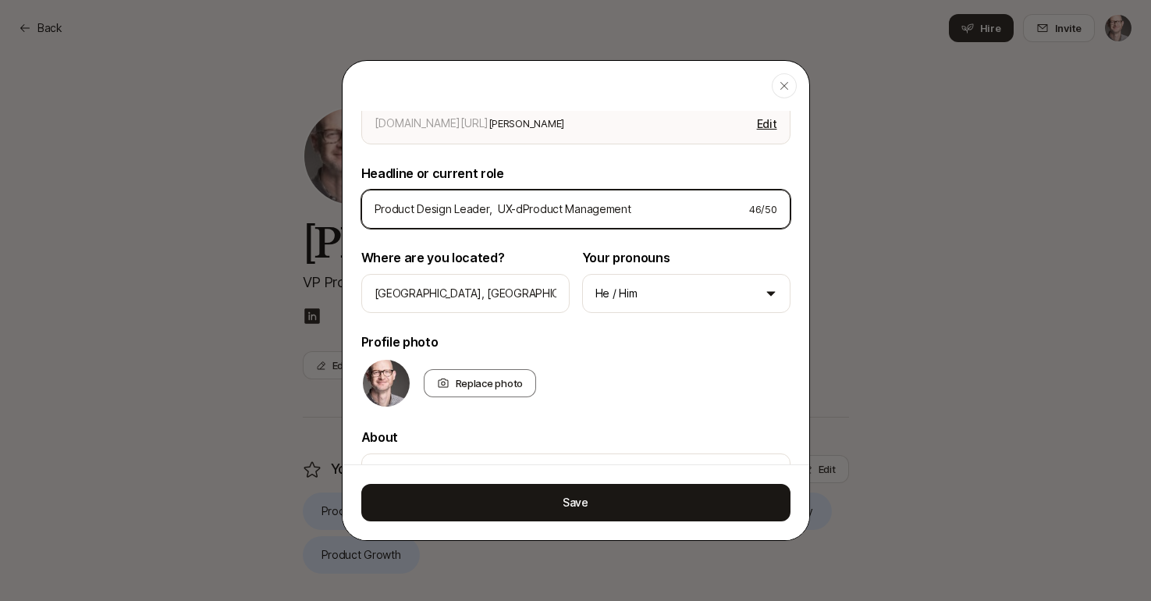
click at [521, 210] on input "Product Design Leader, UX-dProduct Management" at bounding box center [556, 209] width 362 height 19
drag, startPoint x: 564, startPoint y: 212, endPoint x: 688, endPoint y: 219, distance: 124.3
click at [688, 219] on div "Product Design Leader, UX-driveProduct Management 50 / 50" at bounding box center [575, 209] width 429 height 39
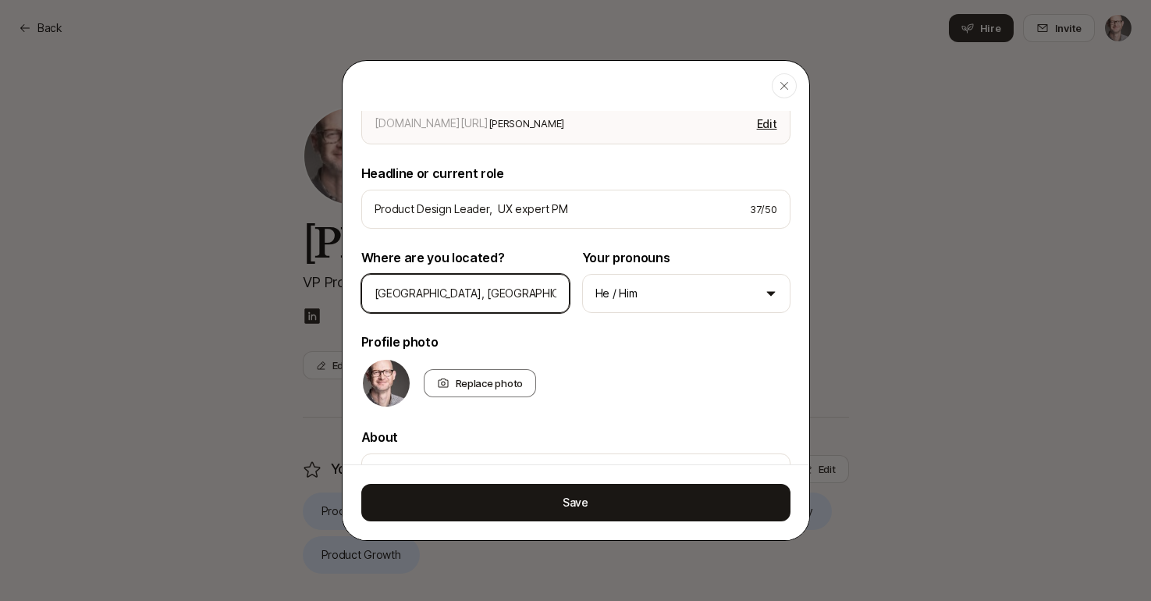
click at [407, 295] on input "Brooklyn, NY" at bounding box center [466, 293] width 182 height 19
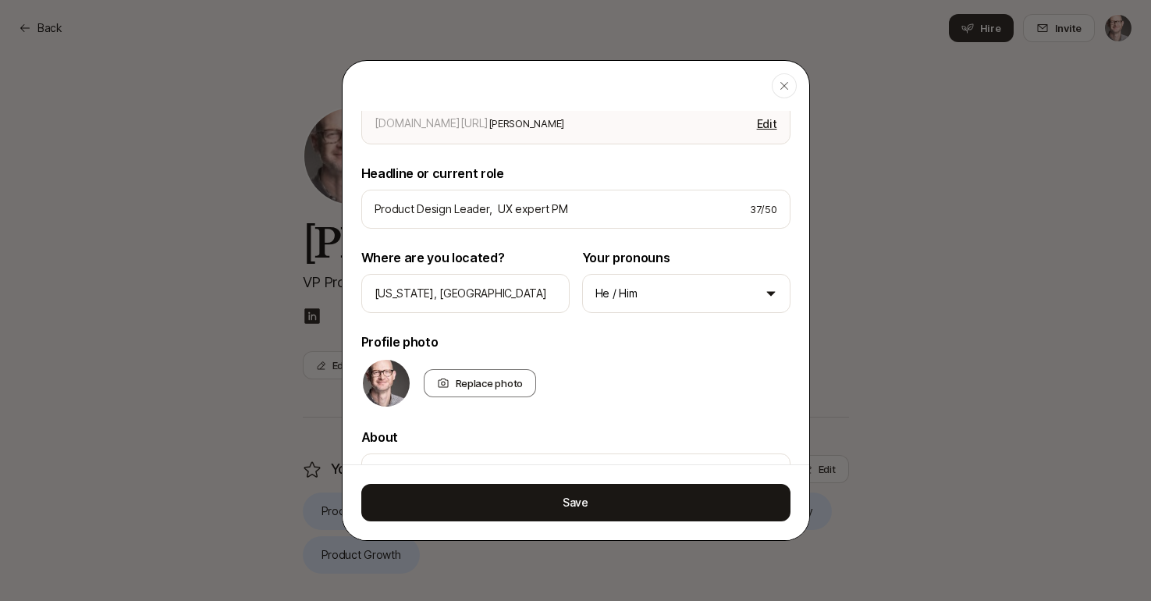
click at [672, 375] on div "Replace photo" at bounding box center [575, 383] width 429 height 50
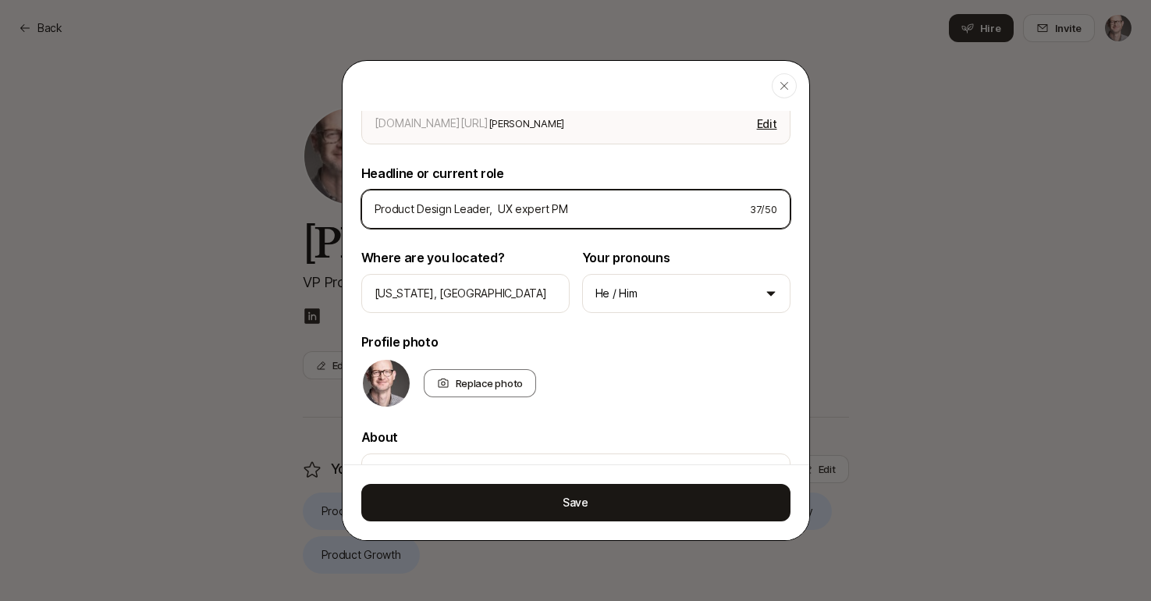
click at [584, 214] on input "Product Design Leader, UX expert PM" at bounding box center [556, 209] width 363 height 19
click at [510, 211] on input "Product Design Leader, UX expert PM" at bounding box center [556, 209] width 363 height 19
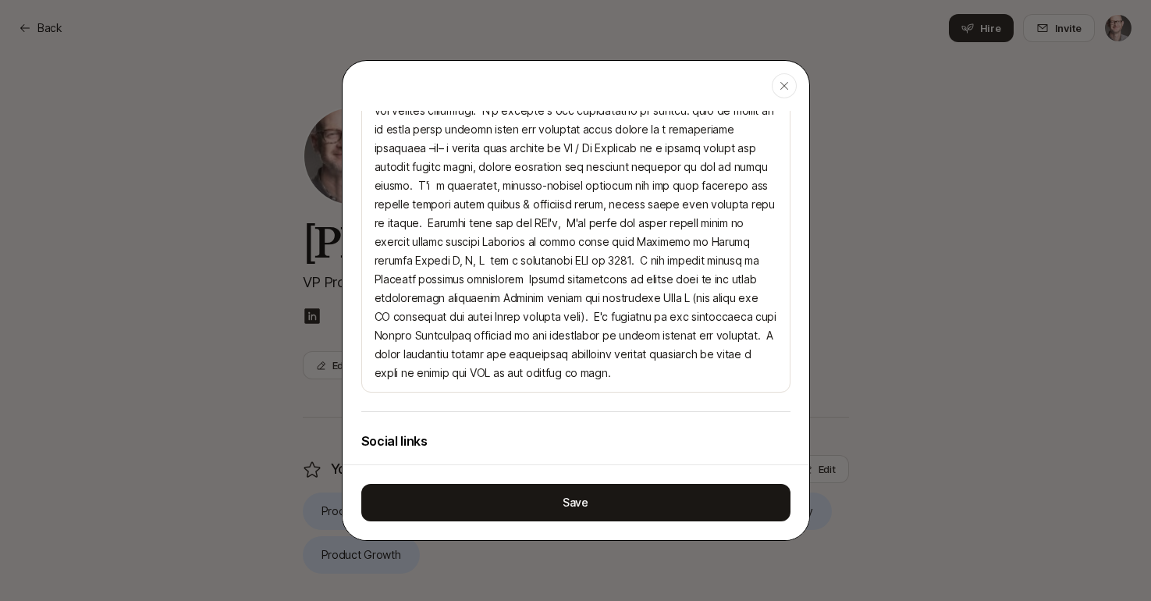
scroll to position [546, 0]
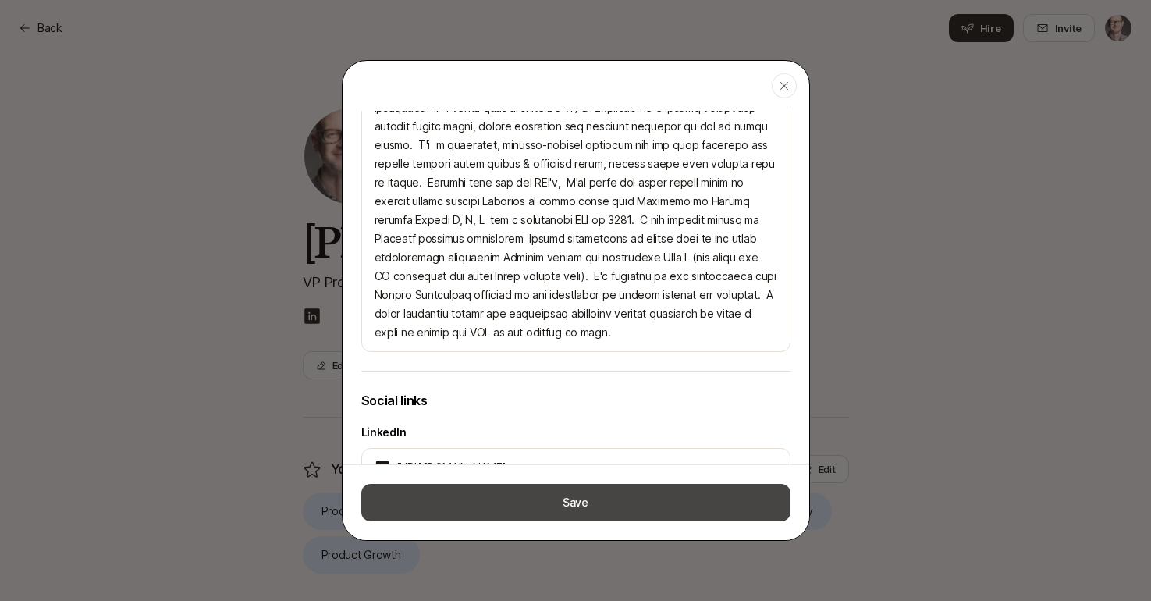
click at [578, 500] on button "Save" at bounding box center [575, 502] width 429 height 37
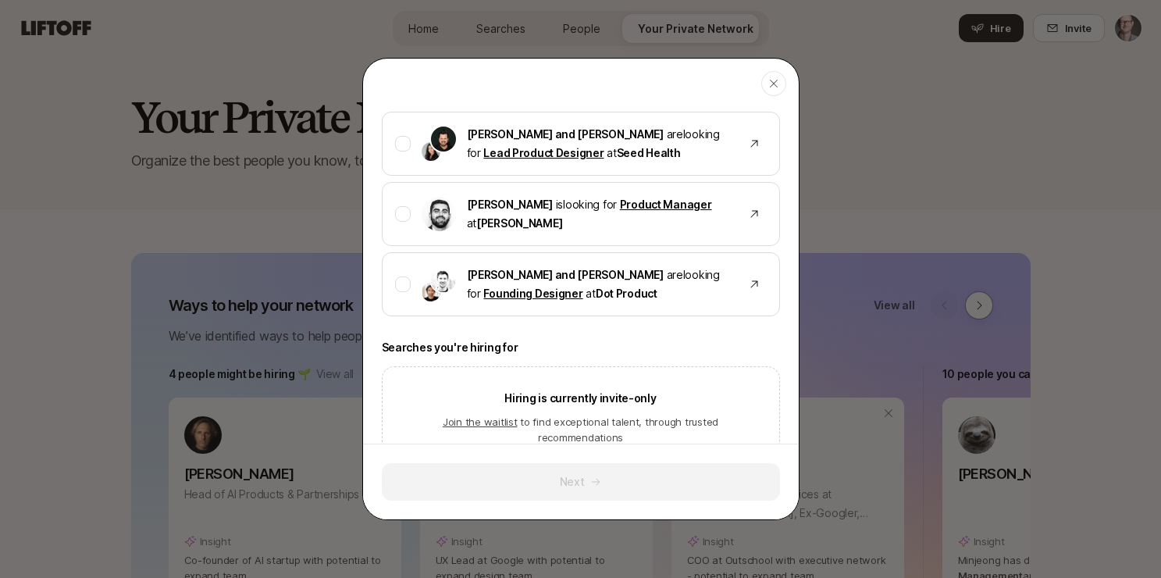
scroll to position [1069, 0]
click at [770, 97] on header "Close" at bounding box center [581, 84] width 436 height 50
click at [767, 86] on icon "button" at bounding box center [773, 83] width 12 height 12
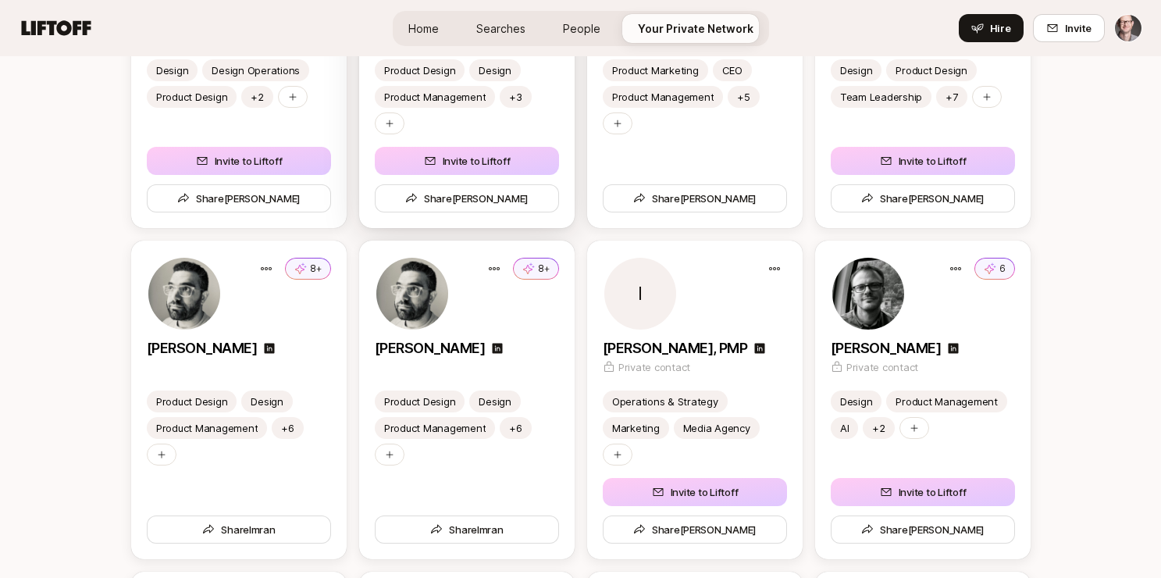
scroll to position [2875, 0]
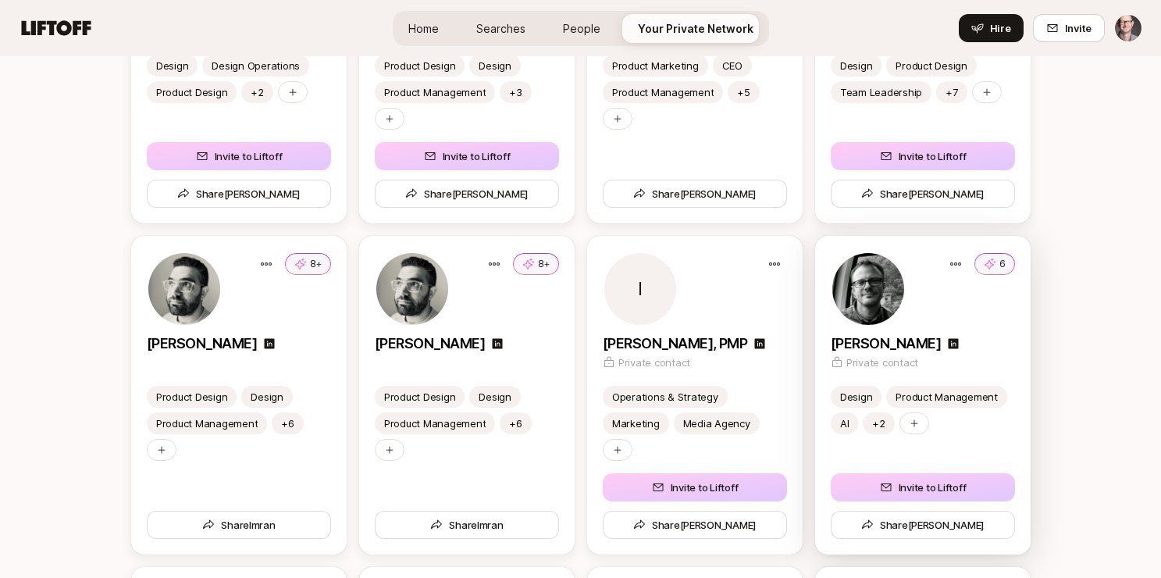
click at [866, 308] on img at bounding box center [868, 289] width 72 height 72
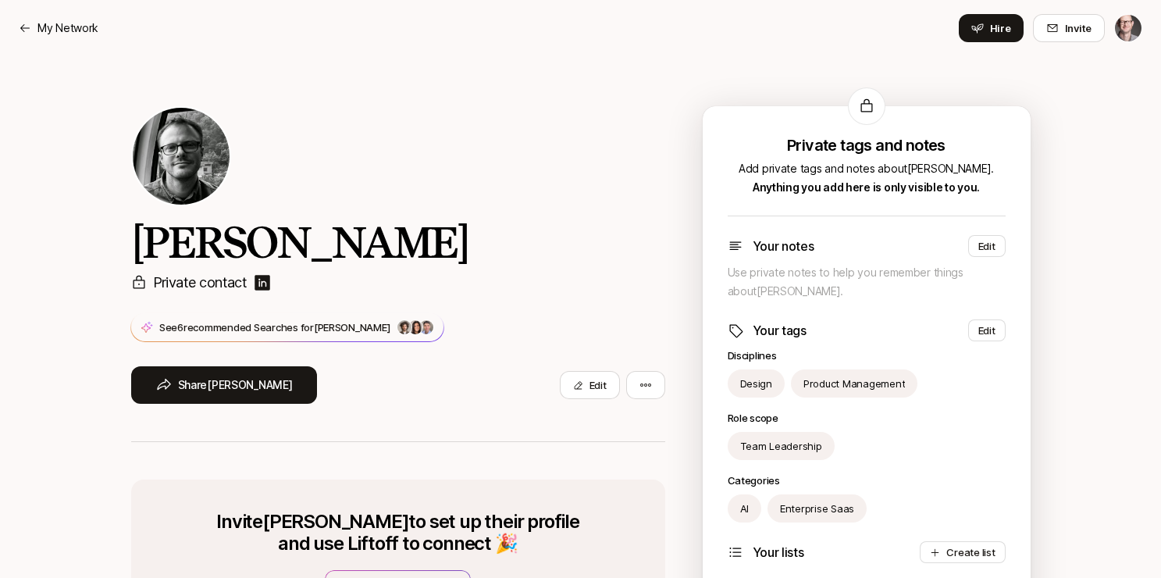
click at [262, 282] on img at bounding box center [262, 282] width 19 height 19
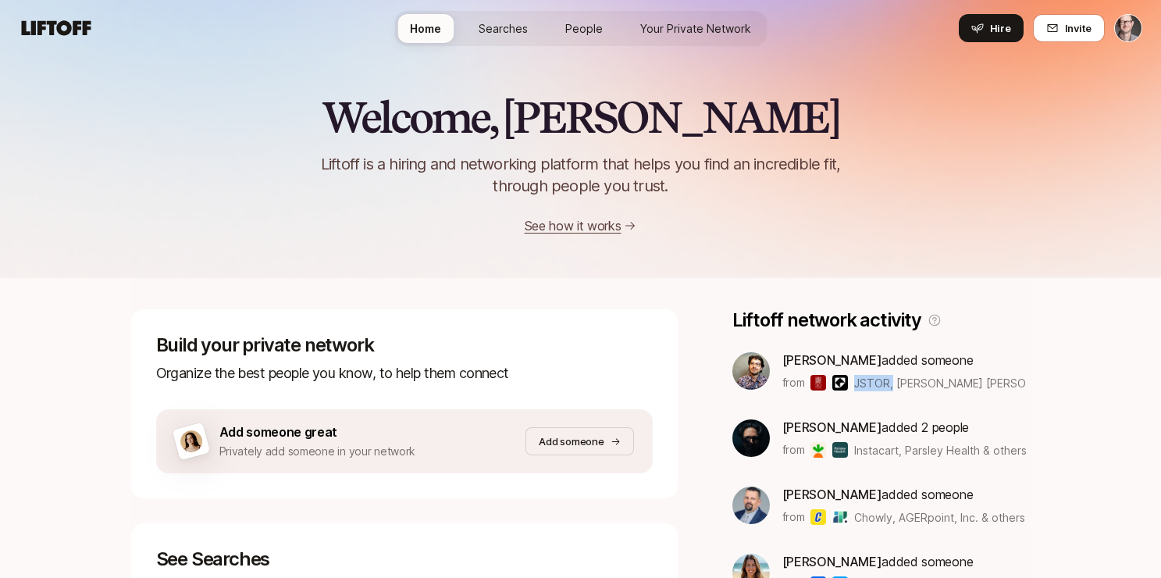
drag, startPoint x: 910, startPoint y: 380, endPoint x: 1072, endPoint y: 373, distance: 161.7
click at [1072, 373] on div "Welcome, [PERSON_NAME] is a hiring and networking platform that helps you find …" at bounding box center [580, 549] width 1161 height 987
click at [966, 382] on span "JSTOR, [PERSON_NAME] [PERSON_NAME] & others" at bounding box center [940, 383] width 172 height 16
click at [862, 377] on span "JSTOR, [PERSON_NAME] [PERSON_NAME] & others" at bounding box center [940, 383] width 172 height 16
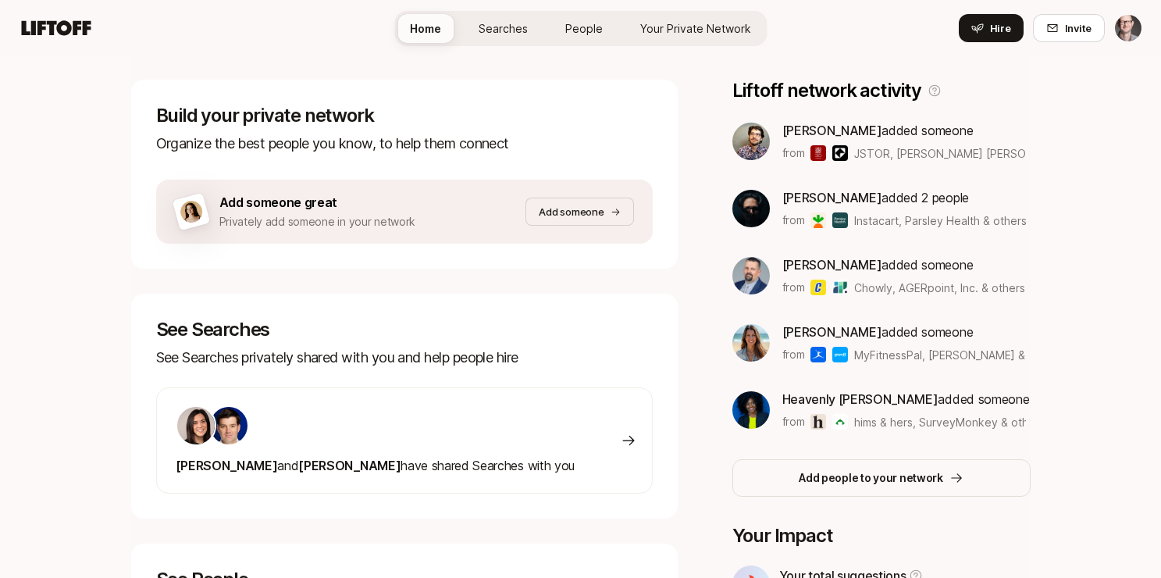
scroll to position [465, 0]
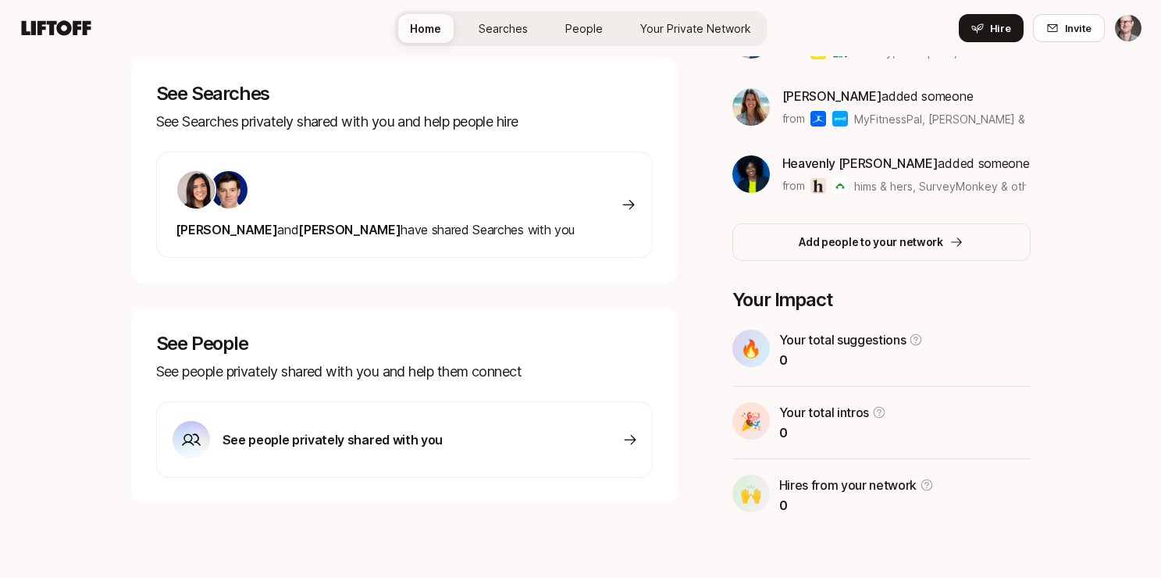
click at [343, 439] on p "See people privately shared with you" at bounding box center [332, 439] width 220 height 20
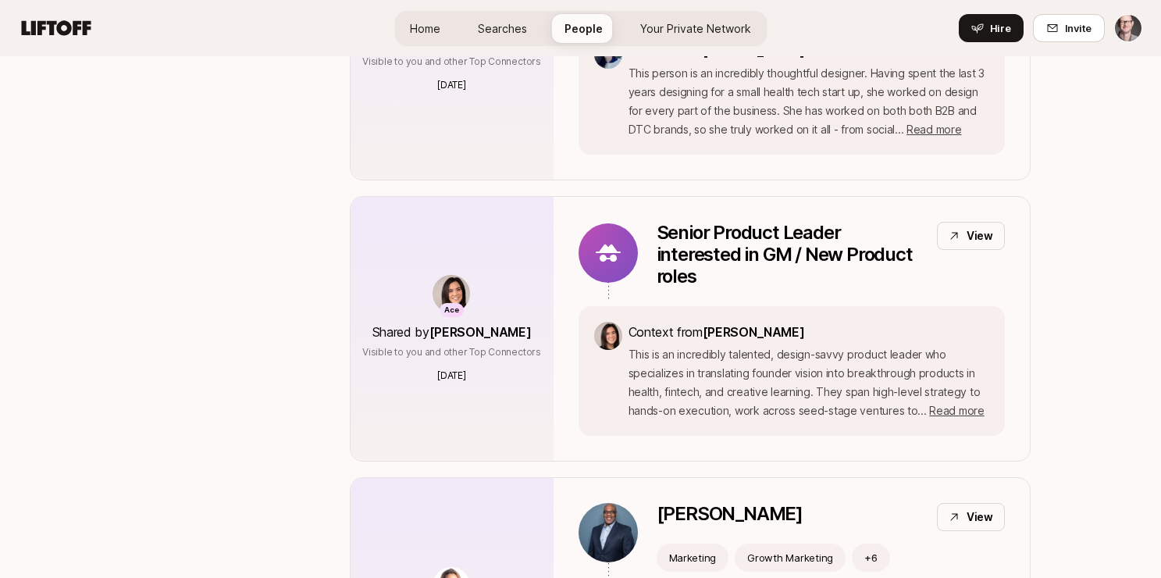
scroll to position [607, 0]
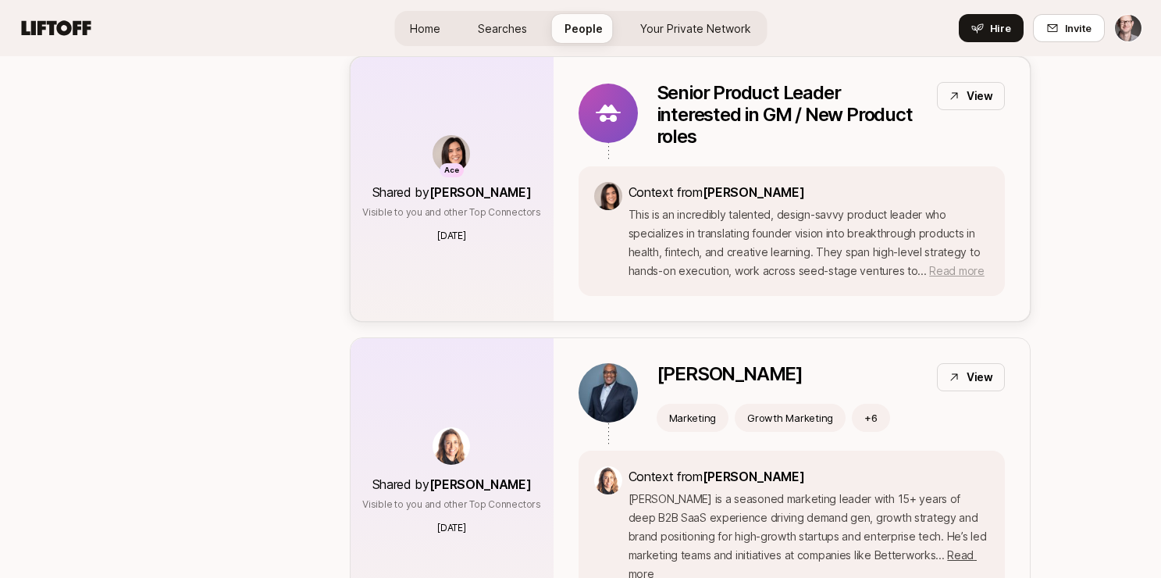
click at [946, 269] on span "Read more" at bounding box center [956, 270] width 55 height 13
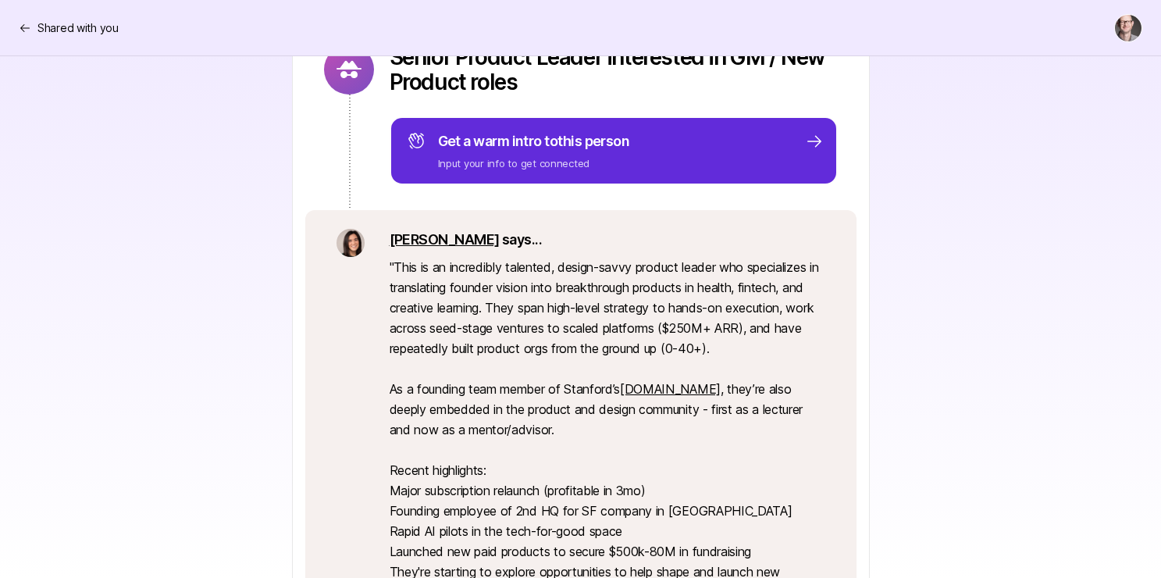
scroll to position [253, 0]
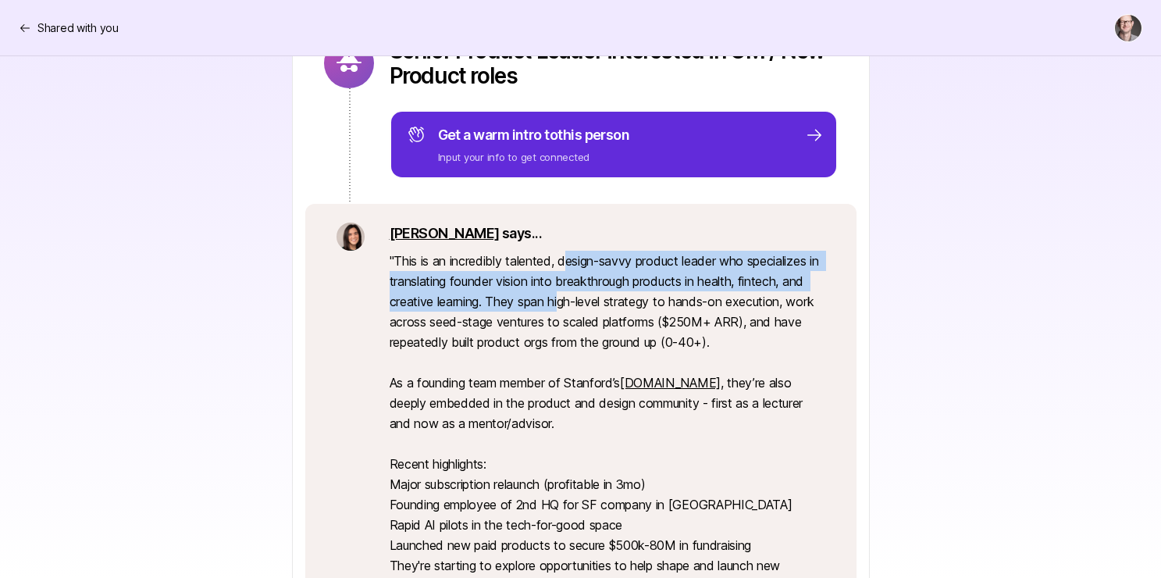
drag, startPoint x: 567, startPoint y: 257, endPoint x: 589, endPoint y: 305, distance: 53.4
click at [589, 305] on p "" This is an incredibly talented, design-savvy product leader who specializes i…" at bounding box center [607, 444] width 436 height 386
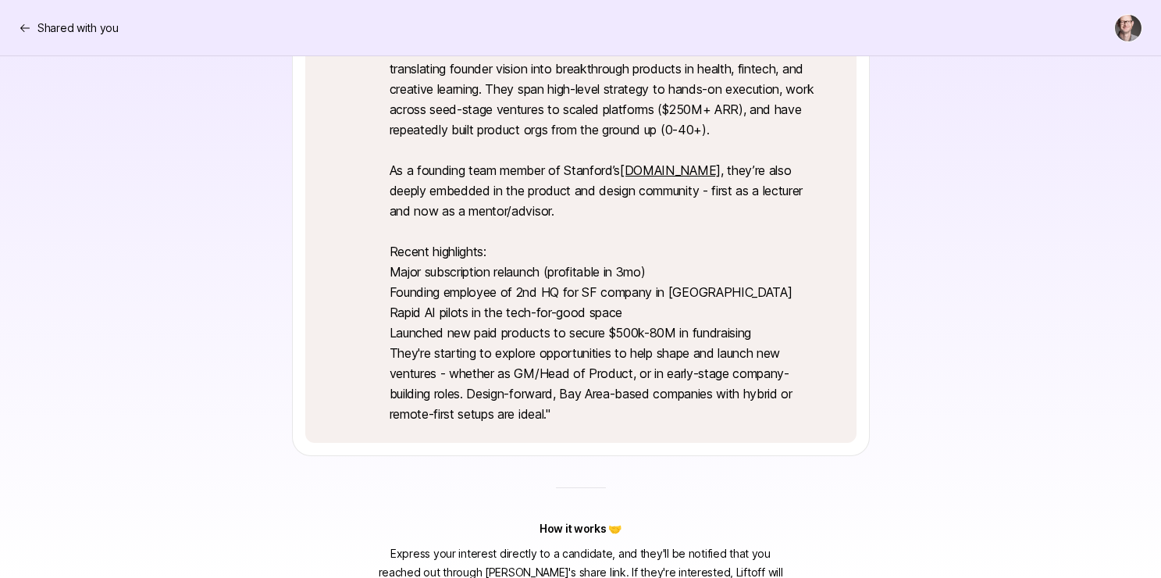
scroll to position [468, 0]
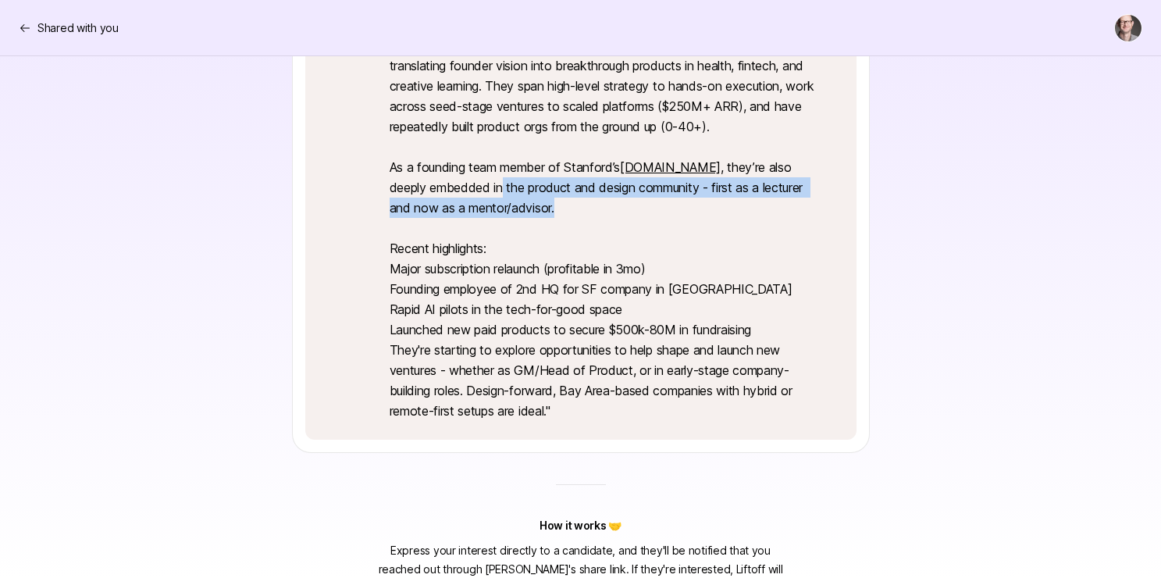
drag, startPoint x: 470, startPoint y: 190, endPoint x: 526, endPoint y: 212, distance: 60.6
click at [526, 212] on p "" This is an incredibly talented, design-savvy product leader who specializes i…" at bounding box center [607, 228] width 436 height 386
click at [539, 212] on p "" This is an incredibly talented, design-savvy product leader who specializes i…" at bounding box center [607, 228] width 436 height 386
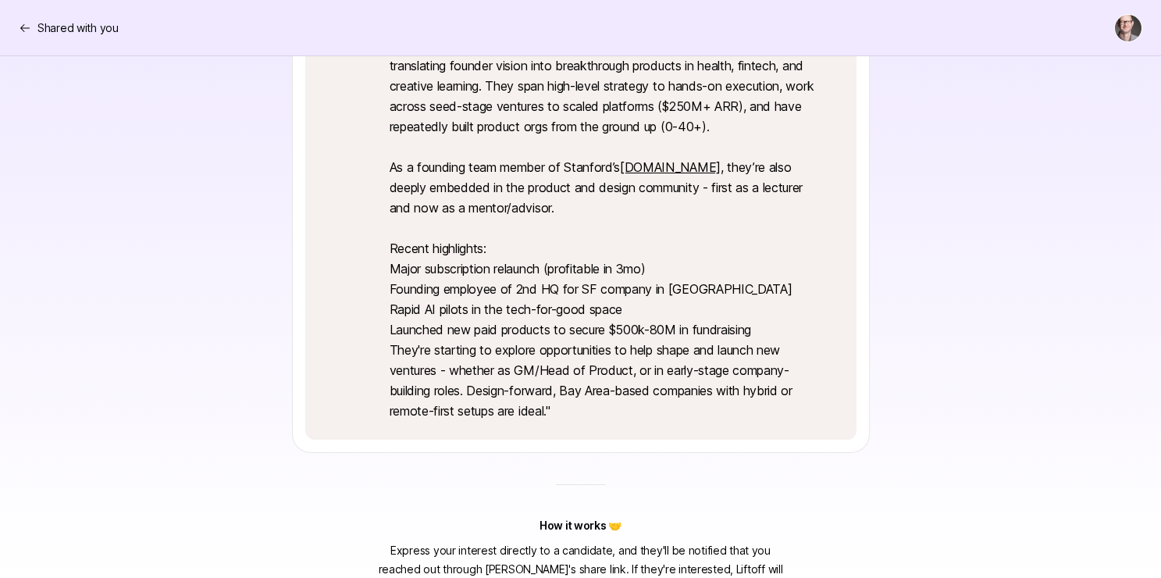
click at [482, 333] on p "" This is an incredibly talented, design-savvy product leader who specializes i…" at bounding box center [607, 228] width 436 height 386
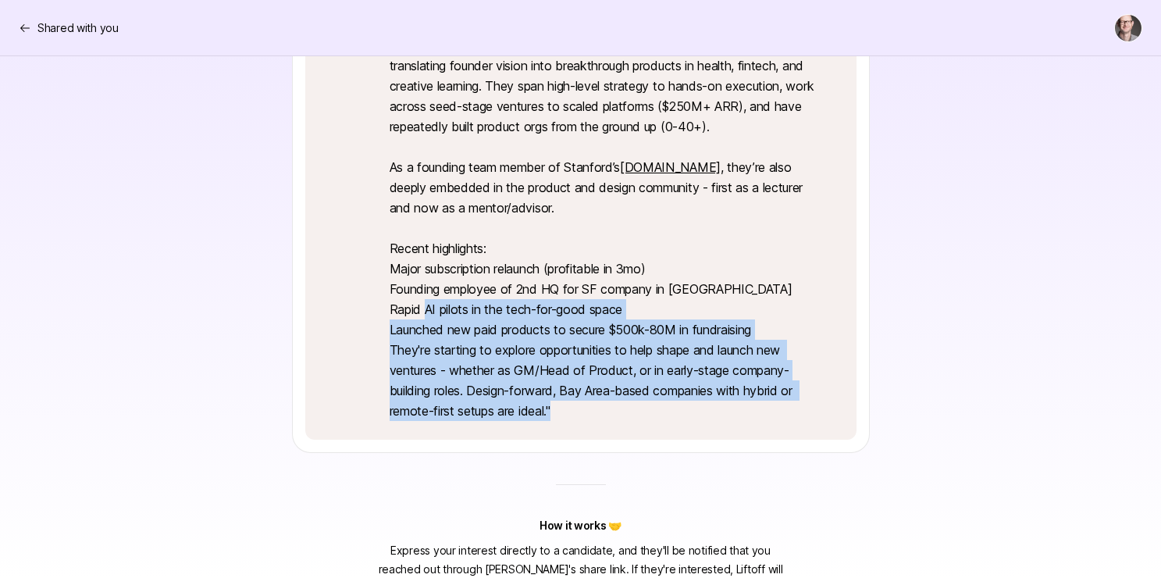
drag, startPoint x: 564, startPoint y: 409, endPoint x: 423, endPoint y: 297, distance: 179.4
click at [423, 297] on p "" This is an incredibly talented, design-savvy product leader who specializes i…" at bounding box center [607, 228] width 436 height 386
click at [438, 300] on p "" This is an incredibly talented, design-savvy product leader who specializes i…" at bounding box center [607, 228] width 436 height 386
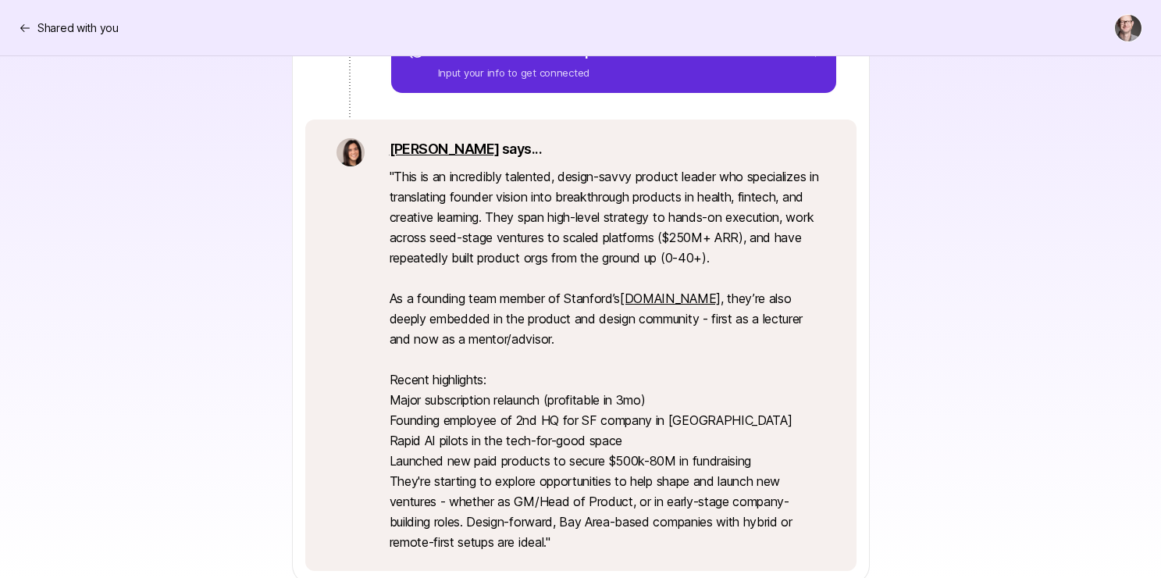
scroll to position [369, 0]
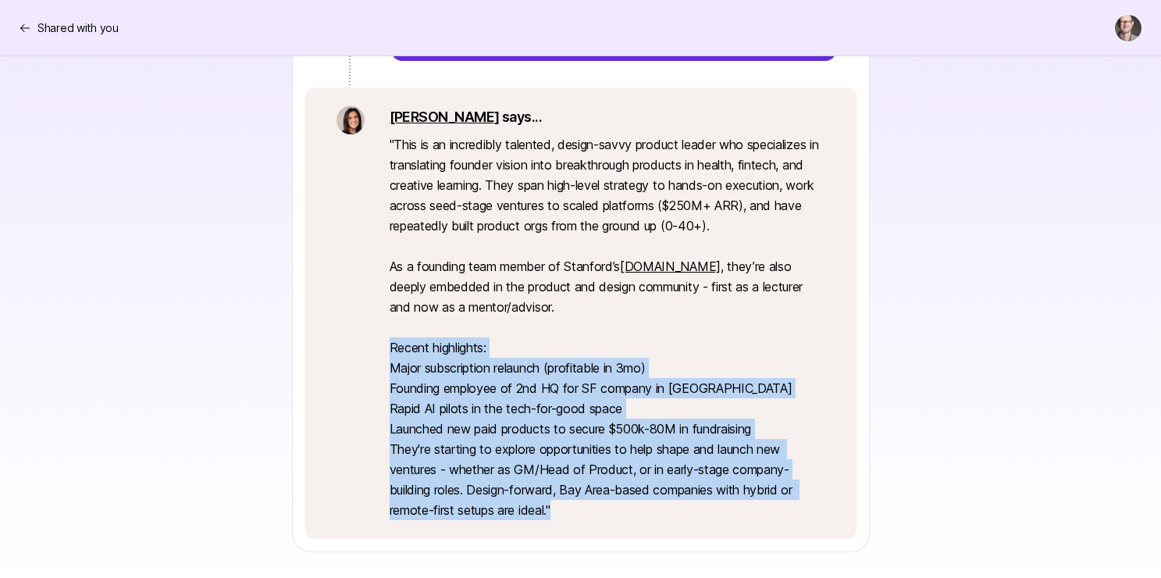
drag, startPoint x: 393, startPoint y: 349, endPoint x: 640, endPoint y: 495, distance: 287.3
click at [640, 496] on p "" This is an incredibly talented, design-savvy product leader who specializes i…" at bounding box center [607, 327] width 436 height 386
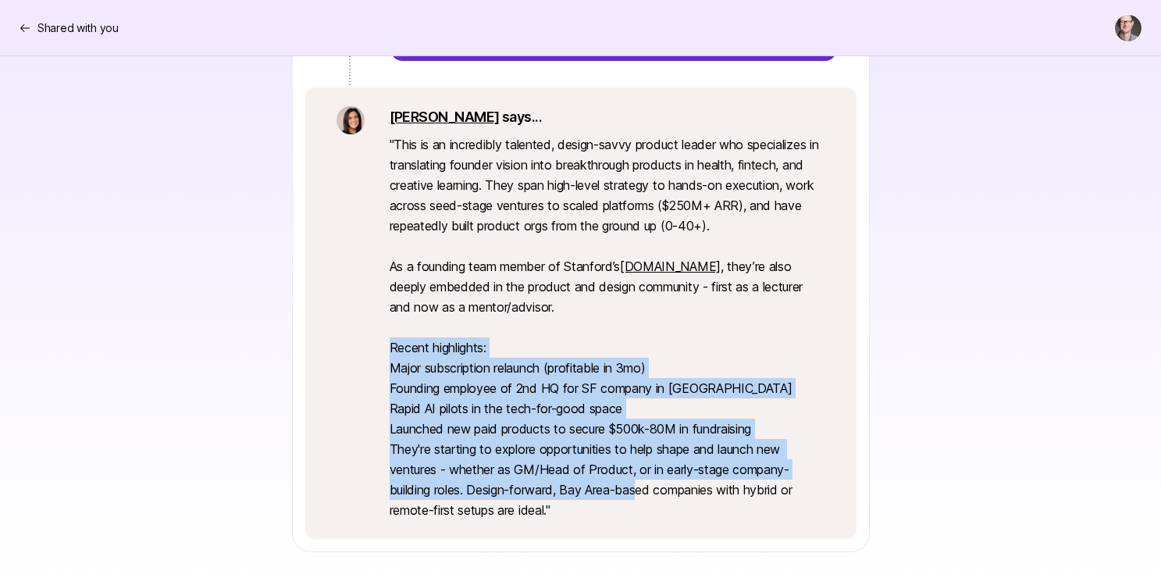
click at [519, 394] on p "" This is an incredibly talented, design-savvy product leader who specializes i…" at bounding box center [607, 327] width 436 height 386
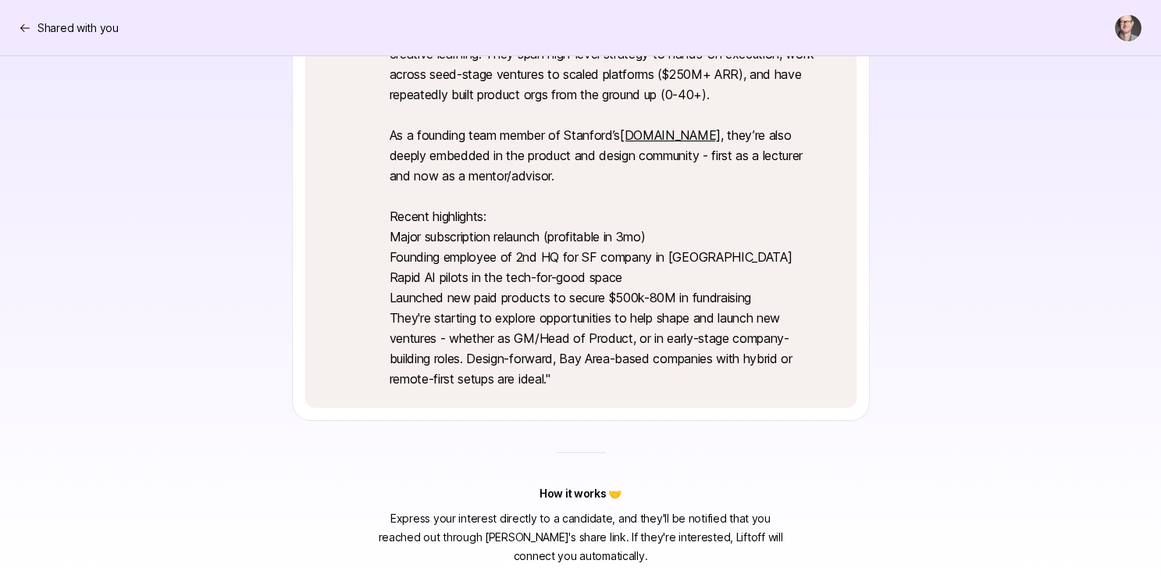
scroll to position [500, 0]
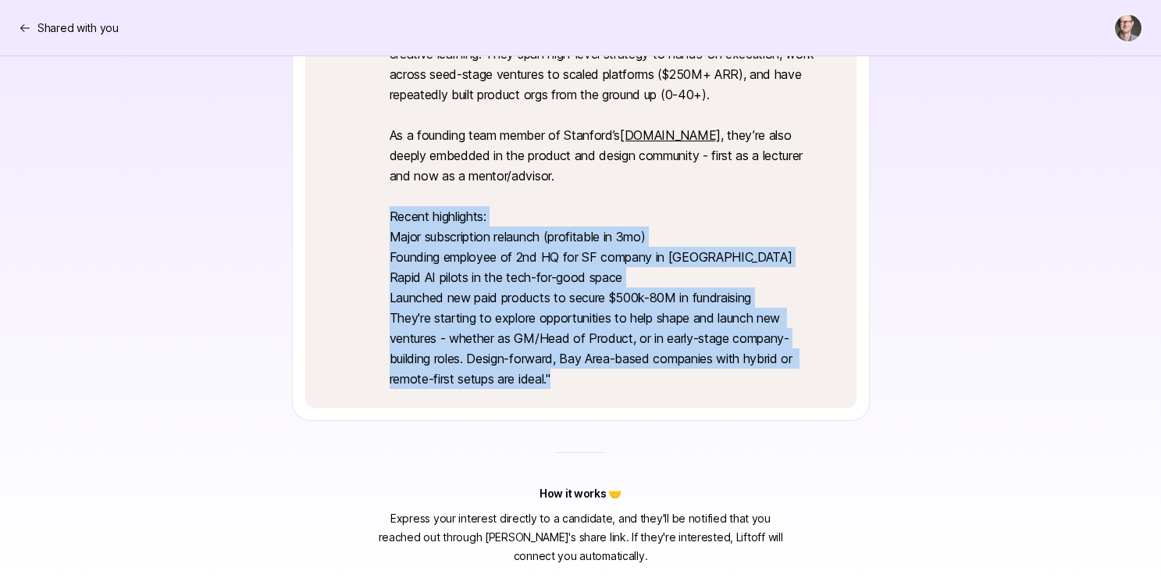
drag, startPoint x: 392, startPoint y: 215, endPoint x: 670, endPoint y: 407, distance: 337.9
click at [670, 407] on div "[PERSON_NAME] says... " This is an incredibly talented, design-savvy product le…" at bounding box center [581, 188] width 576 height 464
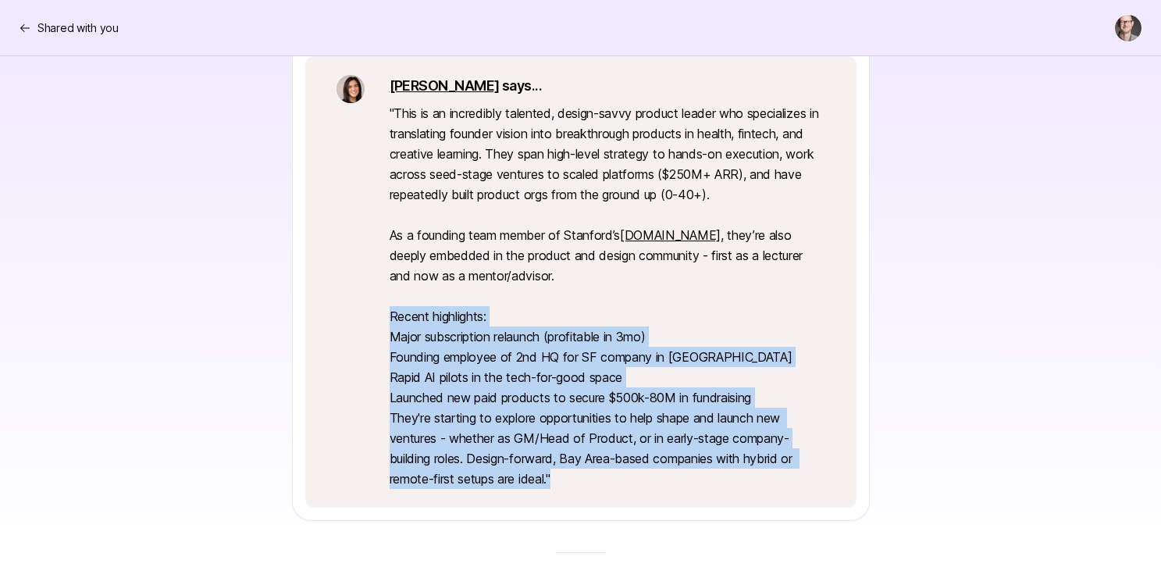
scroll to position [399, 0]
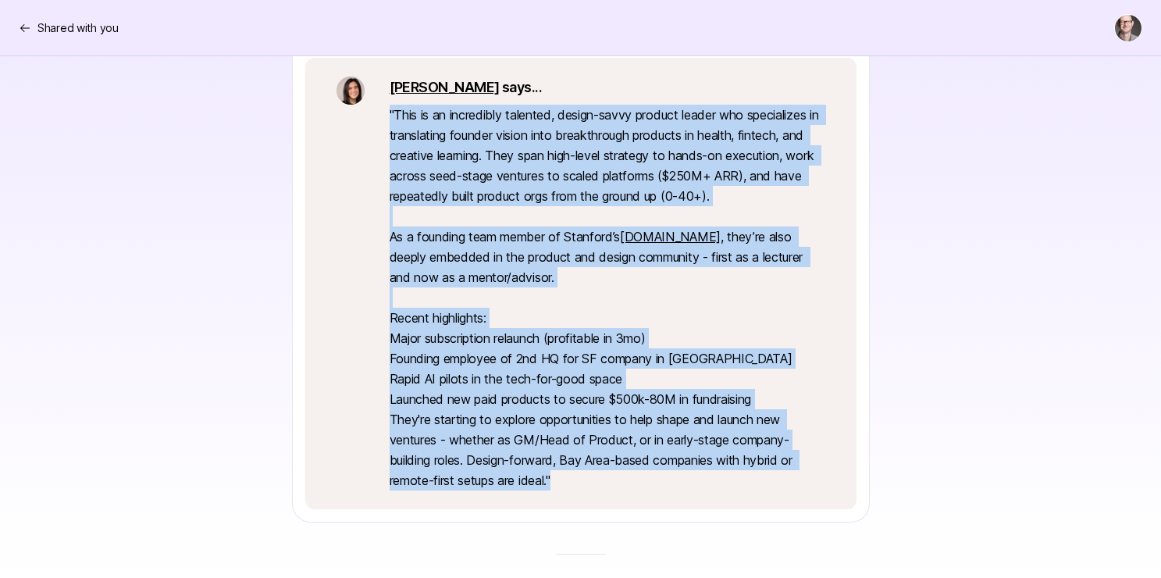
drag, startPoint x: 397, startPoint y: 116, endPoint x: 680, endPoint y: 508, distance: 483.5
click at [680, 508] on div "[PERSON_NAME] says... " This is an incredibly talented, design-savvy product le…" at bounding box center [580, 283] width 551 height 451
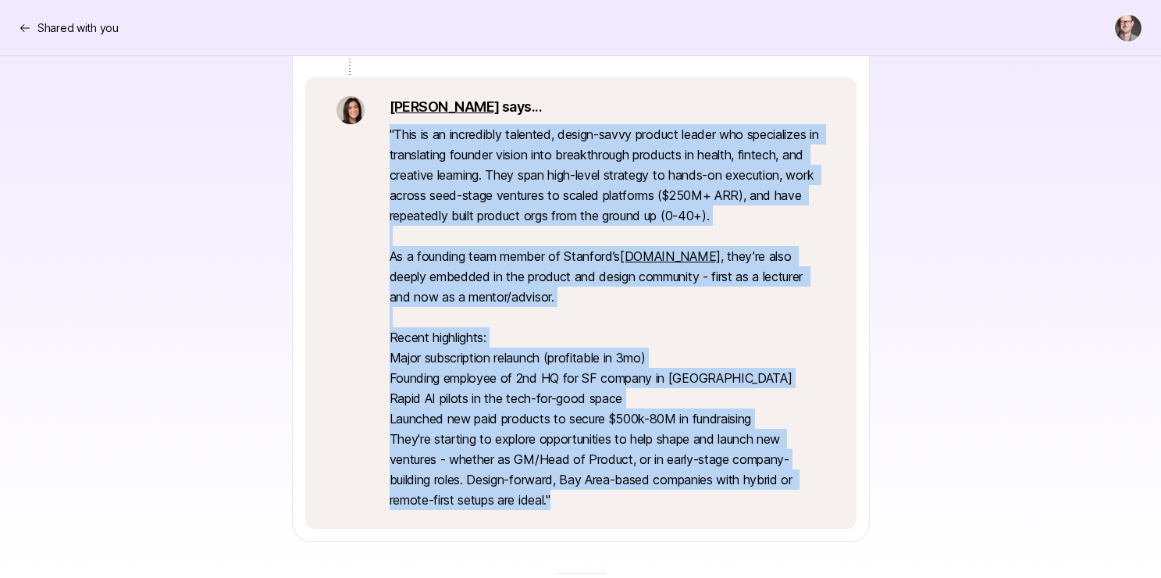
scroll to position [377, 0]
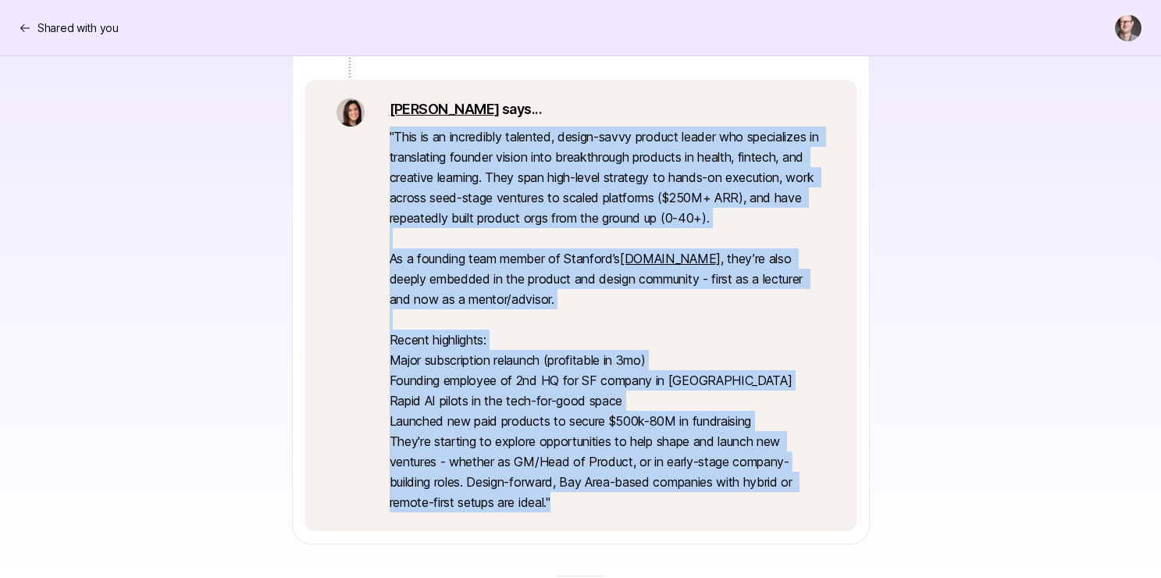
copy p "" This is an incredibly talented, design-savvy product leader who specializes i…"
drag, startPoint x: 872, startPoint y: 346, endPoint x: 880, endPoint y: 347, distance: 8.7
click at [877, 347] on div "Senior Product Leader interested in GM / New Product roles Get a warm intro to …" at bounding box center [580, 213] width 899 height 662
